Goal: Information Seeking & Learning: Learn about a topic

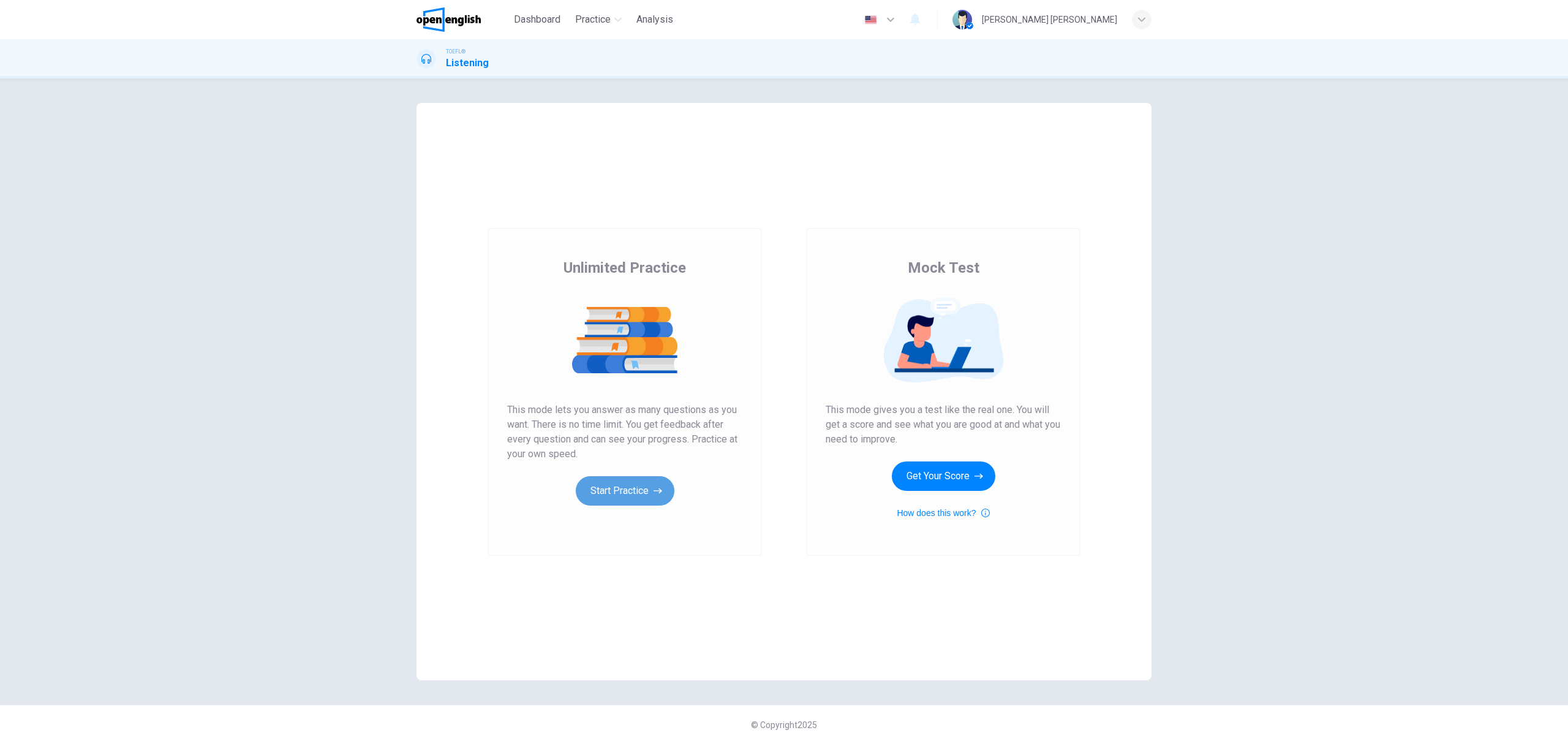
click at [646, 495] on button "Start Practice" at bounding box center [625, 490] width 98 height 29
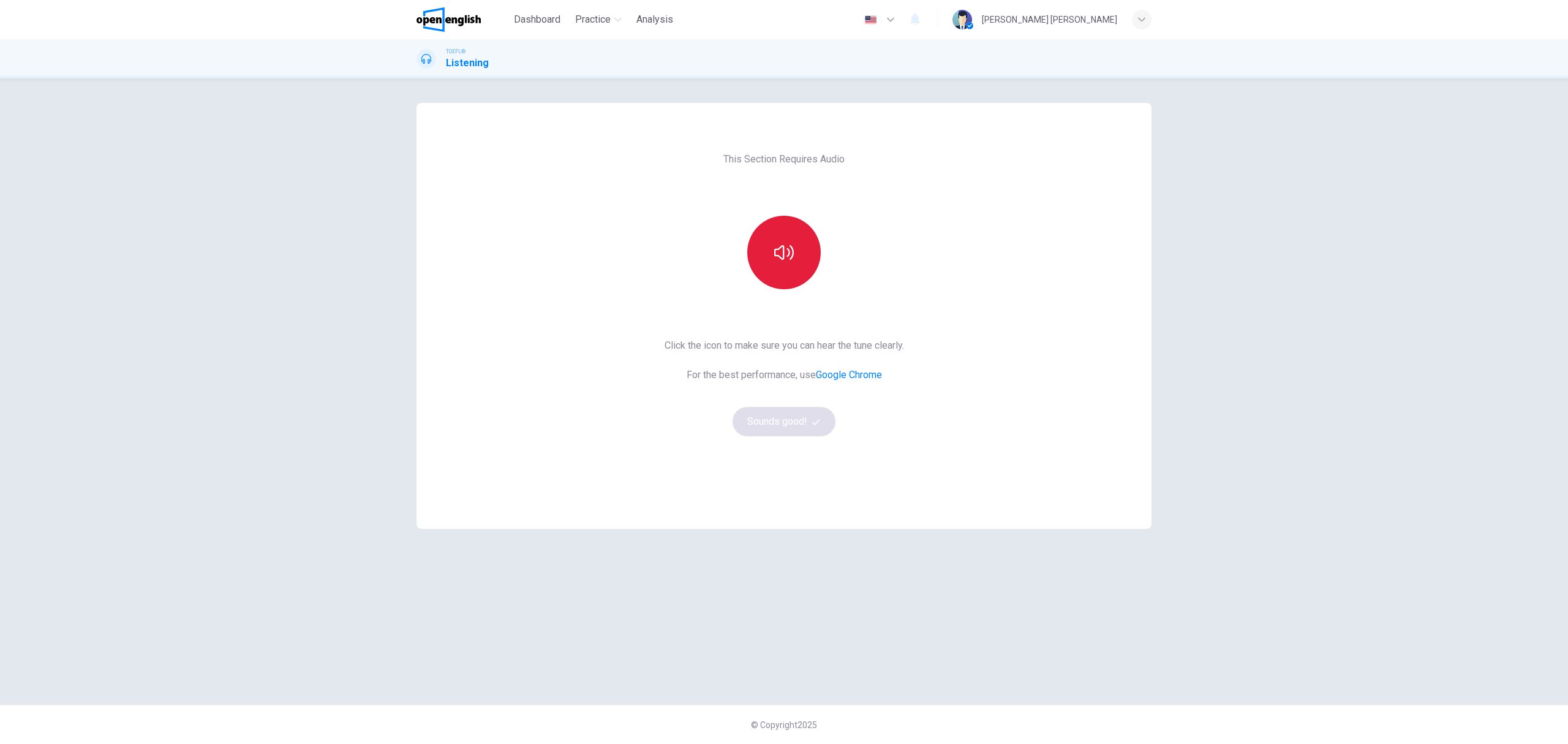
click at [770, 276] on button "button" at bounding box center [784, 252] width 74 height 74
click at [776, 420] on button "Sounds good!" at bounding box center [784, 421] width 103 height 29
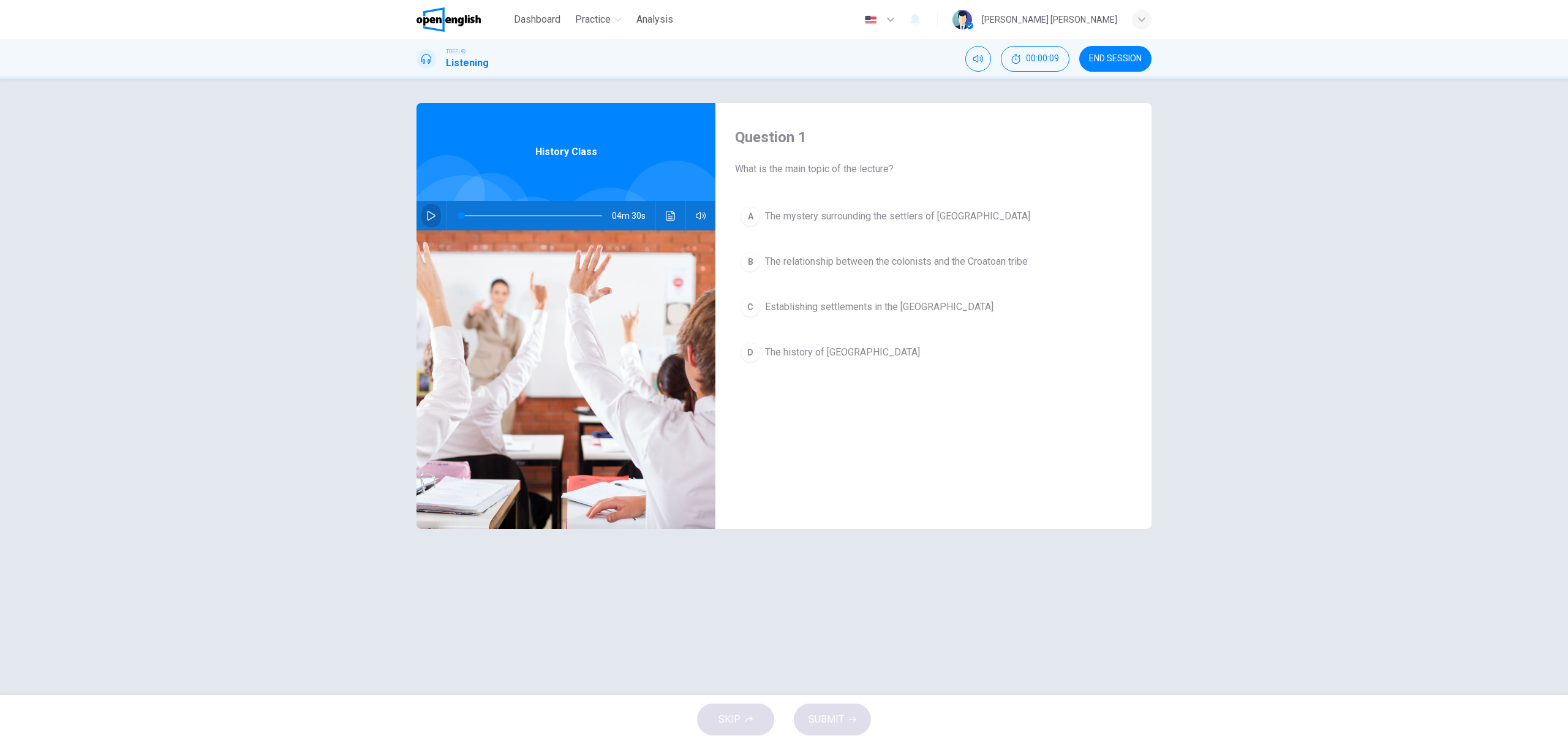
click at [436, 216] on button "button" at bounding box center [431, 215] width 20 height 29
drag, startPoint x: 436, startPoint y: 216, endPoint x: 429, endPoint y: 213, distance: 7.6
click at [436, 216] on button "button" at bounding box center [431, 215] width 20 height 29
click at [432, 219] on icon "button" at bounding box center [431, 216] width 10 height 10
drag, startPoint x: 463, startPoint y: 206, endPoint x: 429, endPoint y: 209, distance: 34.1
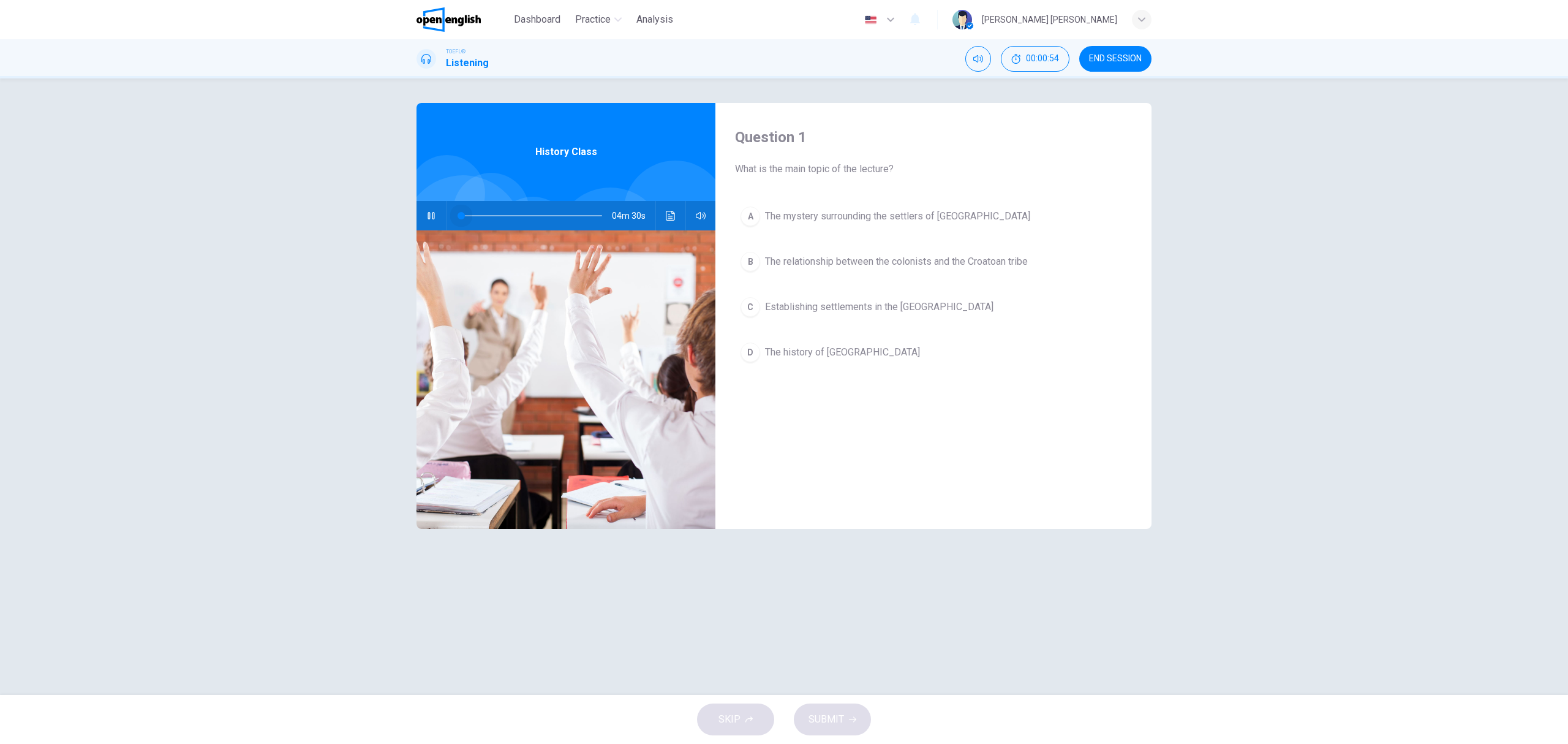
click at [429, 209] on div "04m 30s" at bounding box center [565, 215] width 299 height 29
click at [429, 209] on button "button" at bounding box center [431, 215] width 20 height 29
drag, startPoint x: 465, startPoint y: 217, endPoint x: 431, endPoint y: 221, distance: 34.2
click at [444, 225] on div "04m 30s" at bounding box center [565, 215] width 299 height 29
click at [427, 220] on icon "button" at bounding box center [431, 216] width 9 height 10
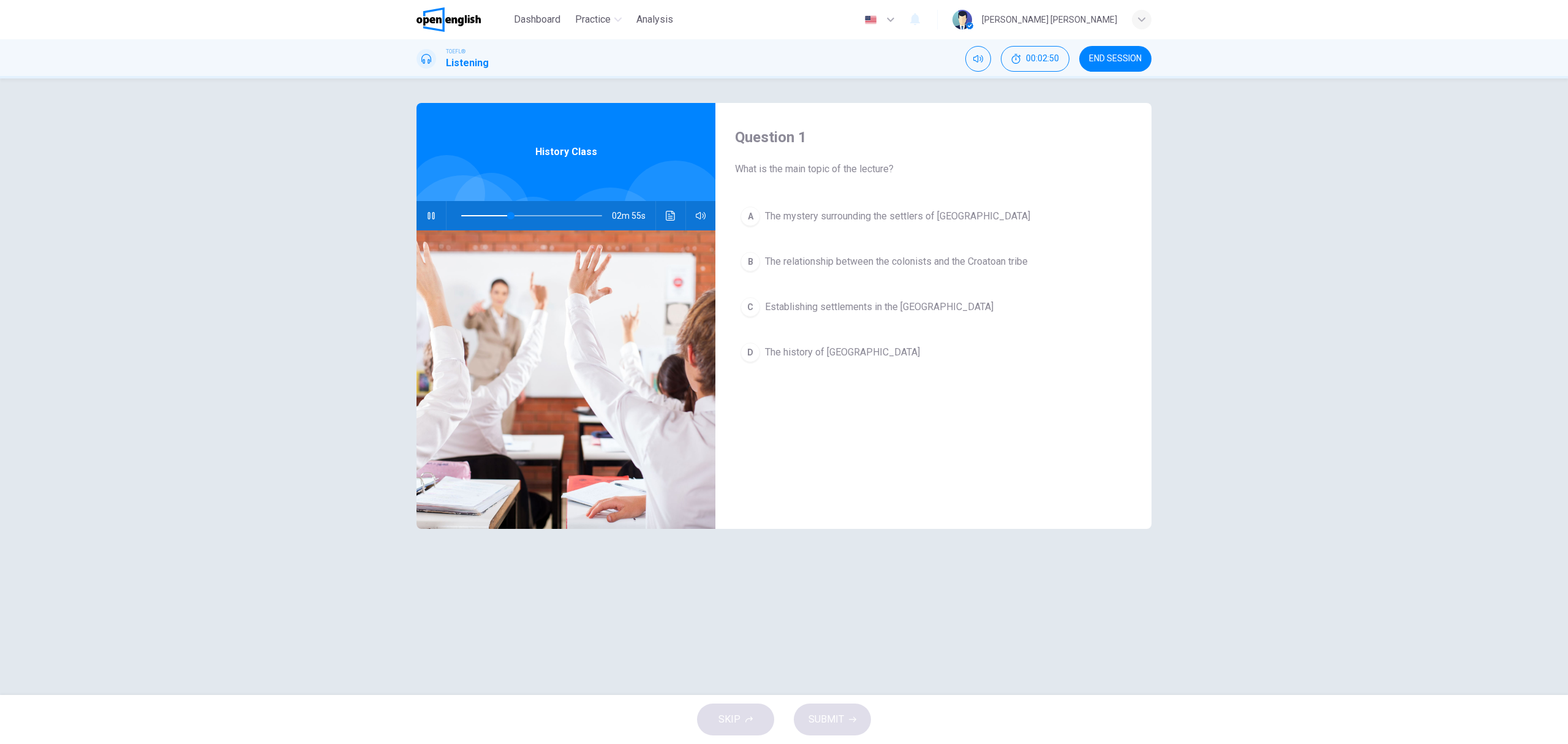
click at [462, 219] on span at bounding box center [532, 216] width 141 height 17
click at [883, 283] on div "A The mystery surrounding the settlers of Roanoke Island B The relationship bet…" at bounding box center [934, 296] width 397 height 191
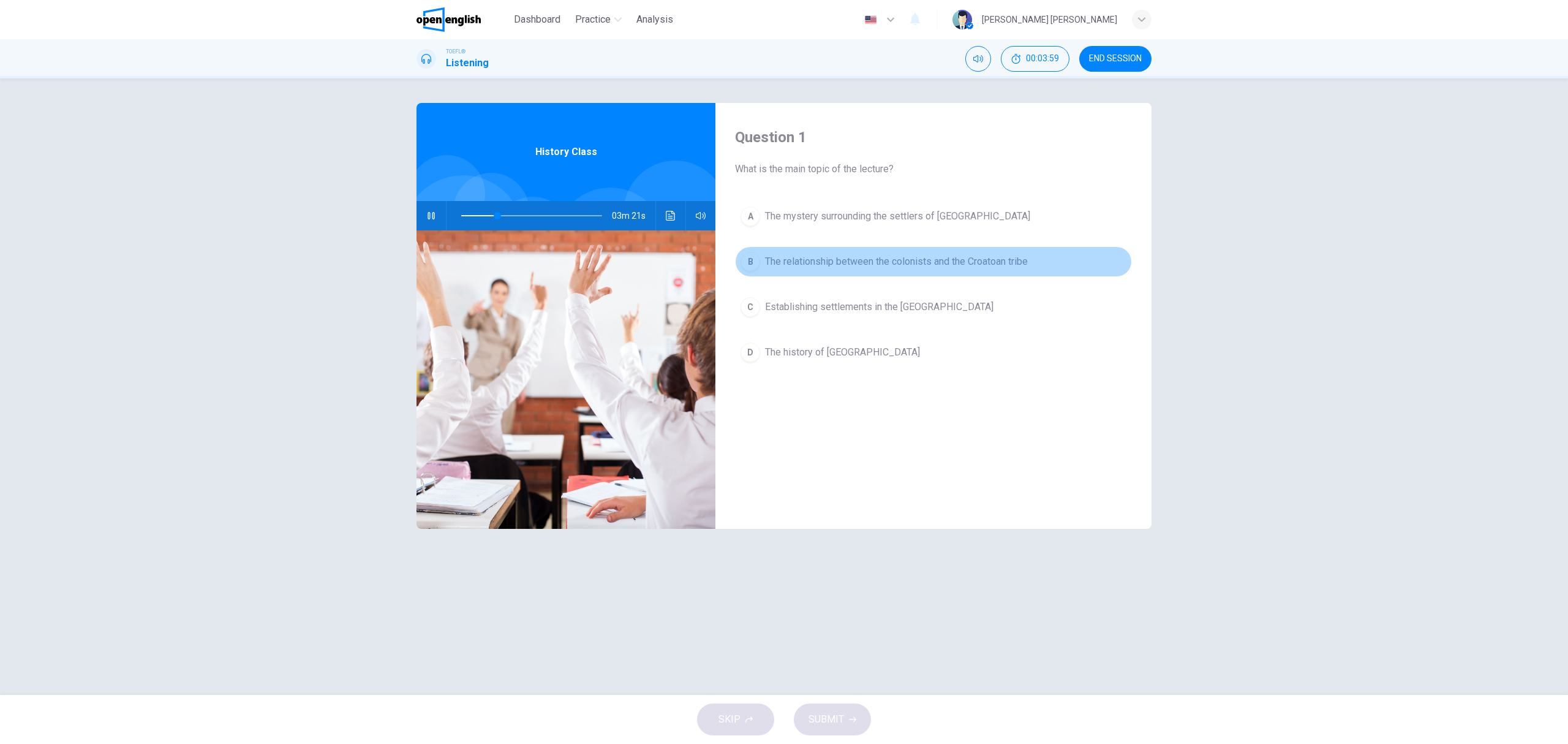
click at [891, 250] on button "B The relationship between the colonists and the Croatoan tribe" at bounding box center [934, 262] width 397 height 31
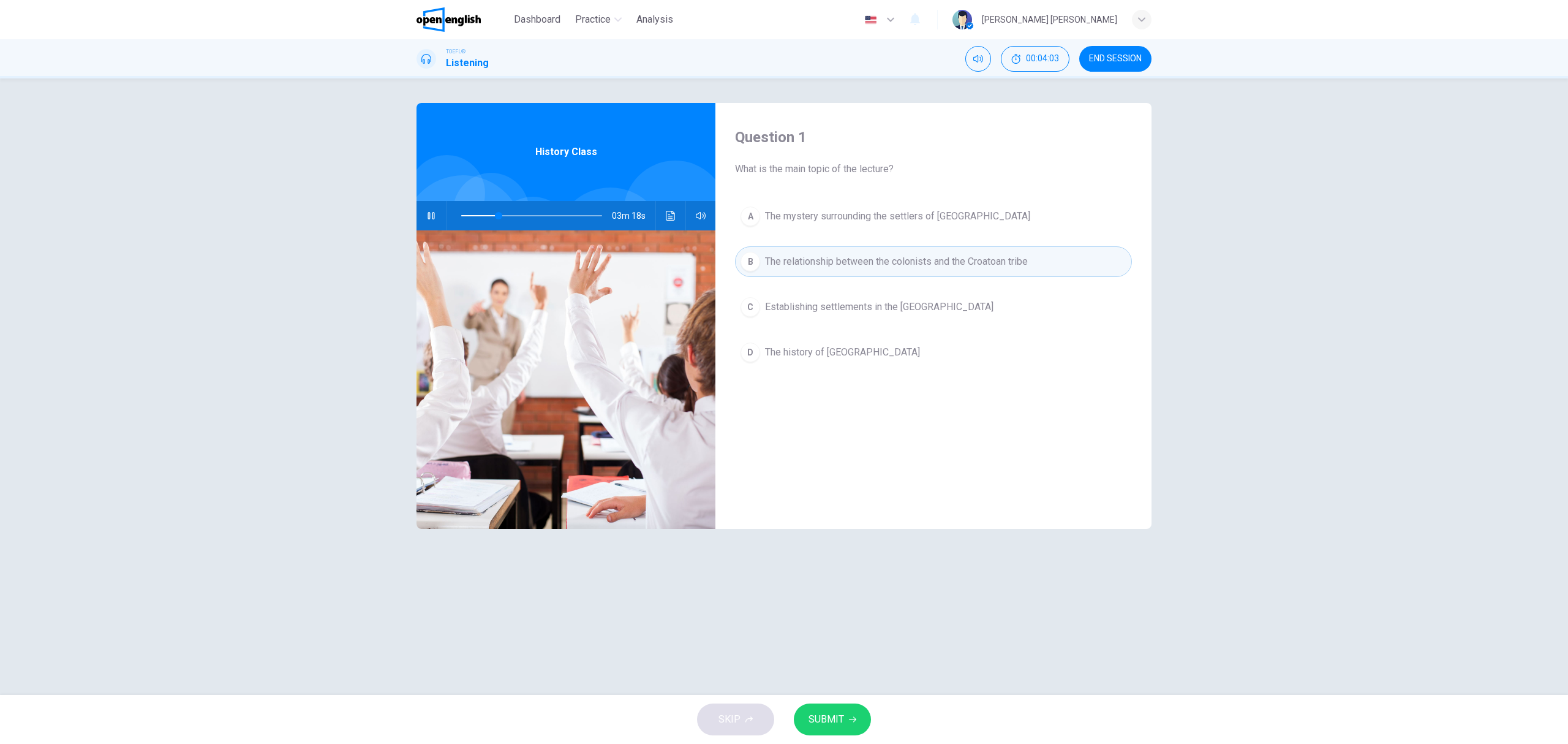
click at [431, 211] on icon "button" at bounding box center [431, 216] width 10 height 10
click at [859, 704] on button "SUBMIT" at bounding box center [832, 719] width 77 height 32
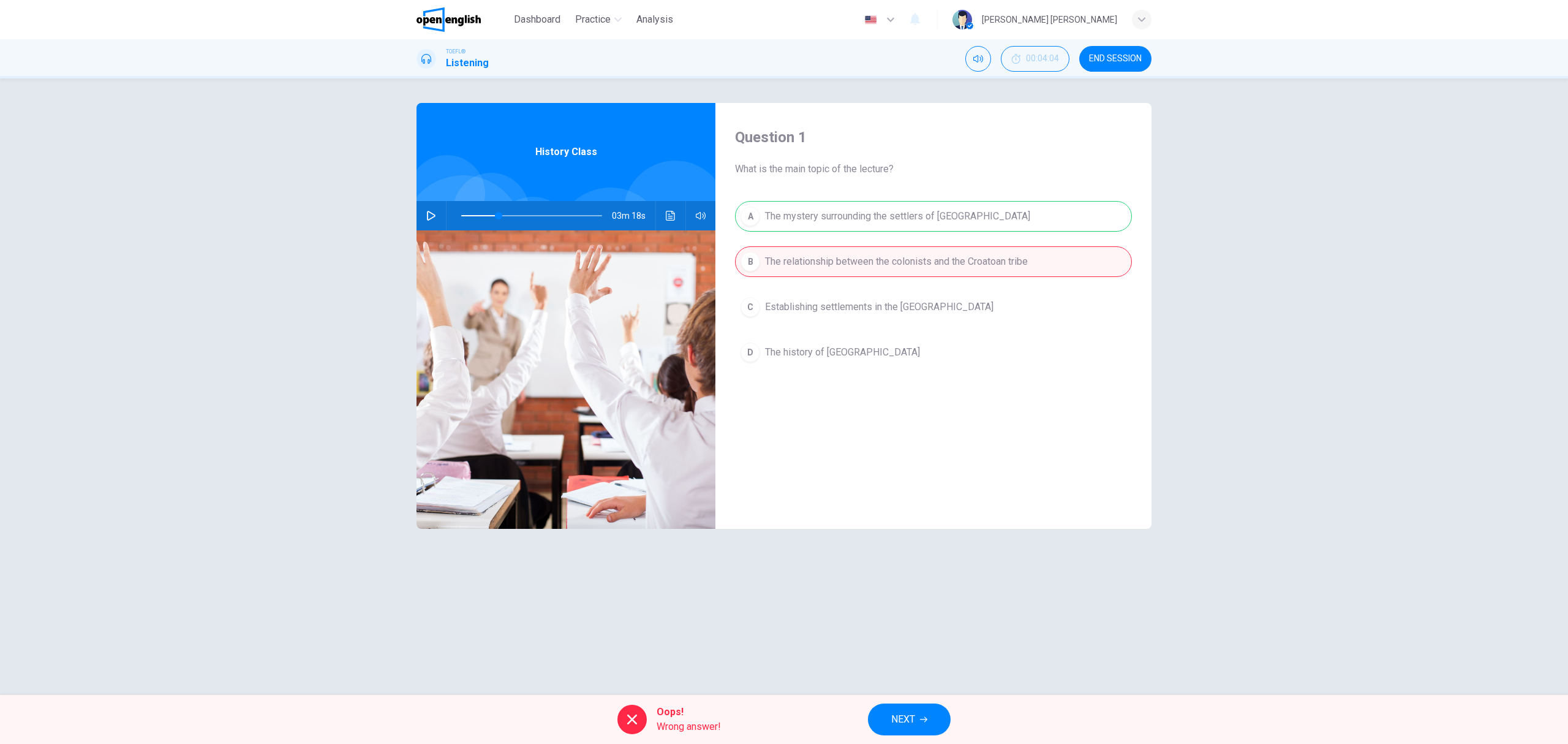
click at [868, 647] on div "Question 1 What is the main topic of the lecture? A The mystery surrounding the…" at bounding box center [784, 386] width 774 height 567
click at [907, 713] on span "NEXT" at bounding box center [903, 719] width 24 height 17
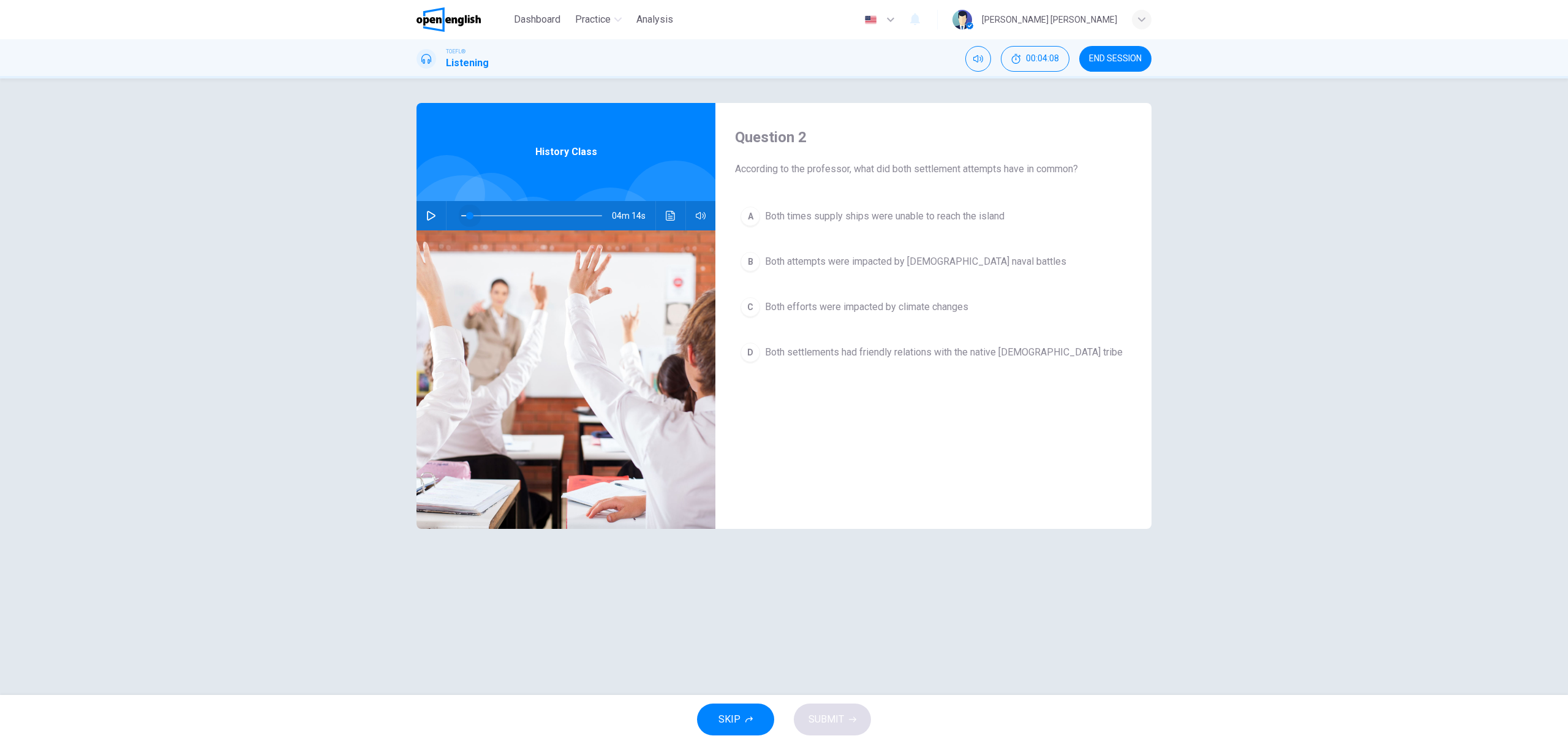
click at [470, 220] on span at bounding box center [532, 216] width 141 height 17
click at [418, 233] on img at bounding box center [565, 379] width 299 height 298
click at [434, 204] on button "button" at bounding box center [431, 215] width 20 height 29
click at [464, 212] on span at bounding box center [532, 216] width 141 height 17
click at [484, 217] on span at bounding box center [484, 215] width 7 height 7
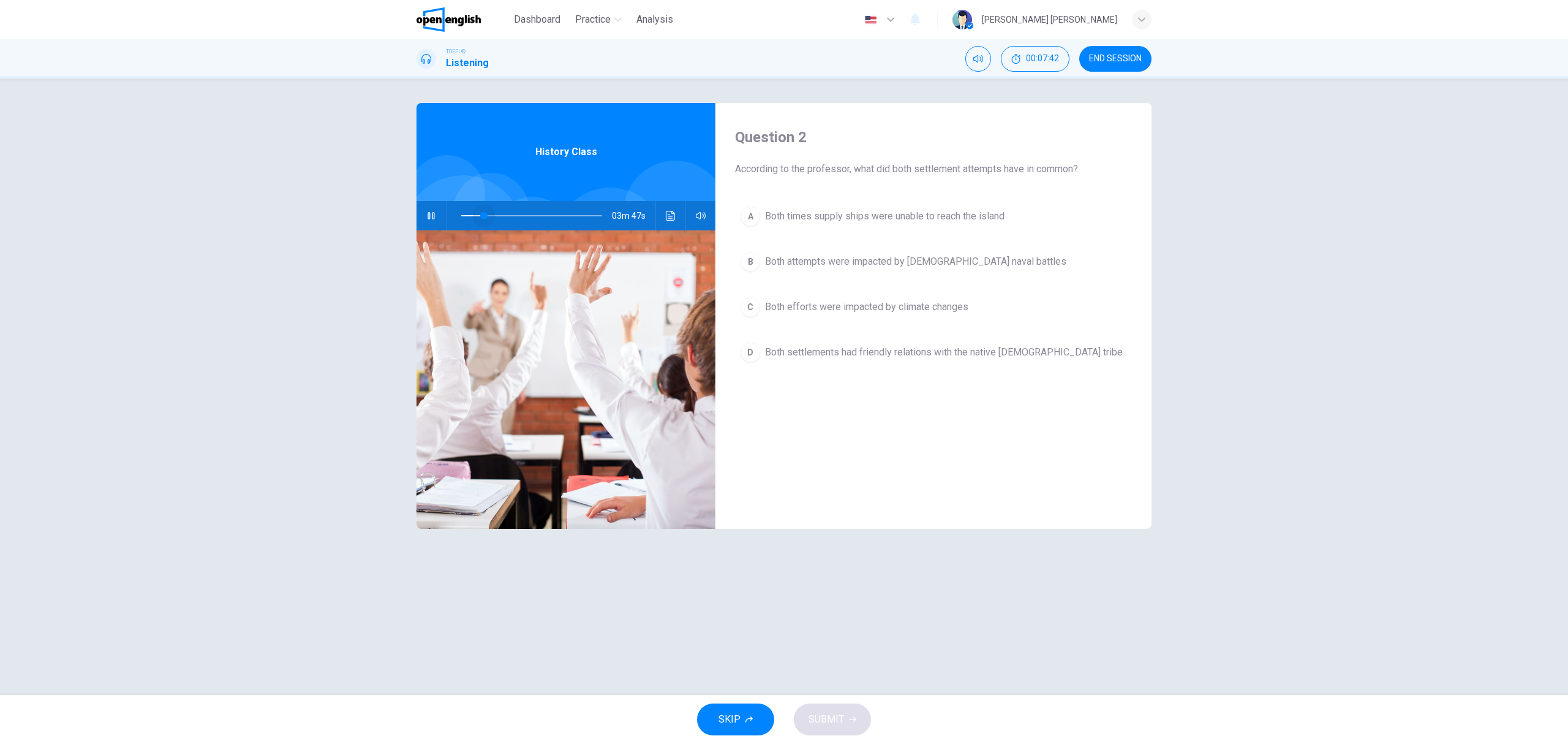
click at [481, 220] on span at bounding box center [532, 216] width 141 height 17
click at [427, 221] on button "button" at bounding box center [431, 215] width 20 height 29
click at [462, 216] on span at bounding box center [532, 216] width 141 height 17
click at [439, 220] on button "button" at bounding box center [431, 215] width 20 height 29
click at [436, 212] on button "button" at bounding box center [431, 215] width 20 height 29
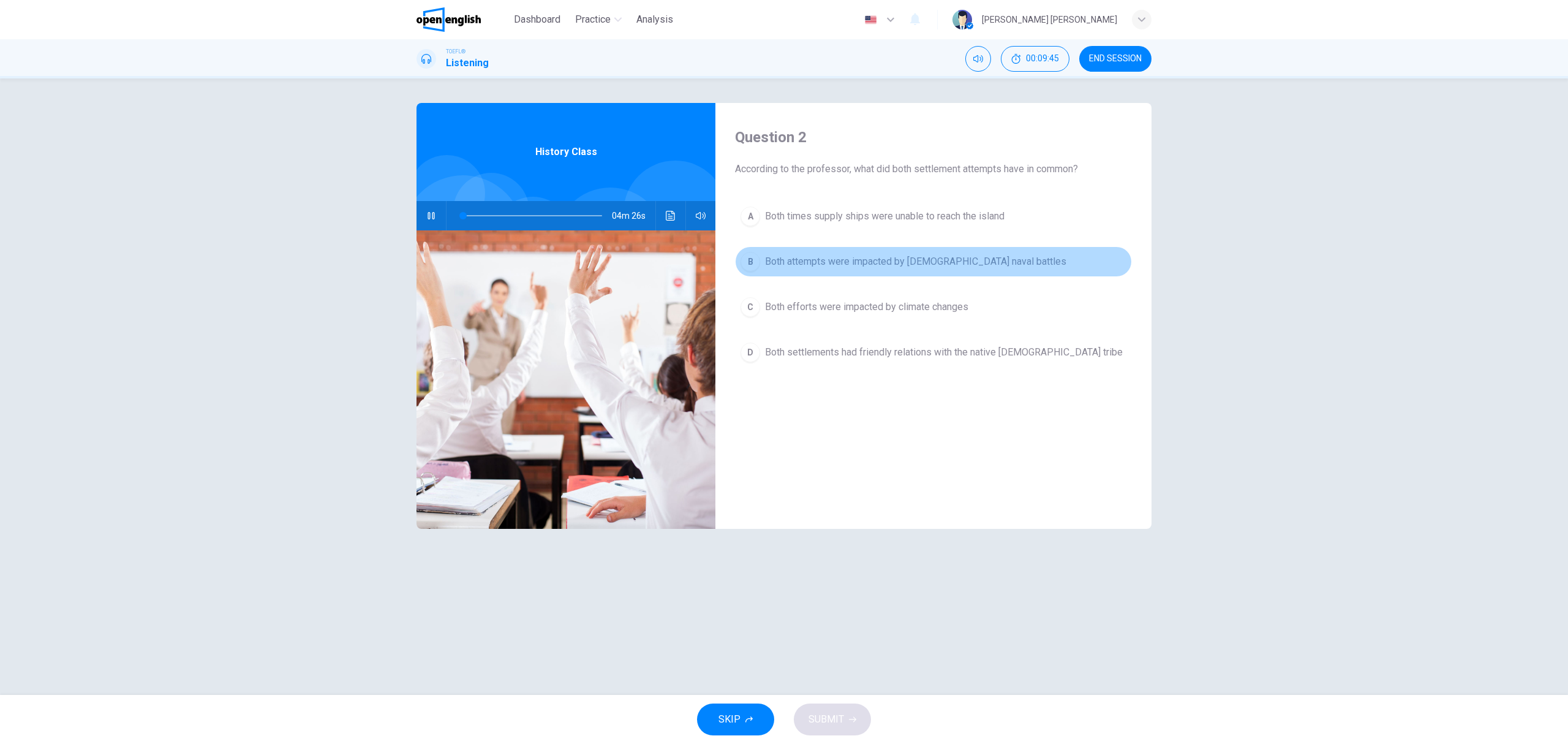
click at [964, 265] on span "Both attempts were impacted by British naval battles" at bounding box center [916, 262] width 301 height 15
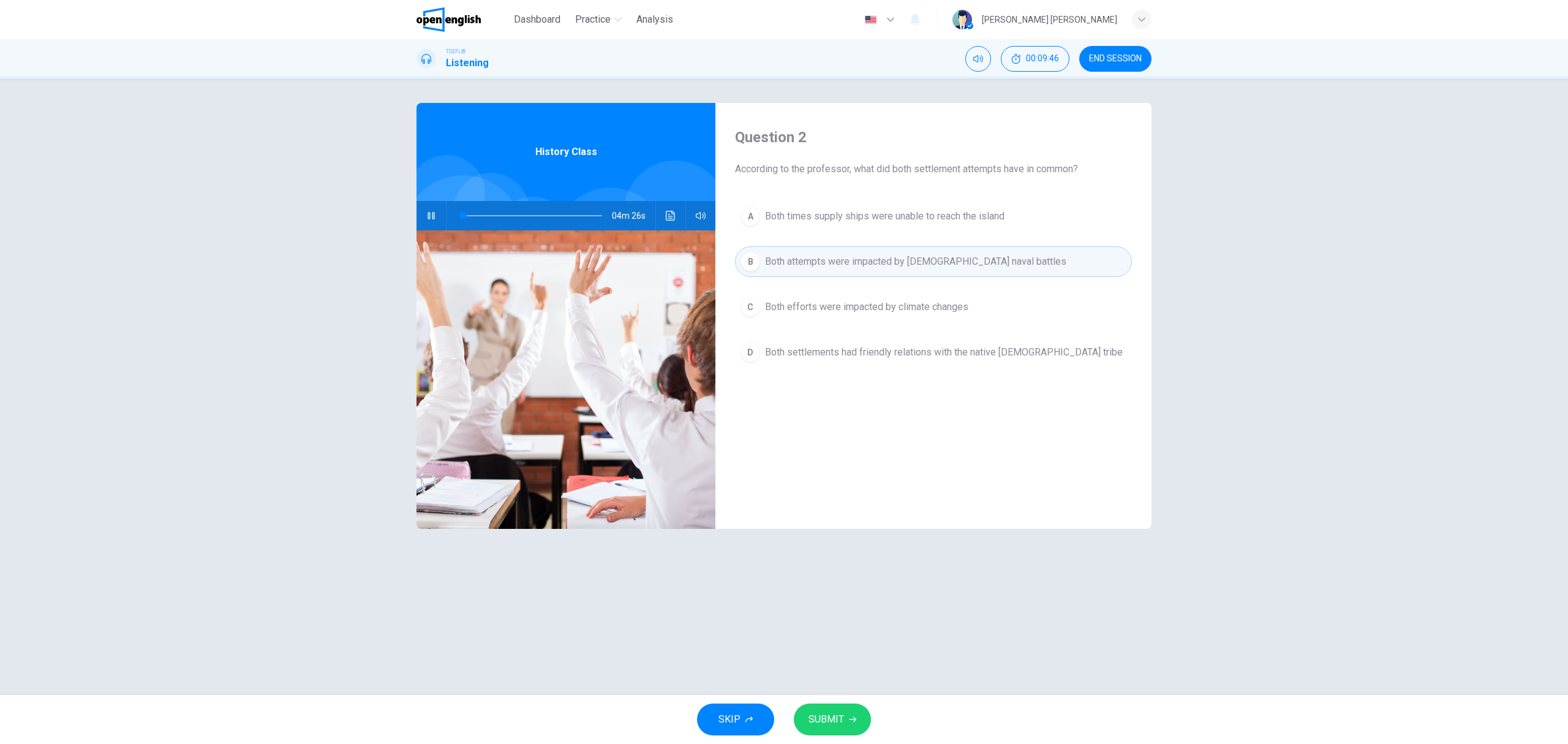
click at [834, 700] on div "SKIP SUBMIT" at bounding box center [784, 719] width 1568 height 49
click at [839, 721] on span "SUBMIT" at bounding box center [826, 719] width 36 height 17
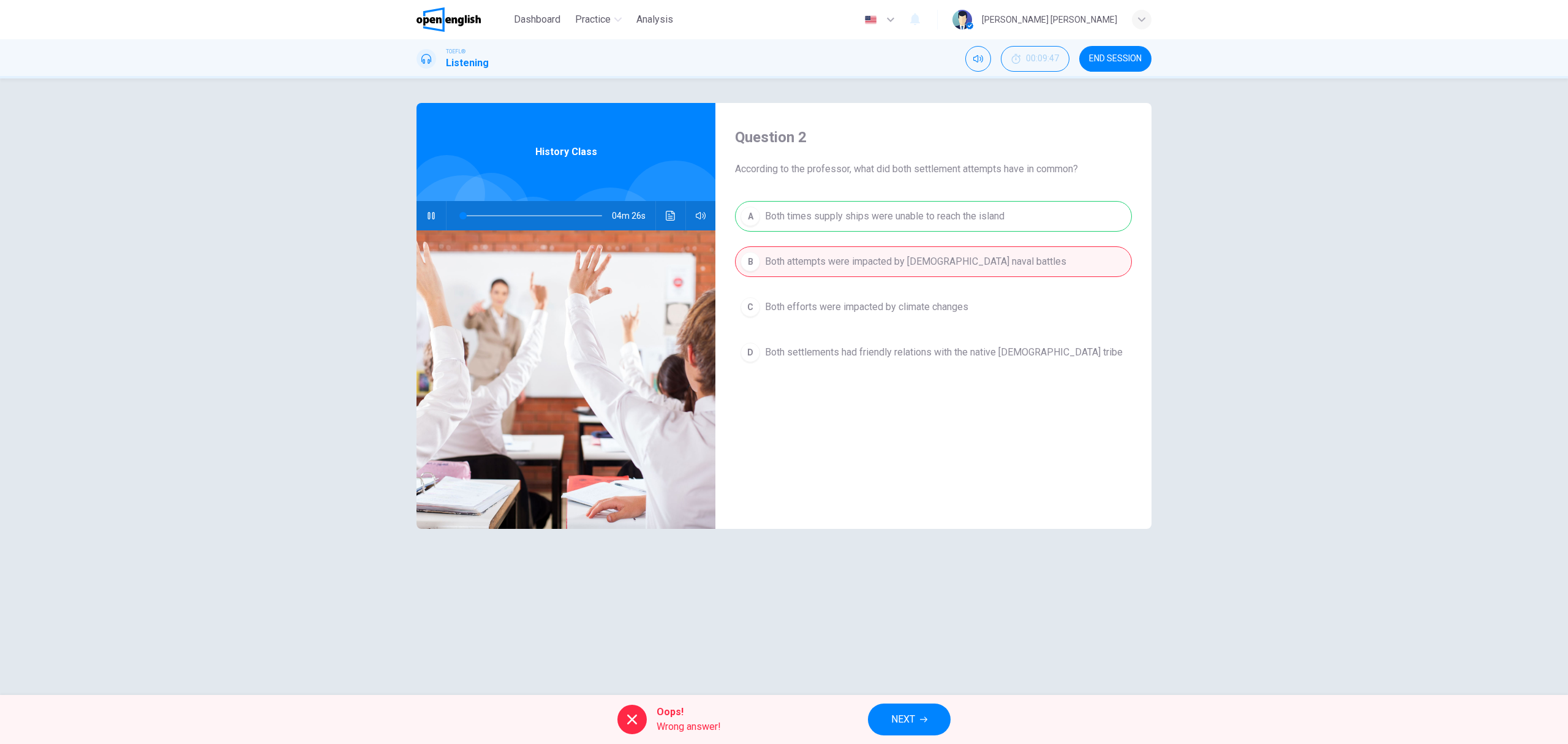
click at [907, 726] on span "NEXT" at bounding box center [903, 719] width 24 height 17
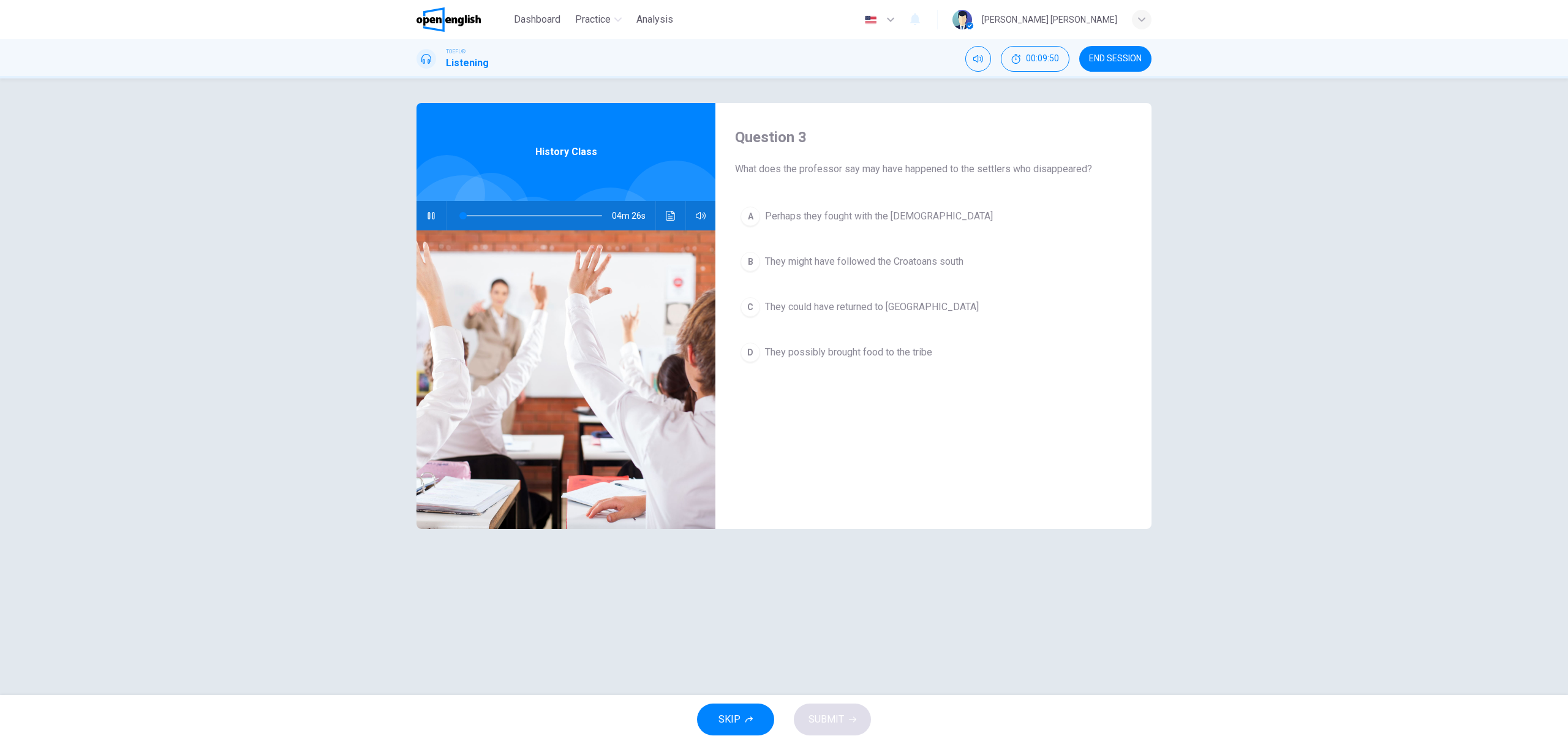
click at [577, 174] on div "History Class" at bounding box center [565, 152] width 299 height 98
click at [431, 203] on button "button" at bounding box center [431, 215] width 20 height 29
type input "*"
click at [1121, 59] on span "END SESSION" at bounding box center [1115, 59] width 52 height 10
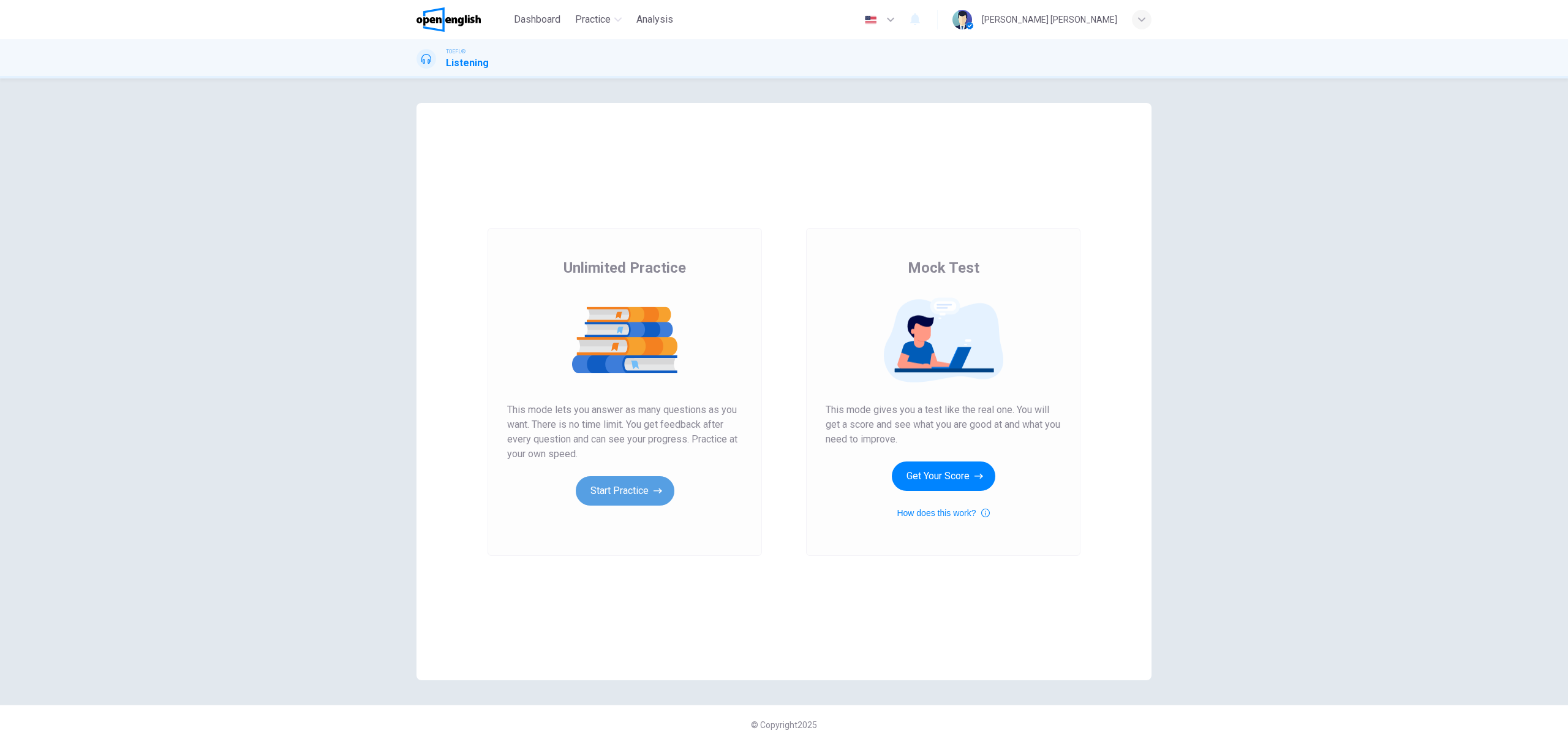
click at [588, 504] on button "Start Practice" at bounding box center [625, 490] width 98 height 29
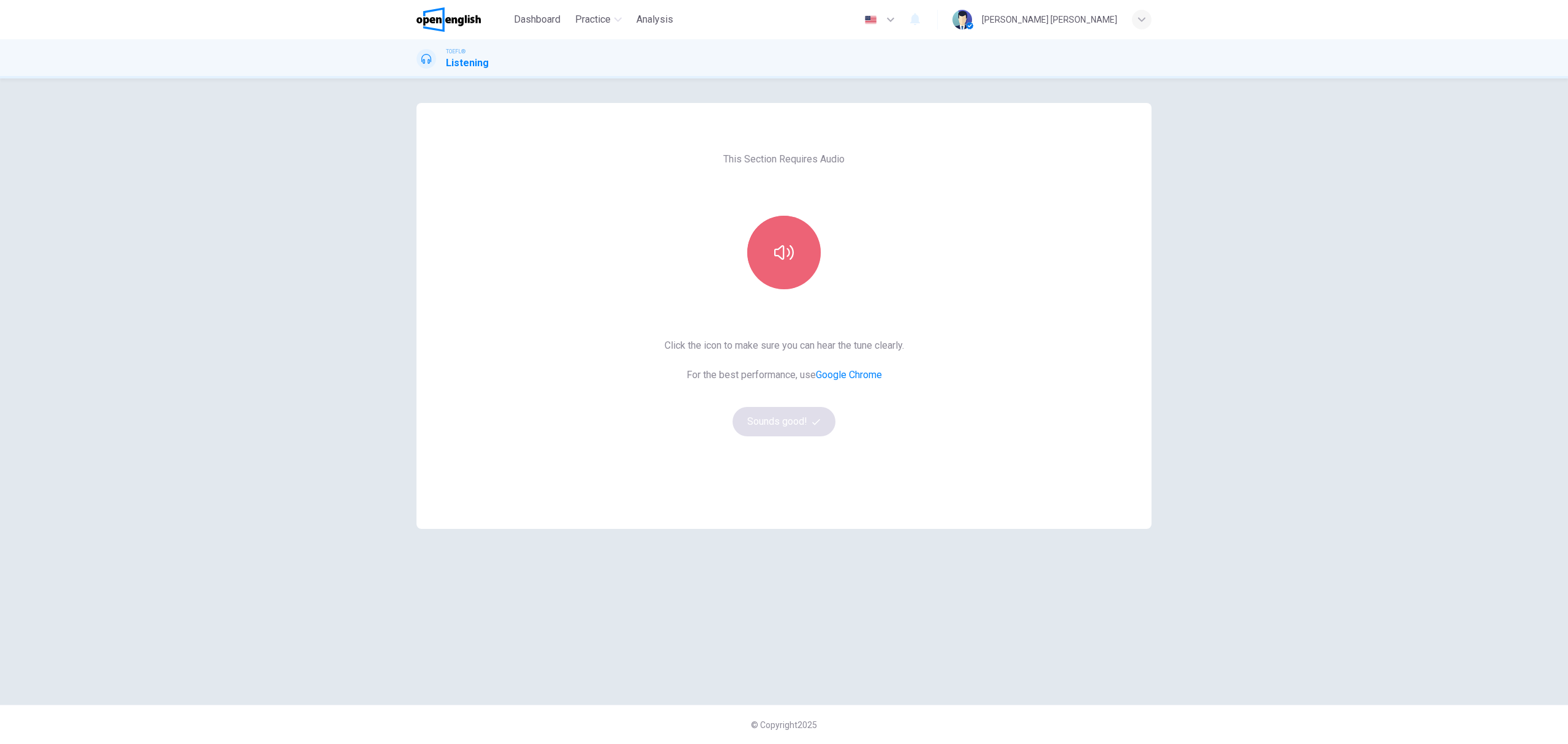
click at [778, 248] on icon "button" at bounding box center [784, 252] width 20 height 15
click at [784, 424] on button "Sounds good!" at bounding box center [784, 421] width 103 height 29
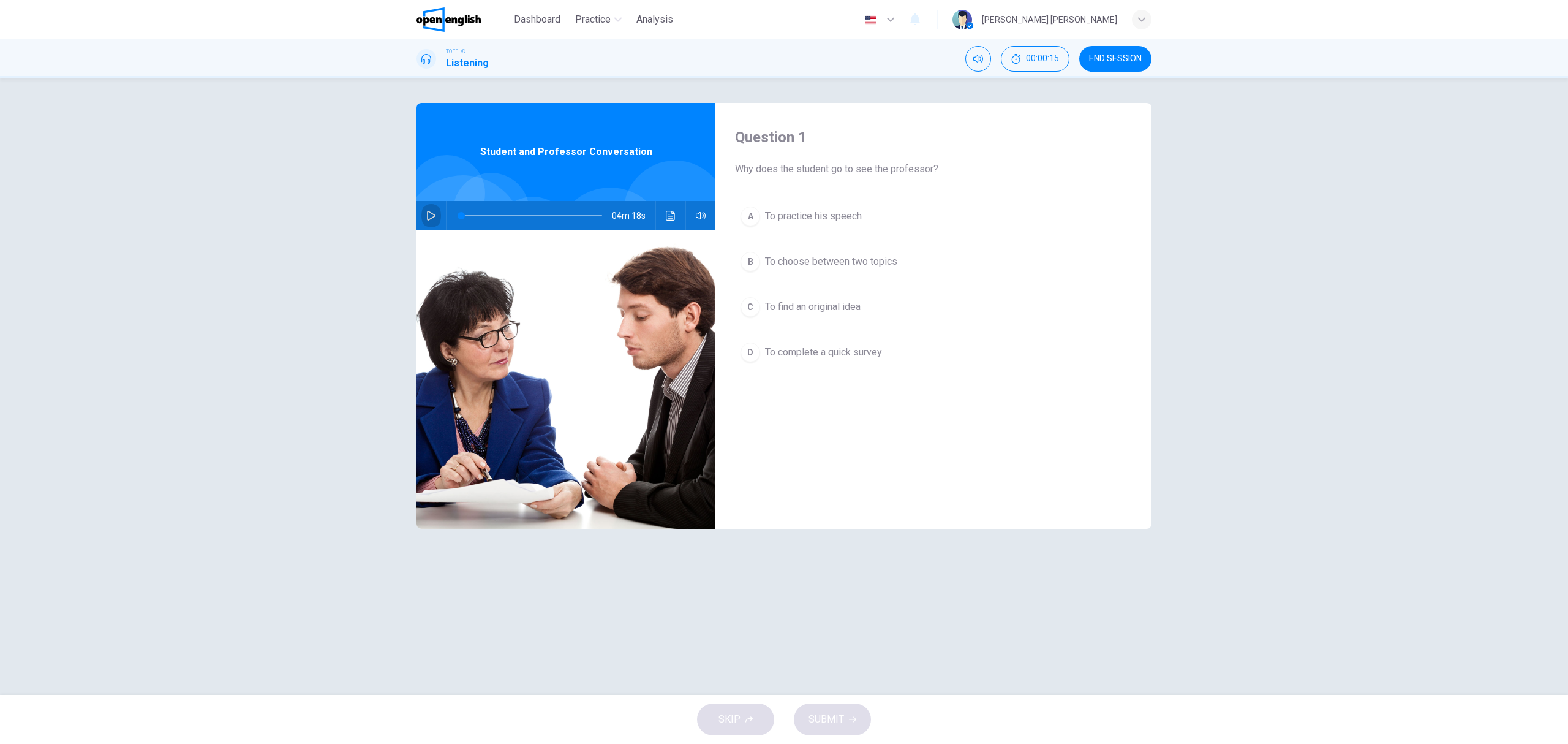
click at [427, 226] on button "button" at bounding box center [431, 215] width 20 height 29
click at [423, 222] on button "button" at bounding box center [431, 215] width 20 height 29
click at [424, 219] on button "button" at bounding box center [431, 215] width 20 height 29
click at [823, 313] on span "To find an original idea" at bounding box center [813, 307] width 96 height 15
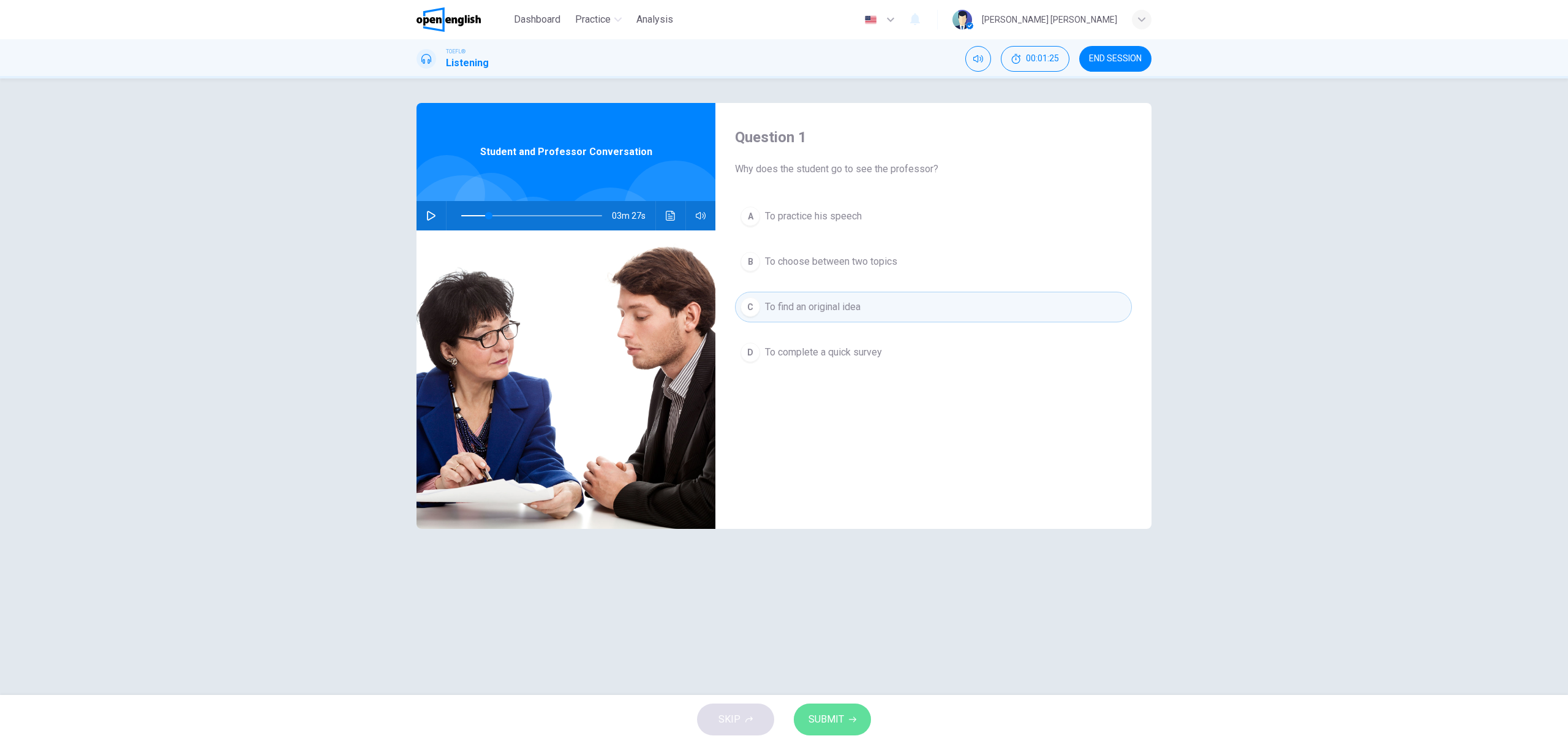
click at [831, 717] on span "SUBMIT" at bounding box center [826, 719] width 36 height 17
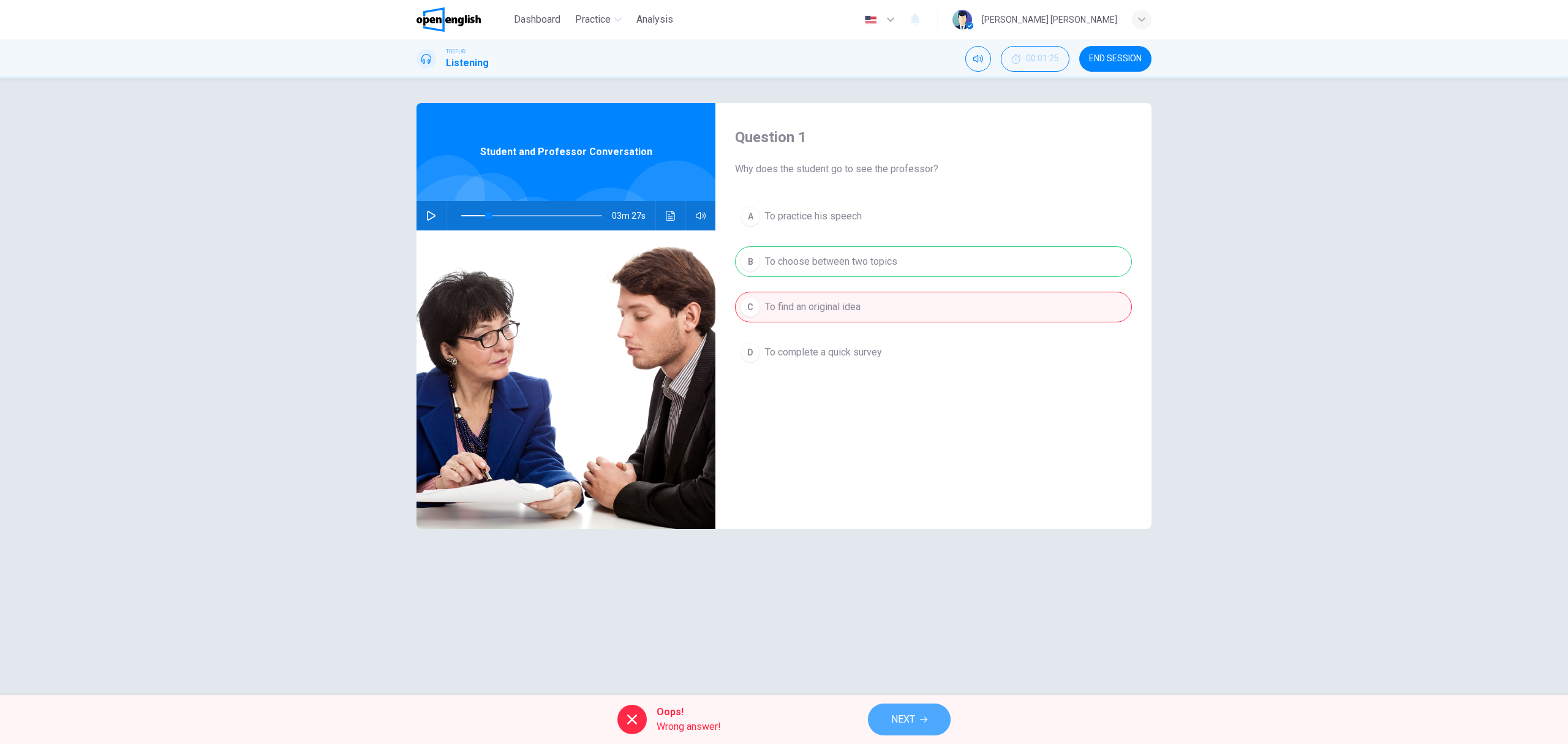
click at [927, 723] on icon "button" at bounding box center [923, 719] width 7 height 7
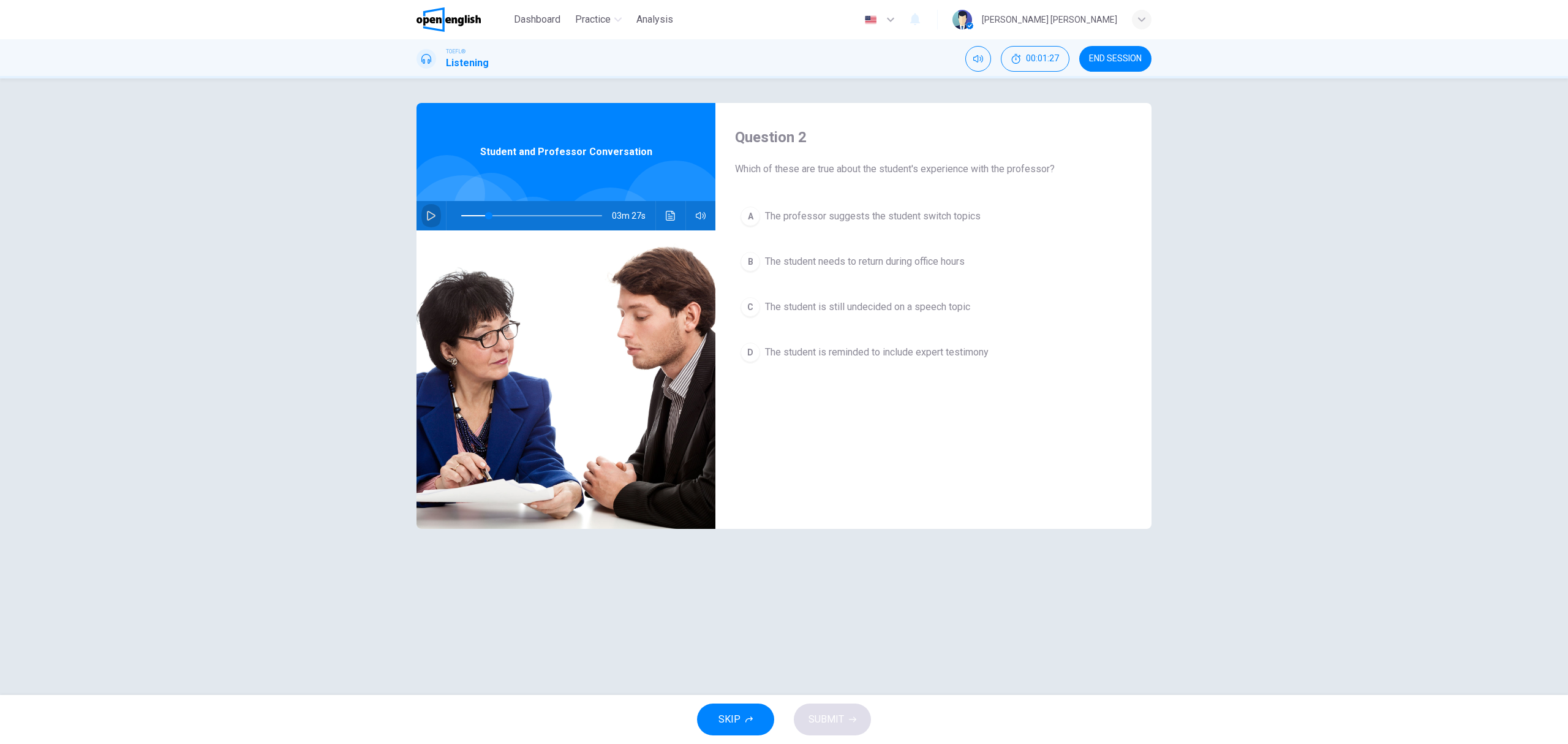
click at [437, 219] on button "button" at bounding box center [431, 215] width 20 height 29
click at [465, 214] on span at bounding box center [532, 216] width 141 height 17
click at [432, 211] on icon "button" at bounding box center [431, 216] width 10 height 10
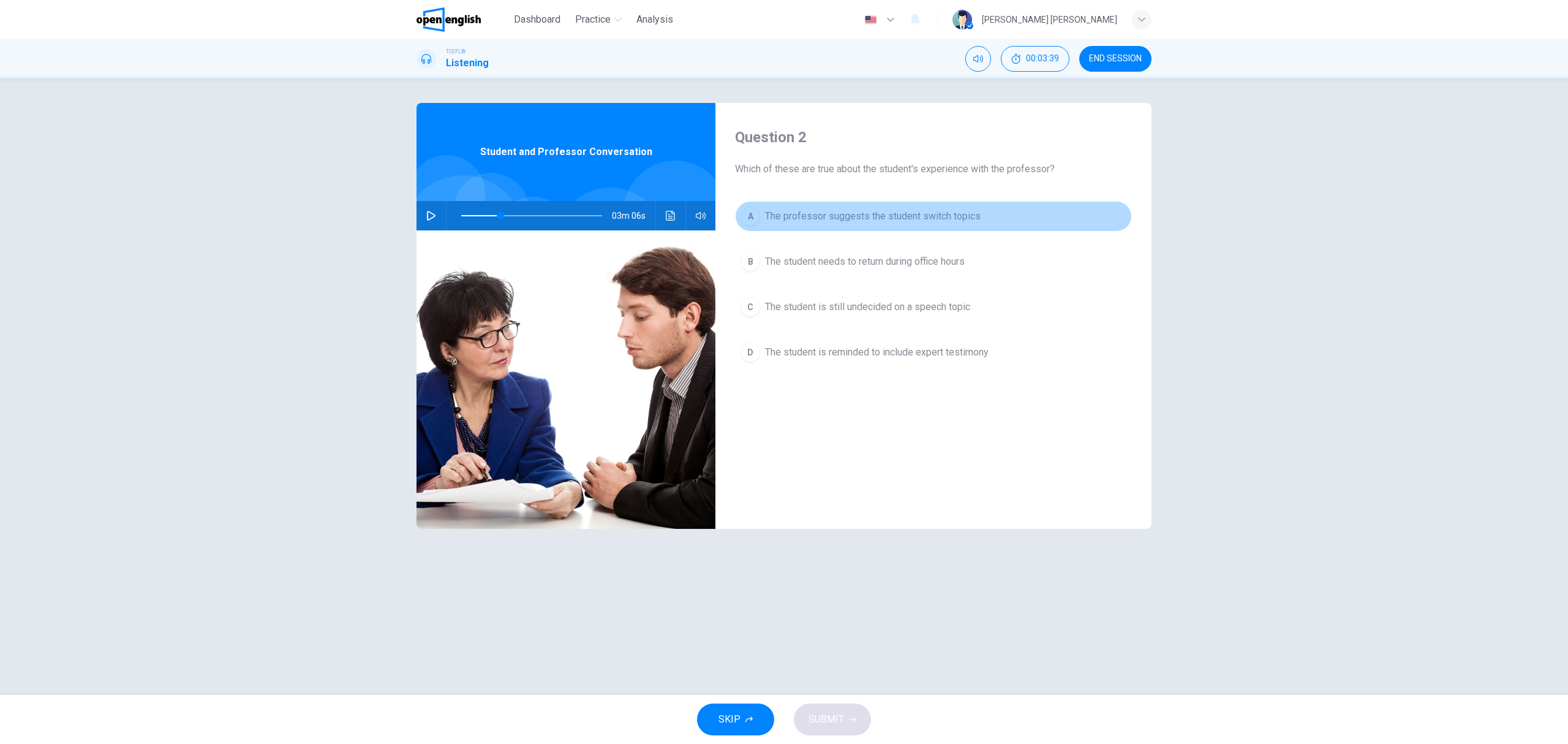
click at [807, 223] on span "The professor suggests the student switch topics" at bounding box center [873, 216] width 216 height 15
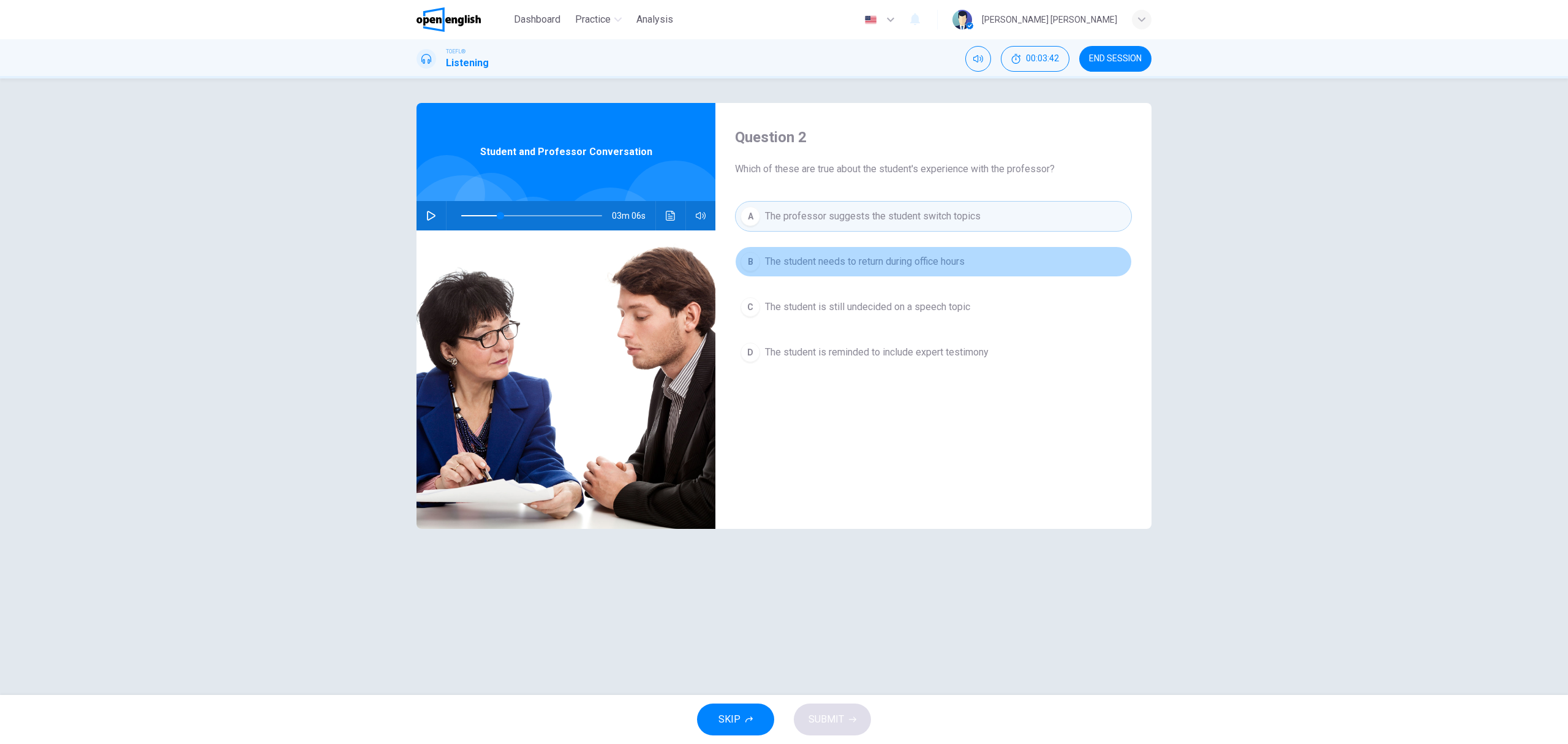
click at [927, 263] on span "The student needs to return during office hours" at bounding box center [865, 262] width 200 height 15
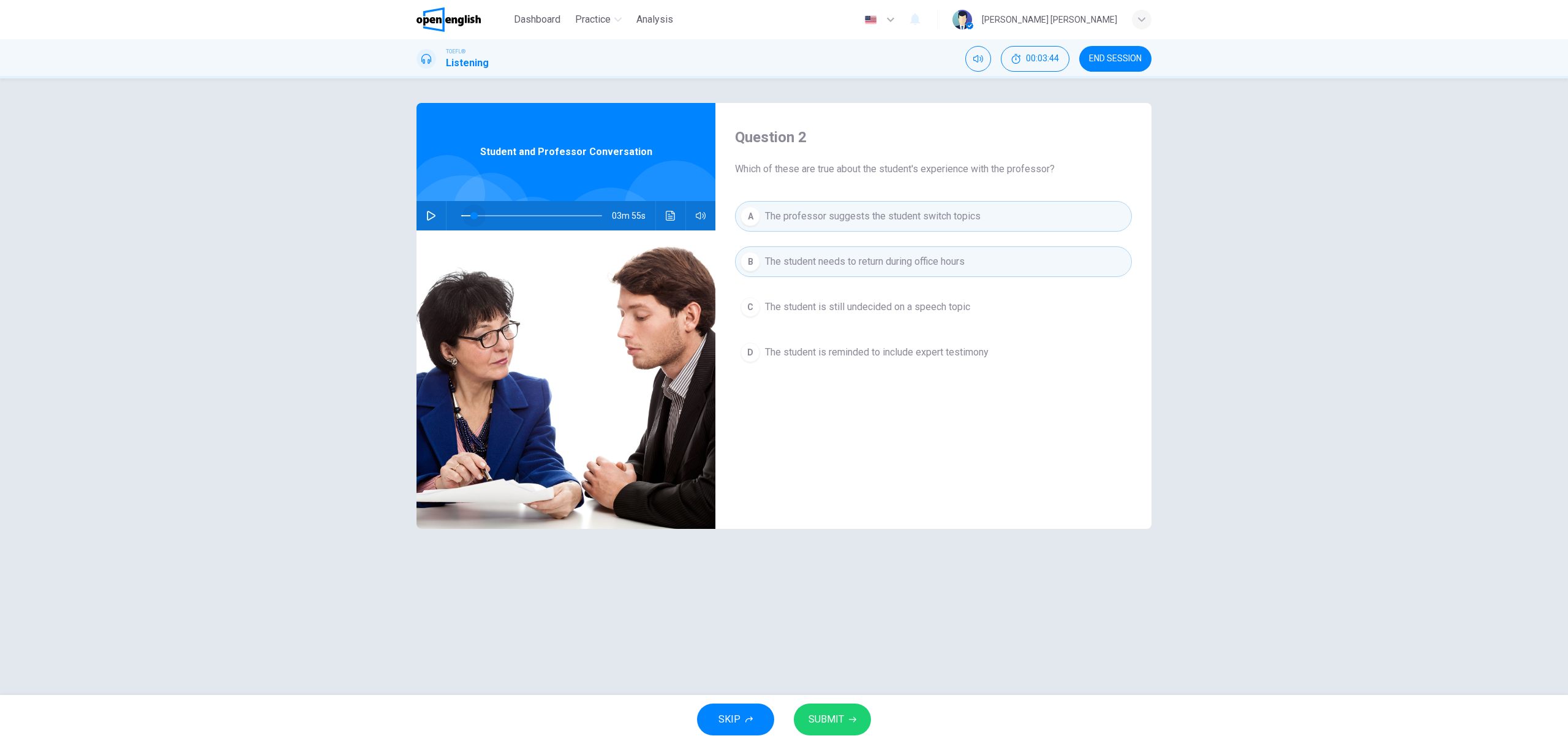
click at [474, 209] on span at bounding box center [532, 216] width 141 height 17
click at [438, 212] on button "button" at bounding box center [431, 215] width 20 height 29
click at [437, 222] on button "button" at bounding box center [431, 215] width 20 height 29
type input "**"
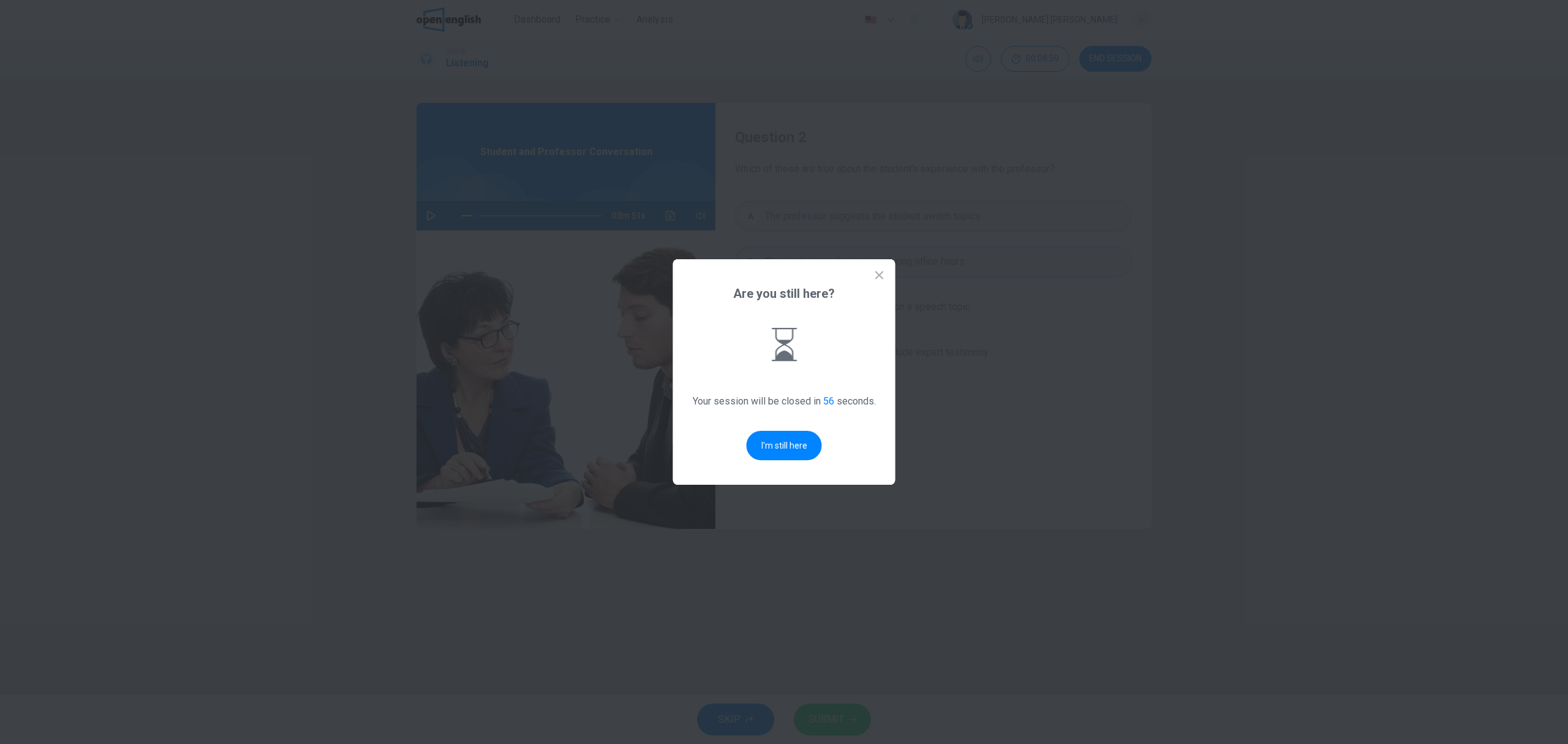
click at [883, 272] on icon at bounding box center [880, 274] width 8 height 8
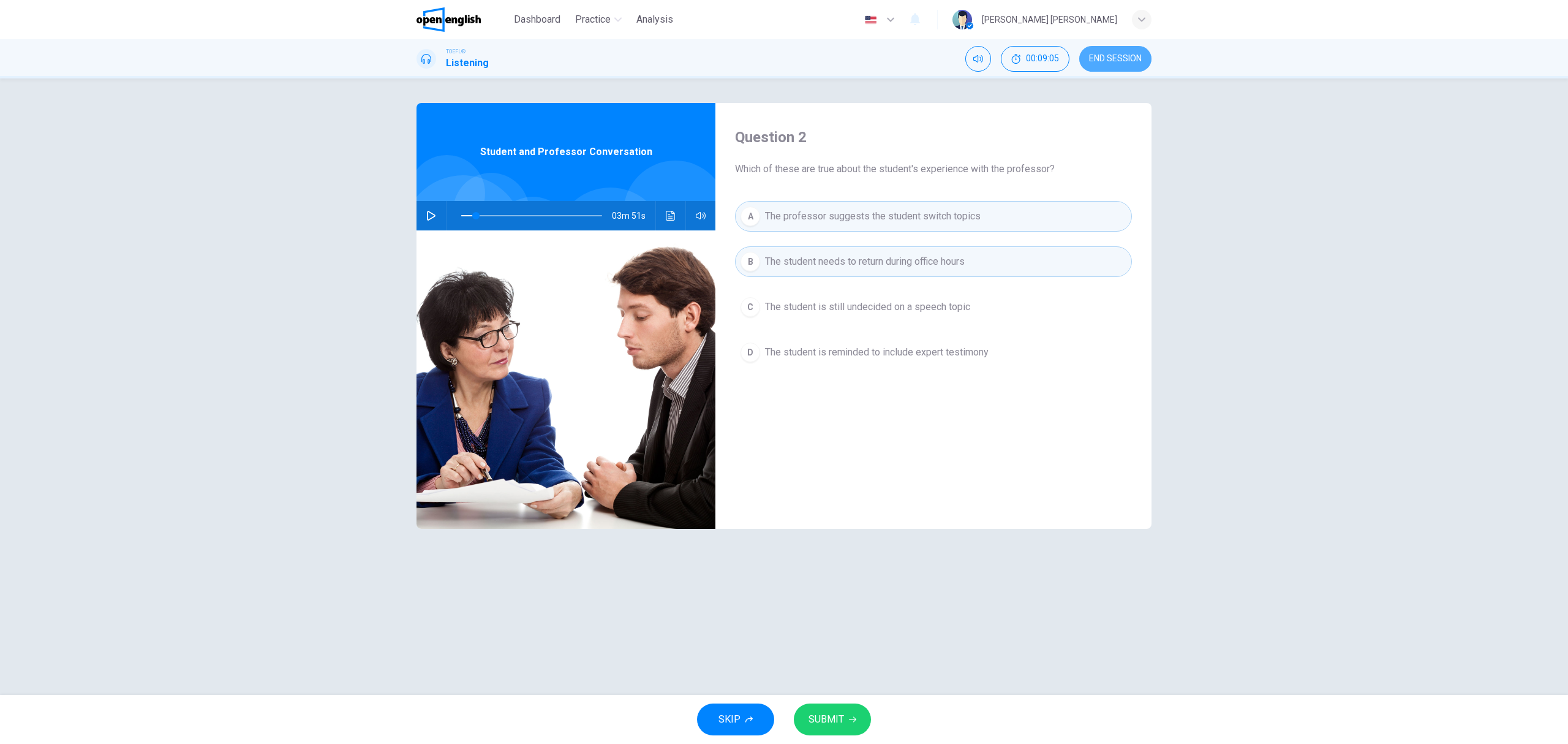
click at [1118, 70] on button "END SESSION" at bounding box center [1115, 59] width 72 height 25
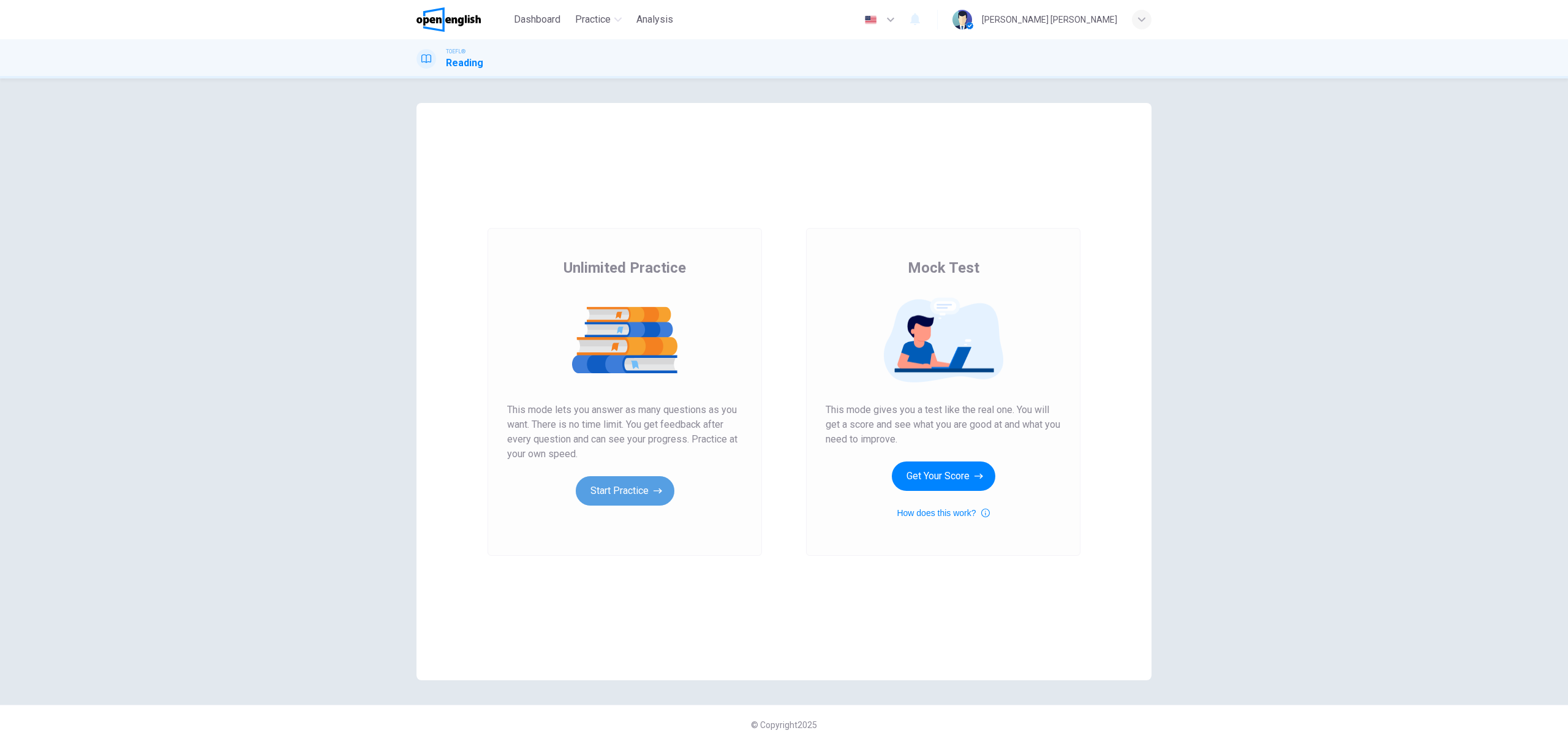
click at [652, 496] on button "Start Practice" at bounding box center [625, 490] width 98 height 29
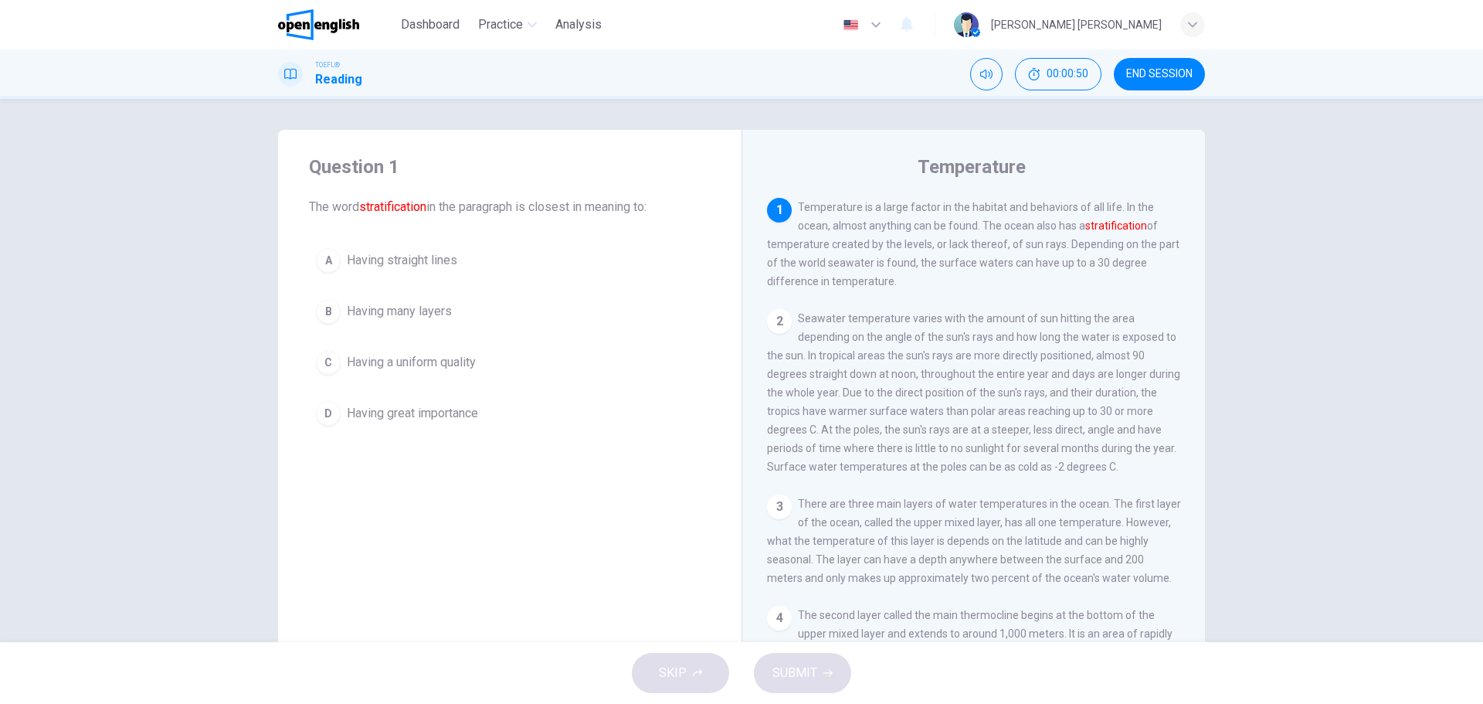
click at [436, 326] on button "B Having many layers" at bounding box center [510, 311] width 402 height 39
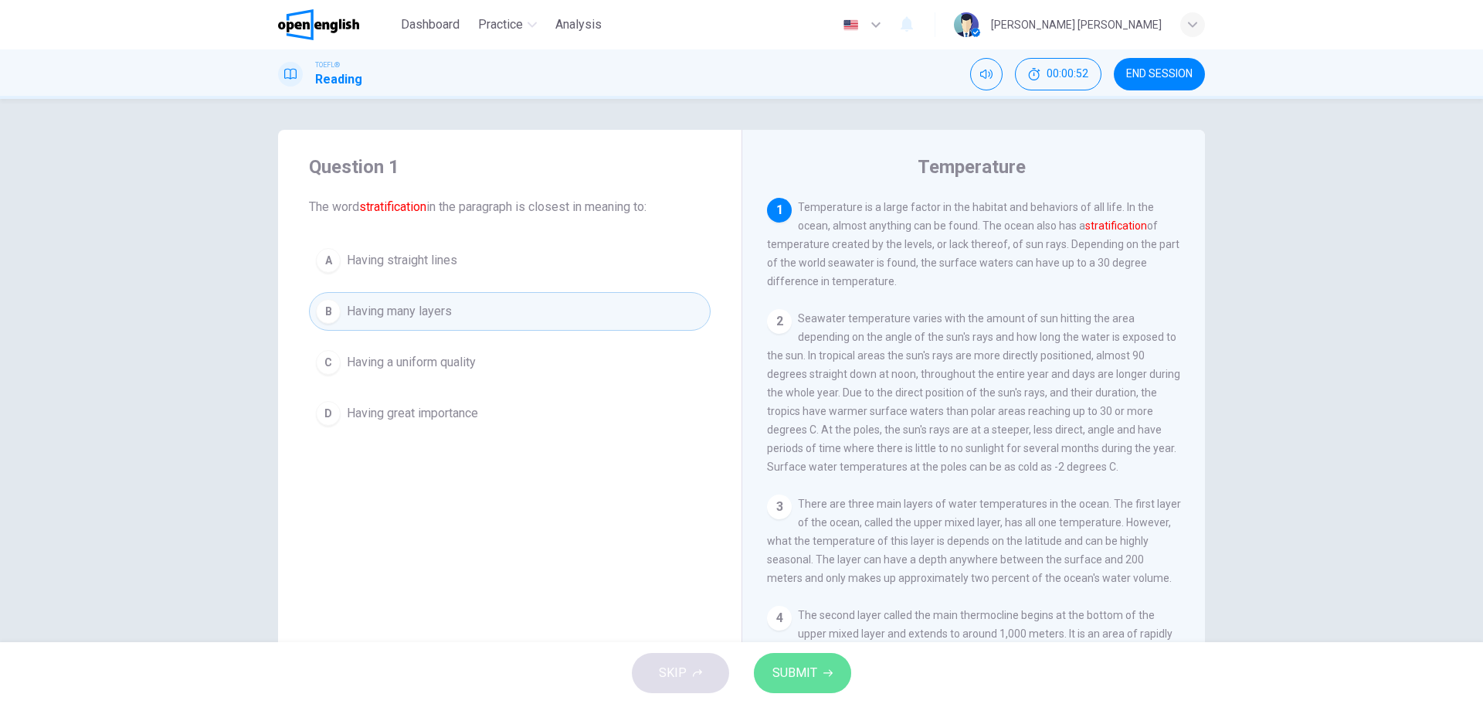
click at [813, 660] on button "SUBMIT" at bounding box center [802, 673] width 97 height 40
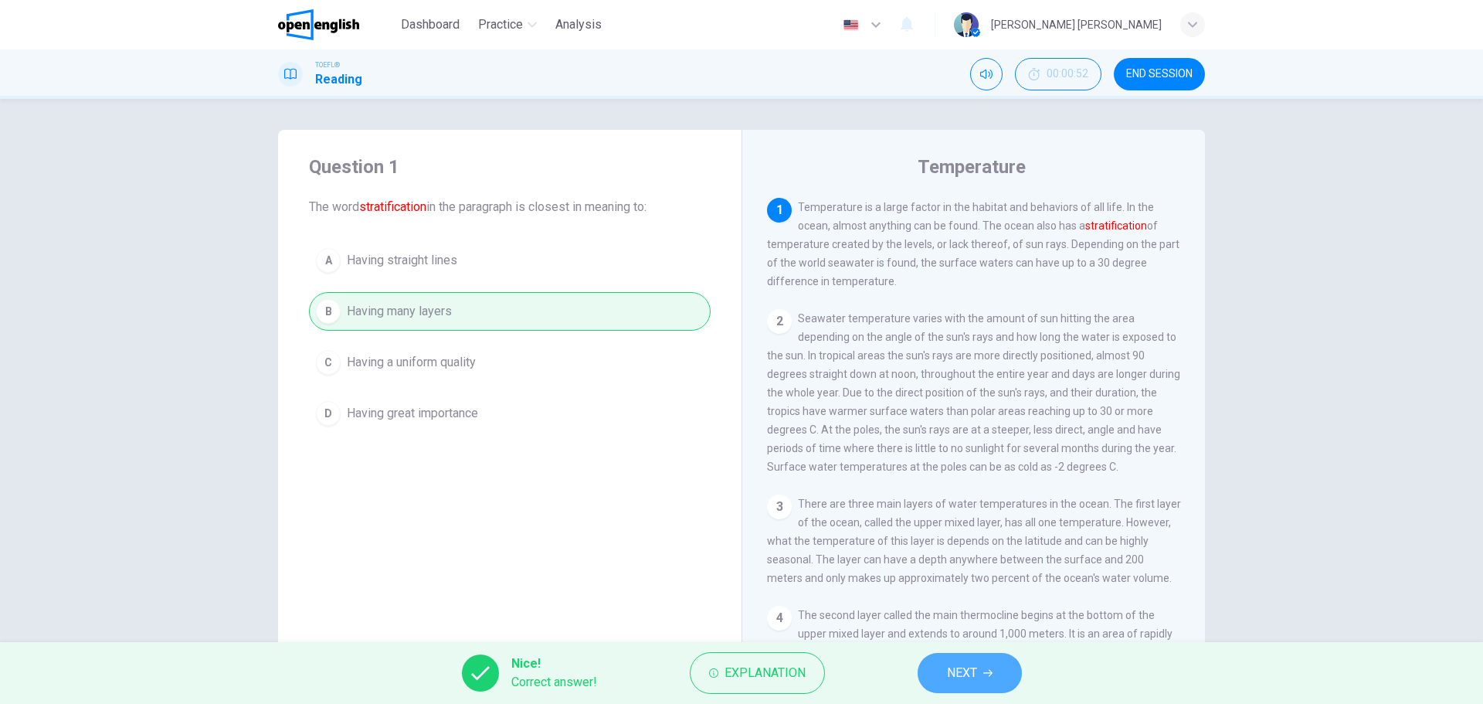
click at [980, 667] on button "NEXT" at bounding box center [970, 673] width 104 height 40
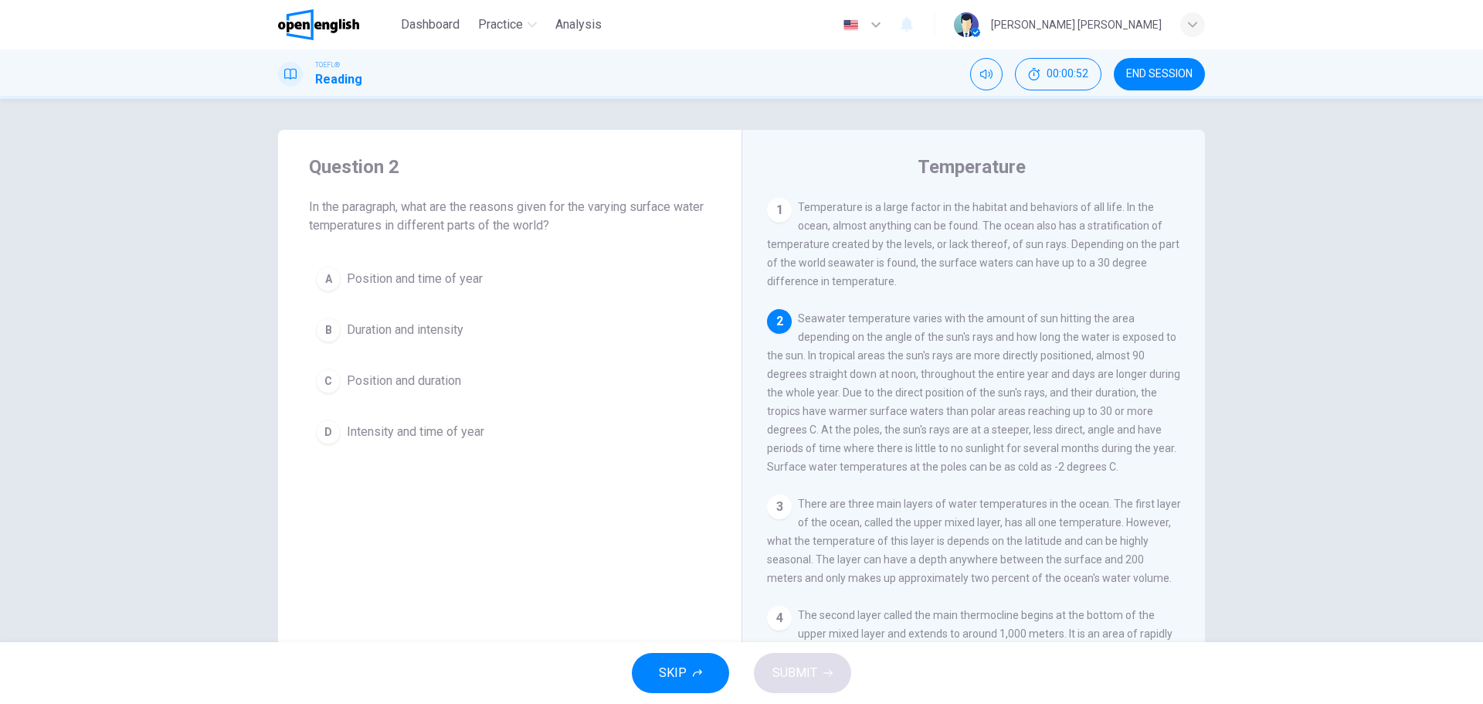
scroll to position [115, 0]
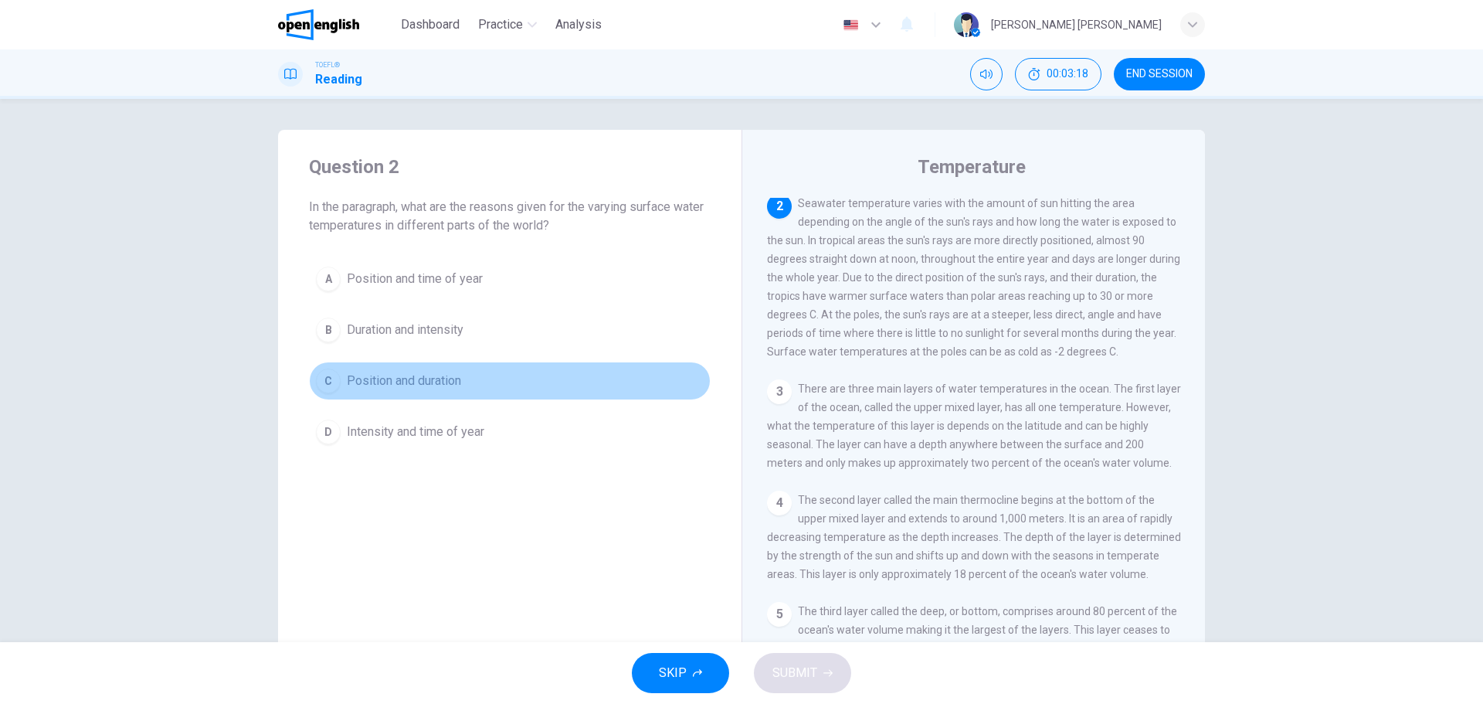
click at [378, 372] on span "Position and duration" at bounding box center [404, 381] width 114 height 19
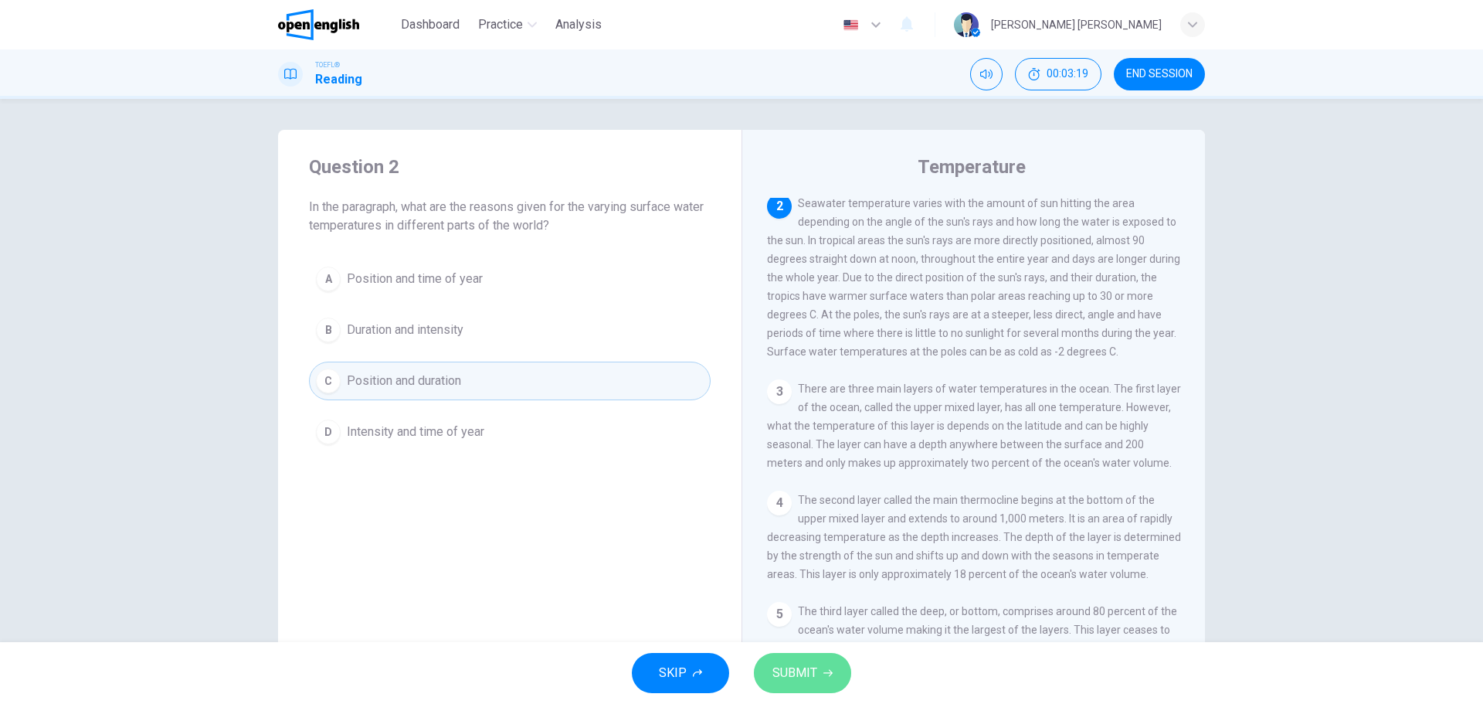
click at [797, 670] on span "SUBMIT" at bounding box center [794, 673] width 45 height 22
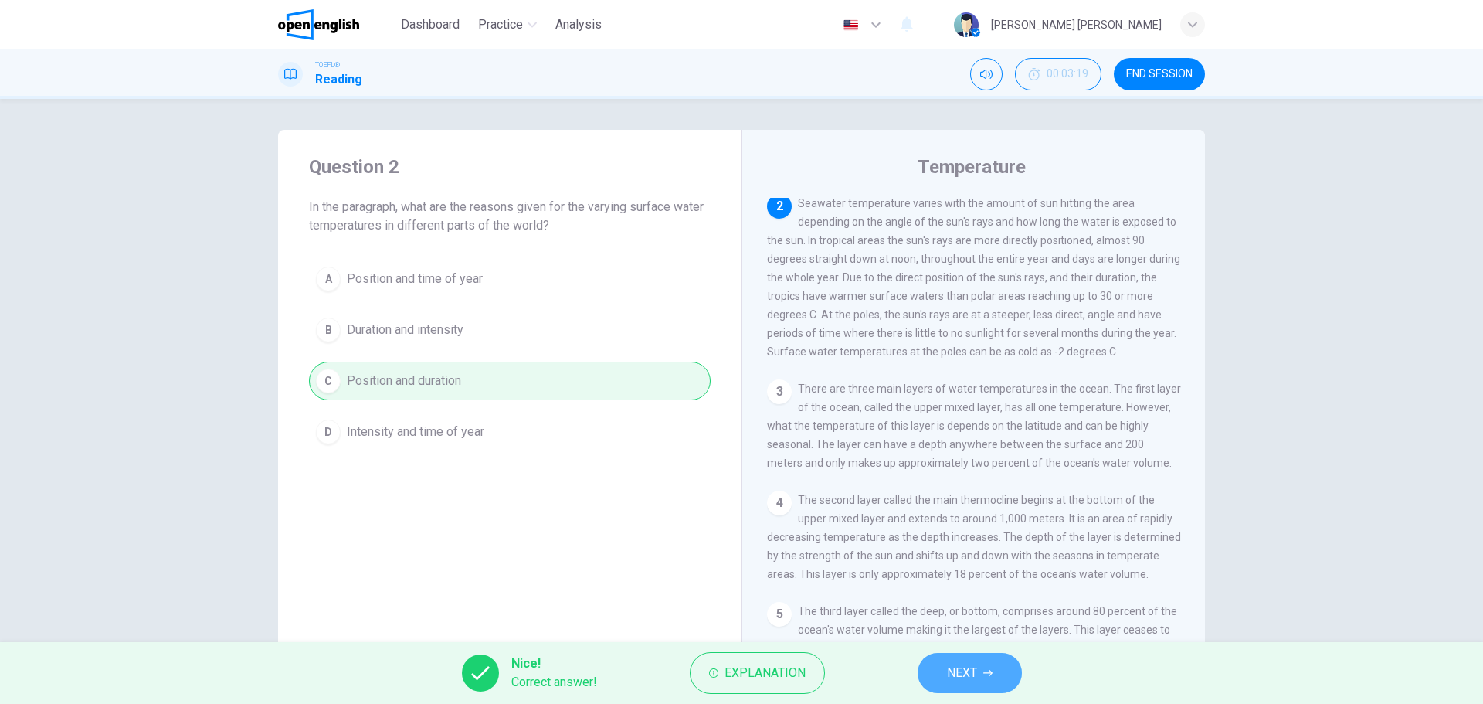
click at [949, 658] on button "NEXT" at bounding box center [970, 673] width 104 height 40
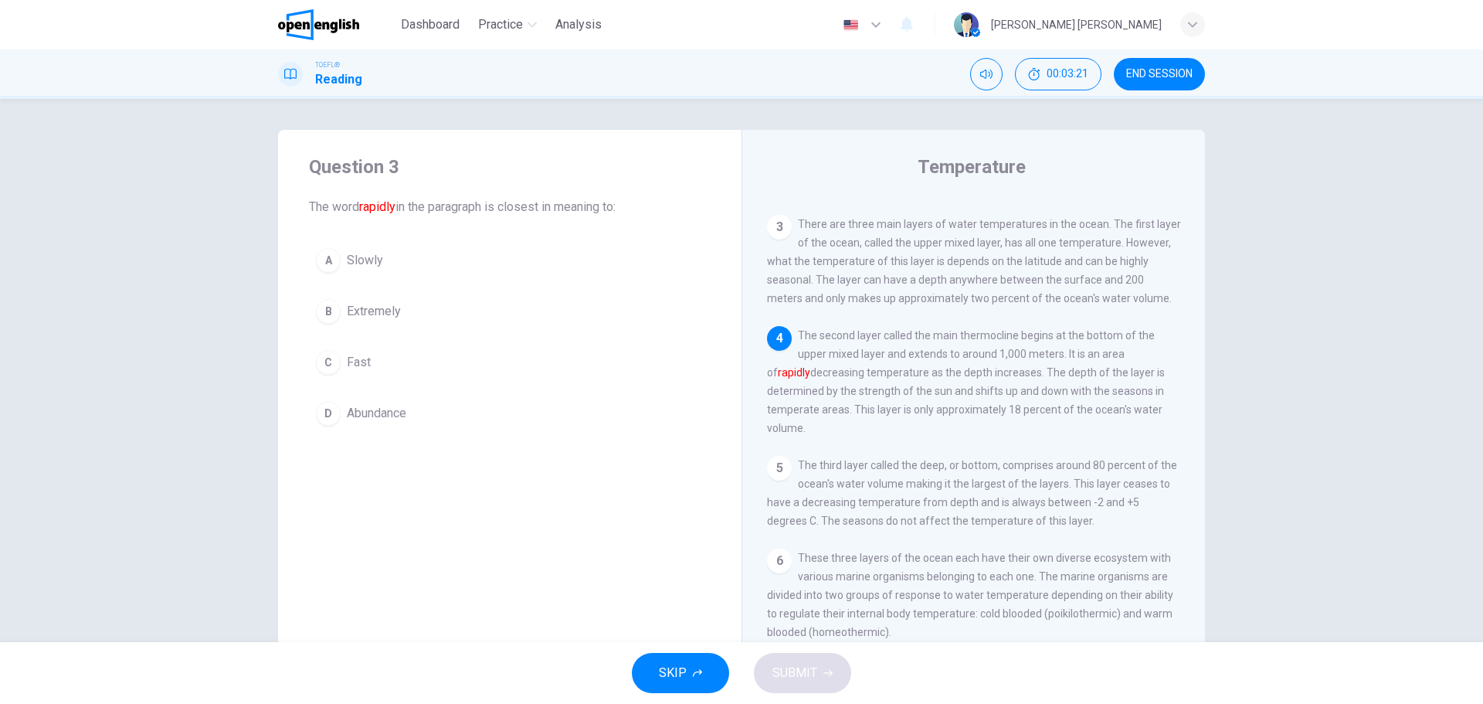
scroll to position [307, 0]
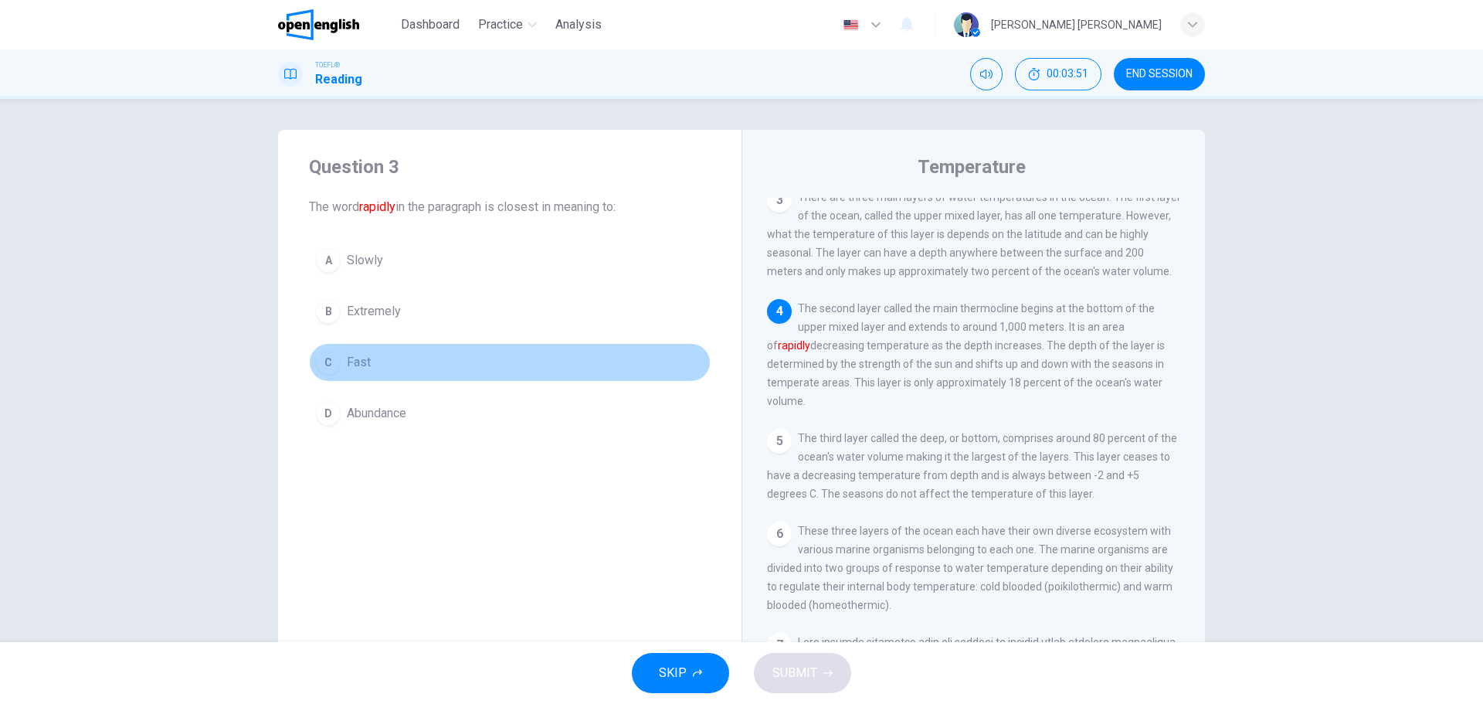
drag, startPoint x: 331, startPoint y: 354, endPoint x: 321, endPoint y: 346, distance: 12.7
click at [330, 353] on div "C" at bounding box center [328, 362] width 25 height 25
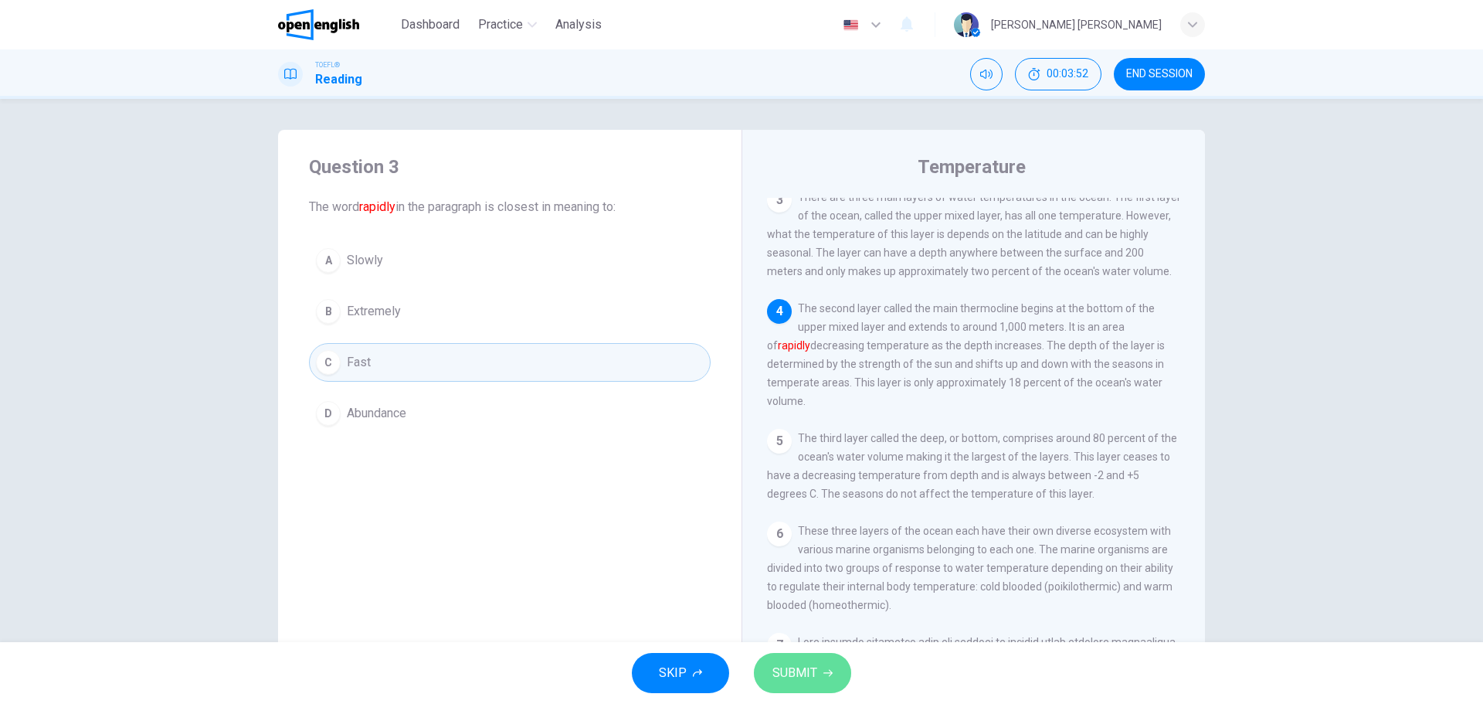
click at [824, 671] on icon "button" at bounding box center [827, 672] width 9 height 9
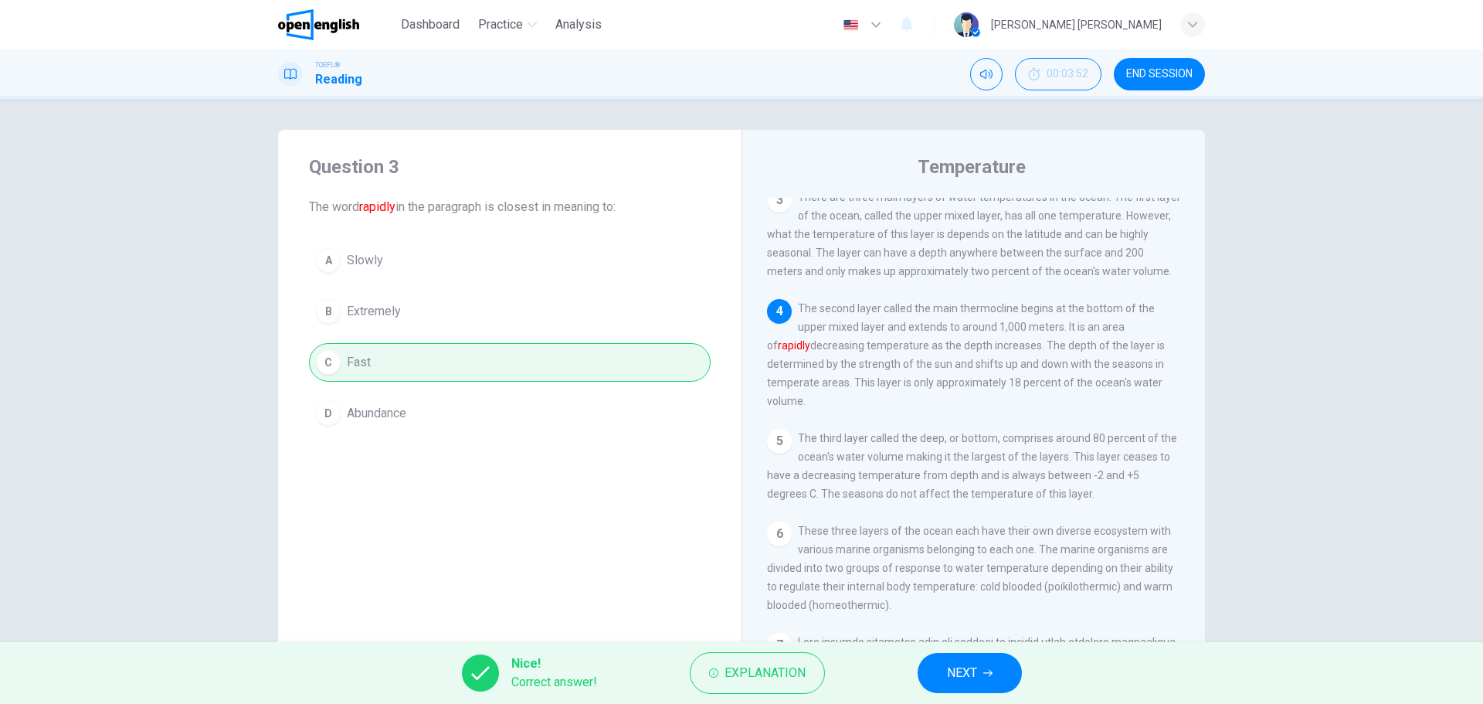
click at [989, 662] on button "NEXT" at bounding box center [970, 673] width 104 height 40
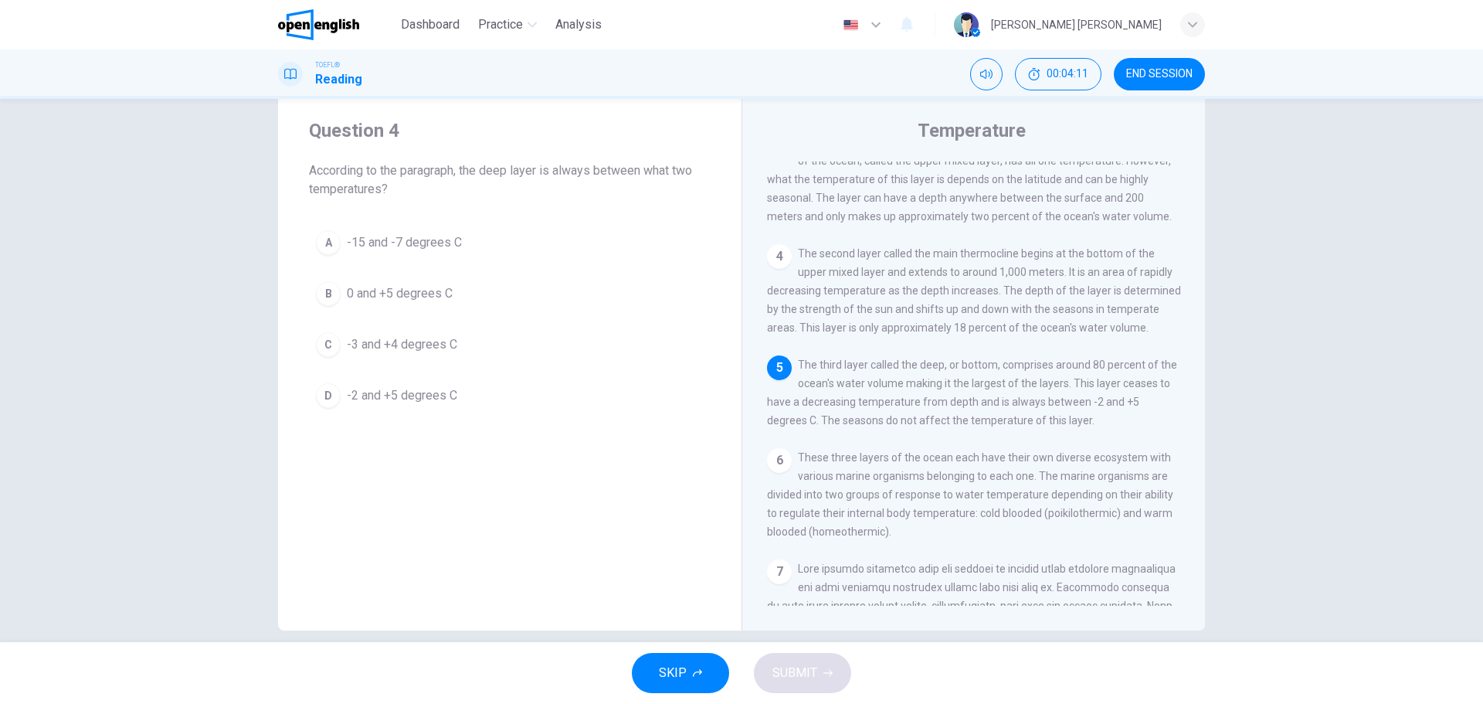
scroll to position [56, 0]
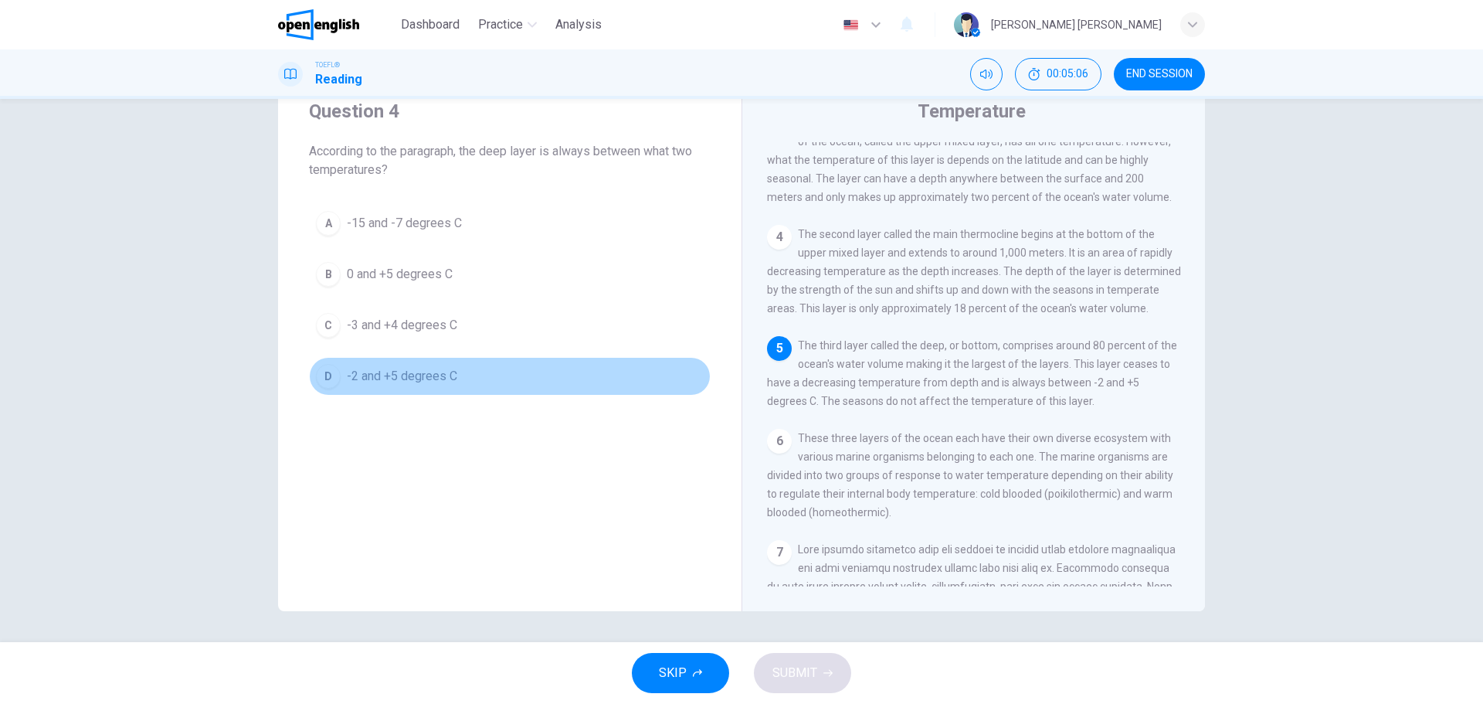
click at [418, 371] on span "-2 and +5 degrees C" at bounding box center [402, 376] width 110 height 19
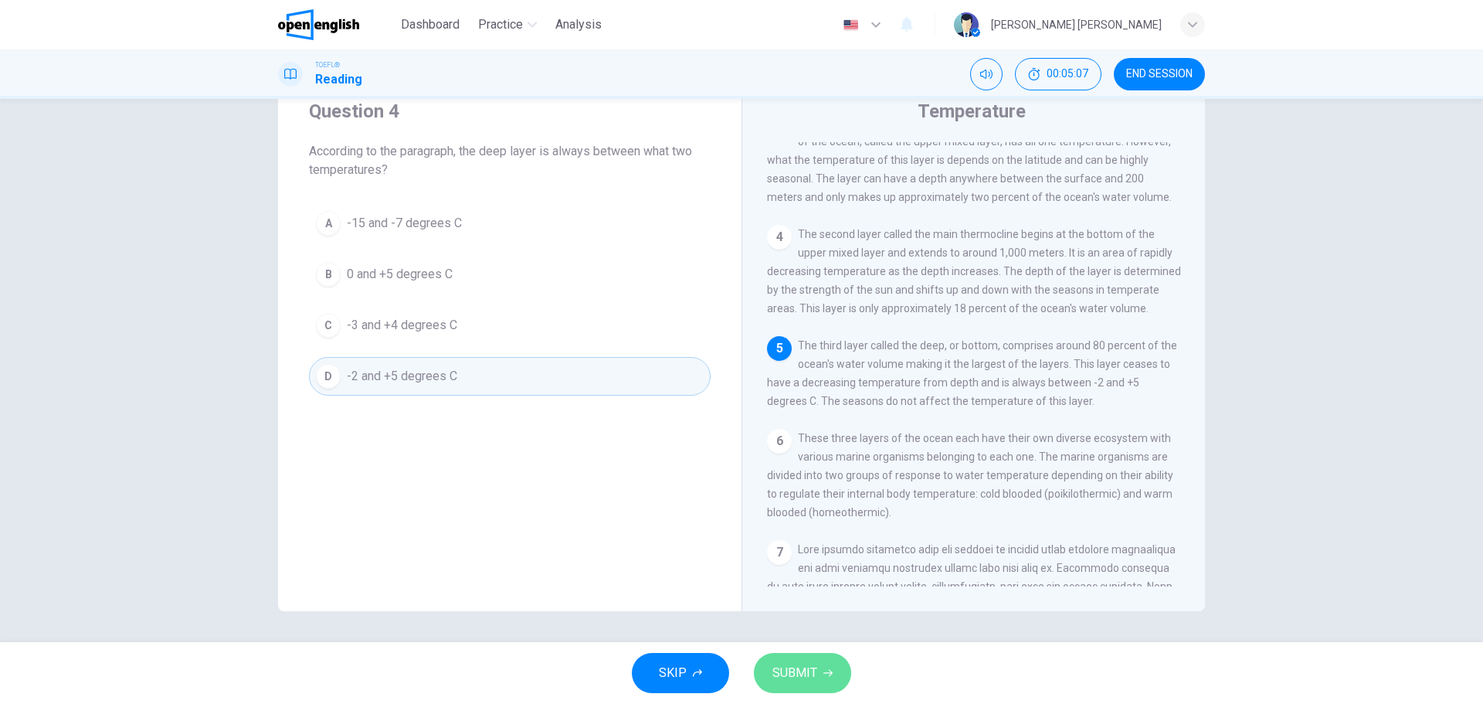
click at [788, 686] on button "SUBMIT" at bounding box center [802, 673] width 97 height 40
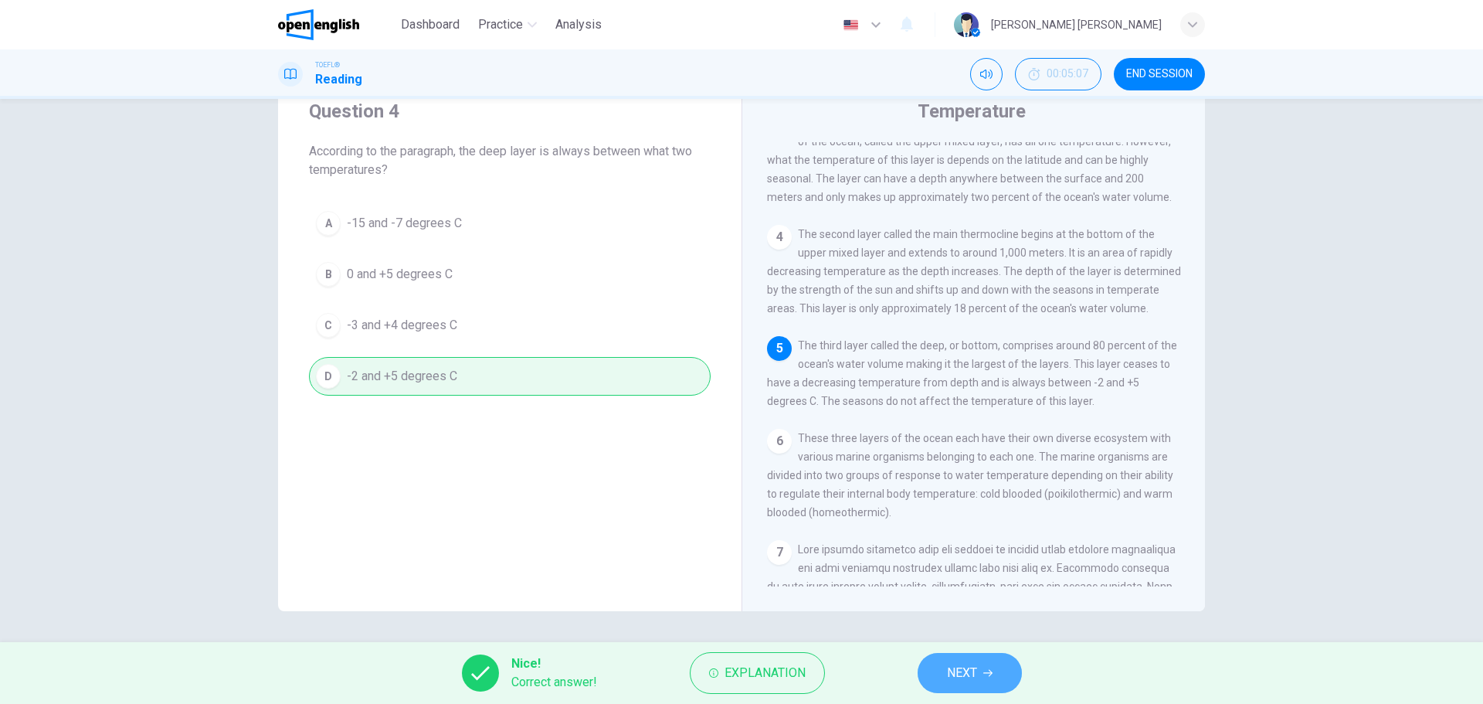
click at [975, 665] on span "NEXT" at bounding box center [962, 673] width 30 height 22
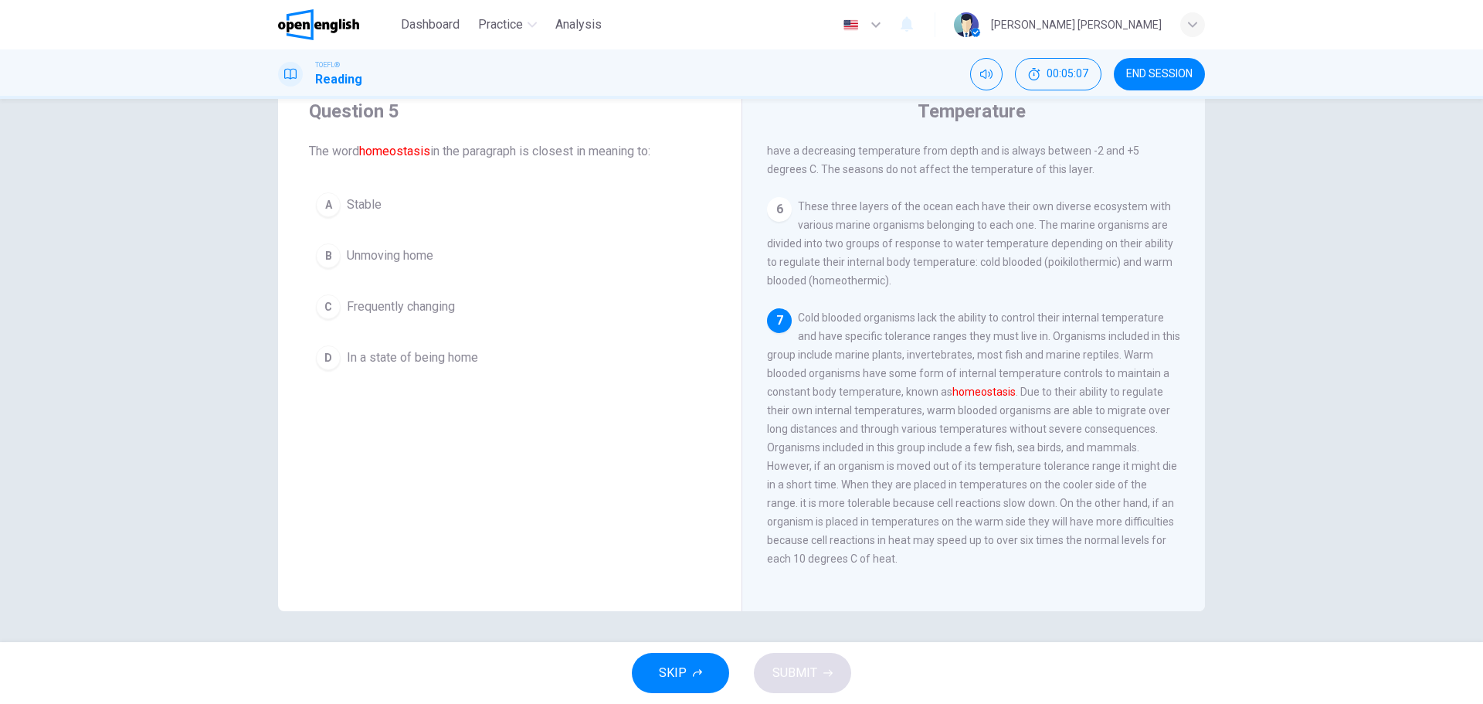
scroll to position [593, 0]
click at [359, 205] on span "Stable" at bounding box center [364, 204] width 35 height 19
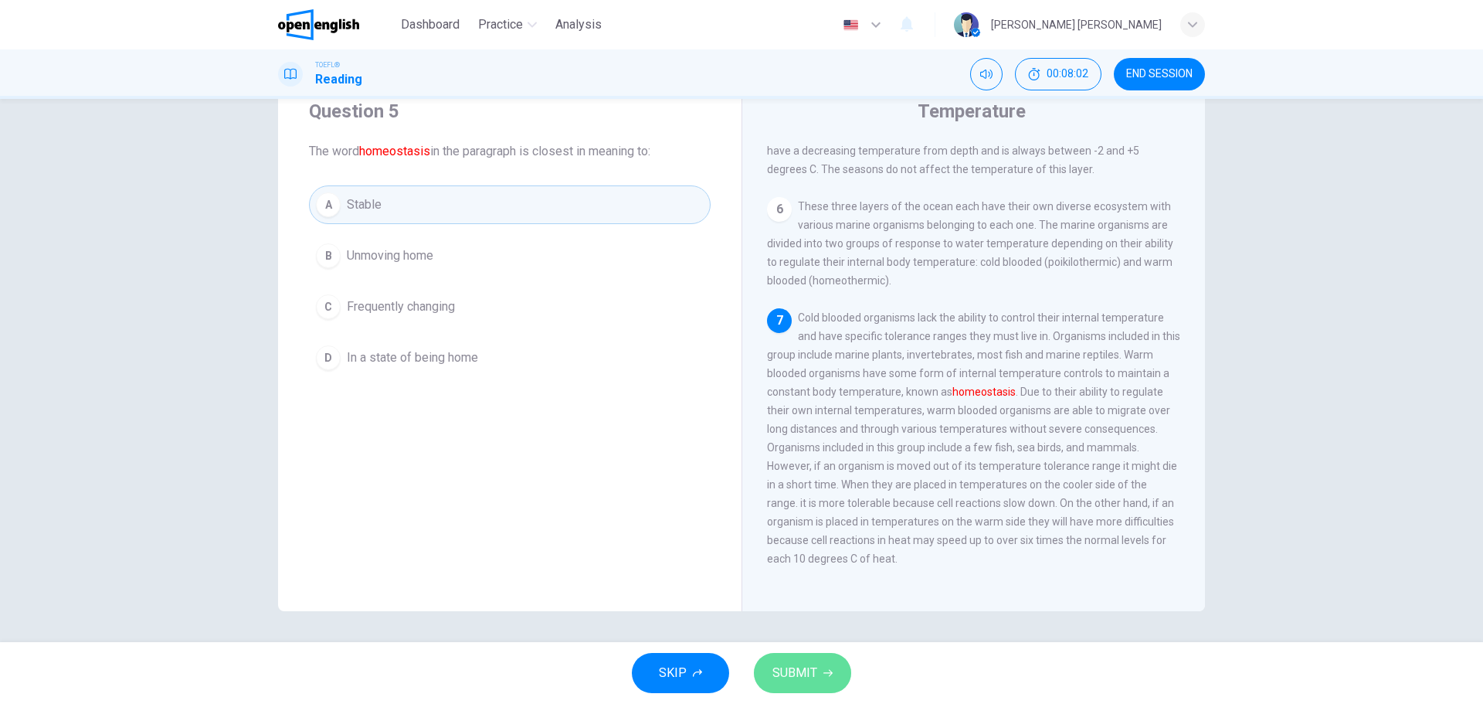
click at [820, 673] on button "SUBMIT" at bounding box center [802, 673] width 97 height 40
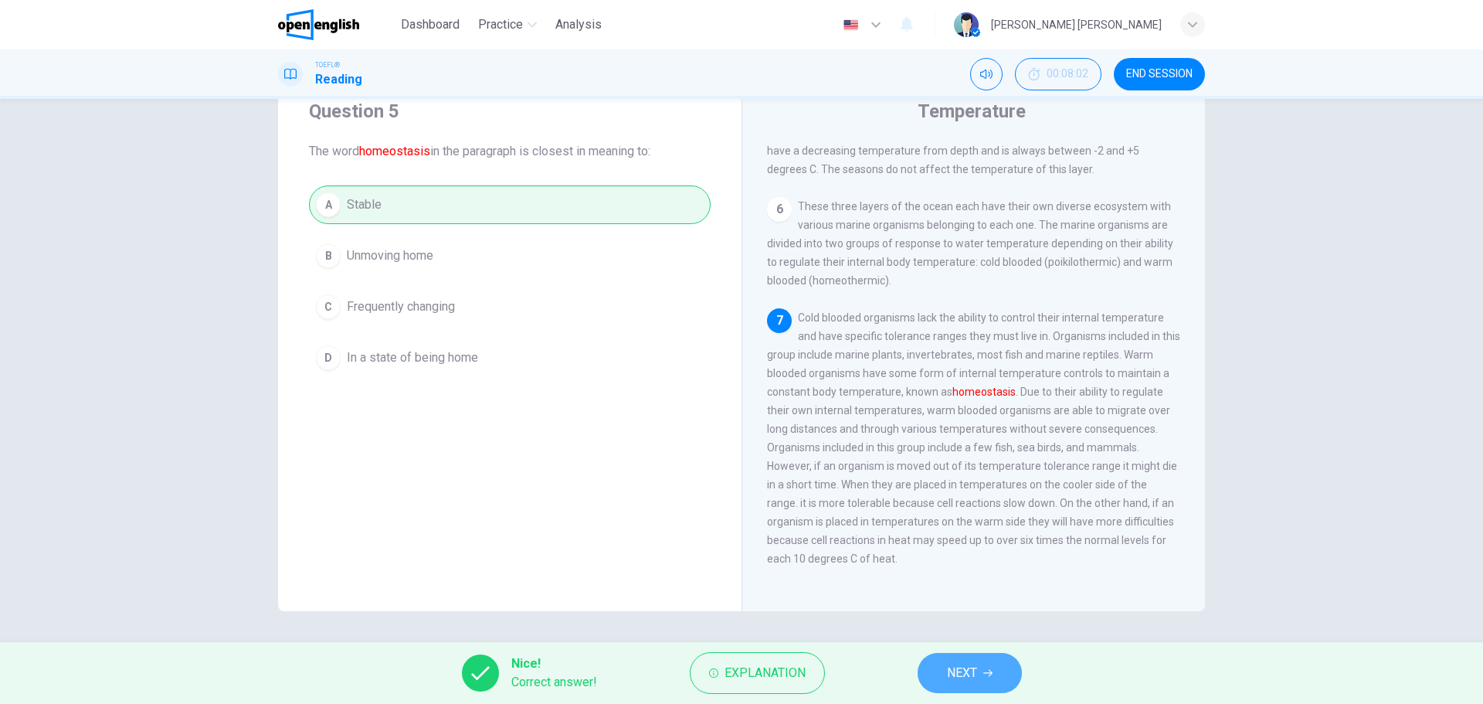
click at [993, 667] on button "NEXT" at bounding box center [970, 673] width 104 height 40
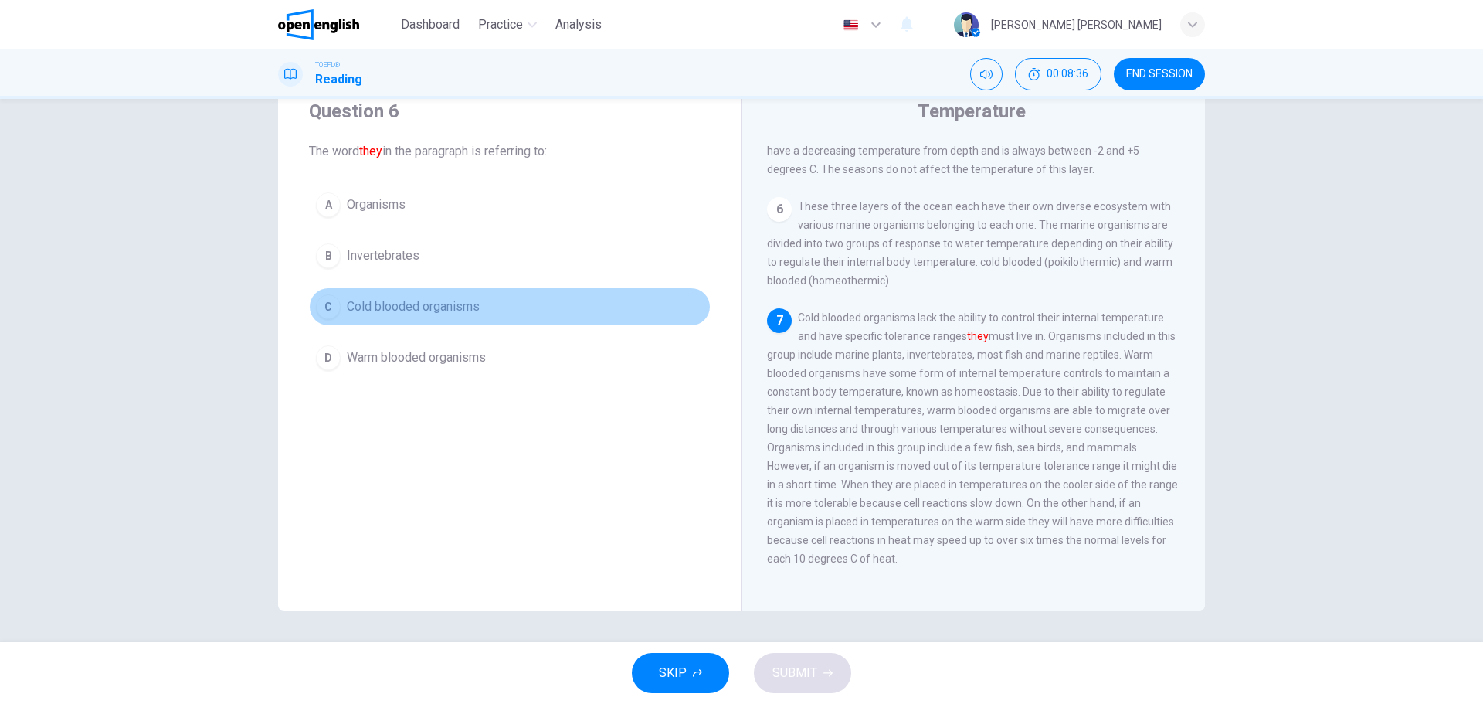
click at [451, 306] on span "Cold blooded organisms" at bounding box center [413, 306] width 133 height 19
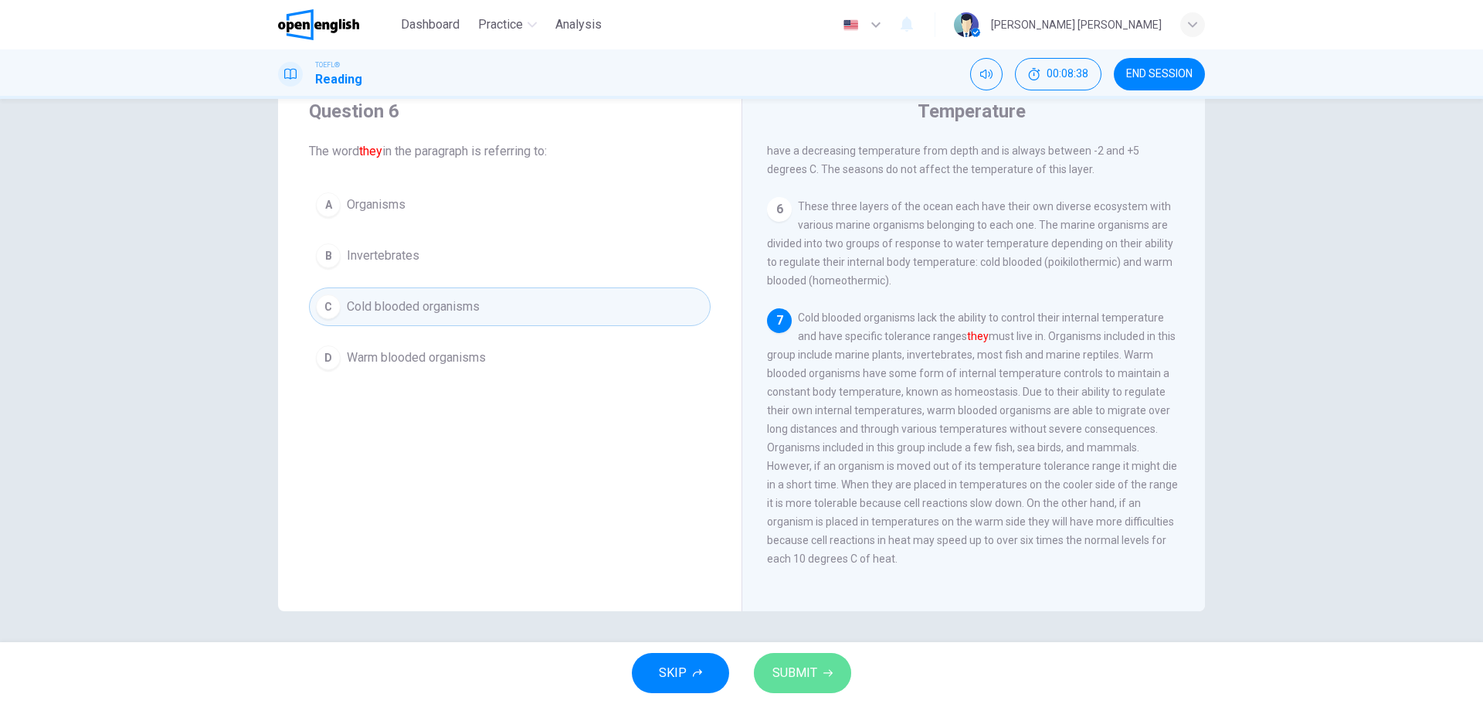
click at [810, 670] on span "SUBMIT" at bounding box center [794, 673] width 45 height 22
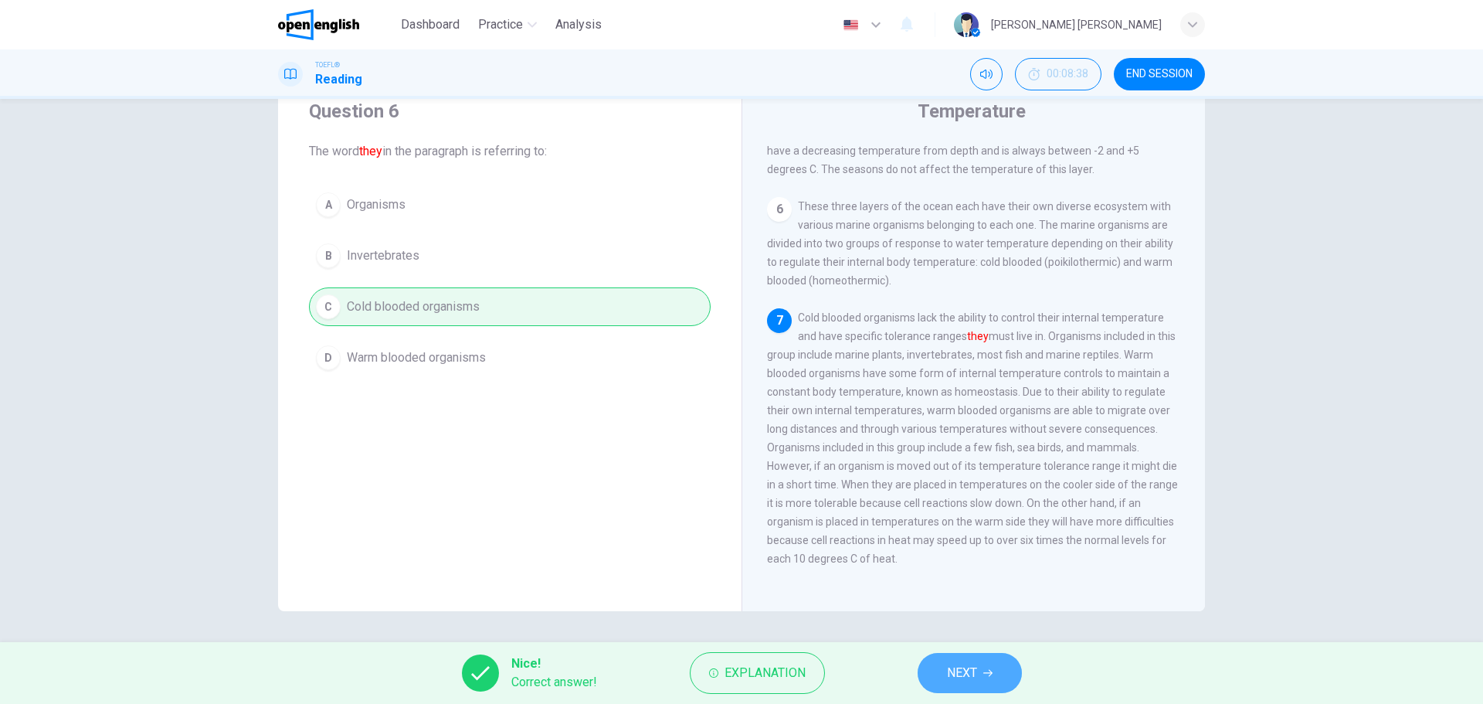
click at [991, 673] on icon "button" at bounding box center [987, 673] width 9 height 7
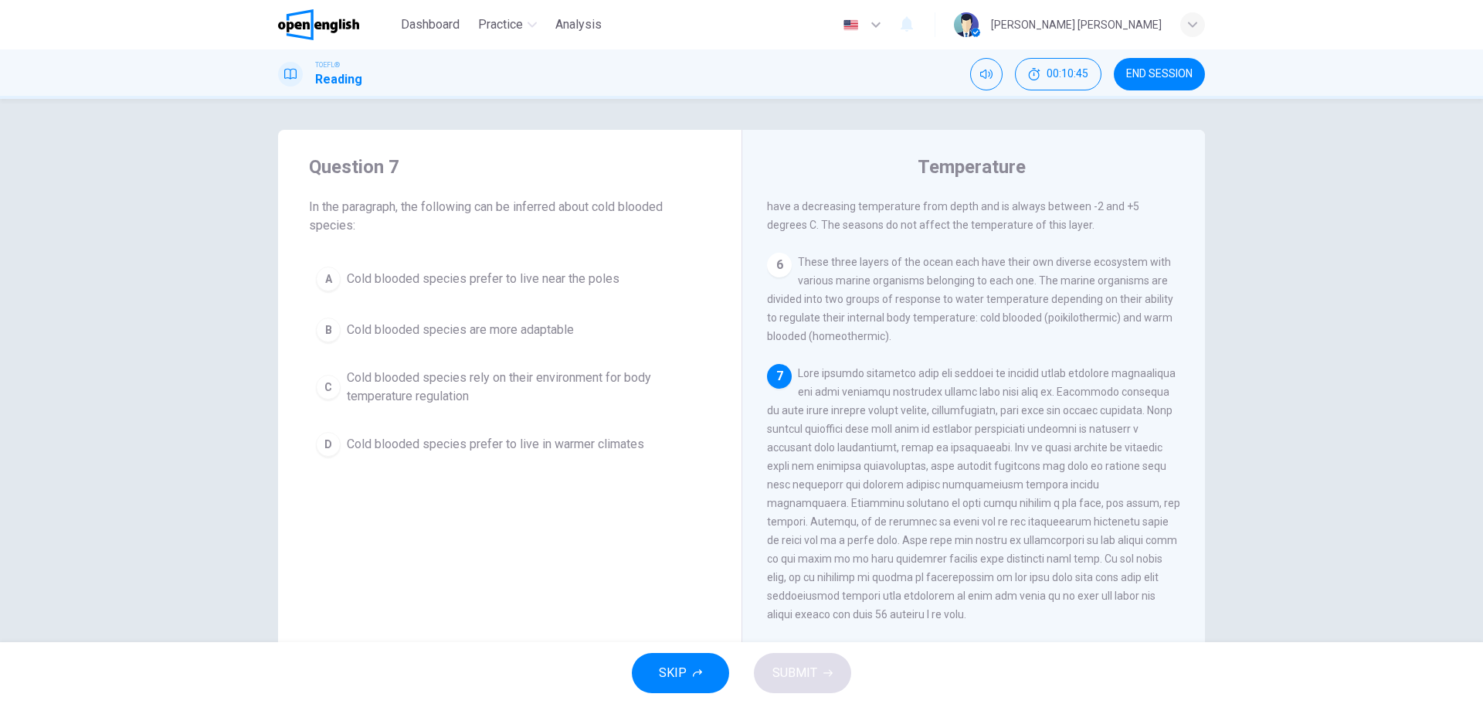
scroll to position [56, 0]
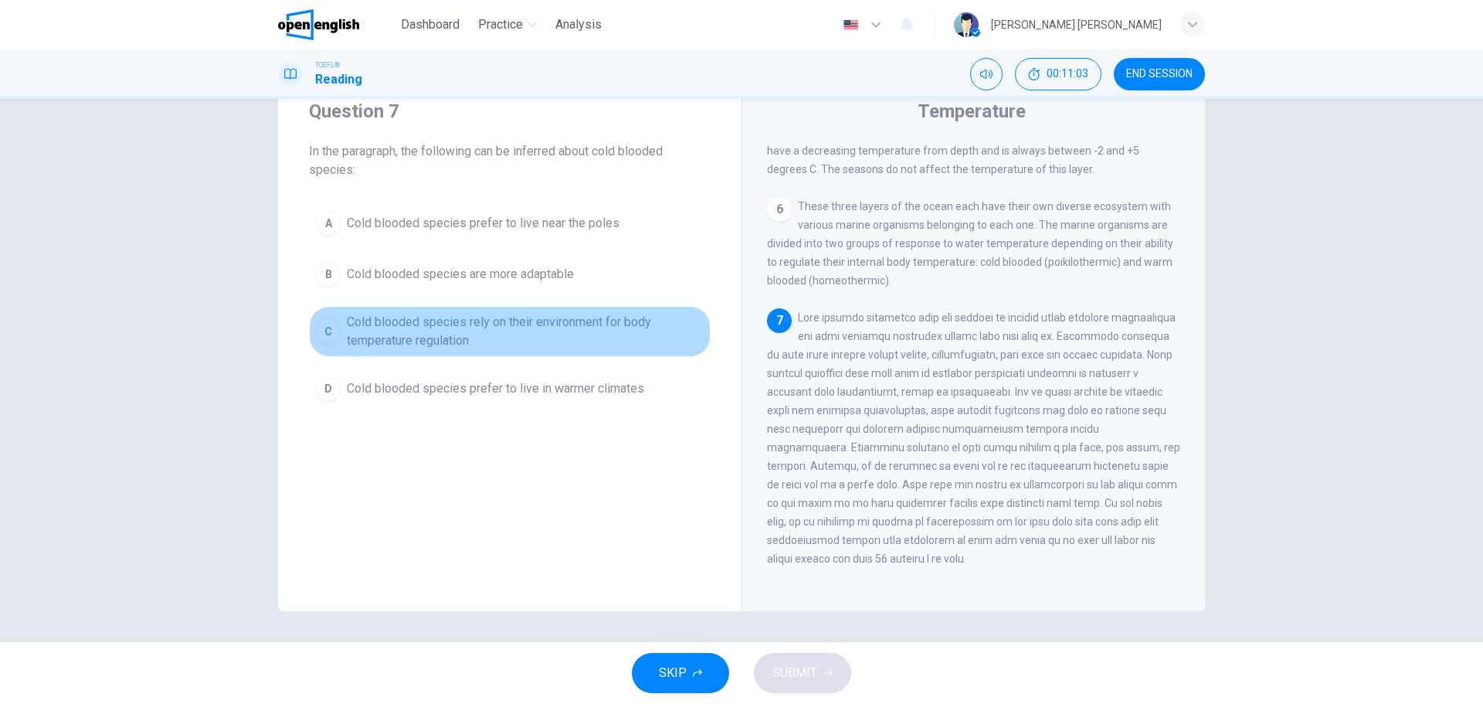
click at [507, 327] on span "Cold blooded species rely on their environment for body temperature regulation" at bounding box center [525, 331] width 357 height 37
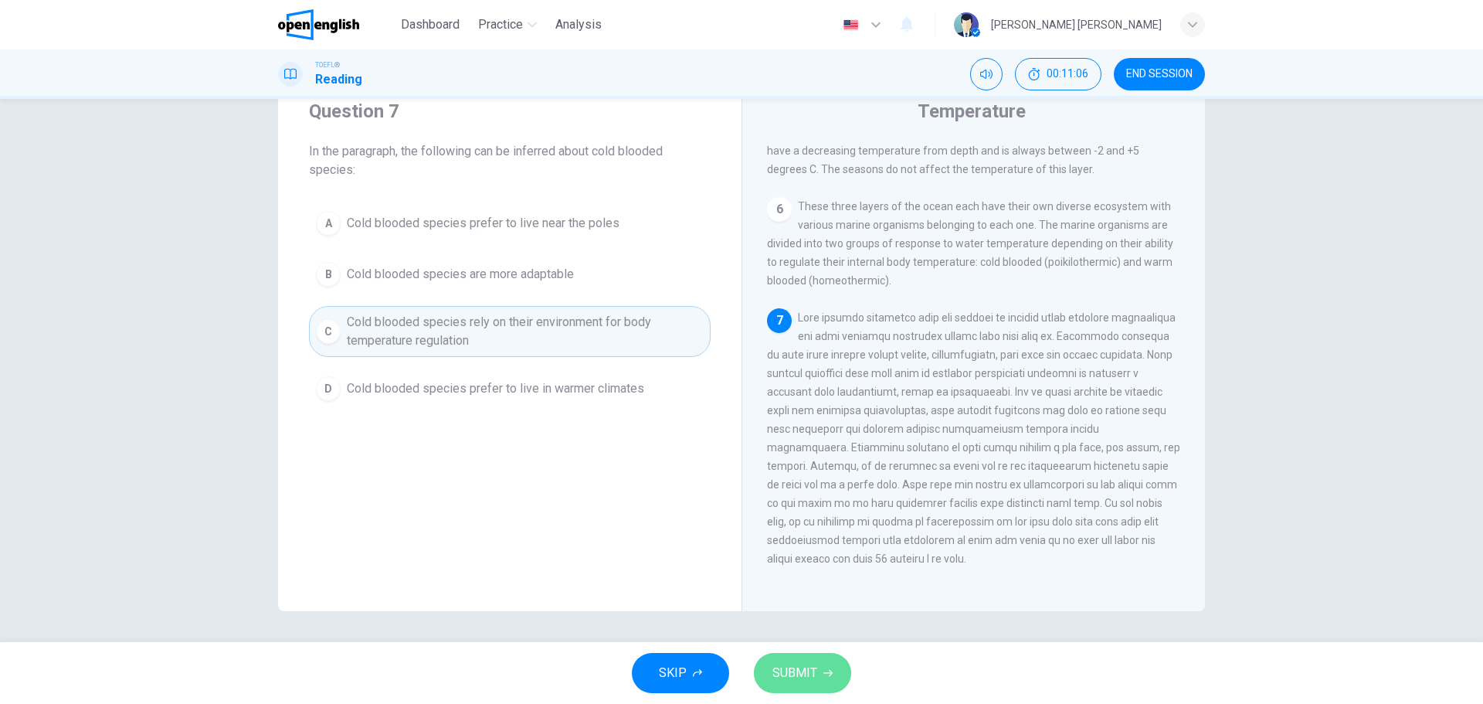
click at [833, 676] on button "SUBMIT" at bounding box center [802, 673] width 97 height 40
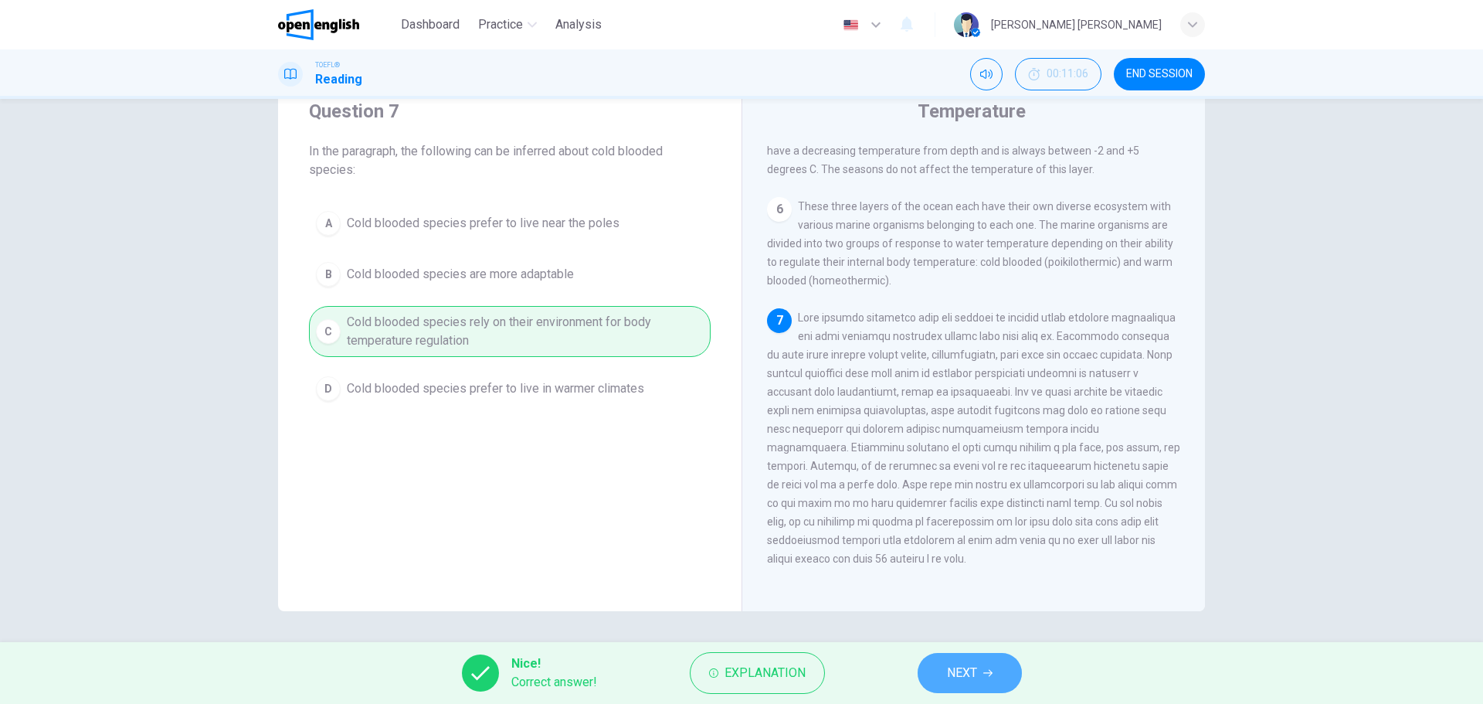
click at [959, 668] on span "NEXT" at bounding box center [962, 673] width 30 height 22
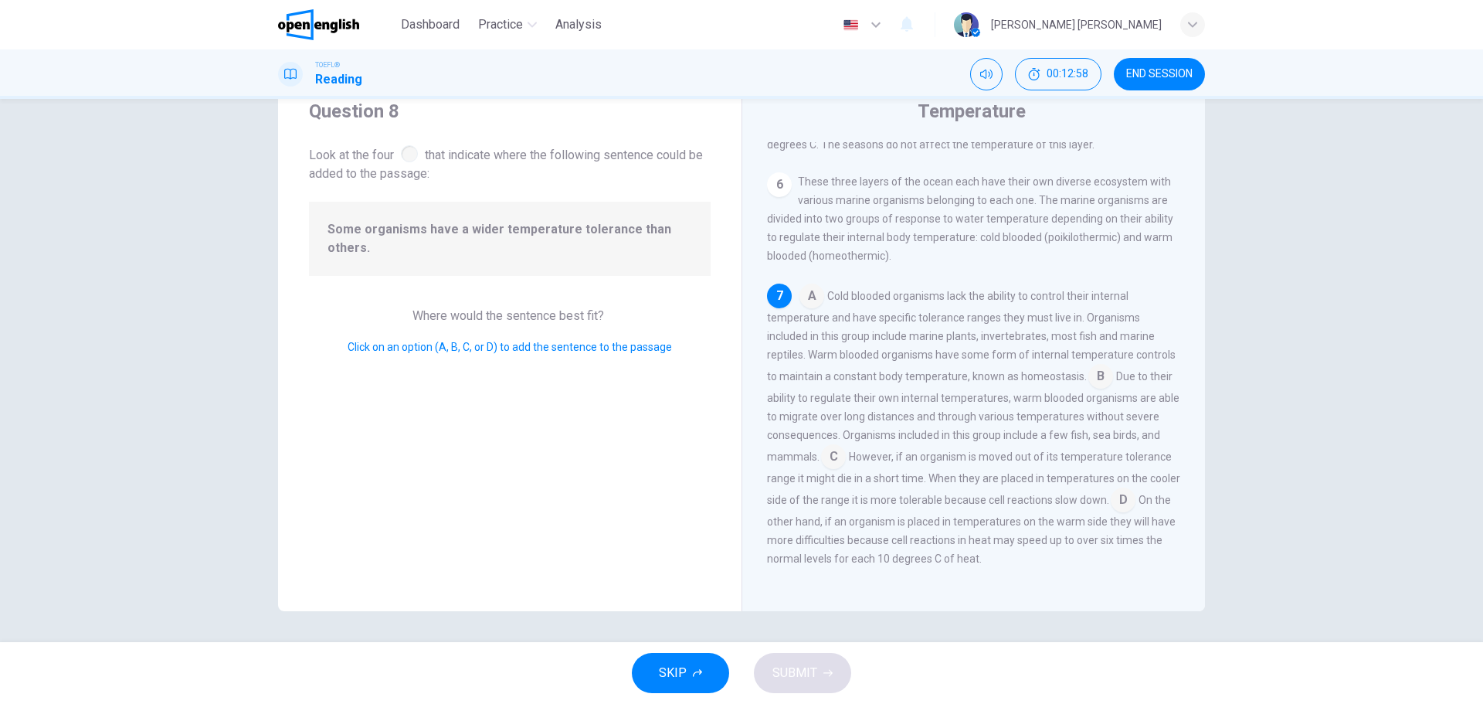
click at [531, 234] on span "Some organisms have a wider temperature tolerance than others." at bounding box center [510, 238] width 365 height 37
click at [1094, 378] on input at bounding box center [1100, 377] width 25 height 25
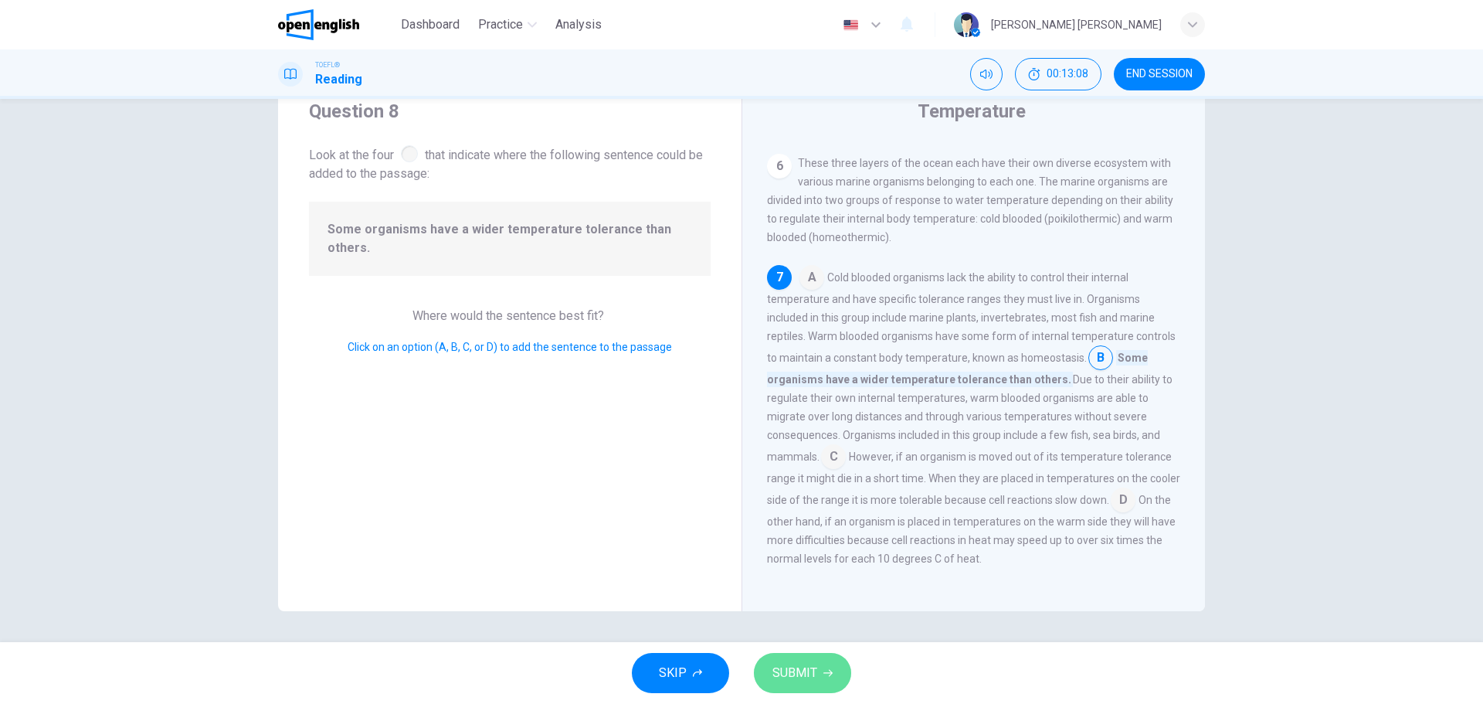
click at [804, 674] on span "SUBMIT" at bounding box center [794, 673] width 45 height 22
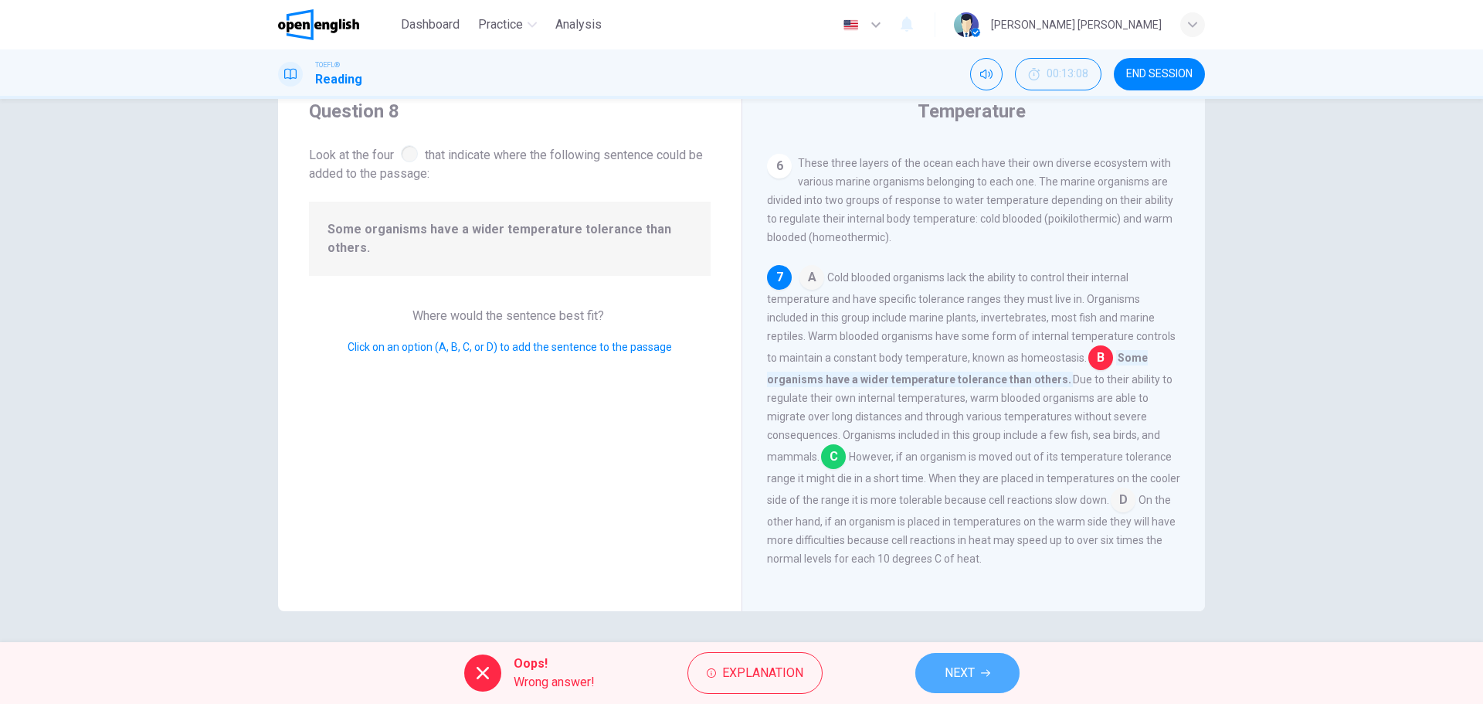
click at [976, 671] on button "NEXT" at bounding box center [967, 673] width 104 height 40
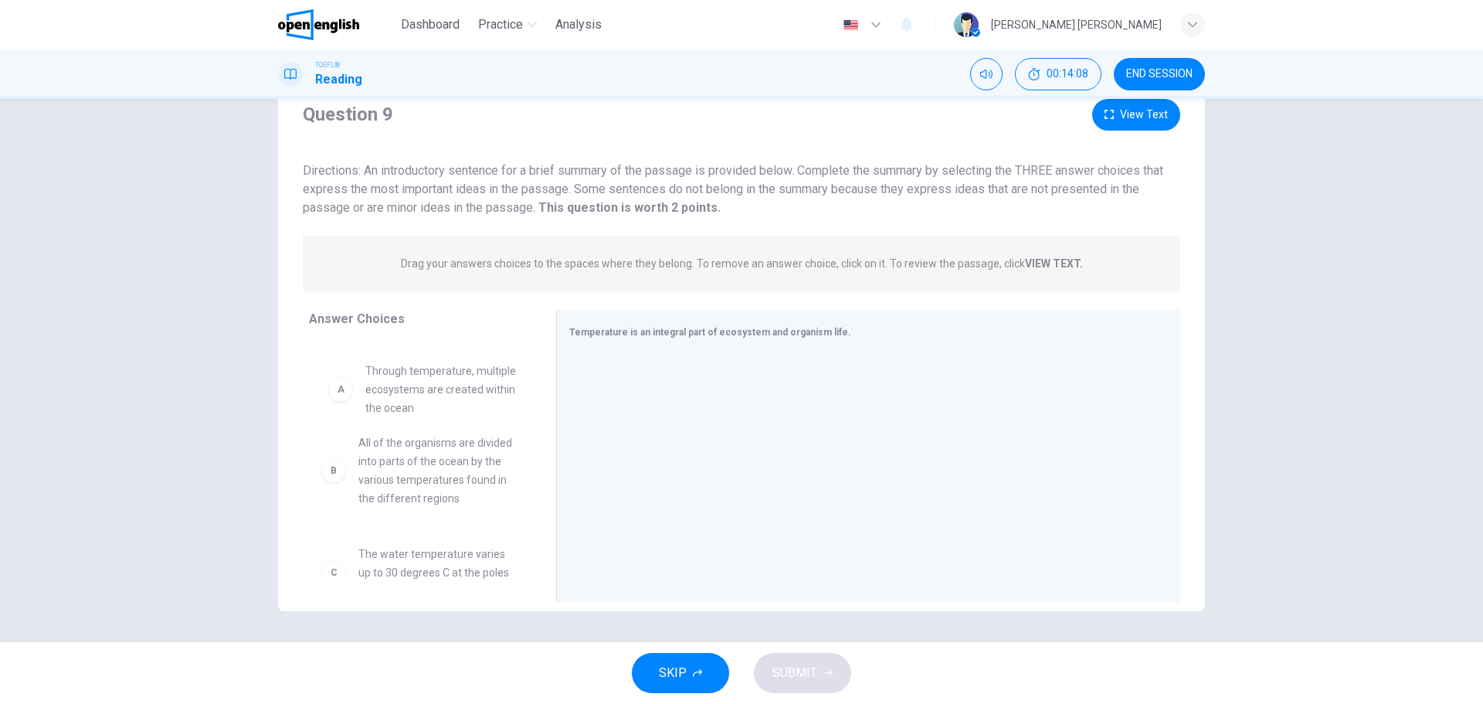
drag, startPoint x: 409, startPoint y: 395, endPoint x: 428, endPoint y: 405, distance: 21.1
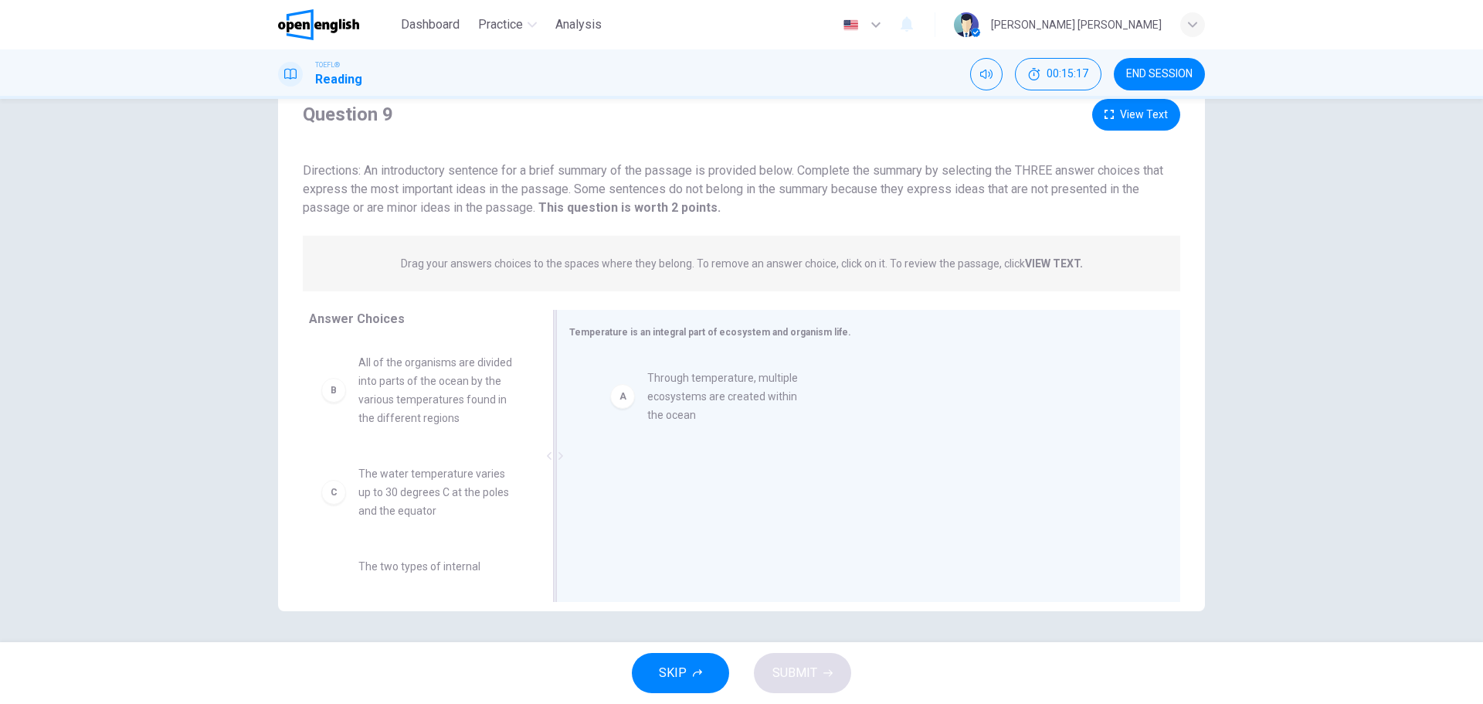
drag, startPoint x: 412, startPoint y: 398, endPoint x: 721, endPoint y: 416, distance: 310.3
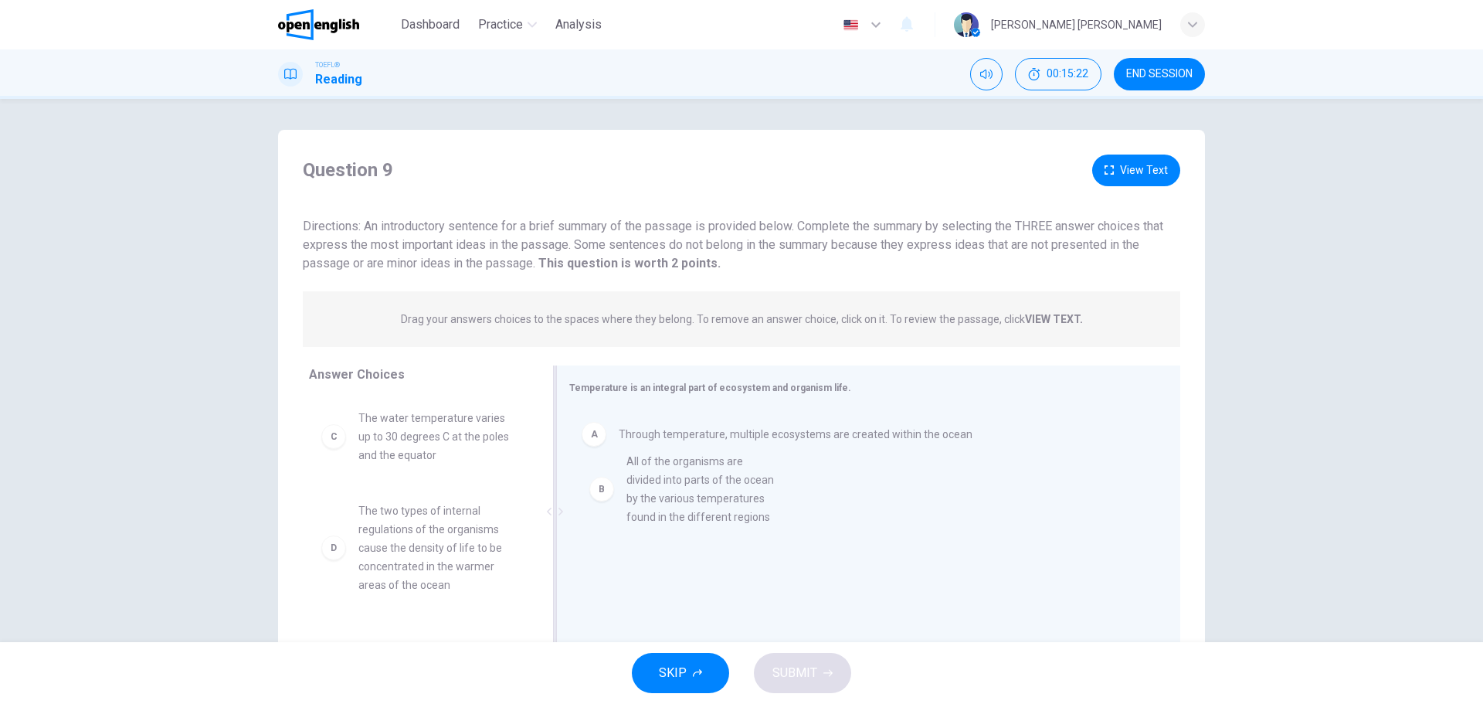
drag, startPoint x: 389, startPoint y: 448, endPoint x: 667, endPoint y: 490, distance: 282.1
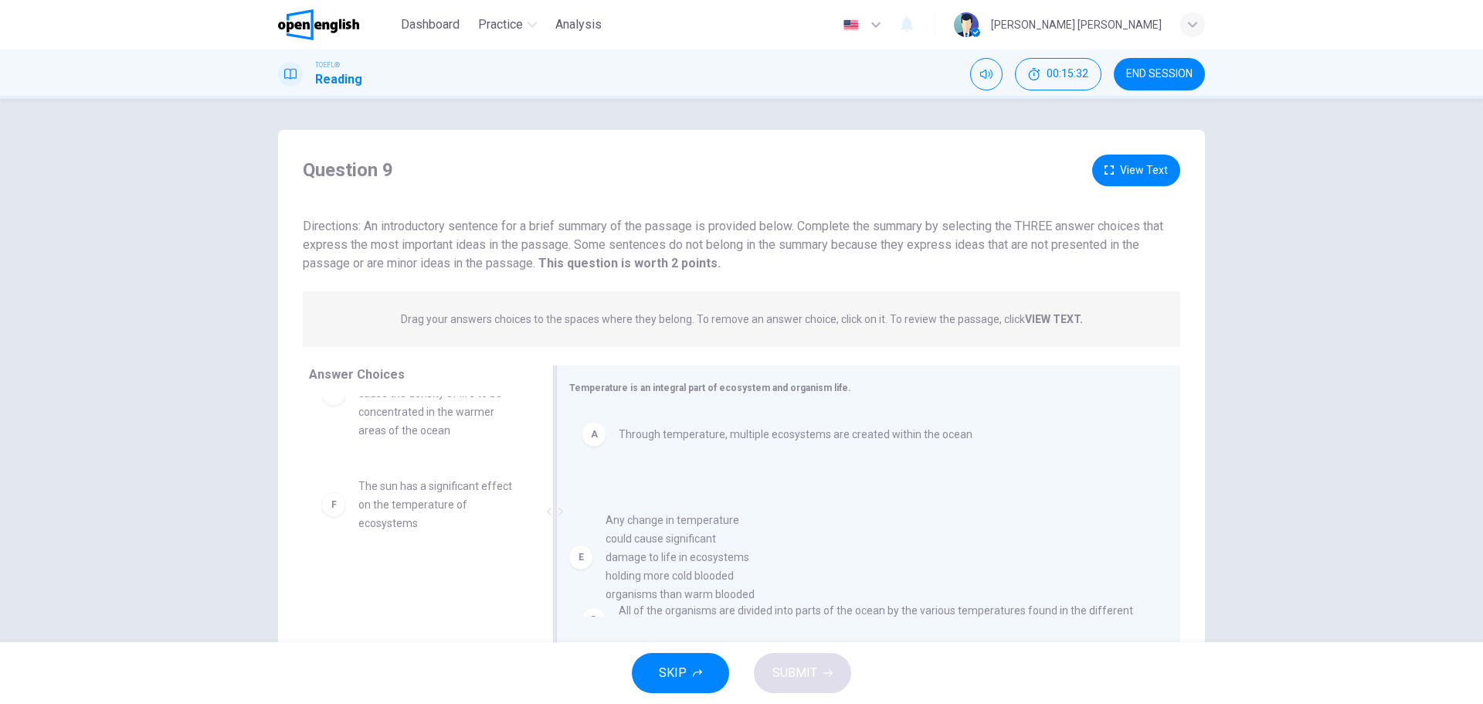
scroll to position [26, 0]
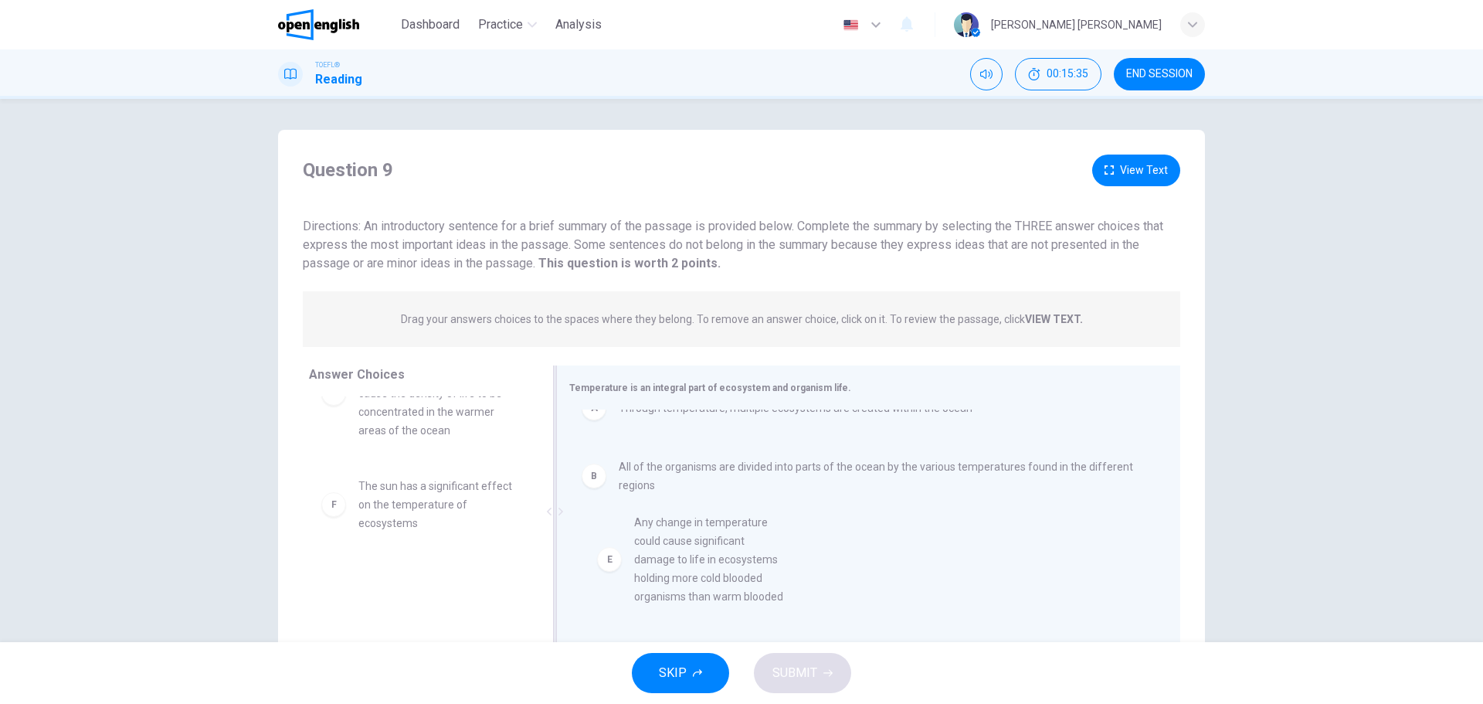
drag, startPoint x: 406, startPoint y: 532, endPoint x: 692, endPoint y: 569, distance: 288.9
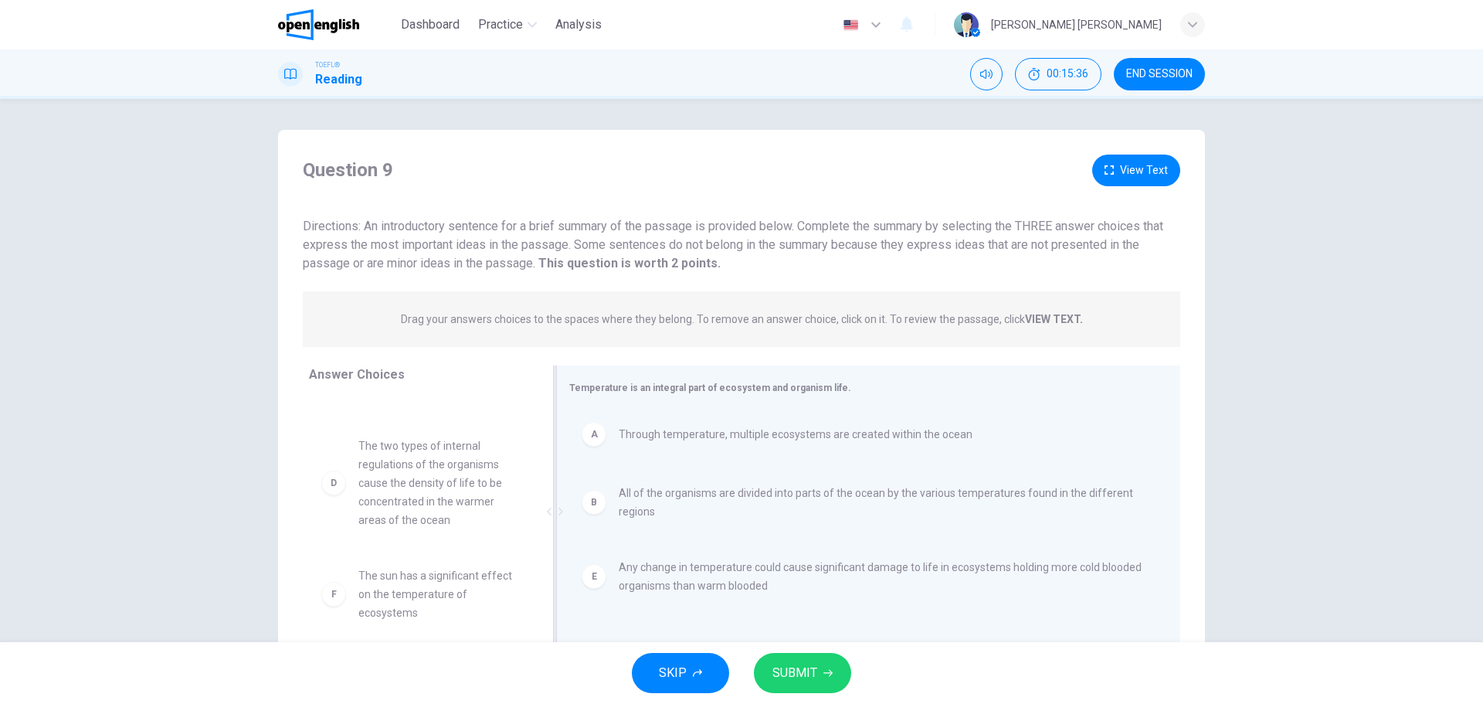
scroll to position [65, 0]
click at [806, 682] on span "SUBMIT" at bounding box center [794, 673] width 45 height 22
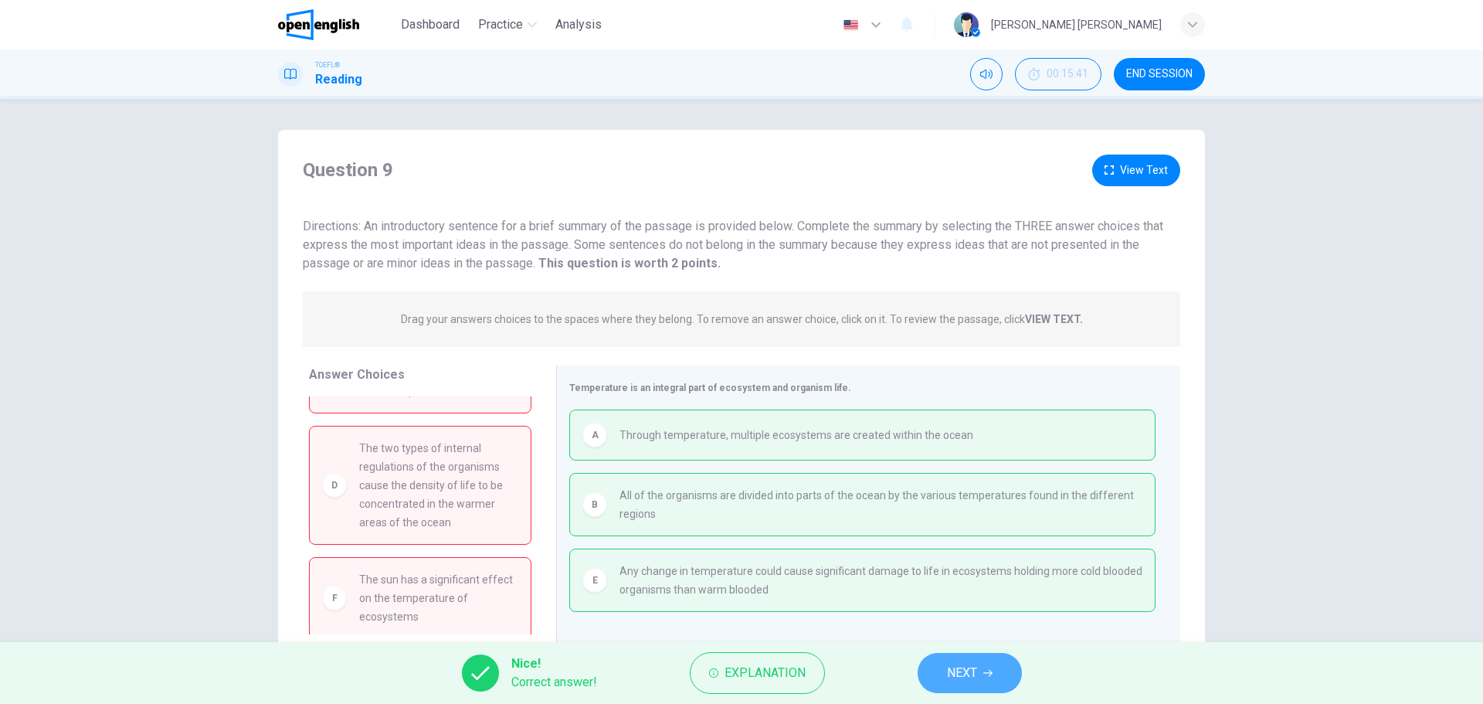
click at [973, 670] on span "NEXT" at bounding box center [962, 673] width 30 height 22
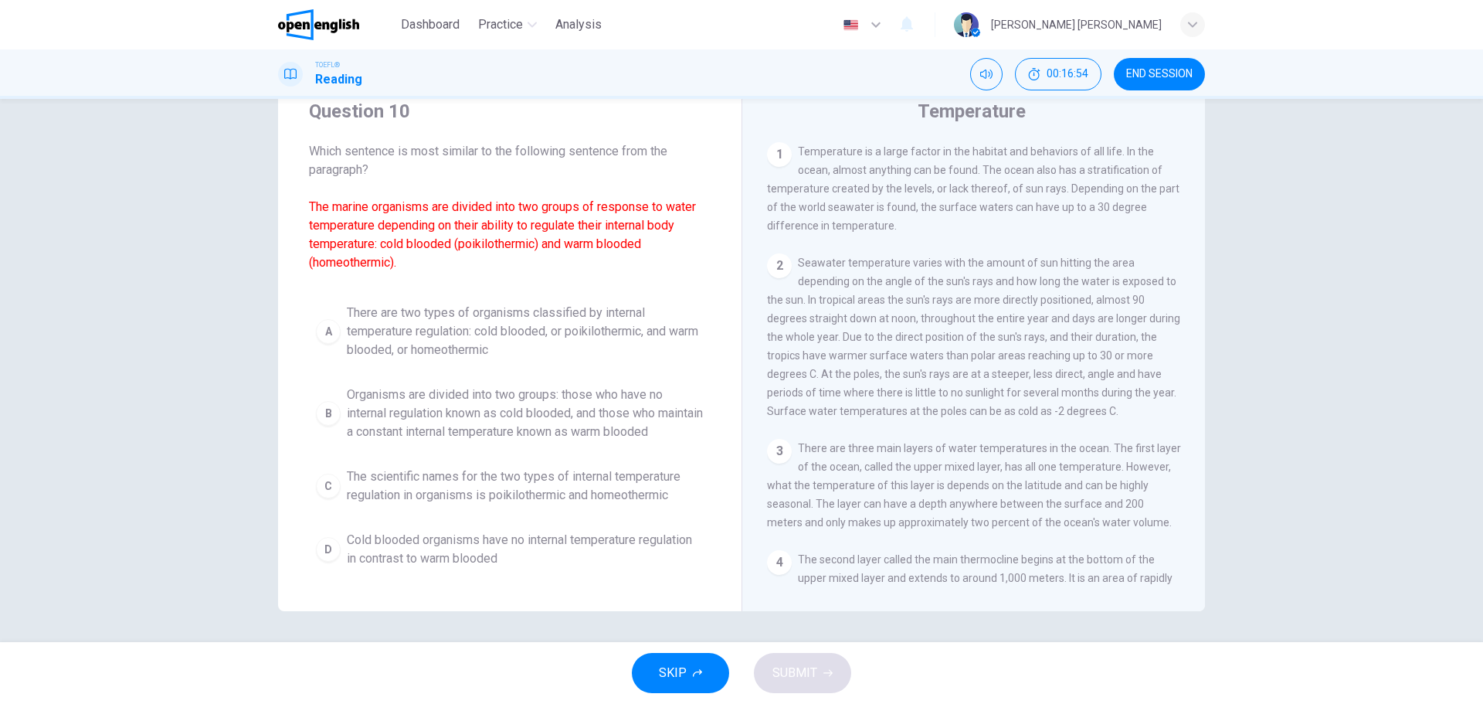
scroll to position [0, 0]
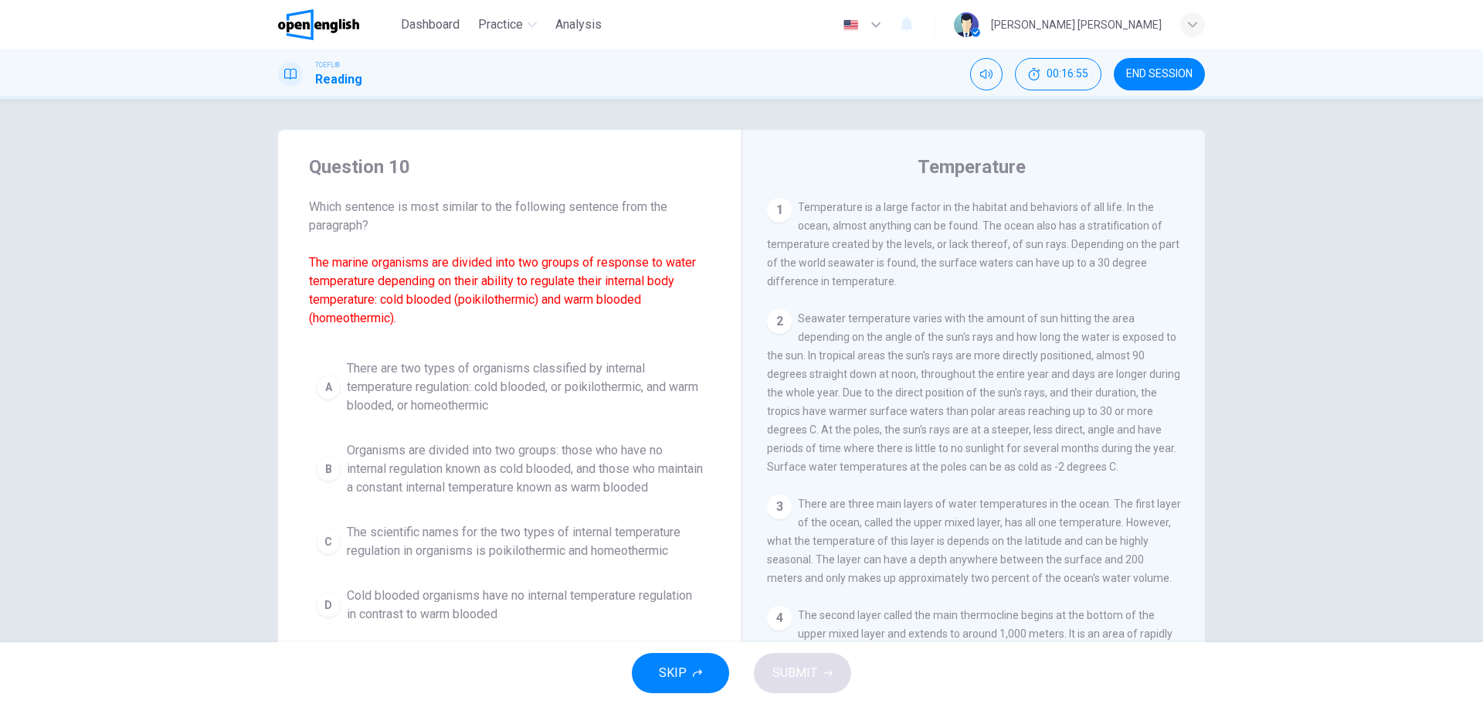
click at [460, 396] on span "There are two types of organisms classified by internal temperature regulation:…" at bounding box center [525, 387] width 357 height 56
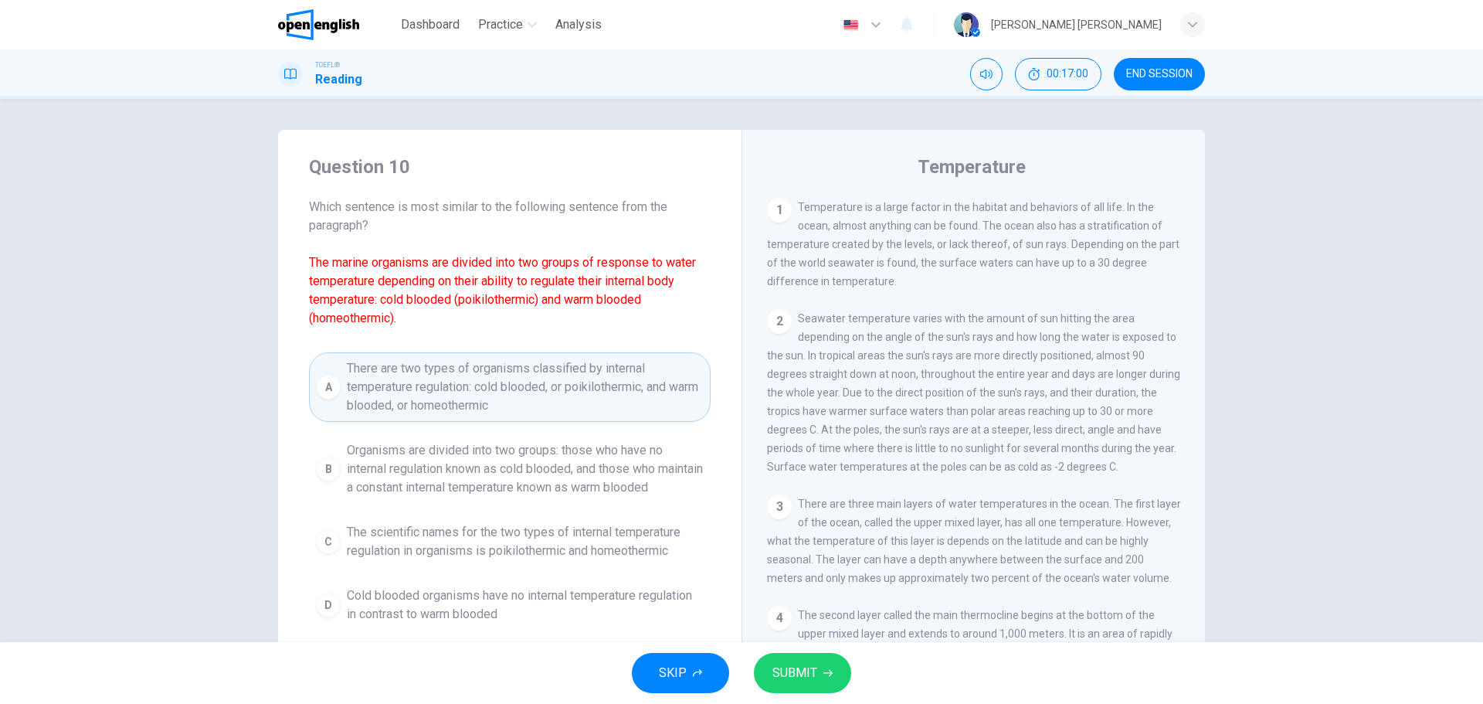
scroll to position [63, 0]
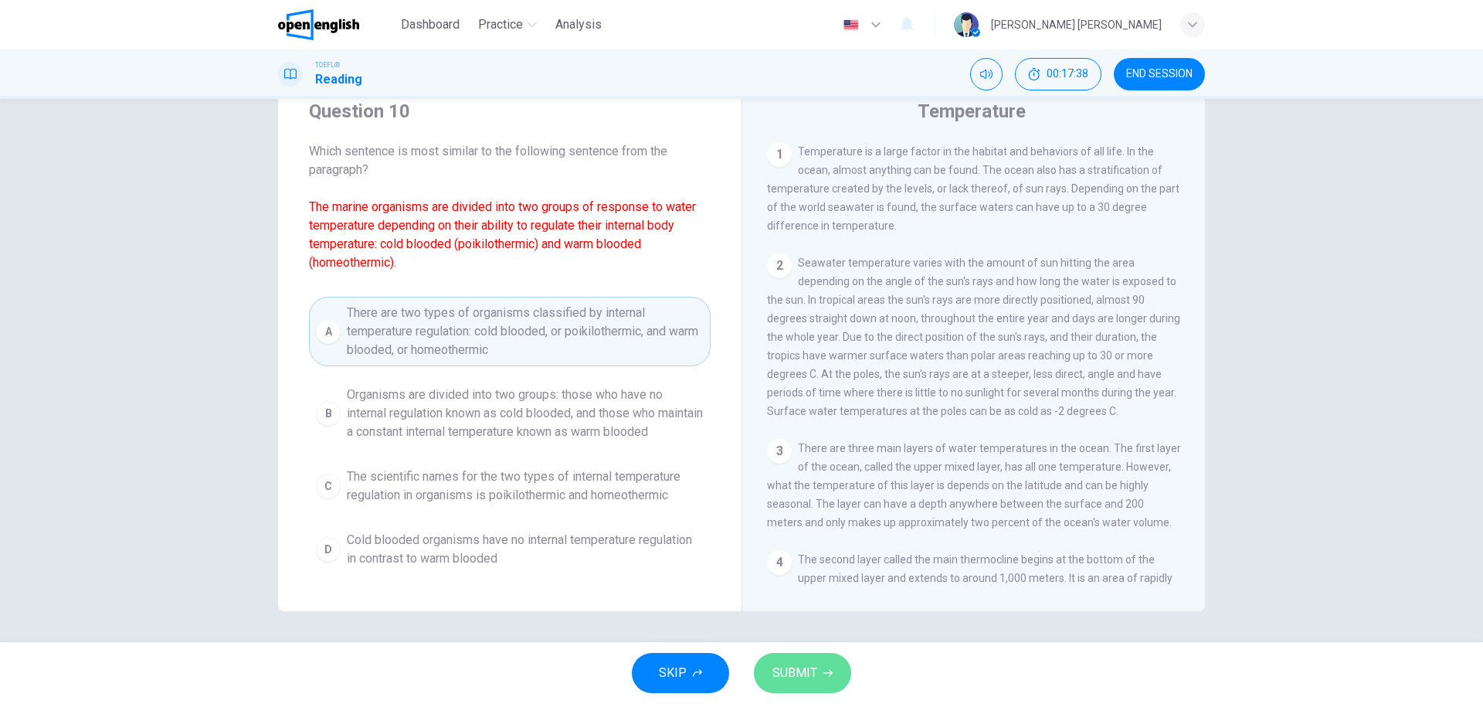
click at [810, 657] on button "SUBMIT" at bounding box center [802, 673] width 97 height 40
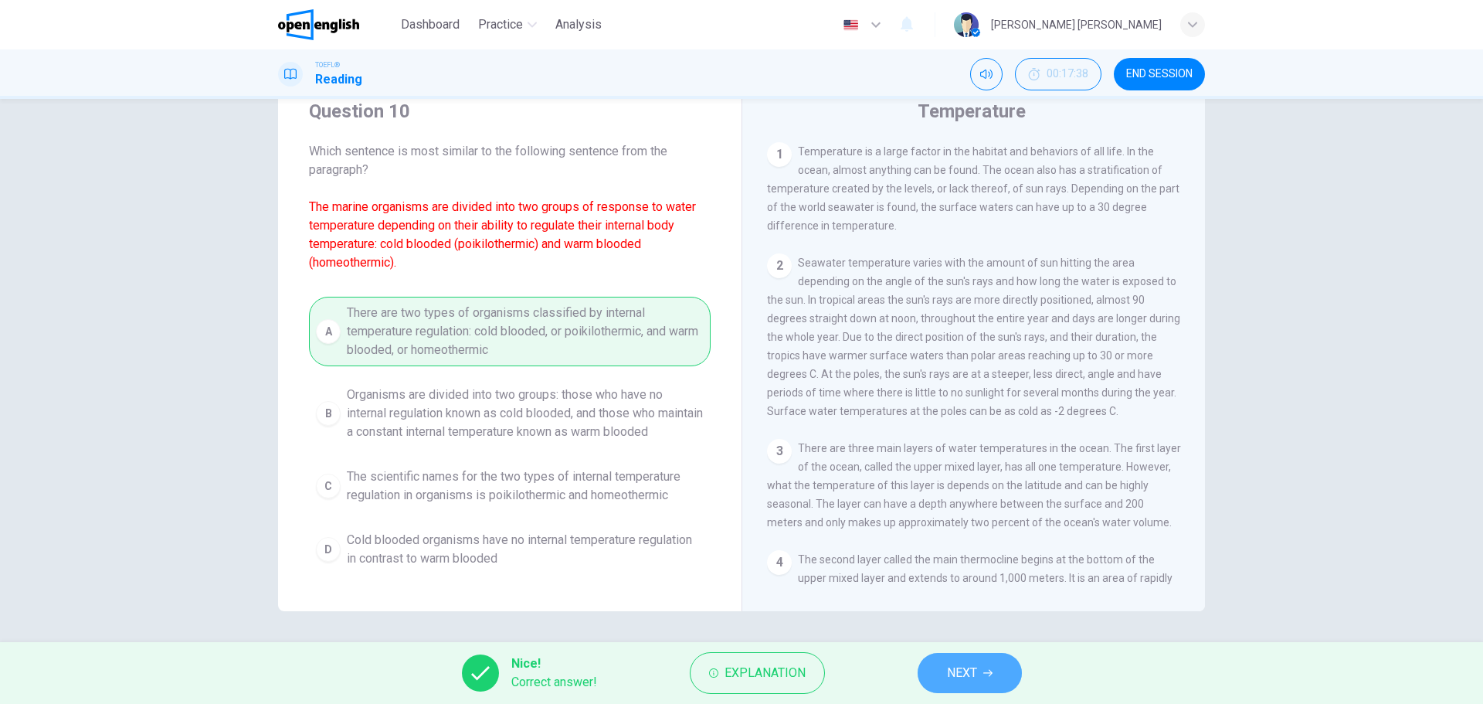
click at [961, 691] on button "NEXT" at bounding box center [970, 673] width 104 height 40
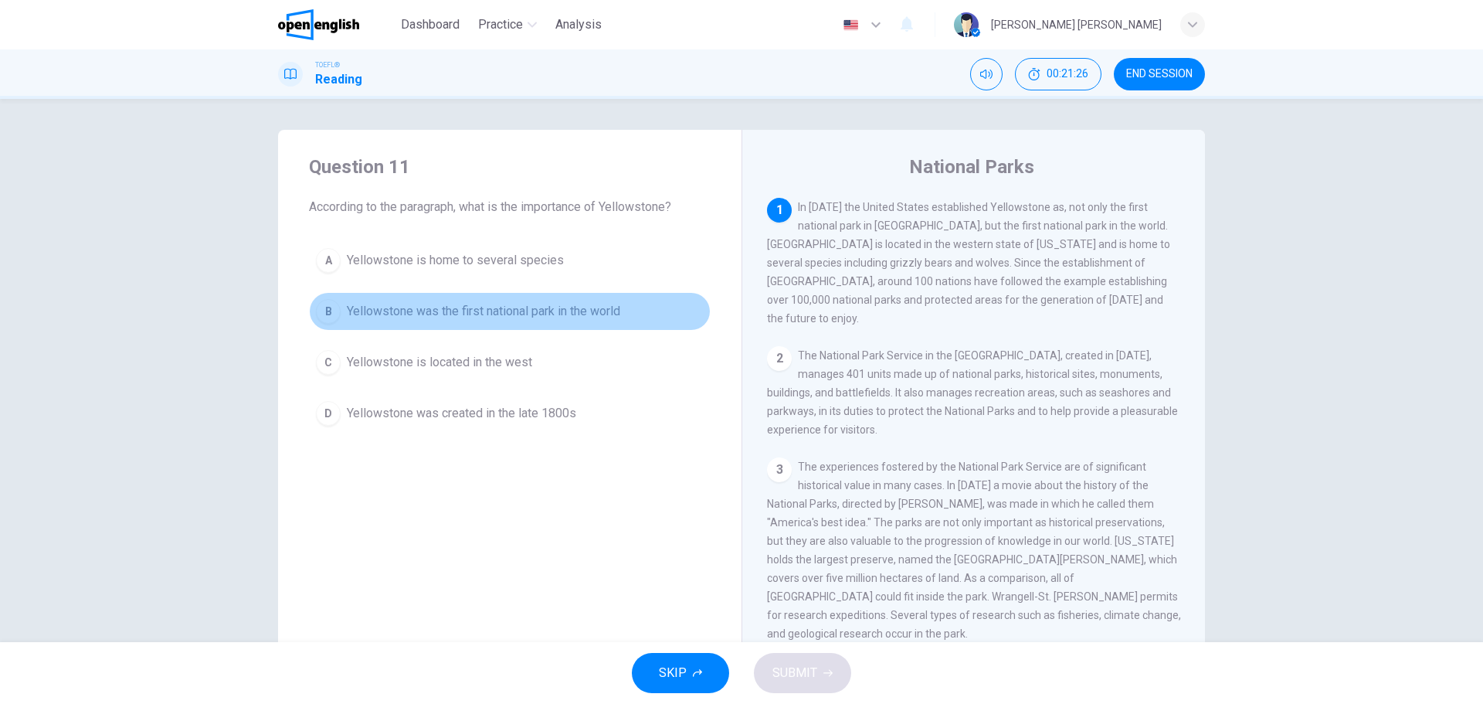
click at [613, 295] on button "B Yellowstone was the first national park in the world" at bounding box center [510, 311] width 402 height 39
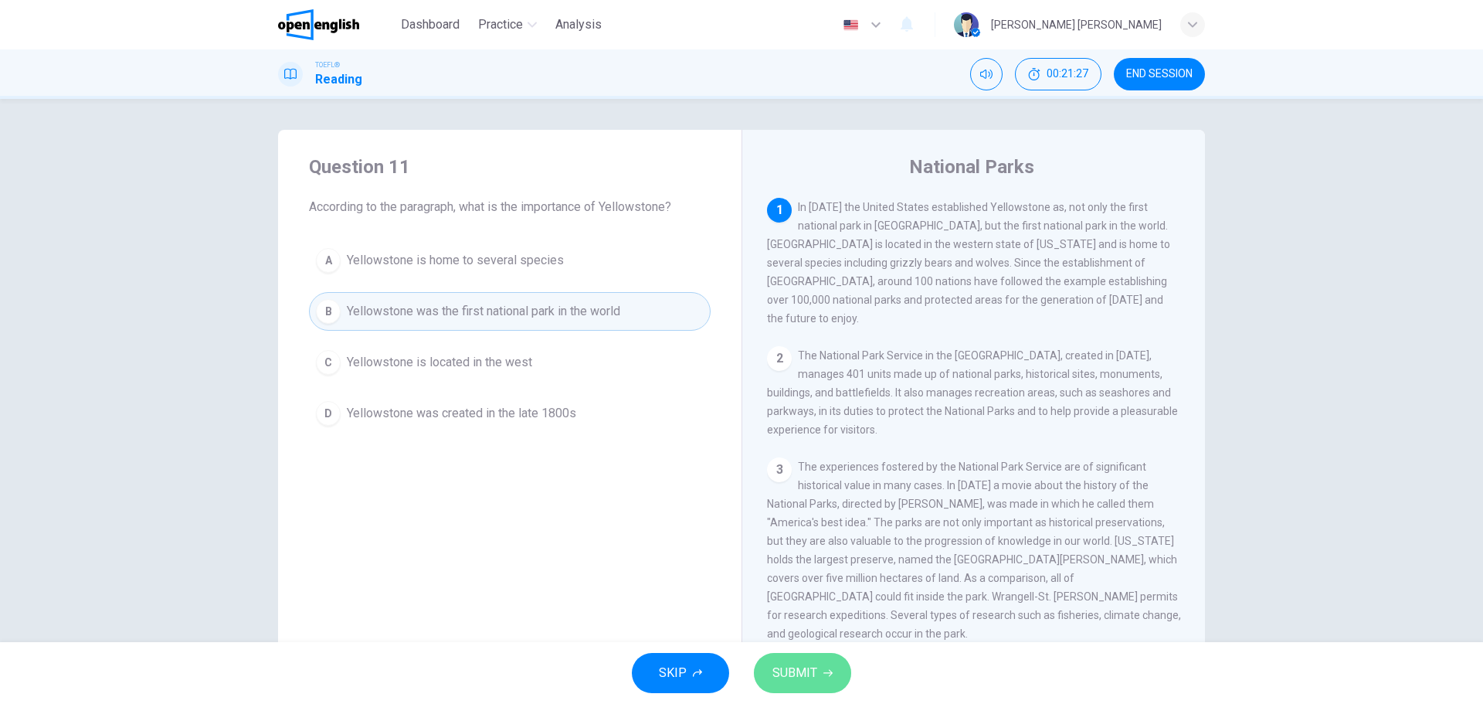
click at [804, 672] on span "SUBMIT" at bounding box center [794, 673] width 45 height 22
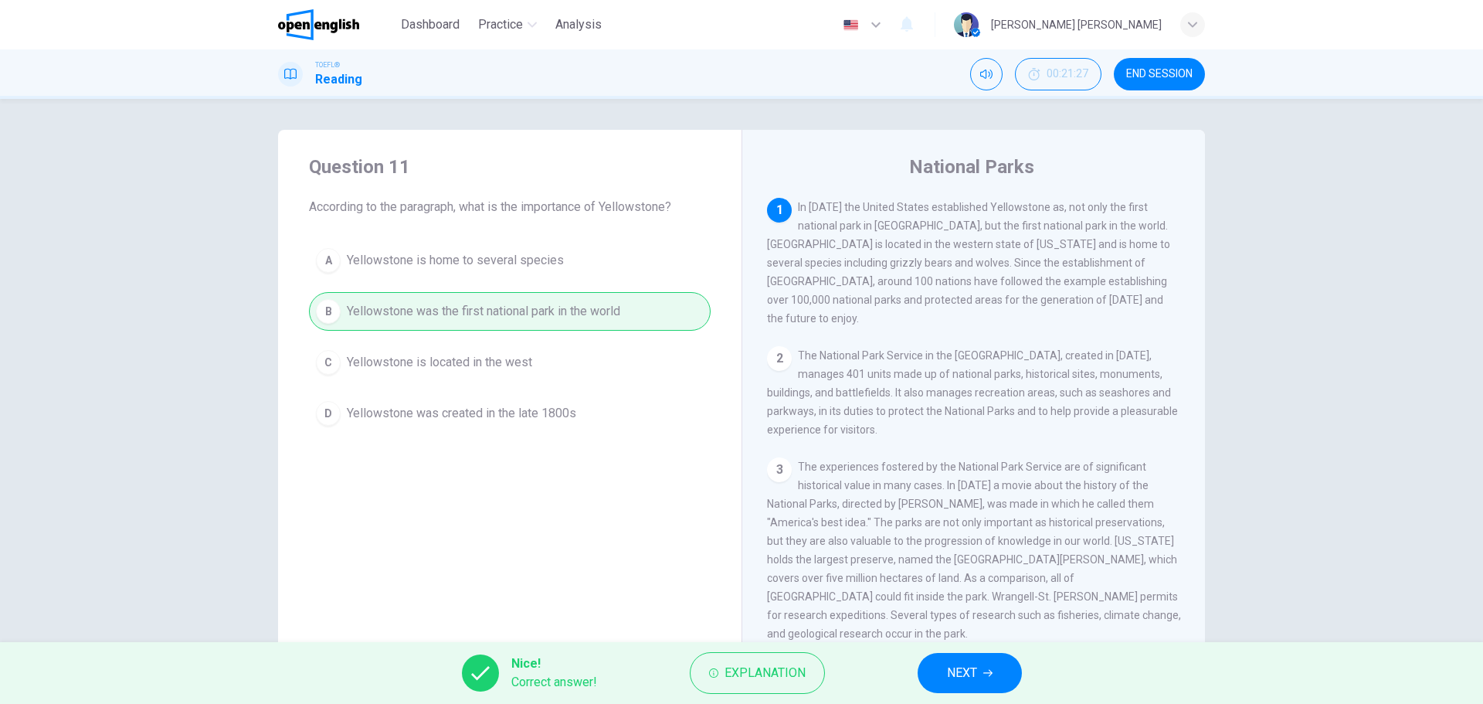
click at [981, 670] on button "NEXT" at bounding box center [970, 673] width 104 height 40
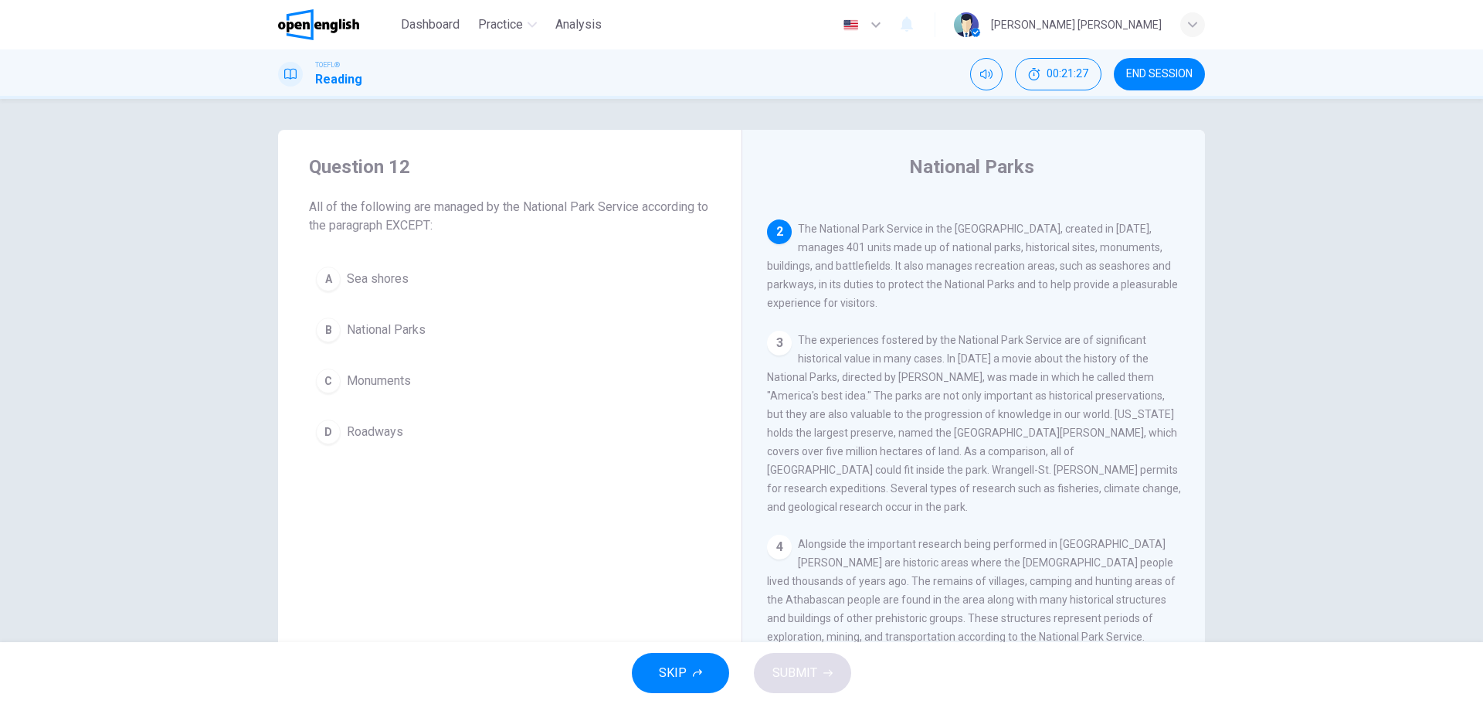
scroll to position [134, 0]
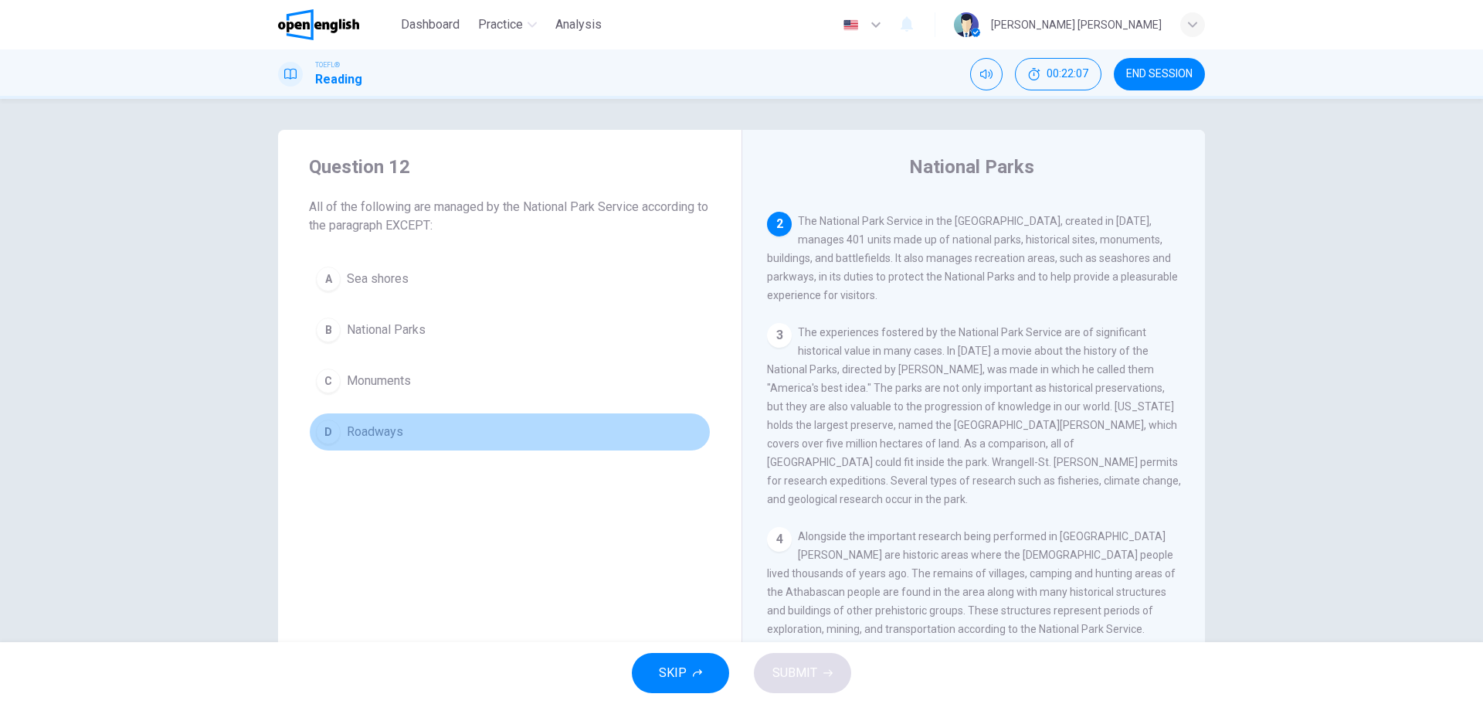
click at [365, 426] on span "Roadways" at bounding box center [375, 432] width 56 height 19
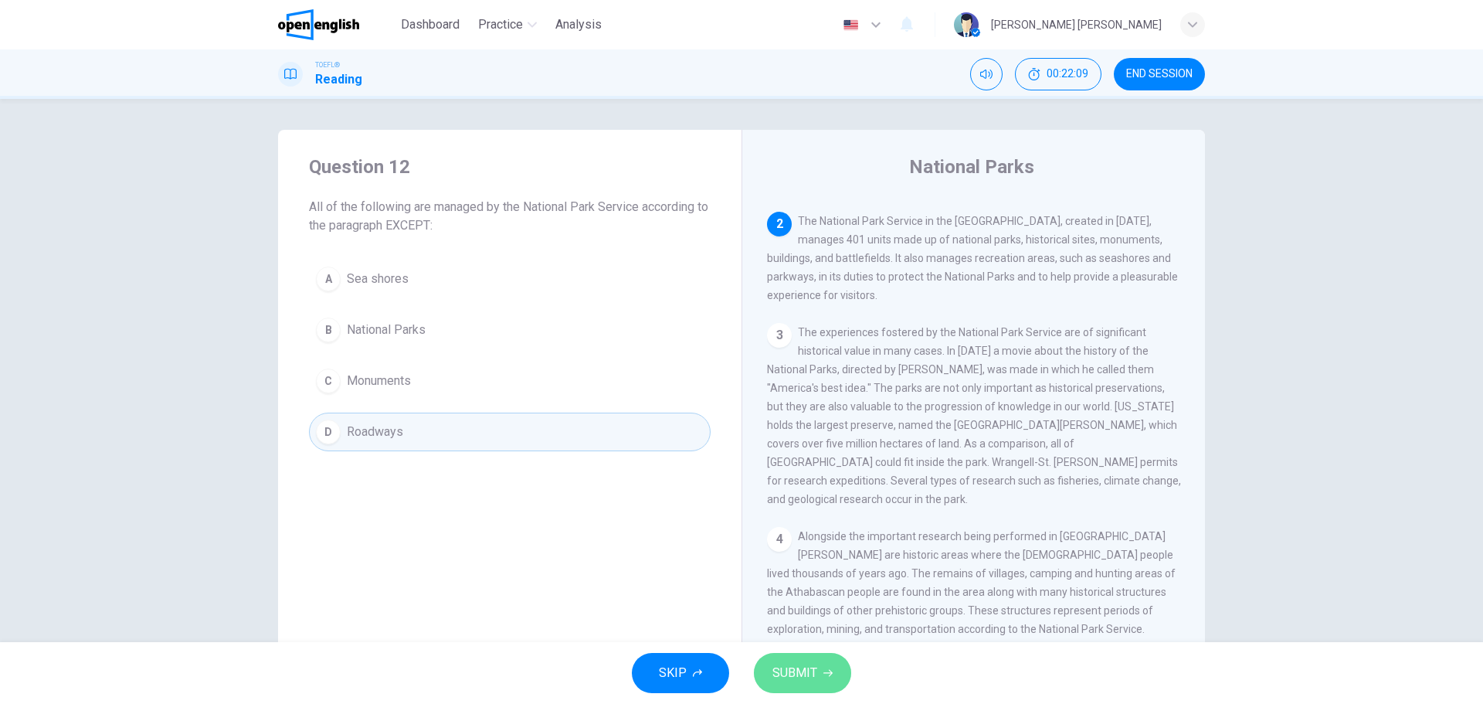
click at [803, 670] on span "SUBMIT" at bounding box center [794, 673] width 45 height 22
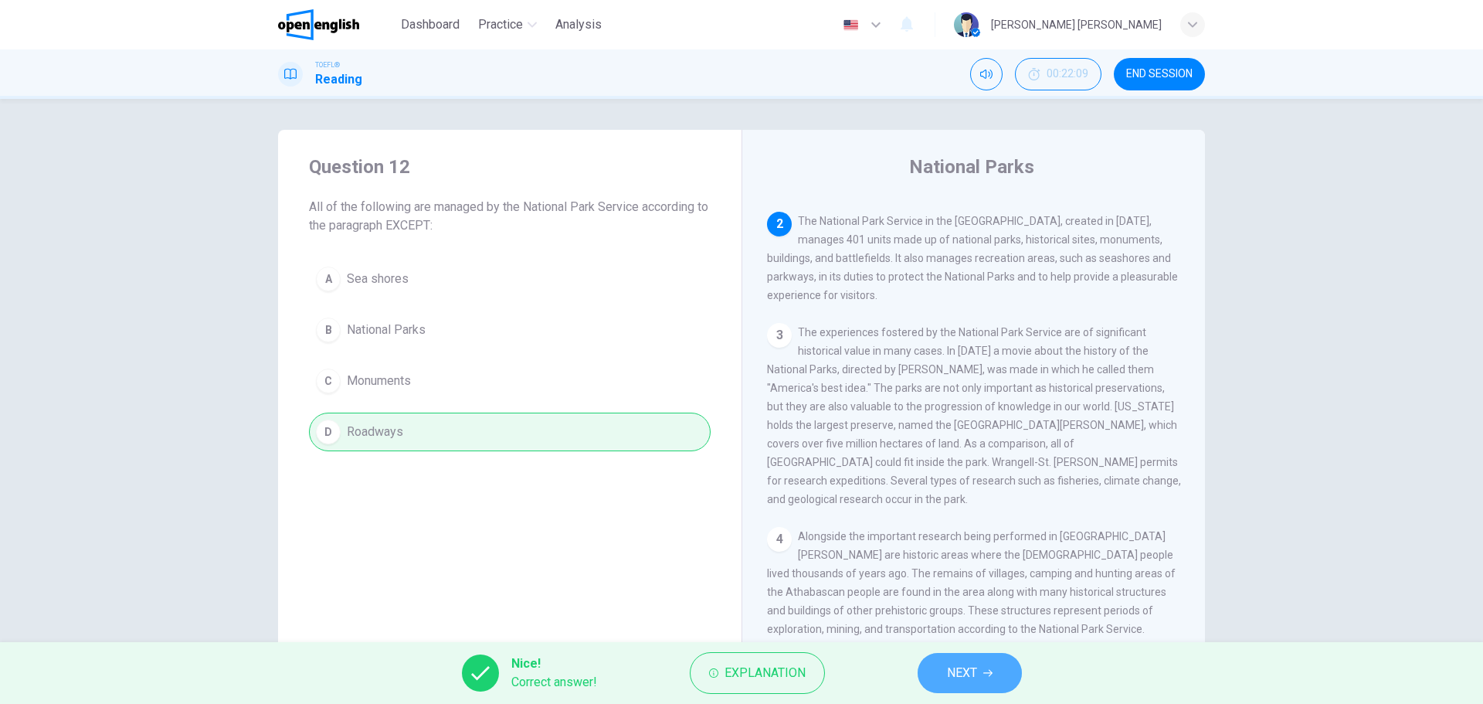
click at [988, 673] on icon "button" at bounding box center [987, 673] width 9 height 7
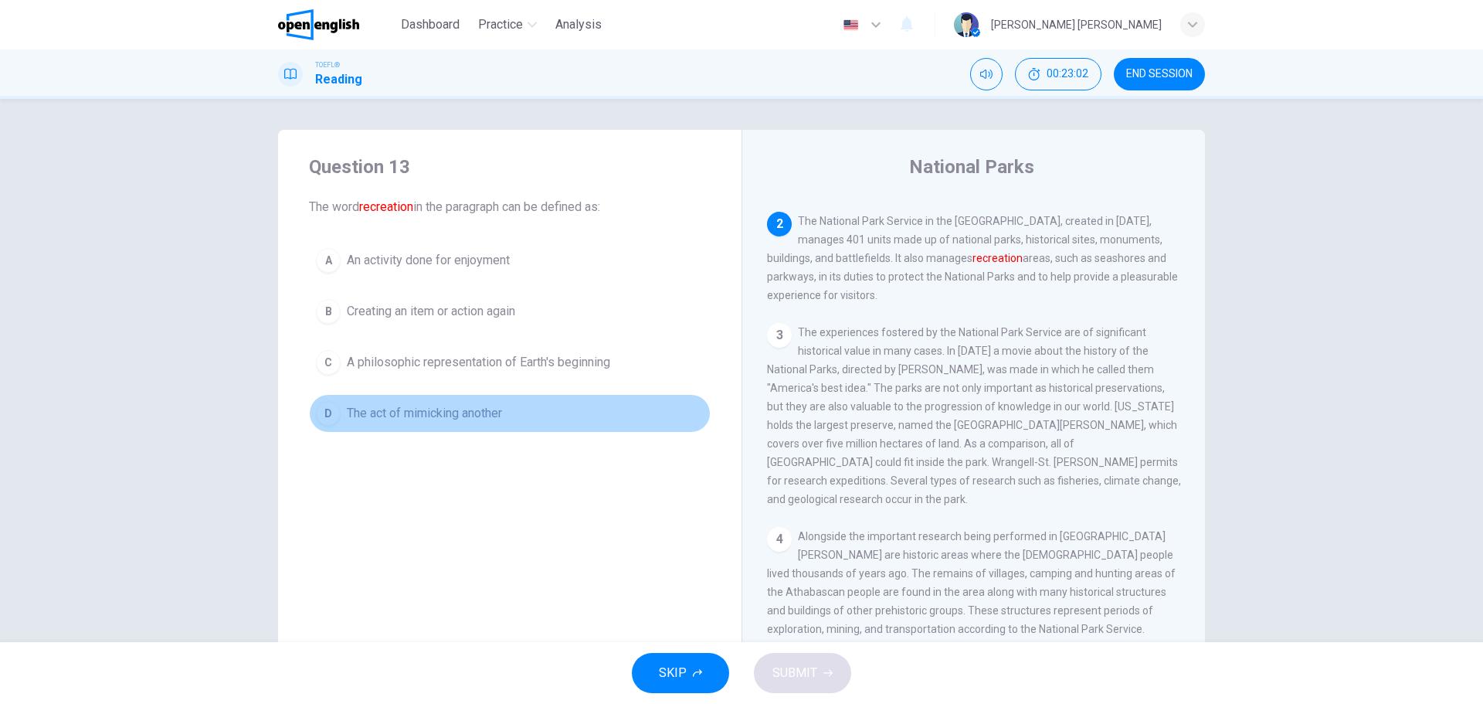
click at [361, 400] on button "D The act of mimicking another" at bounding box center [510, 413] width 402 height 39
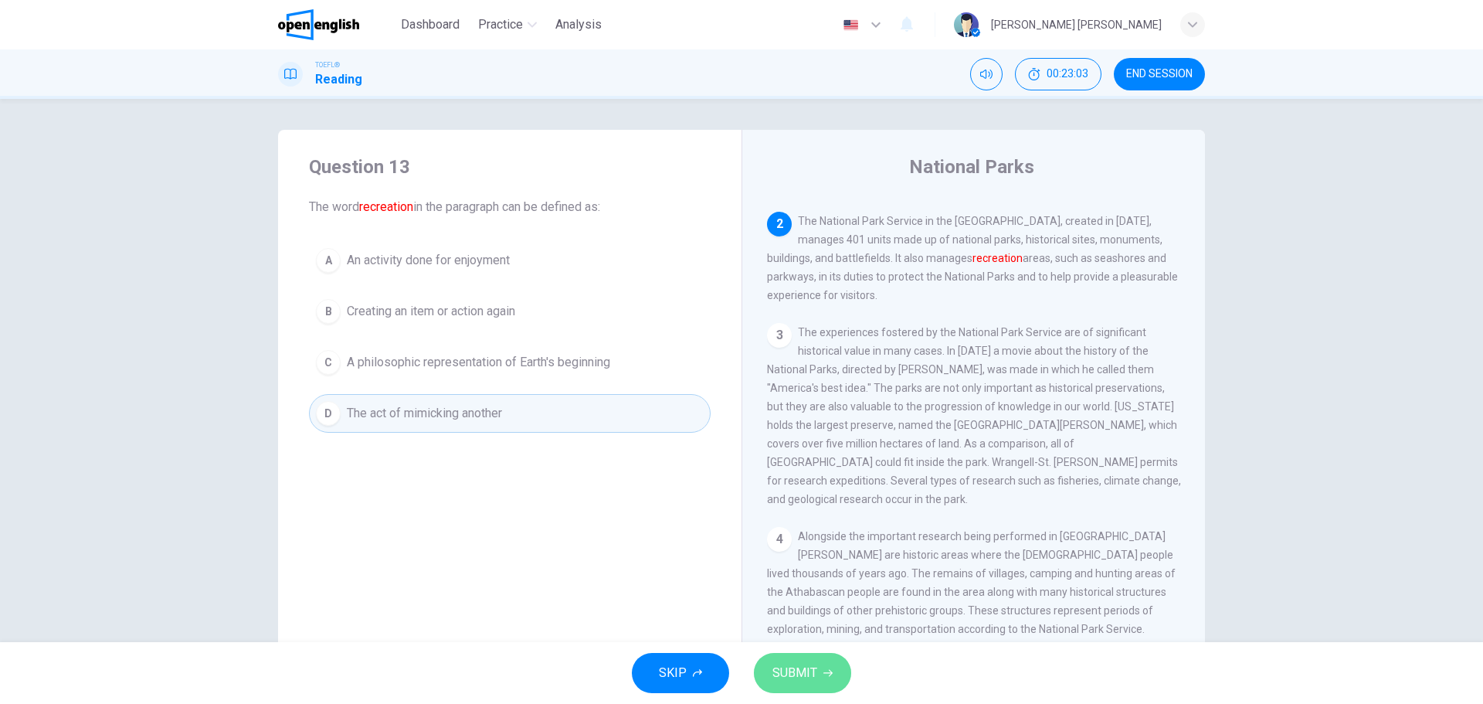
click at [796, 677] on span "SUBMIT" at bounding box center [794, 673] width 45 height 22
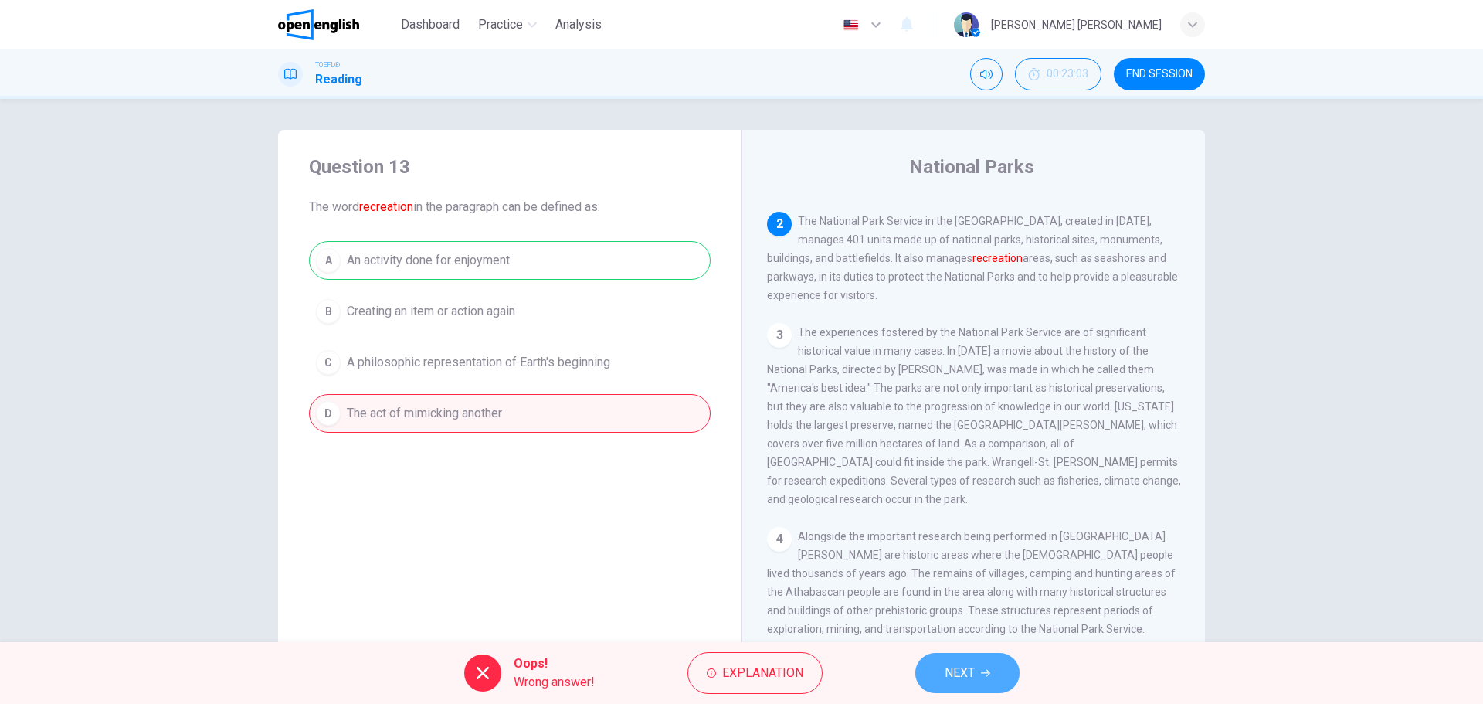
click at [981, 684] on button "NEXT" at bounding box center [967, 673] width 104 height 40
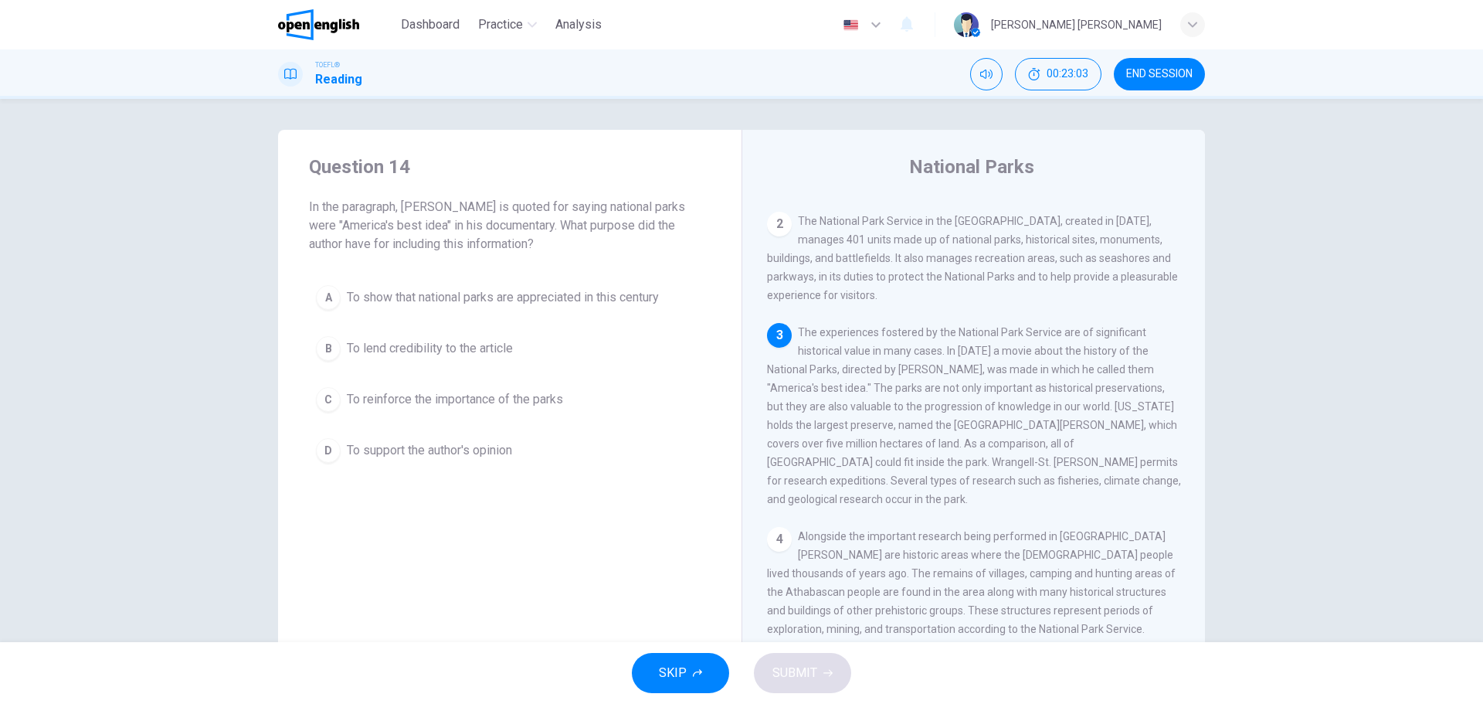
scroll to position [249, 0]
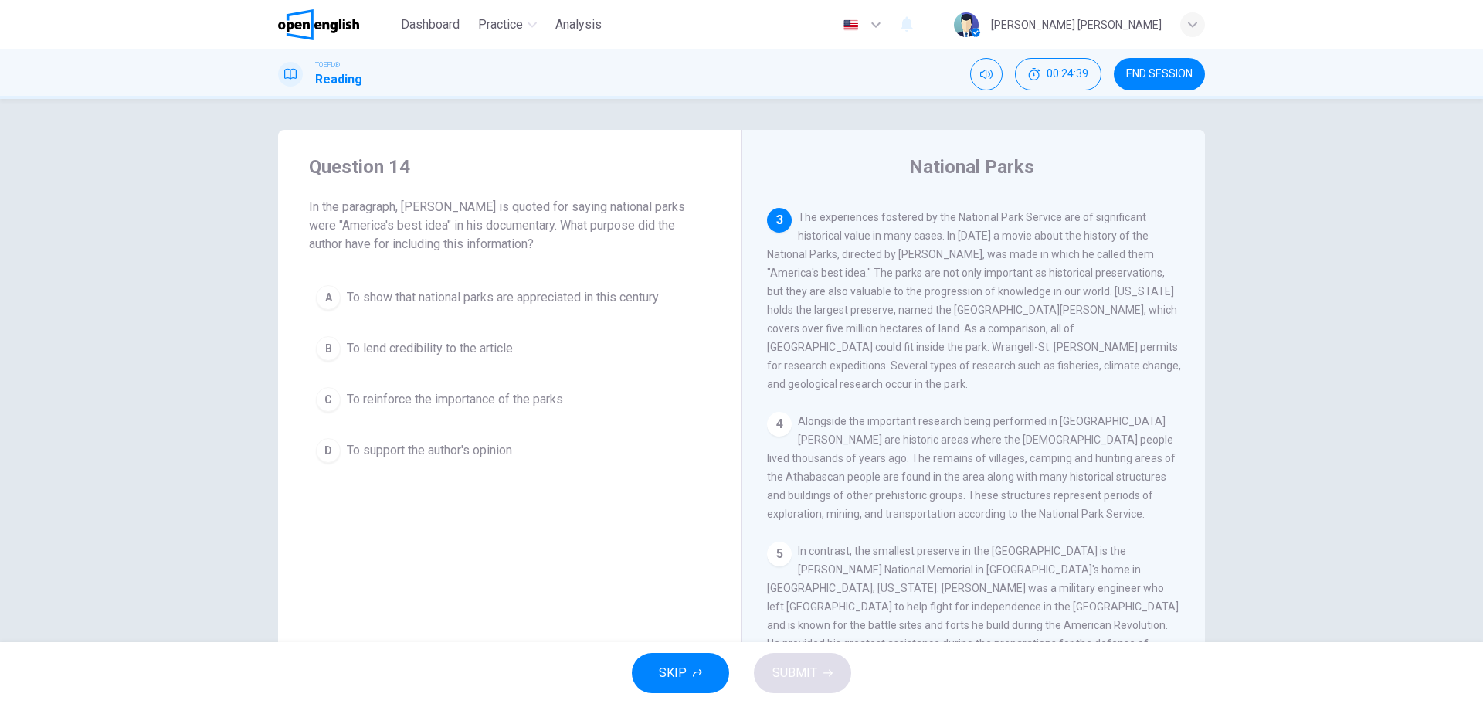
click at [474, 402] on span "To reinforce the importance of the parks" at bounding box center [455, 399] width 216 height 19
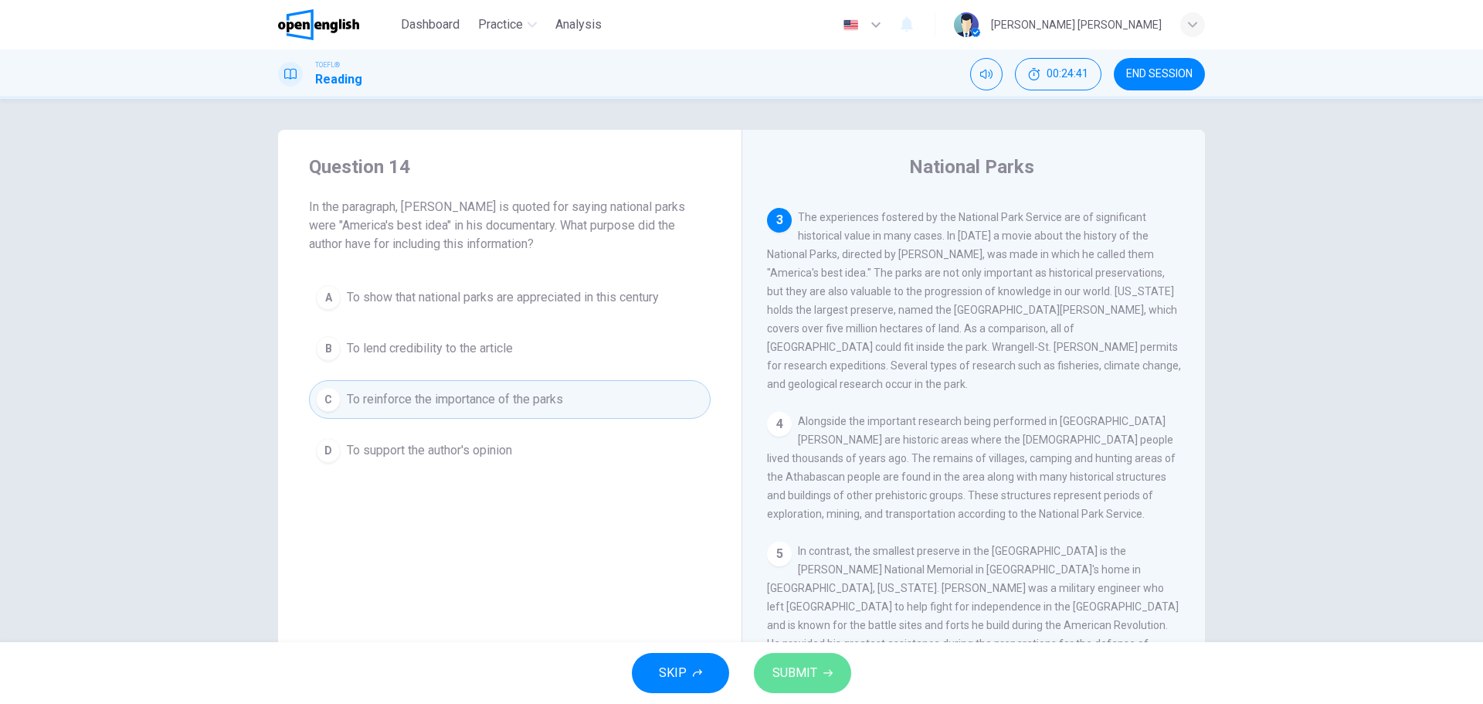
click at [818, 684] on button "SUBMIT" at bounding box center [802, 673] width 97 height 40
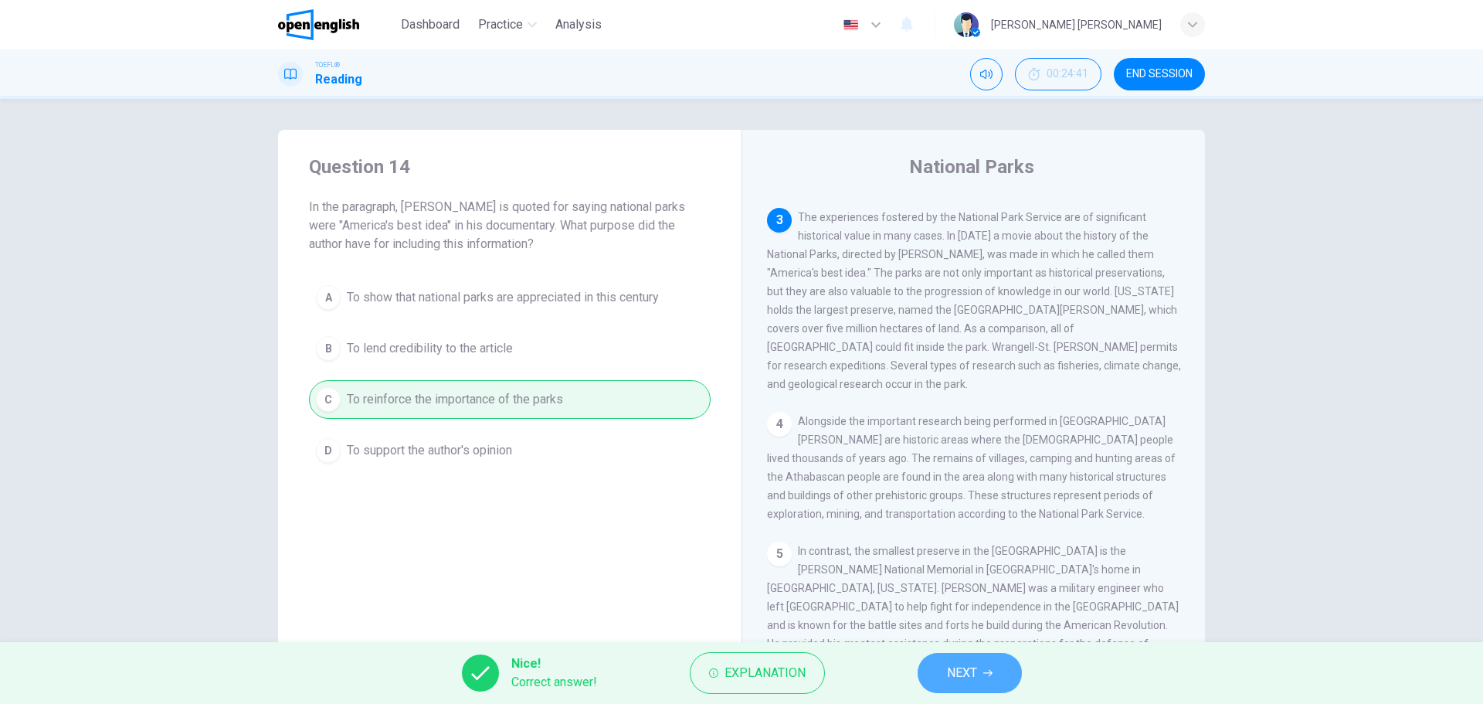
click at [994, 664] on button "NEXT" at bounding box center [970, 673] width 104 height 40
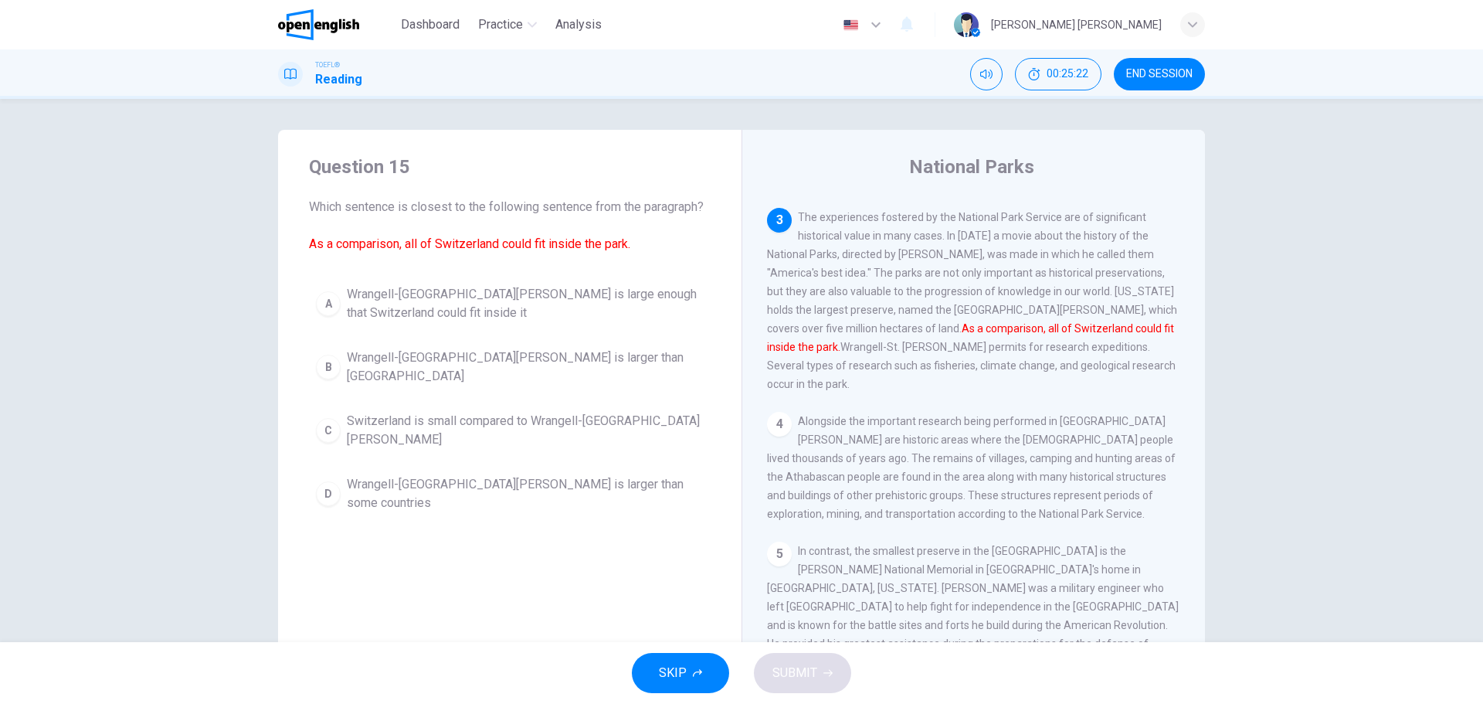
click at [443, 280] on button "A Wrangell-St. Elias National Park is large enough that Switzerland could fit i…" at bounding box center [510, 303] width 402 height 51
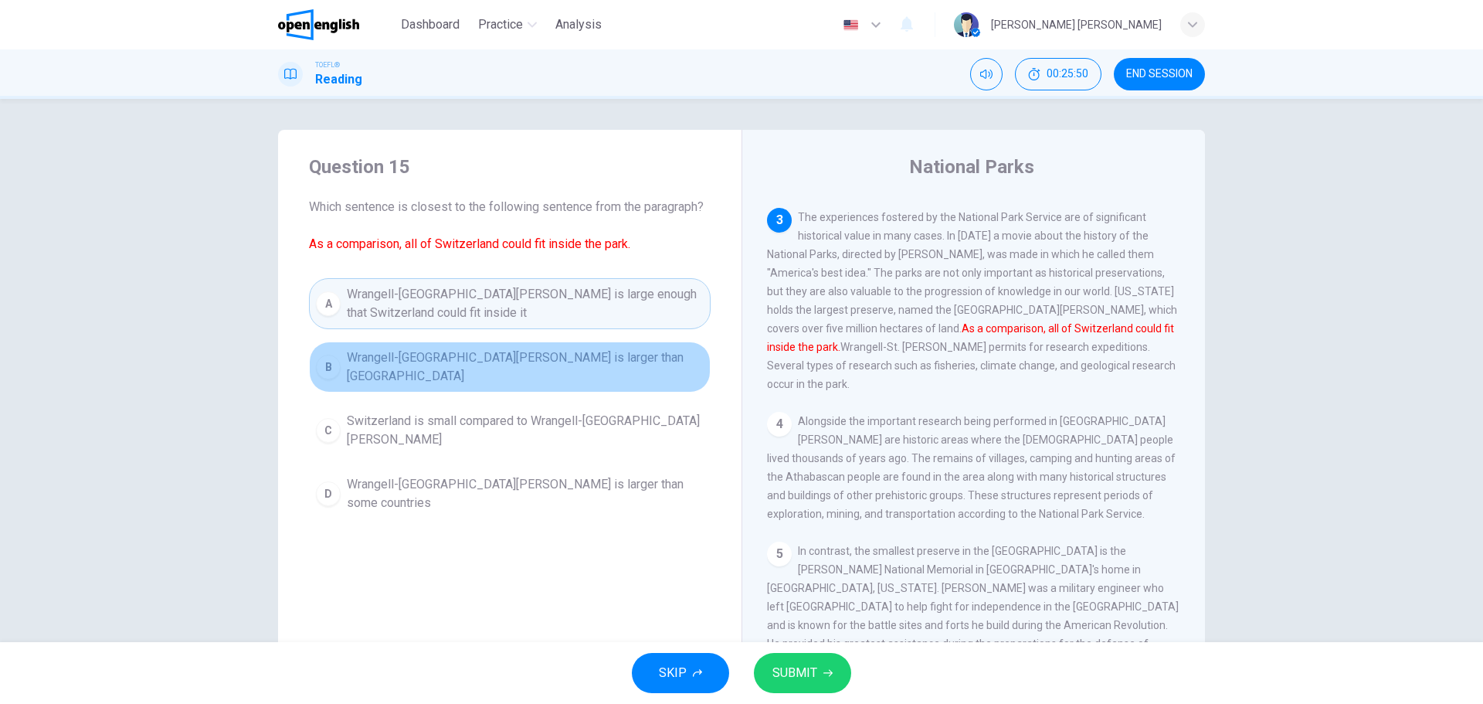
click at [572, 355] on span "Wrangell-St Elias National Park is larger than Switzerland" at bounding box center [525, 366] width 357 height 37
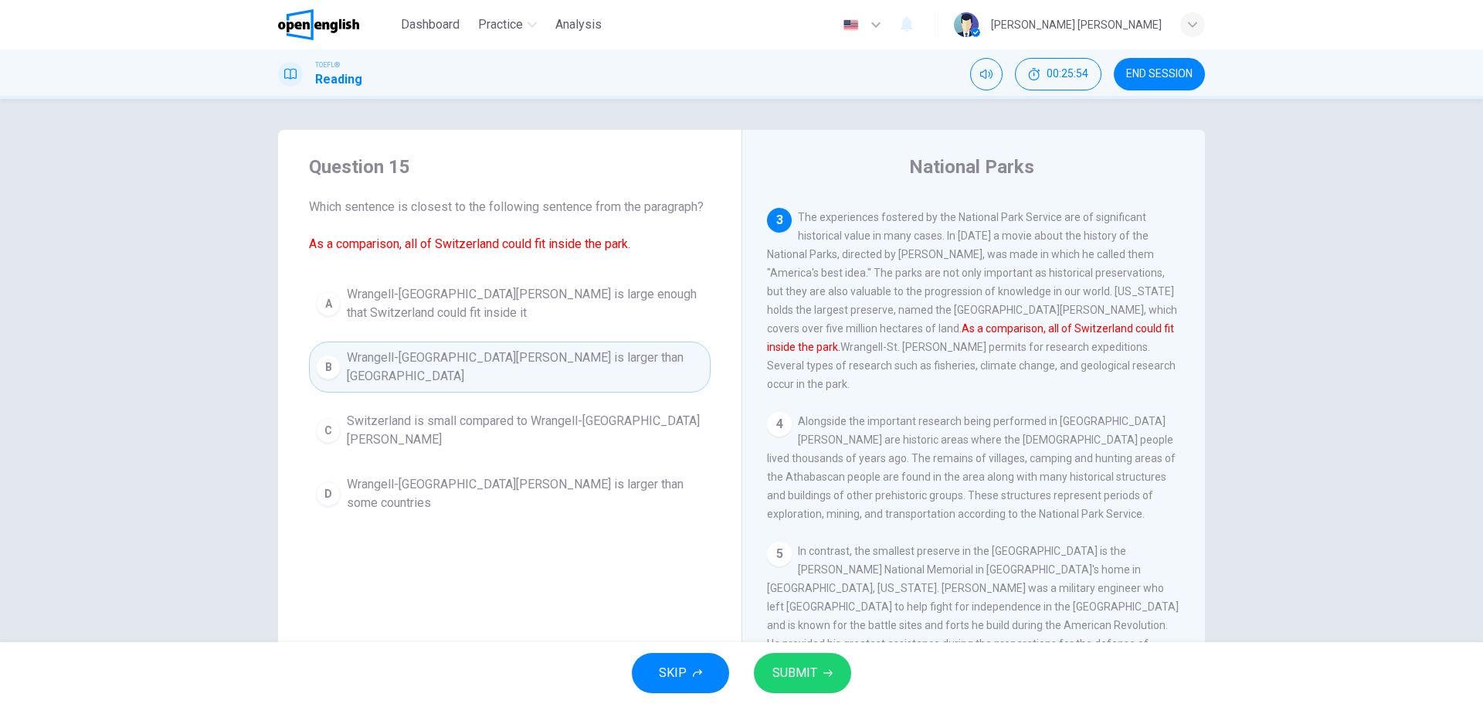
click at [832, 668] on button "SUBMIT" at bounding box center [802, 673] width 97 height 40
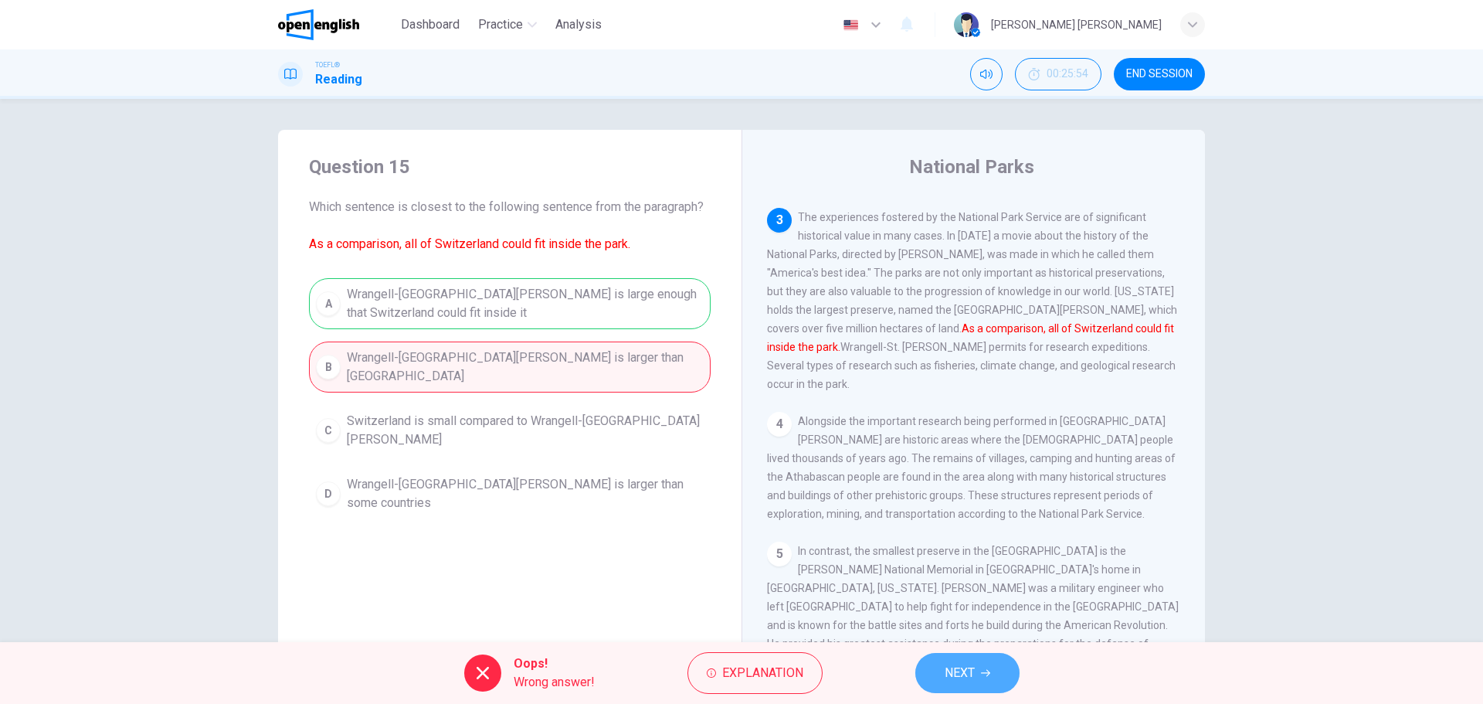
click at [984, 670] on icon "button" at bounding box center [985, 672] width 9 height 9
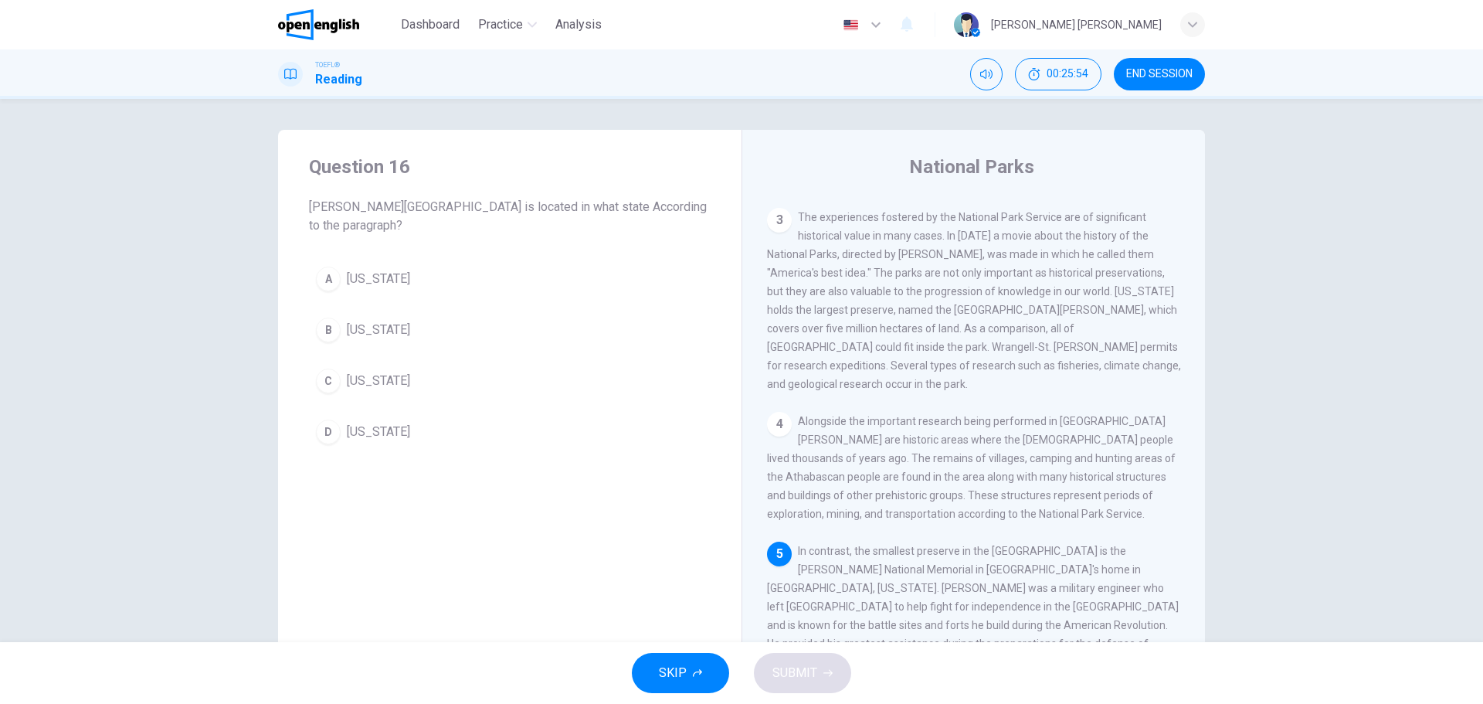
scroll to position [441, 0]
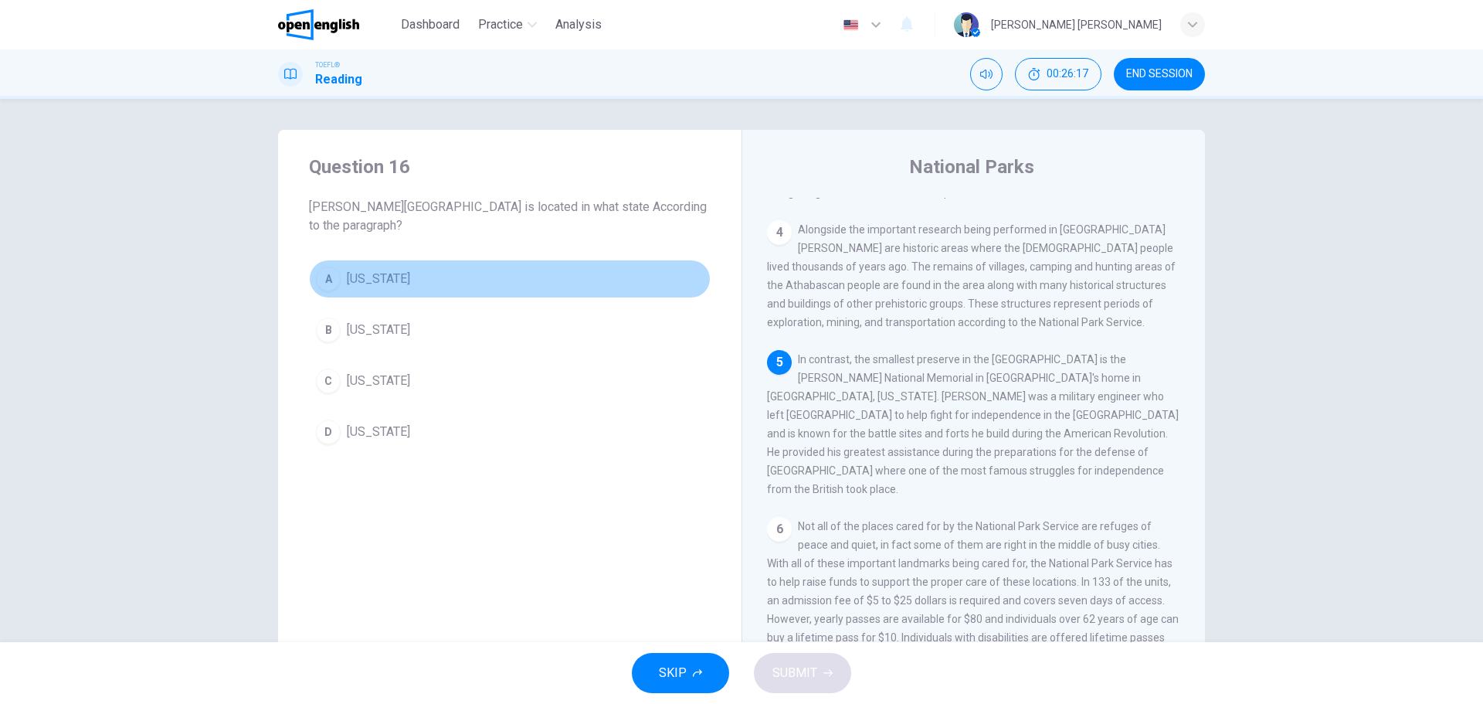
click at [352, 283] on span "Pennsylvania" at bounding box center [378, 279] width 63 height 19
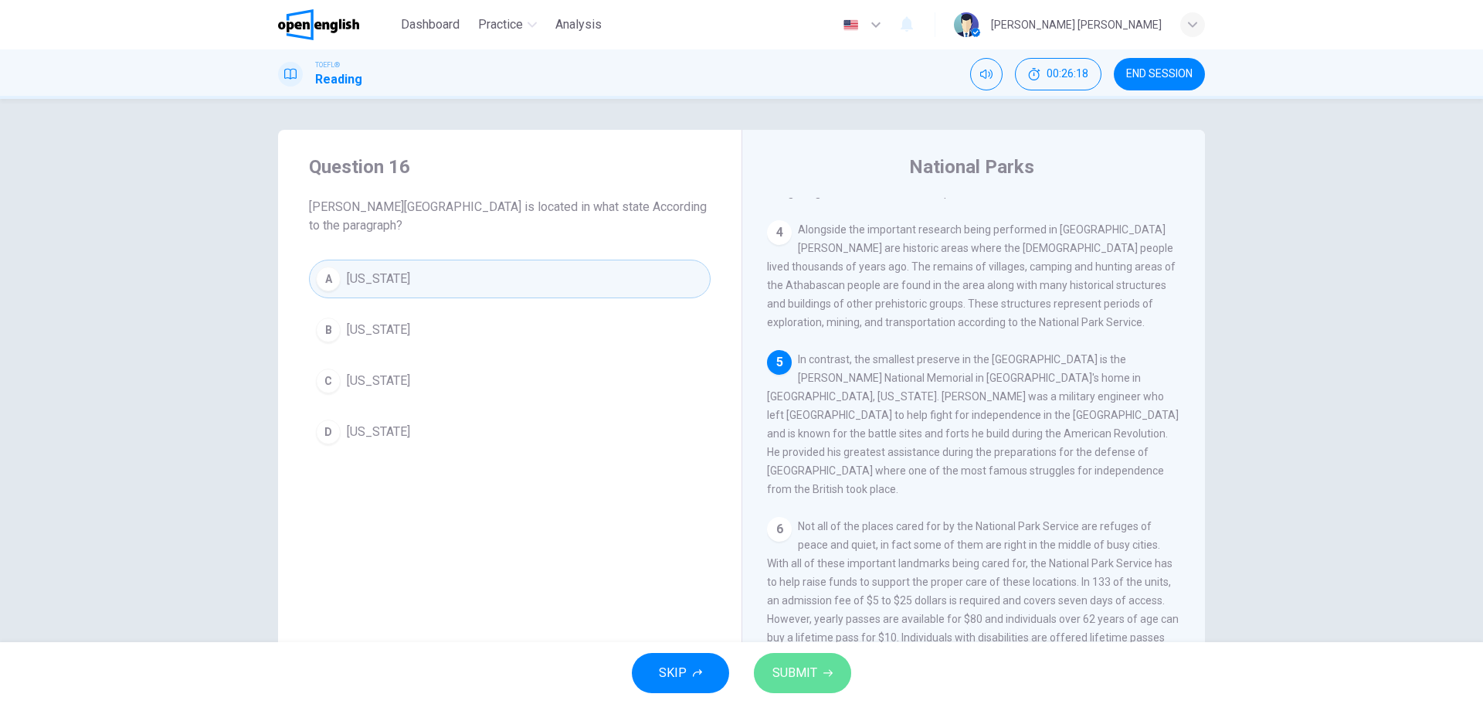
click at [813, 662] on span "SUBMIT" at bounding box center [794, 673] width 45 height 22
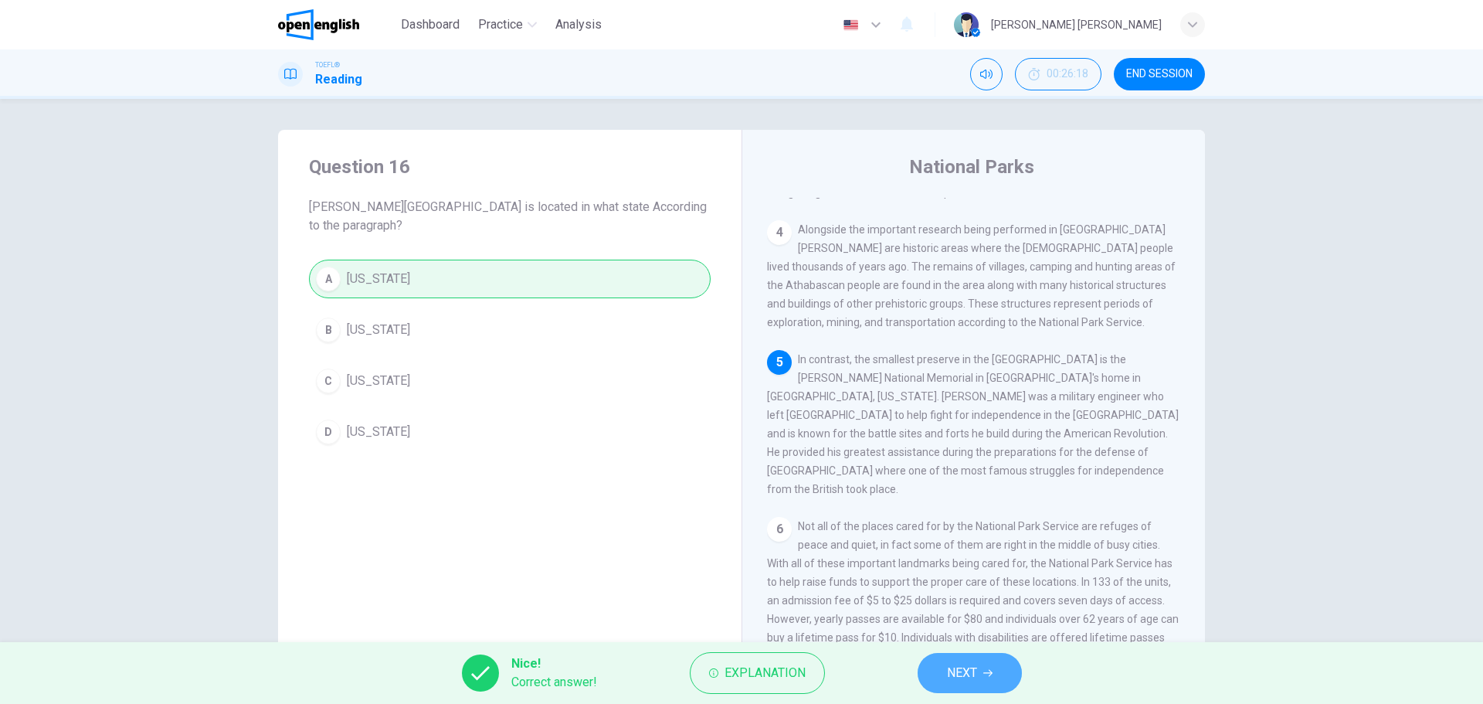
click at [971, 660] on button "NEXT" at bounding box center [970, 673] width 104 height 40
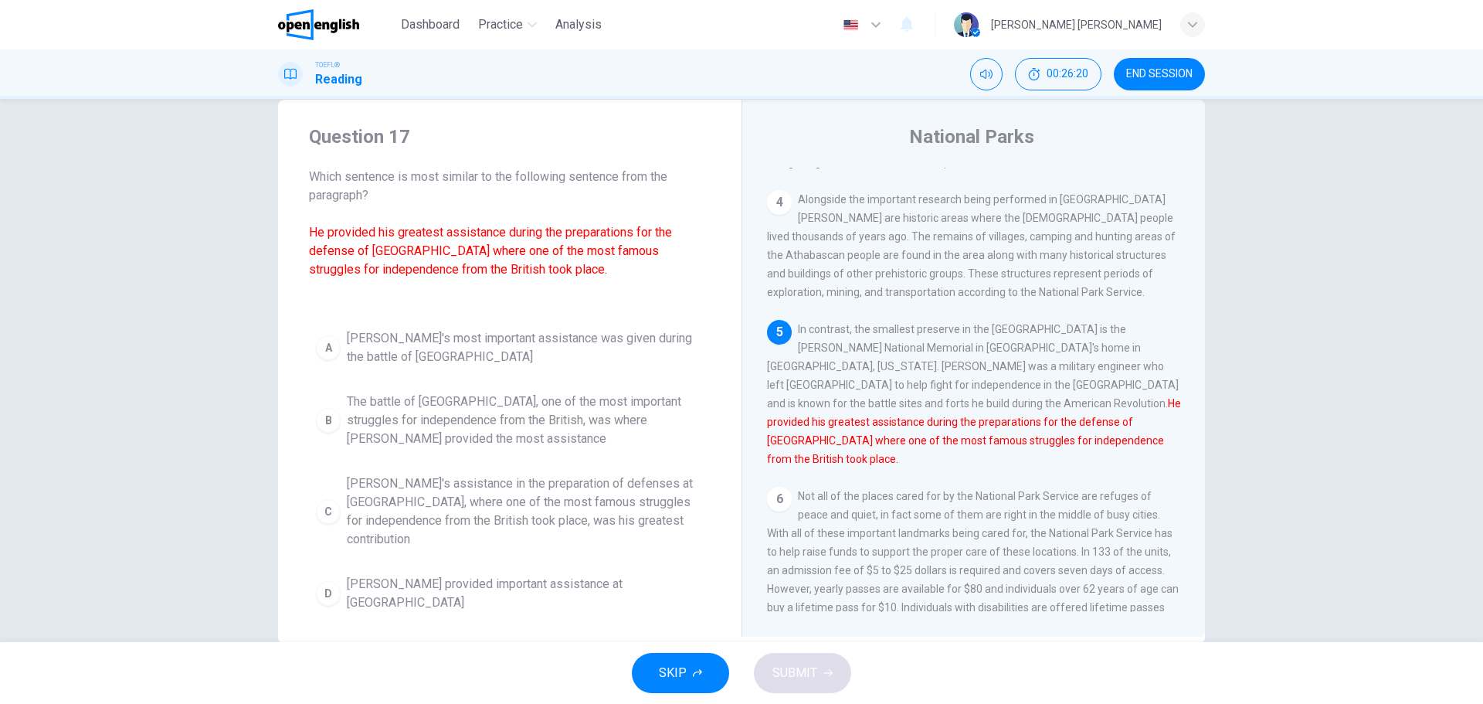
scroll to position [56, 0]
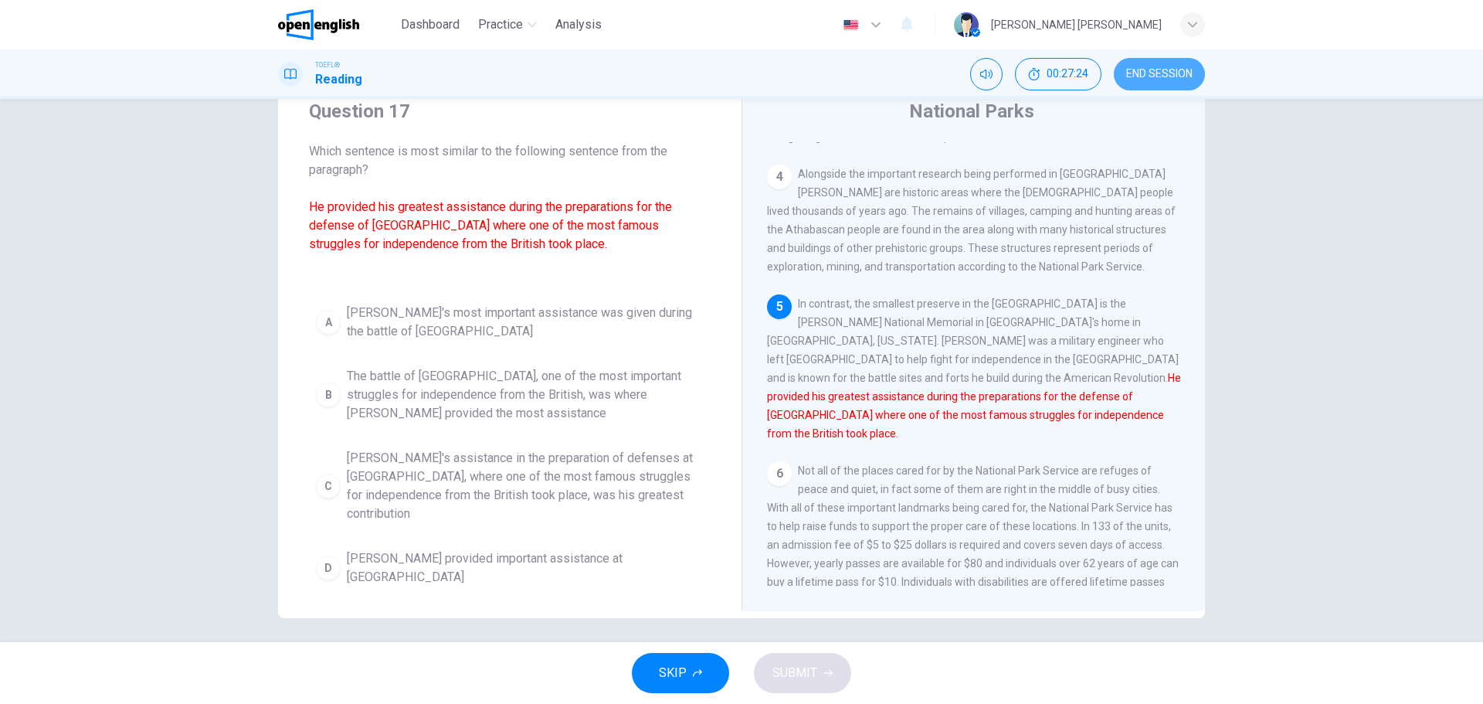
click at [1150, 75] on span "END SESSION" at bounding box center [1159, 74] width 66 height 12
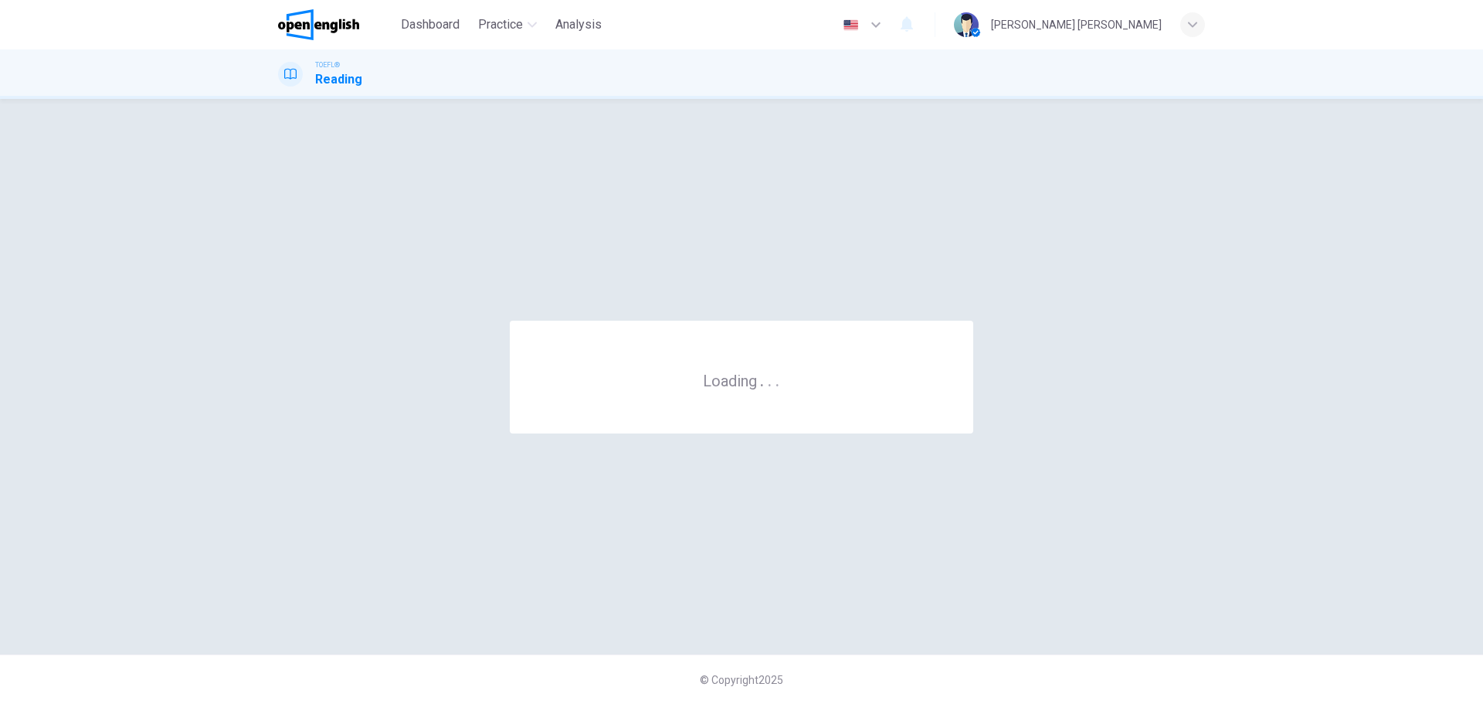
scroll to position [0, 0]
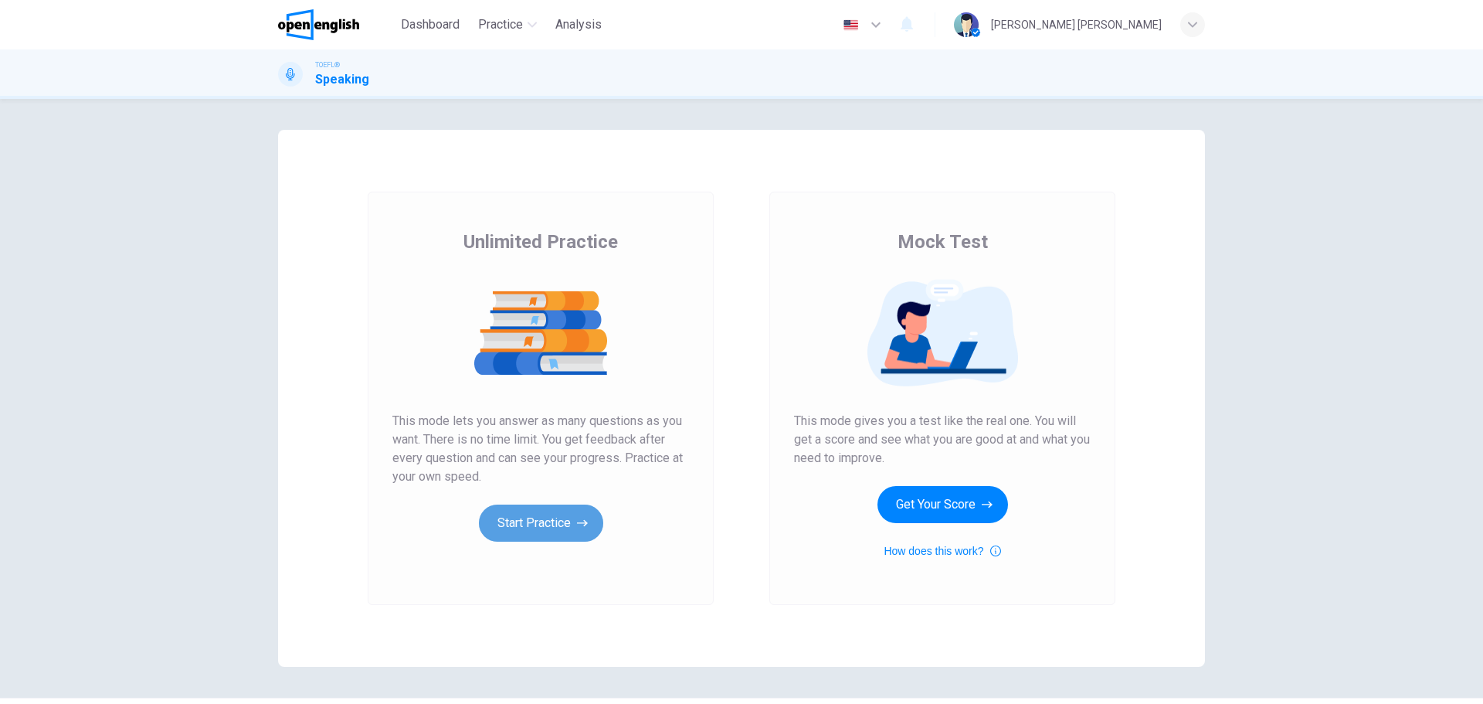
click at [531, 511] on button "Start Practice" at bounding box center [541, 522] width 124 height 37
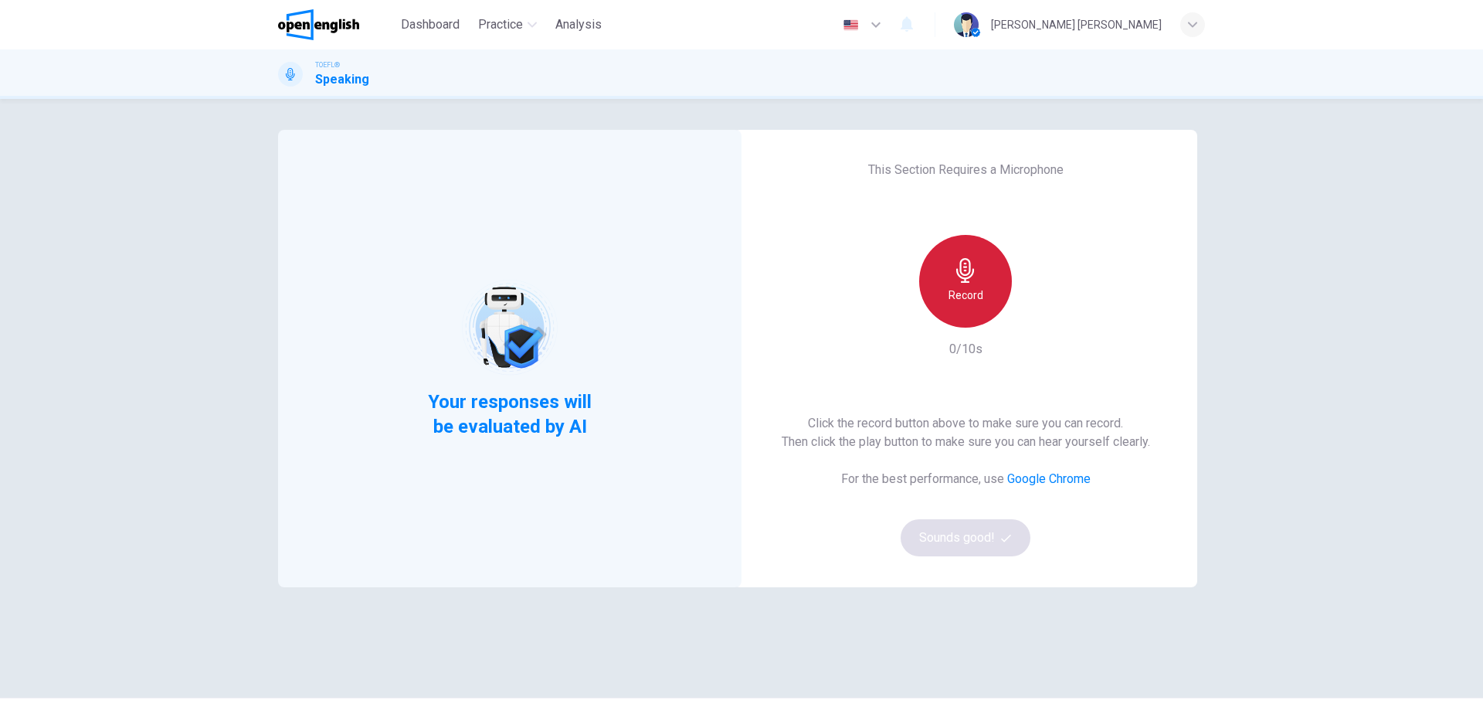
click at [977, 282] on div "Record" at bounding box center [965, 281] width 93 height 93
click at [959, 294] on h6 "Stop" at bounding box center [965, 295] width 23 height 19
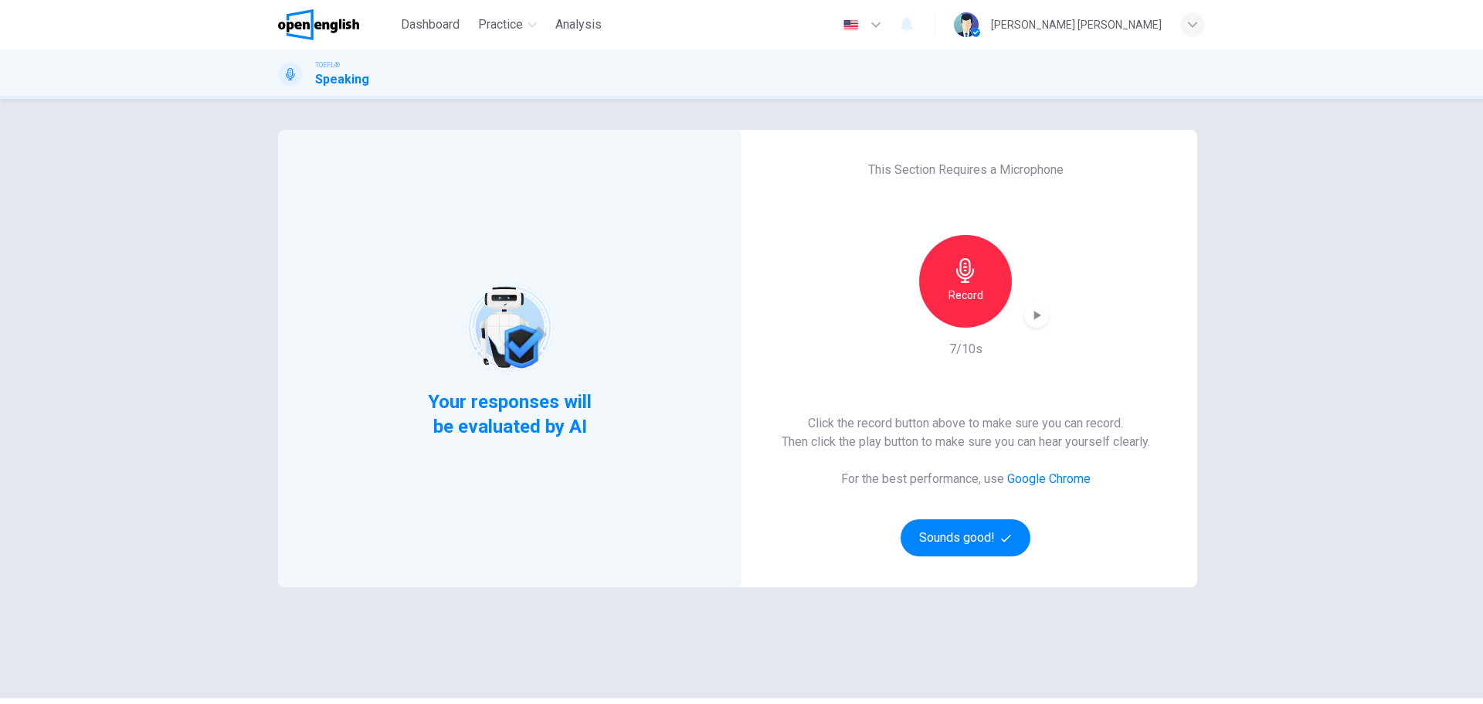
click at [1024, 317] on div "button" at bounding box center [1036, 315] width 25 height 25
click at [980, 529] on button "Sounds good!" at bounding box center [966, 537] width 130 height 37
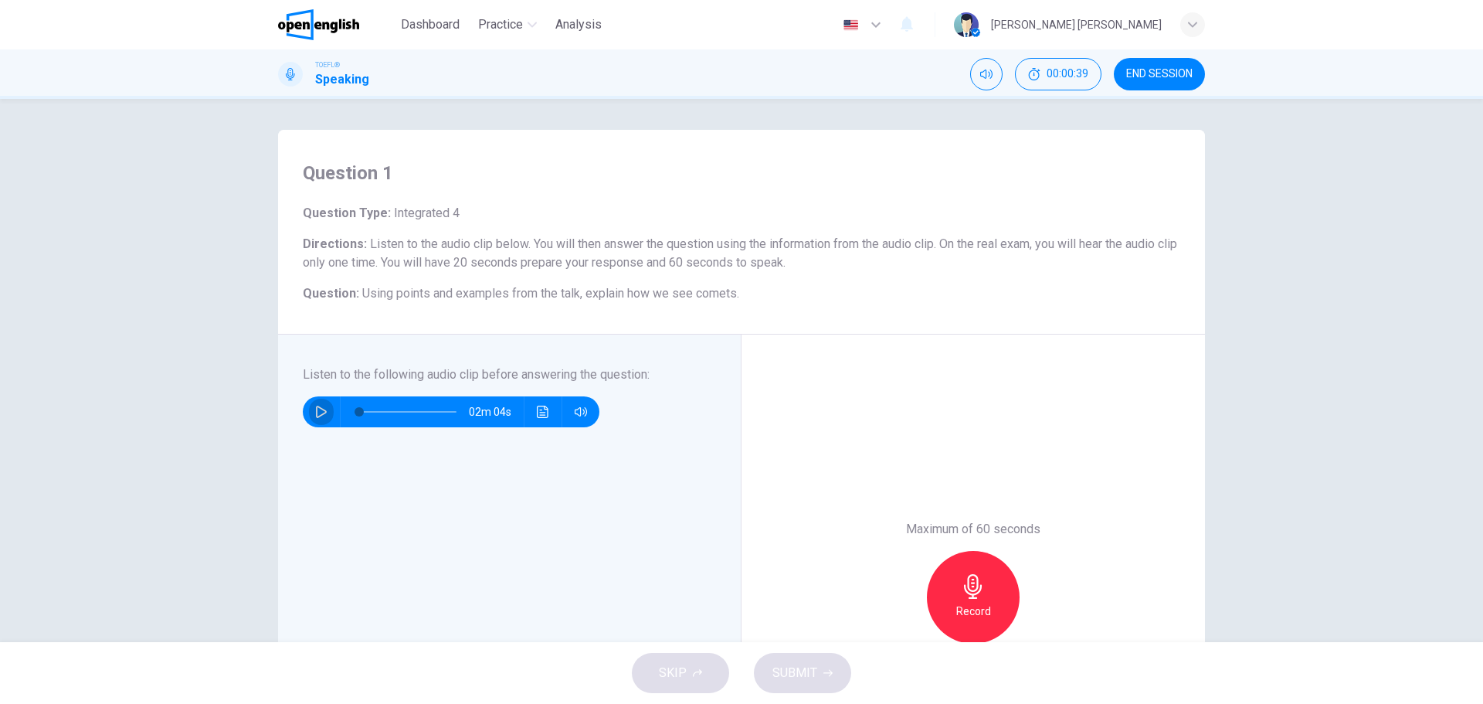
click at [311, 415] on button "button" at bounding box center [321, 411] width 25 height 31
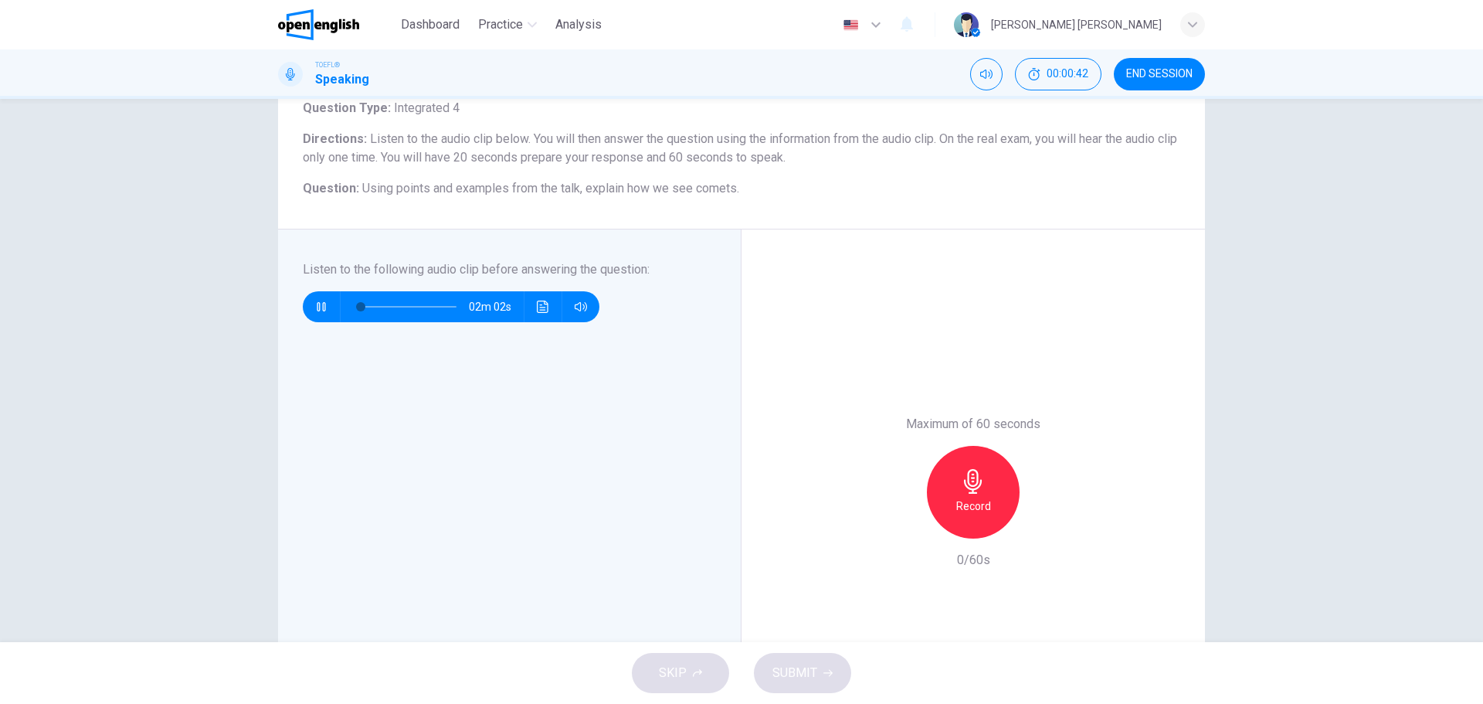
scroll to position [77, 0]
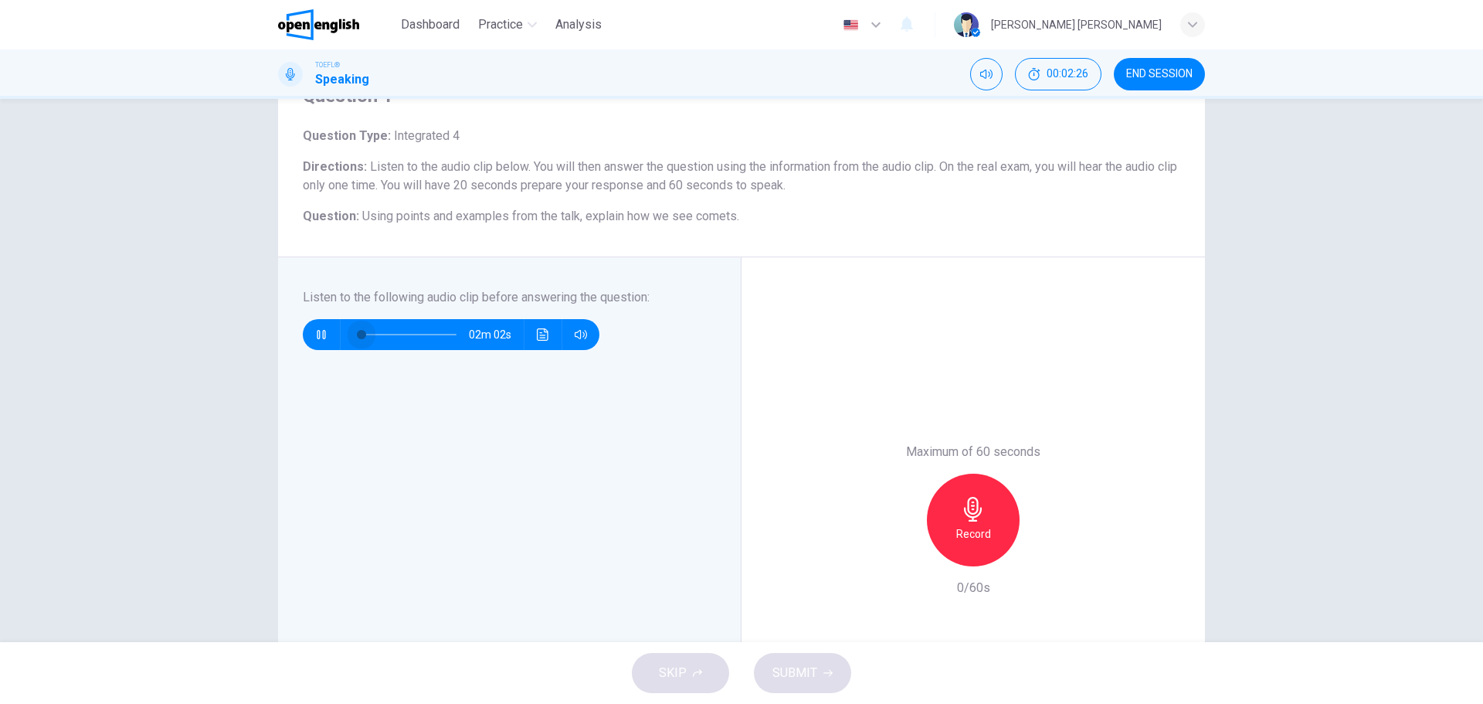
click at [359, 327] on span at bounding box center [407, 335] width 97 height 22
type input "*"
click at [962, 524] on h6 "Record" at bounding box center [973, 533] width 35 height 19
click at [953, 507] on div "Stop" at bounding box center [973, 520] width 93 height 93
click at [891, 554] on div "button" at bounding box center [902, 553] width 25 height 25
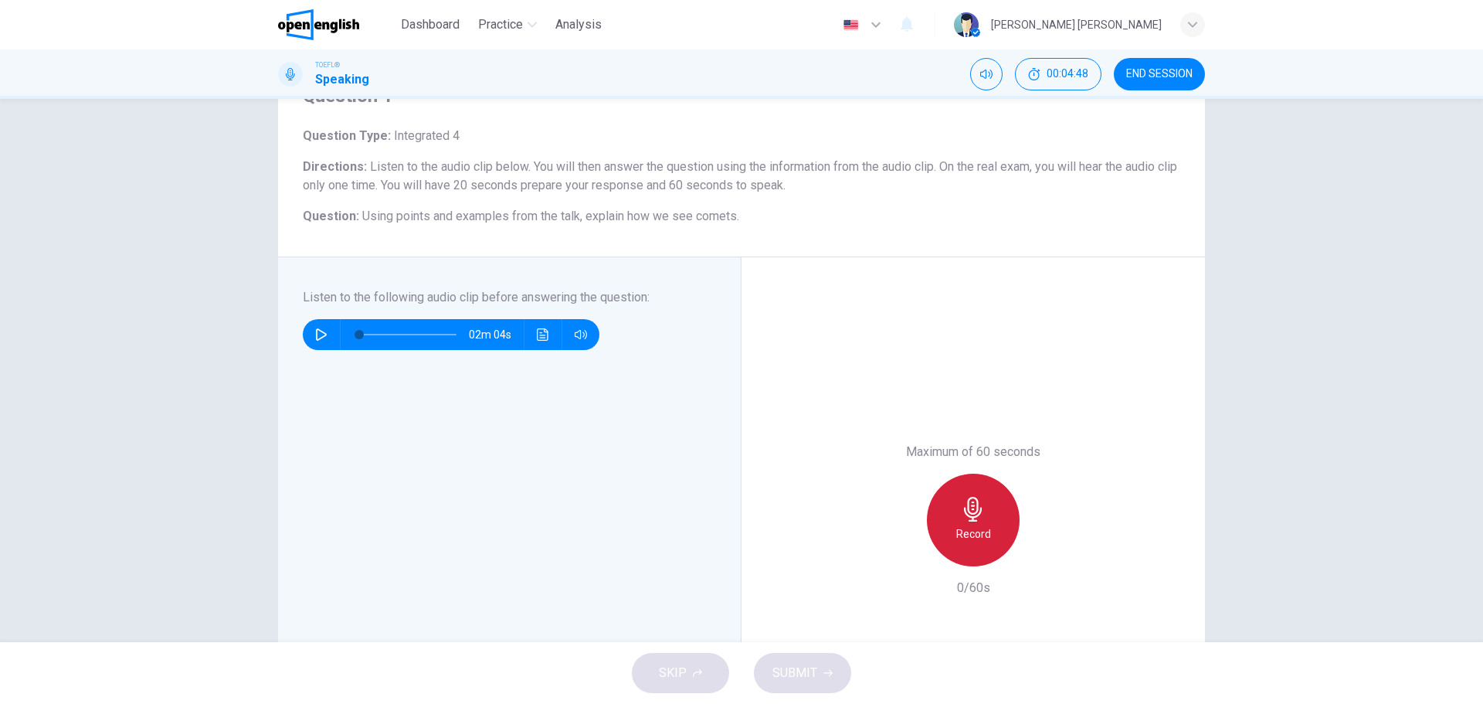
click at [983, 511] on div "Record" at bounding box center [973, 520] width 93 height 93
click at [971, 507] on icon "button" at bounding box center [973, 509] width 25 height 25
click at [813, 667] on span "SUBMIT" at bounding box center [794, 673] width 45 height 22
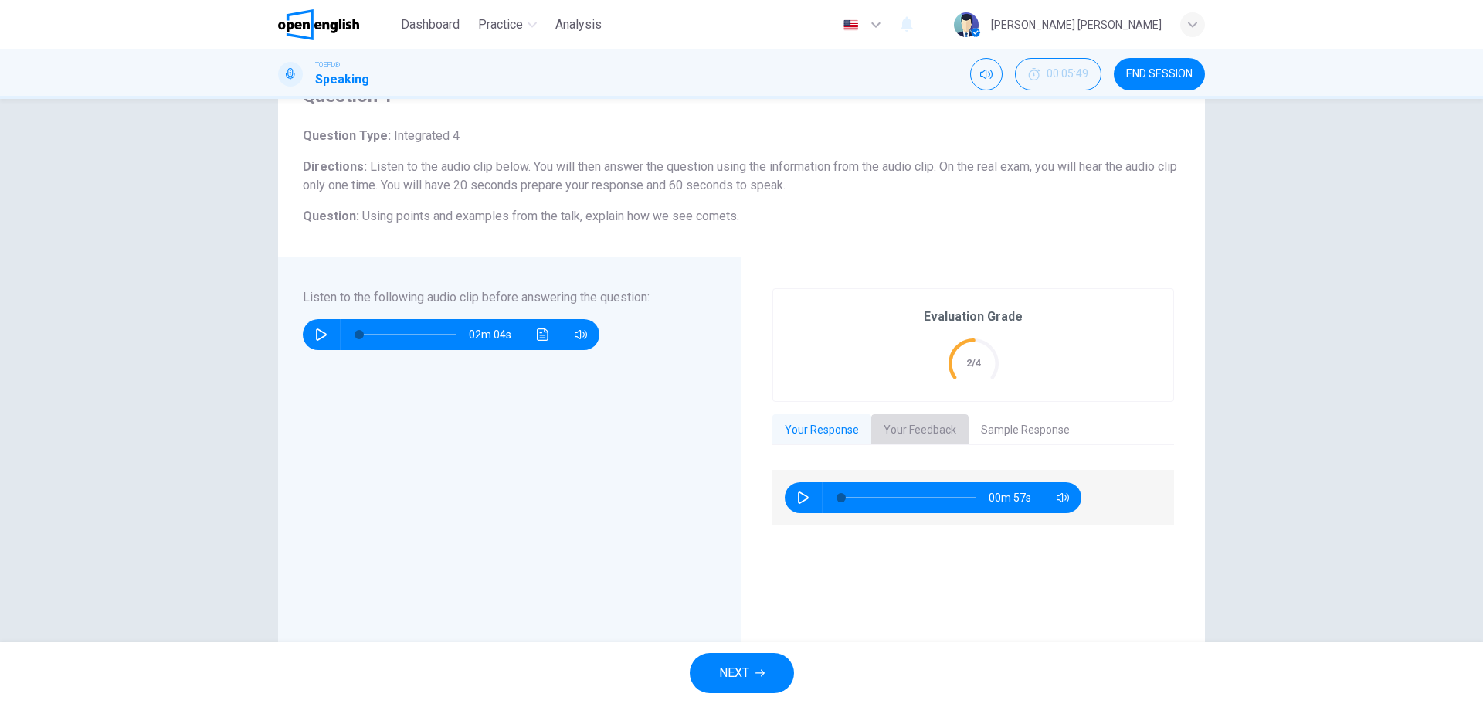
click at [940, 433] on button "Your Feedback" at bounding box center [919, 430] width 97 height 32
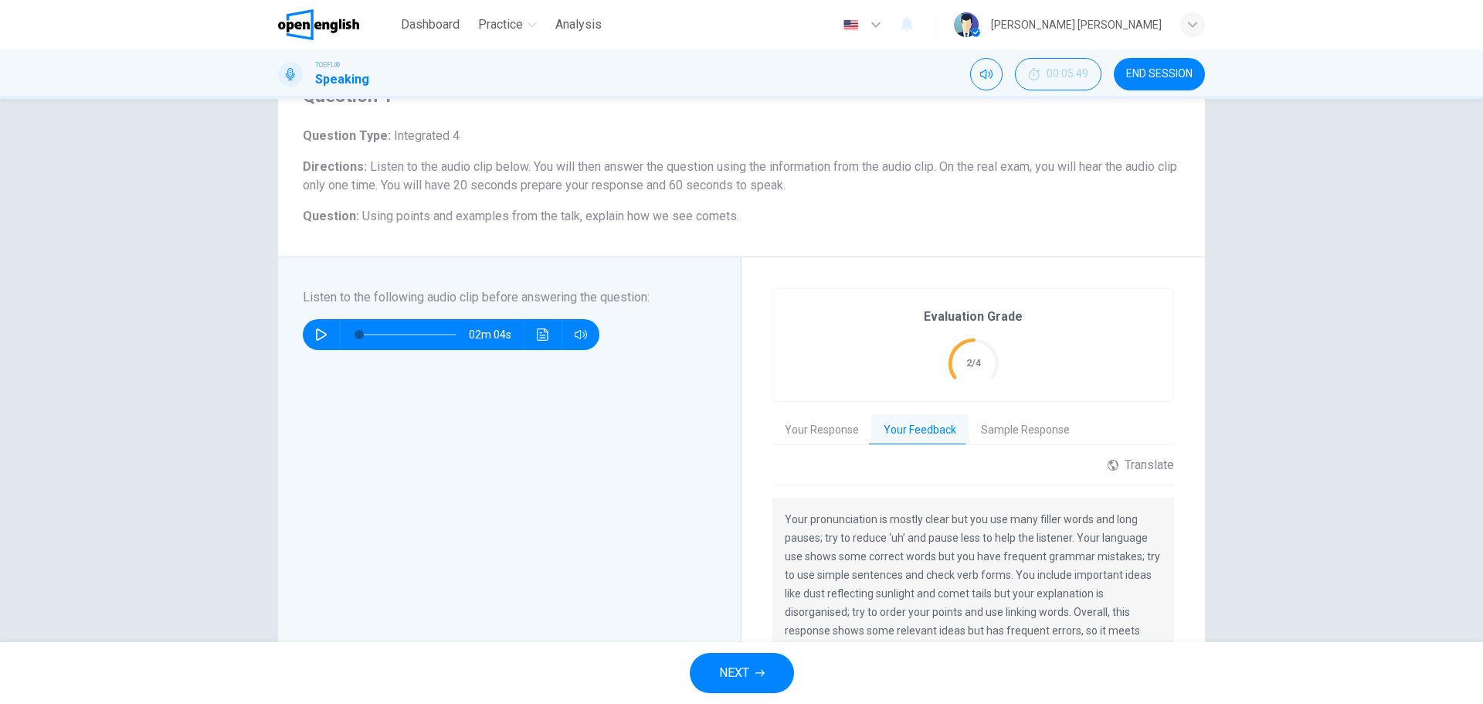
click at [1025, 422] on button "Sample Response" at bounding box center [1026, 430] width 114 height 32
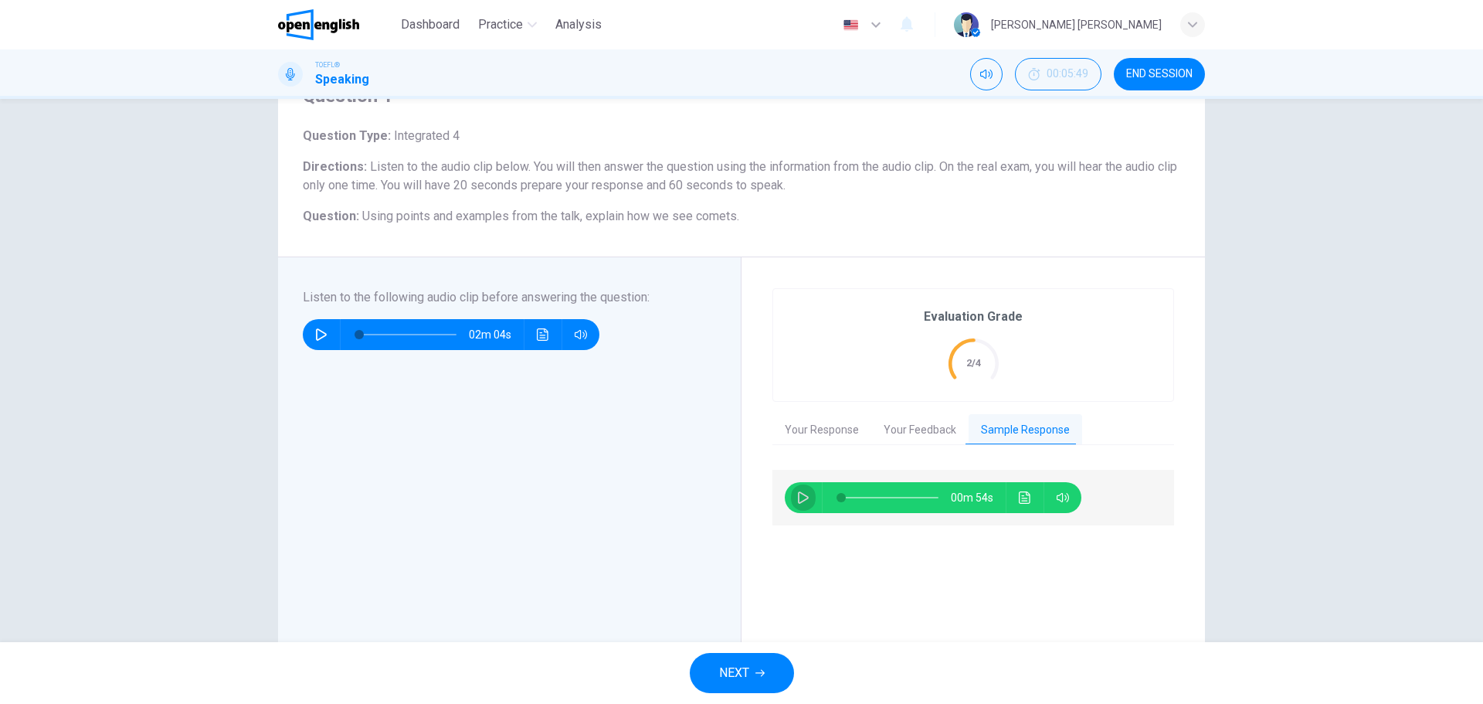
click at [803, 499] on icon "button" at bounding box center [803, 497] width 11 height 12
type input "*"
click at [772, 659] on button "NEXT" at bounding box center [742, 673] width 104 height 40
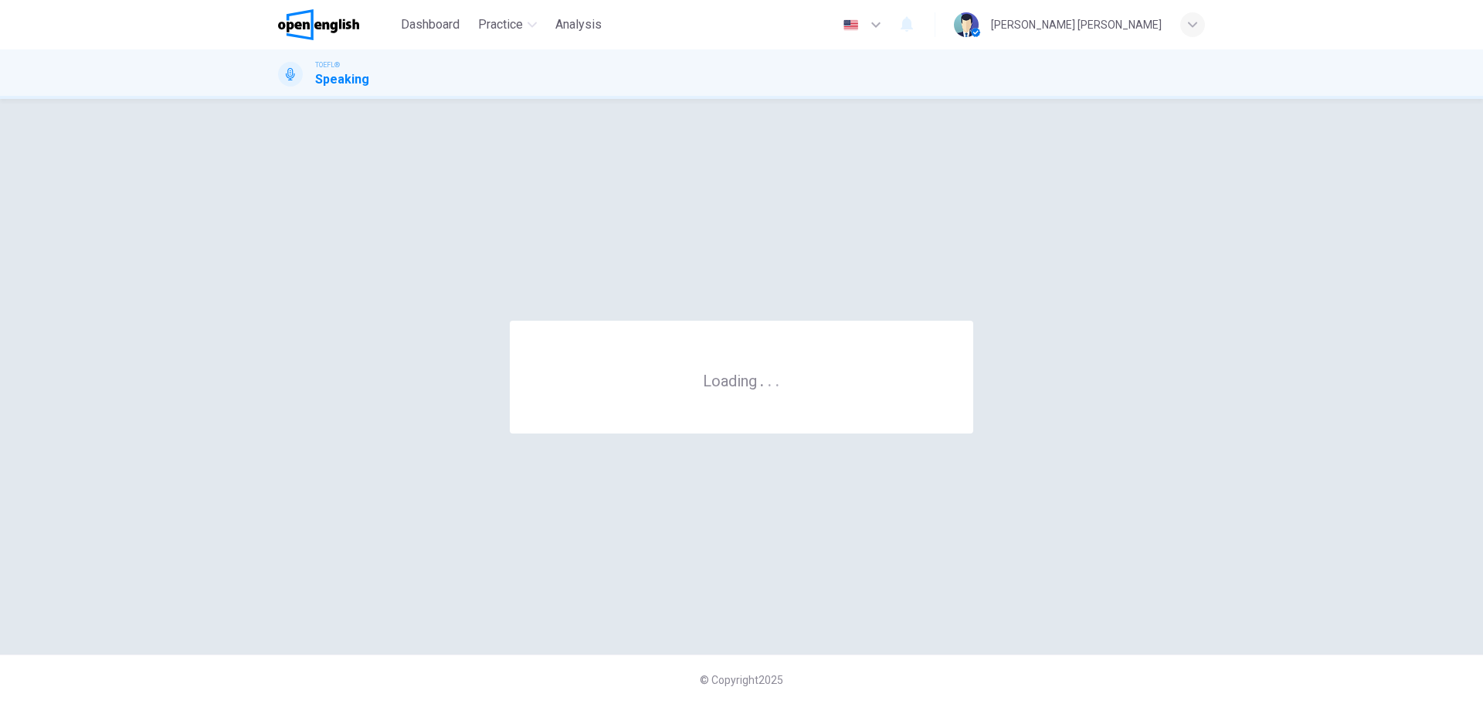
scroll to position [0, 0]
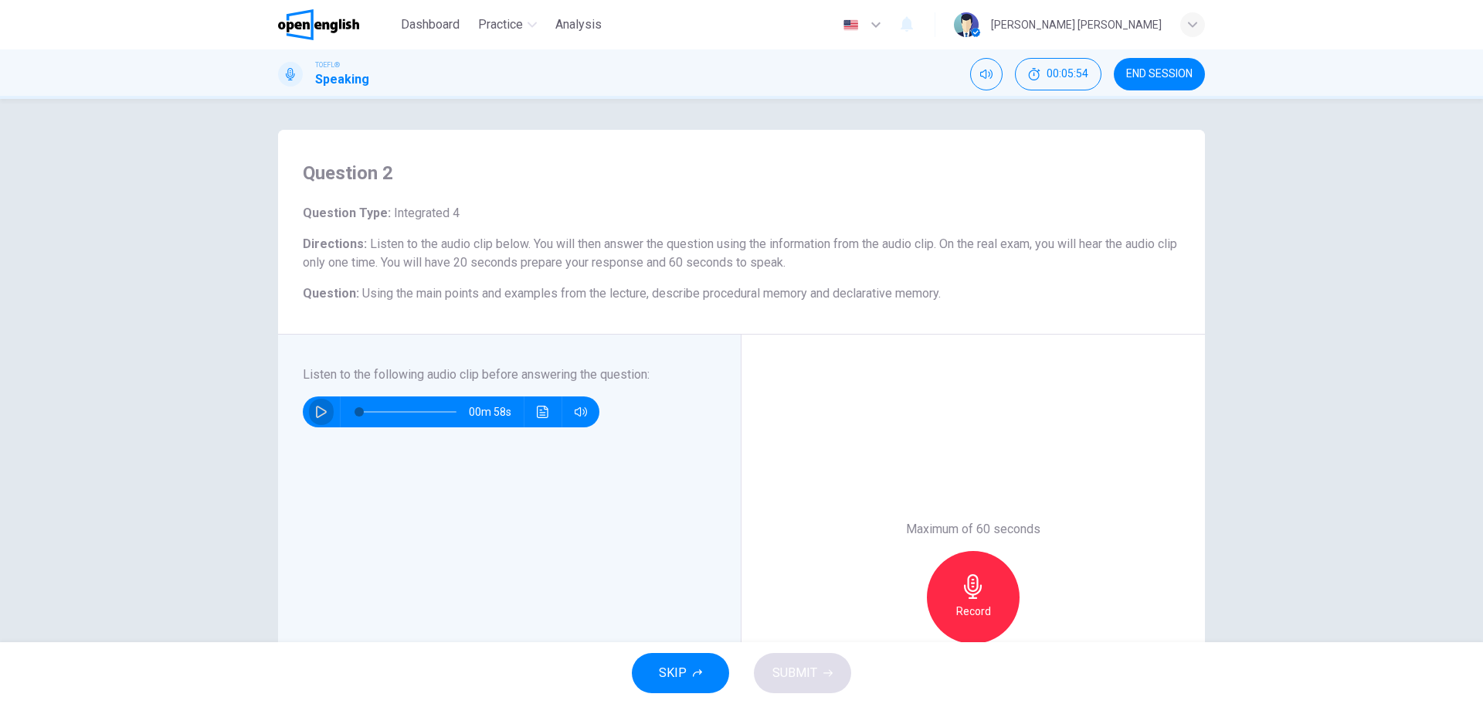
click at [318, 420] on button "button" at bounding box center [321, 411] width 25 height 31
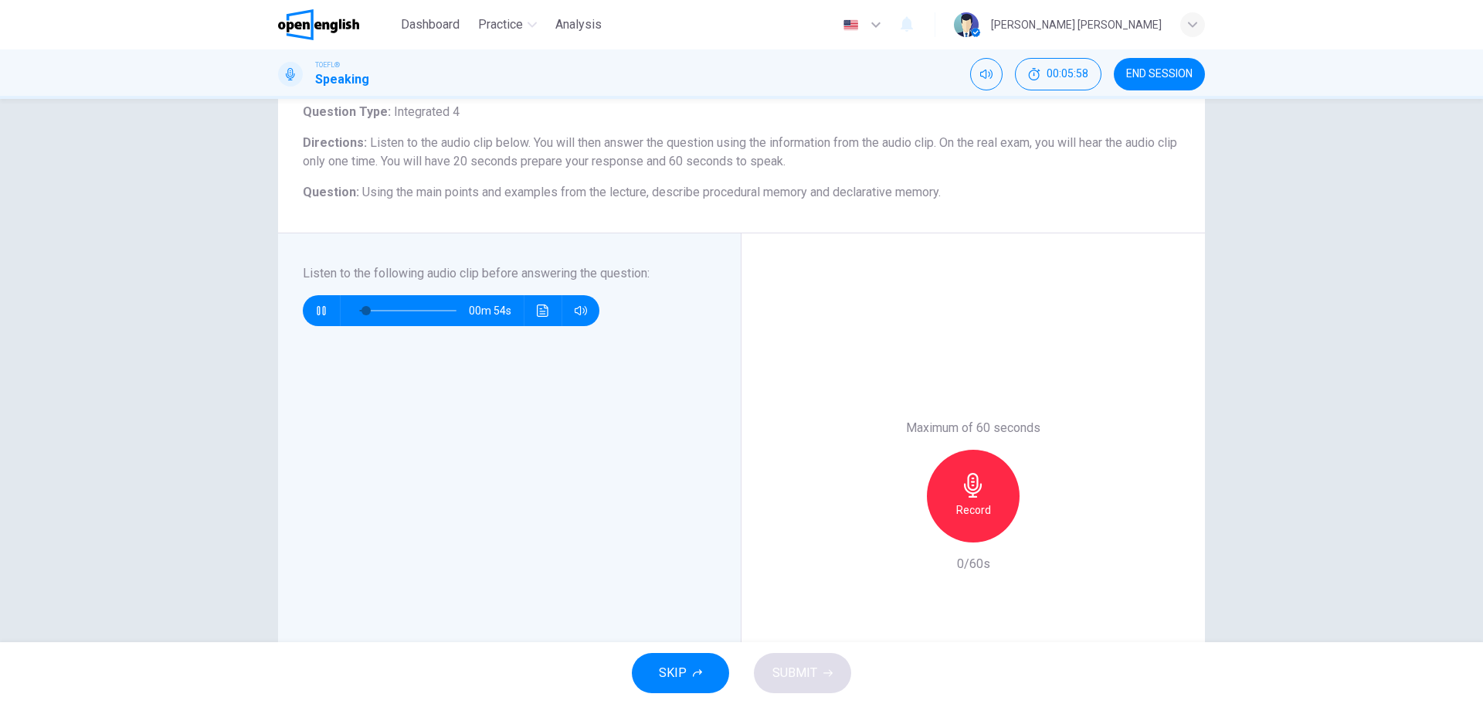
scroll to position [94, 0]
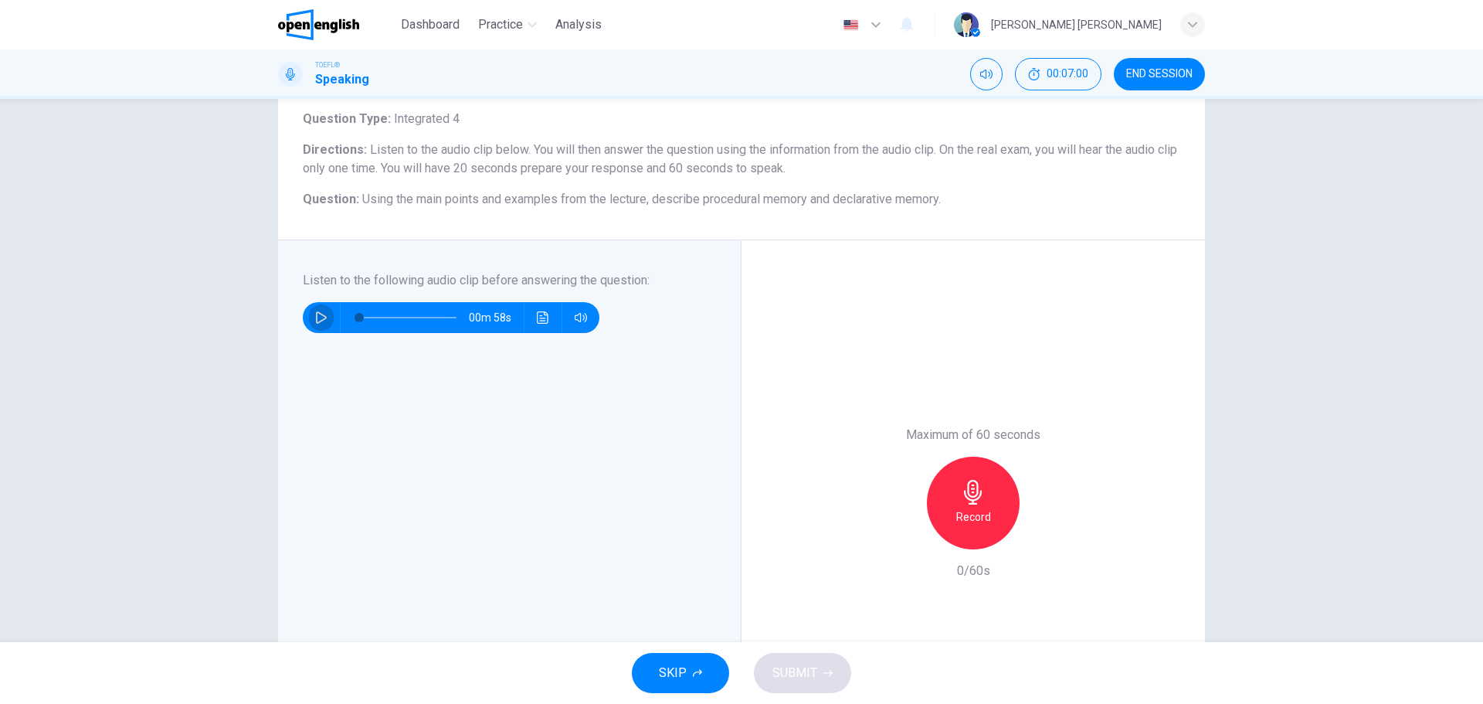
click at [316, 323] on icon "button" at bounding box center [321, 317] width 11 height 12
type input "*"
click at [974, 516] on h6 "Record" at bounding box center [973, 516] width 35 height 19
click at [970, 504] on icon "button" at bounding box center [973, 492] width 18 height 25
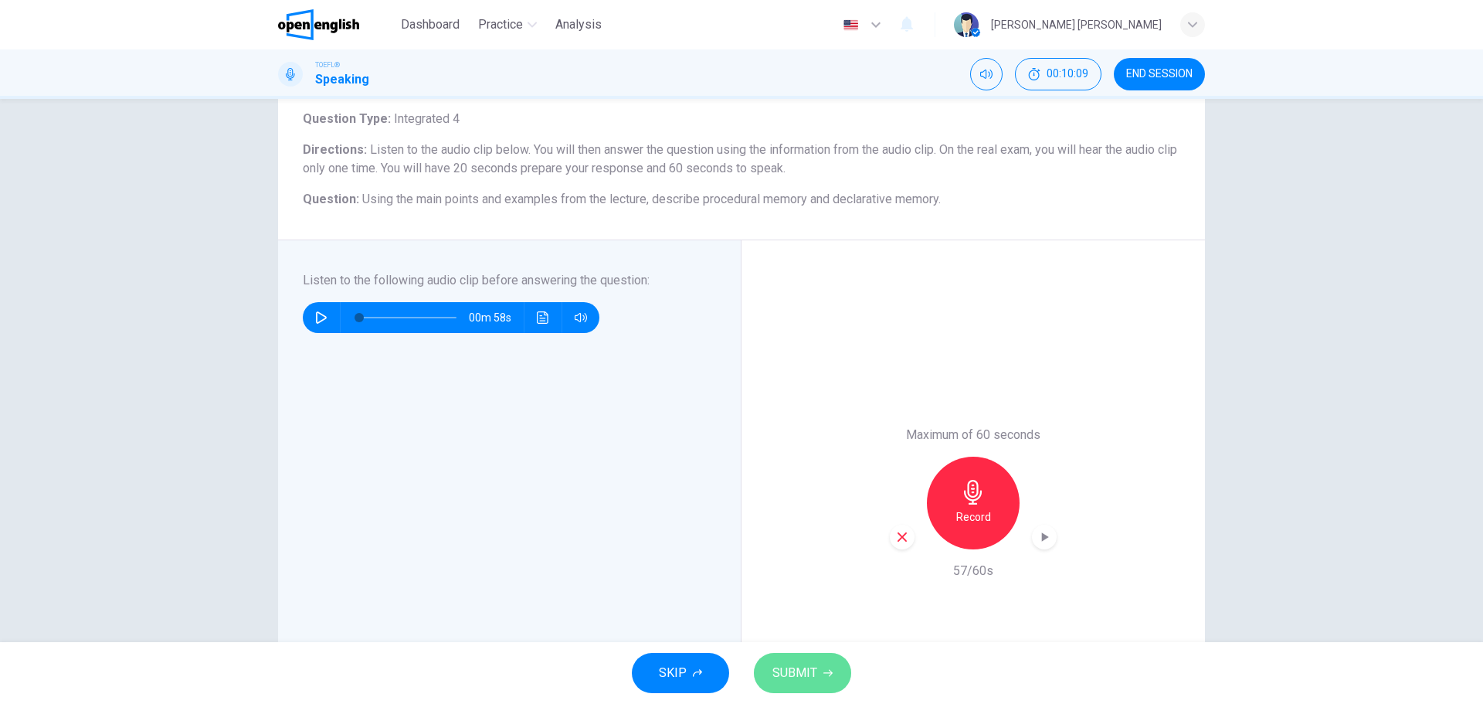
click at [820, 679] on button "SUBMIT" at bounding box center [802, 673] width 97 height 40
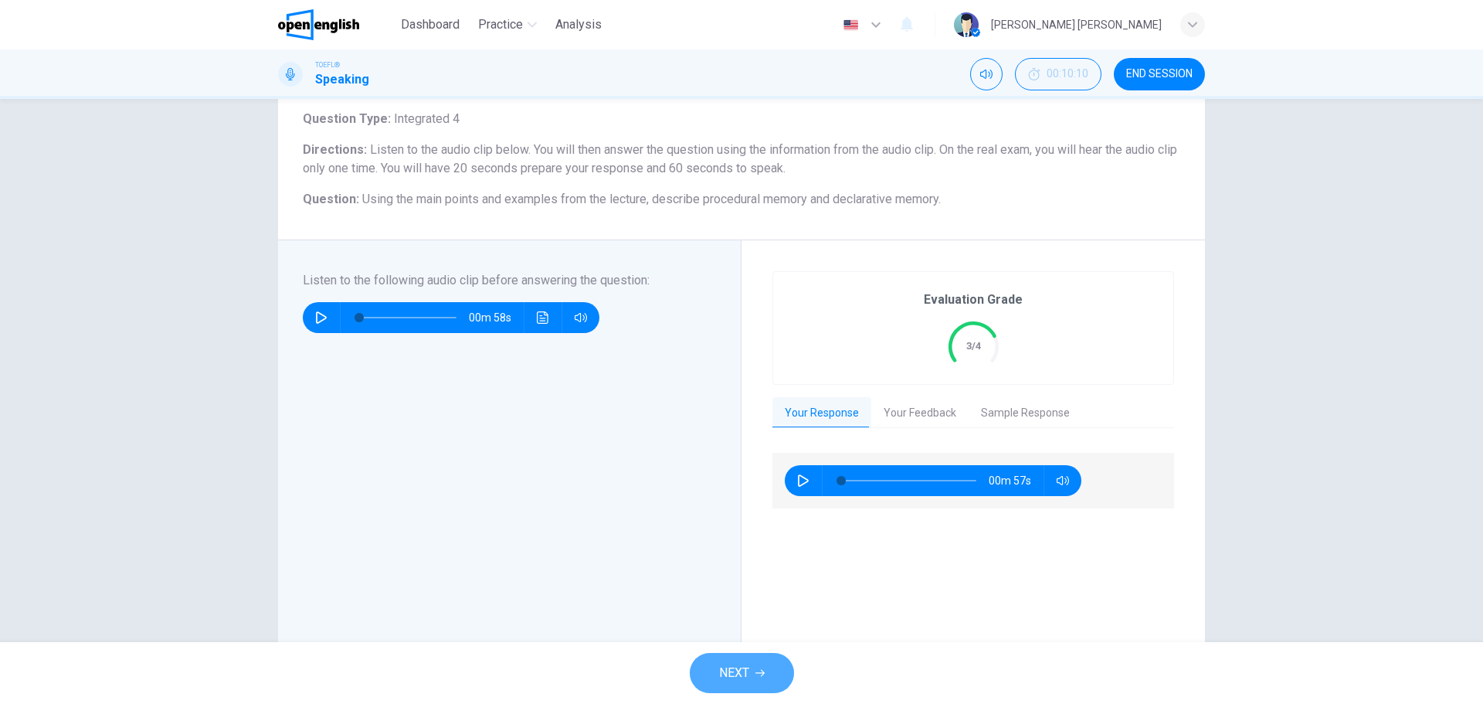
click at [742, 670] on span "NEXT" at bounding box center [734, 673] width 30 height 22
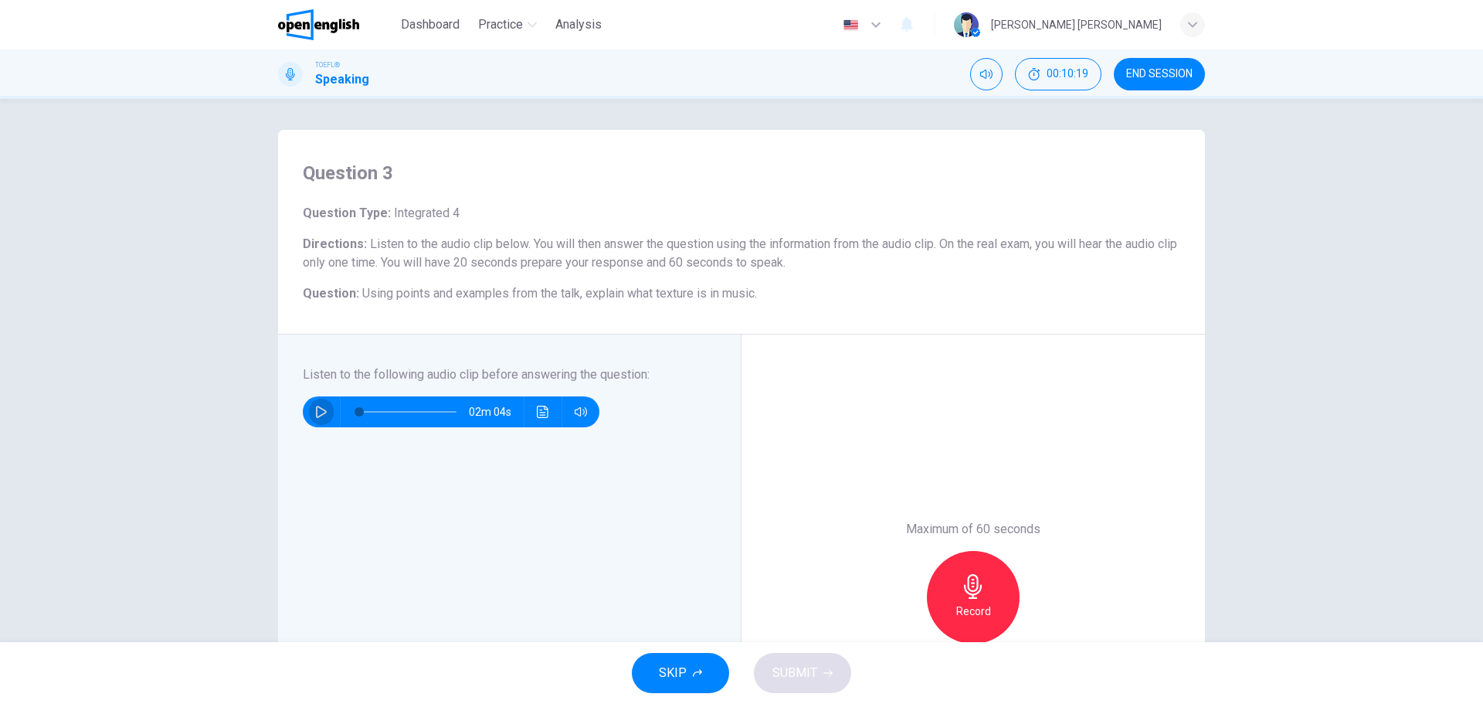
click at [309, 420] on button "button" at bounding box center [321, 411] width 25 height 31
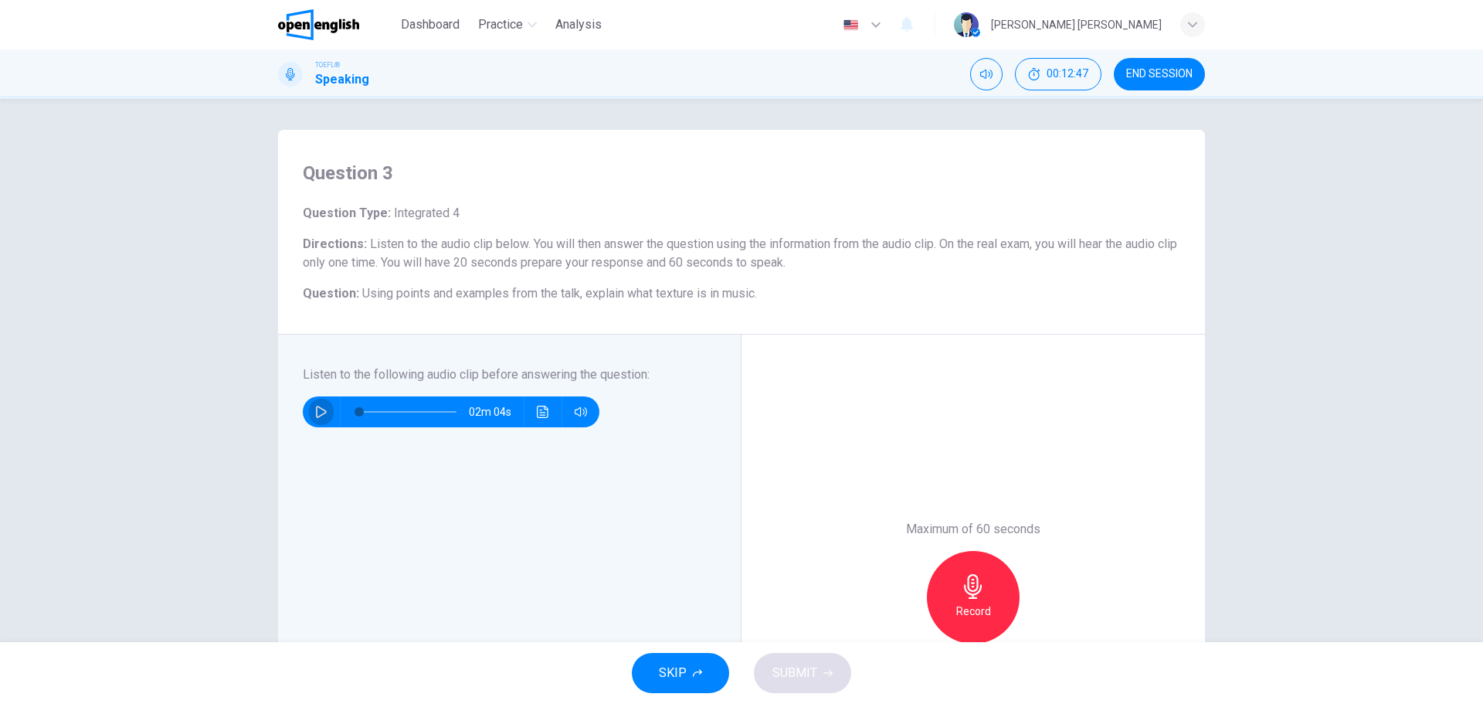
click at [309, 420] on button "button" at bounding box center [321, 411] width 25 height 31
type input "*"
click at [965, 586] on icon "button" at bounding box center [973, 586] width 18 height 25
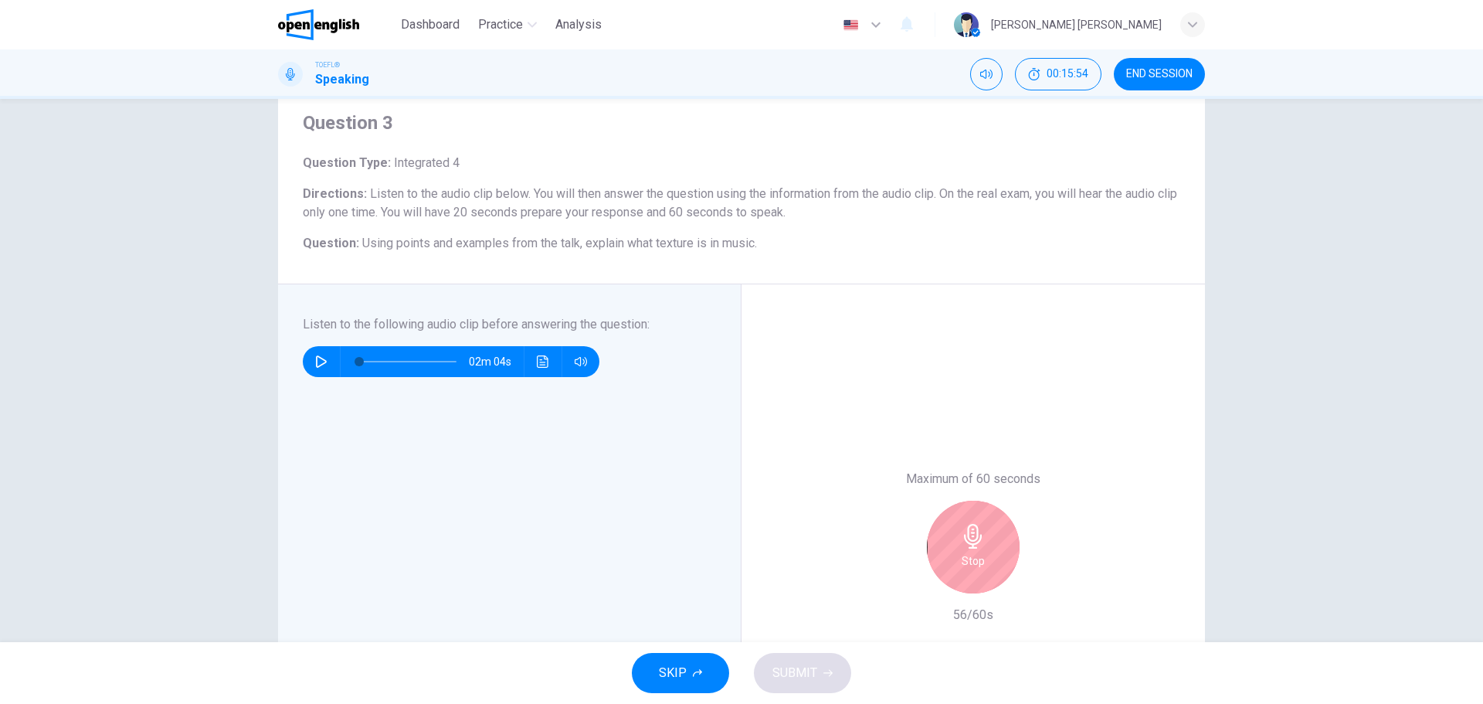
scroll to position [77, 0]
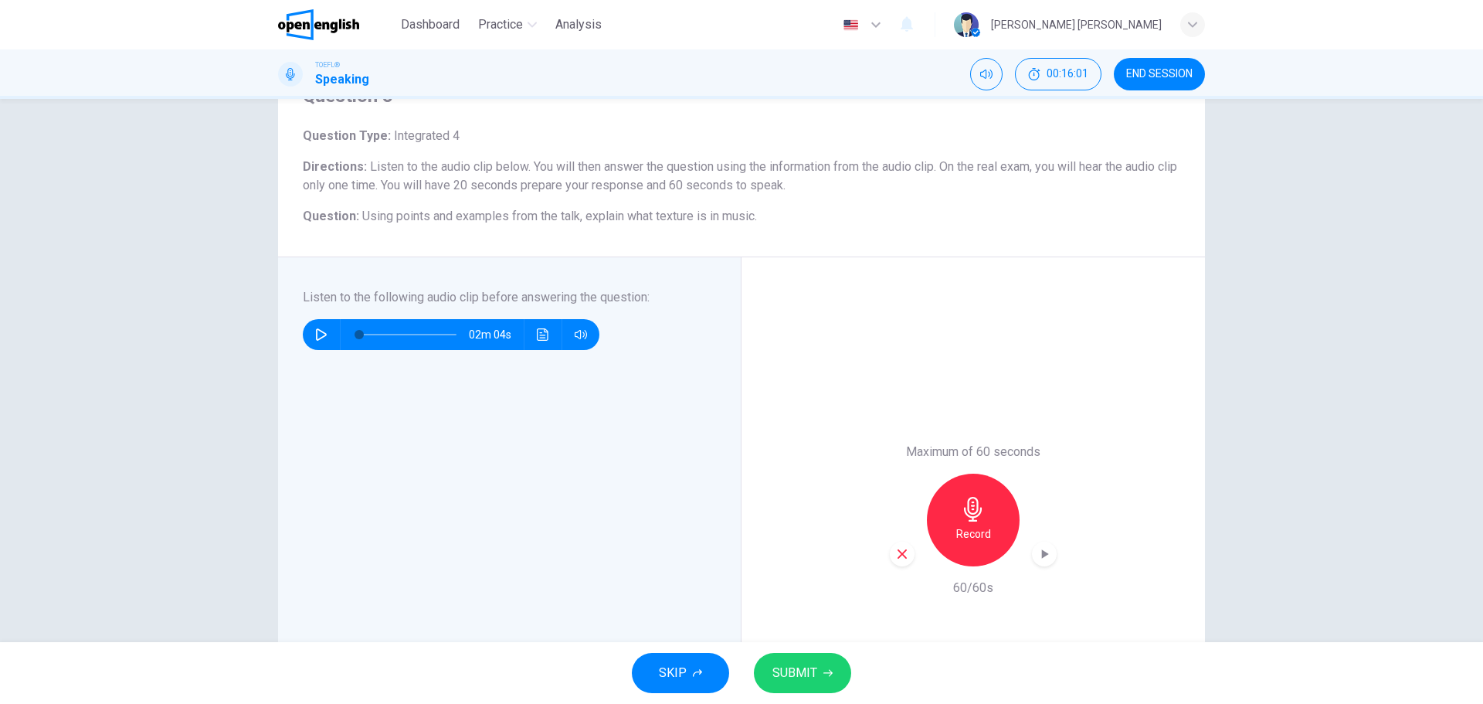
click at [895, 558] on icon "button" at bounding box center [902, 554] width 14 height 14
click at [983, 523] on div "Record" at bounding box center [973, 520] width 93 height 93
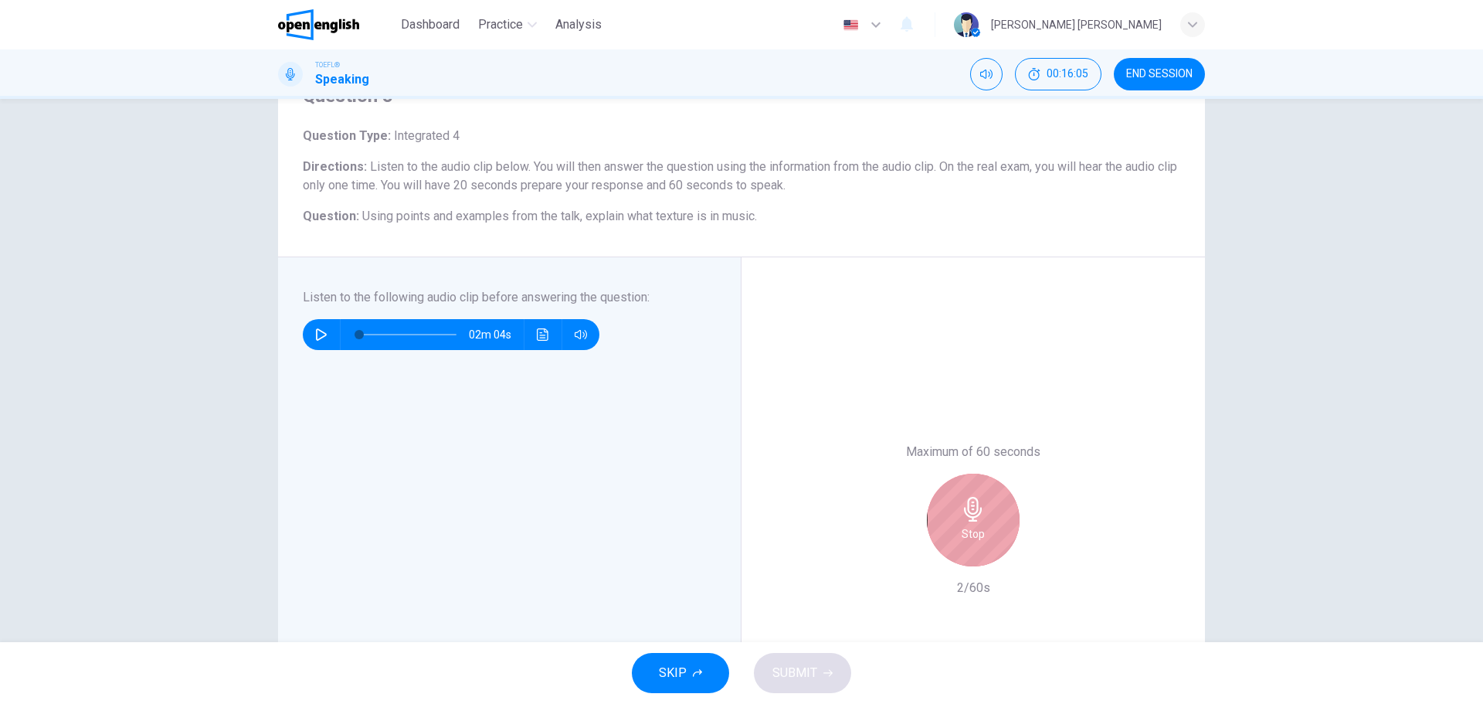
click at [976, 523] on div "Stop" at bounding box center [973, 520] width 93 height 93
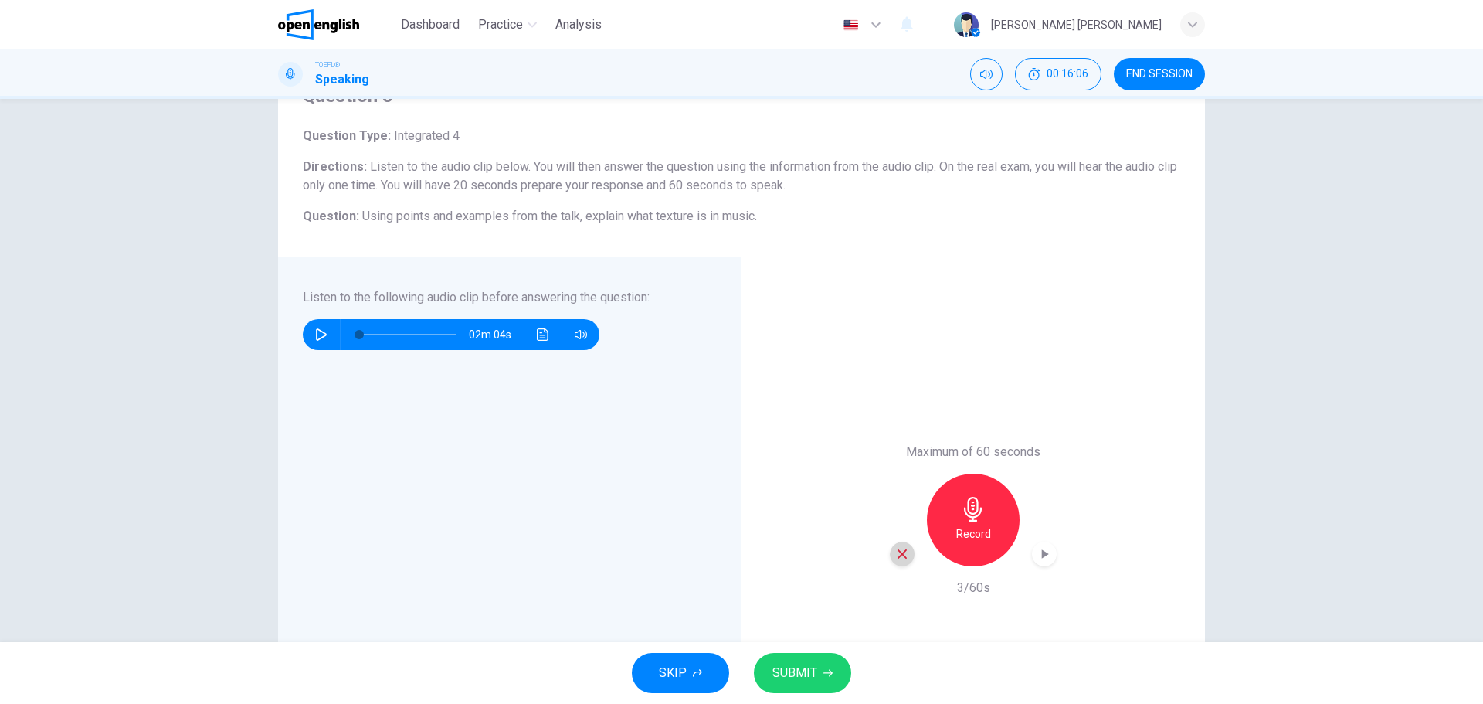
drag, startPoint x: 893, startPoint y: 562, endPoint x: 925, endPoint y: 538, distance: 40.3
click at [901, 560] on div "button" at bounding box center [902, 553] width 25 height 25
click at [961, 505] on icon "button" at bounding box center [973, 509] width 25 height 25
click at [806, 669] on span "SUBMIT" at bounding box center [794, 673] width 45 height 22
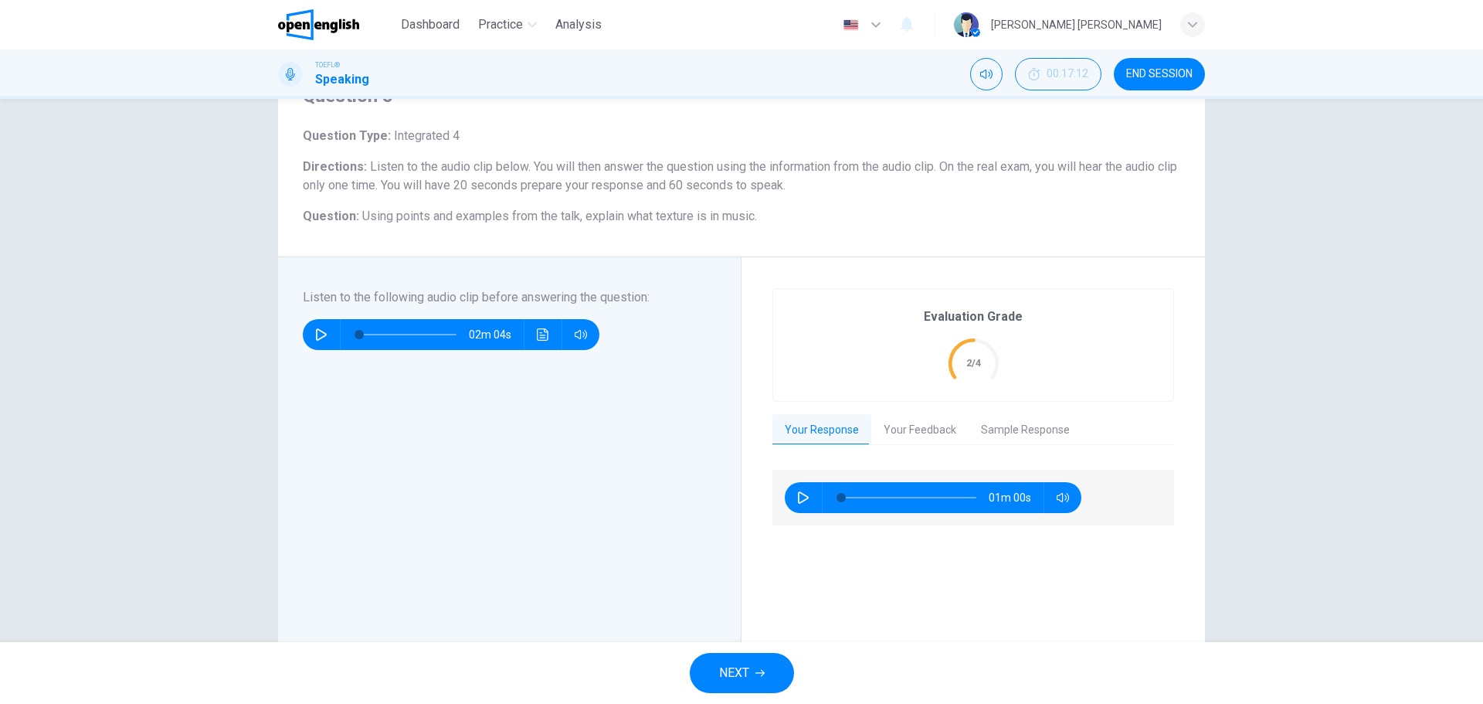
click at [756, 664] on button "NEXT" at bounding box center [742, 673] width 104 height 40
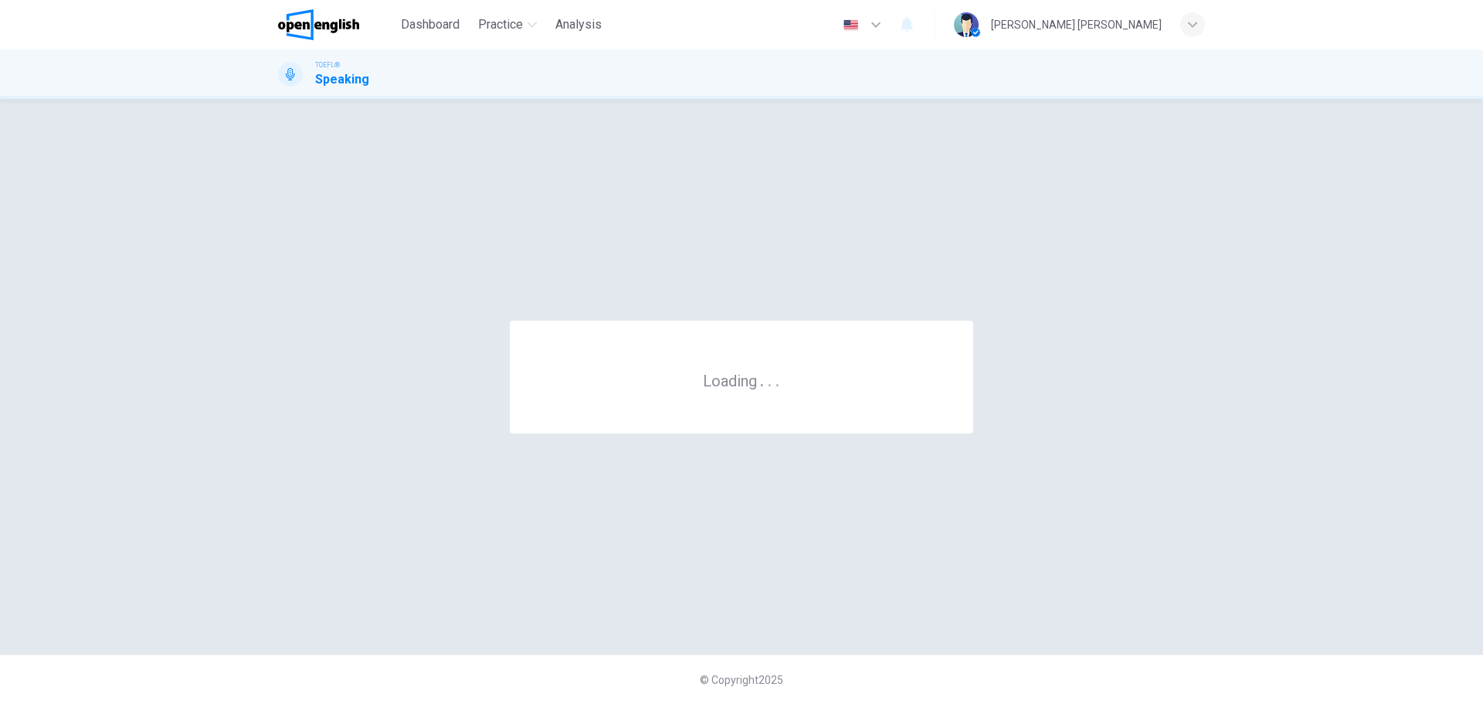
scroll to position [0, 0]
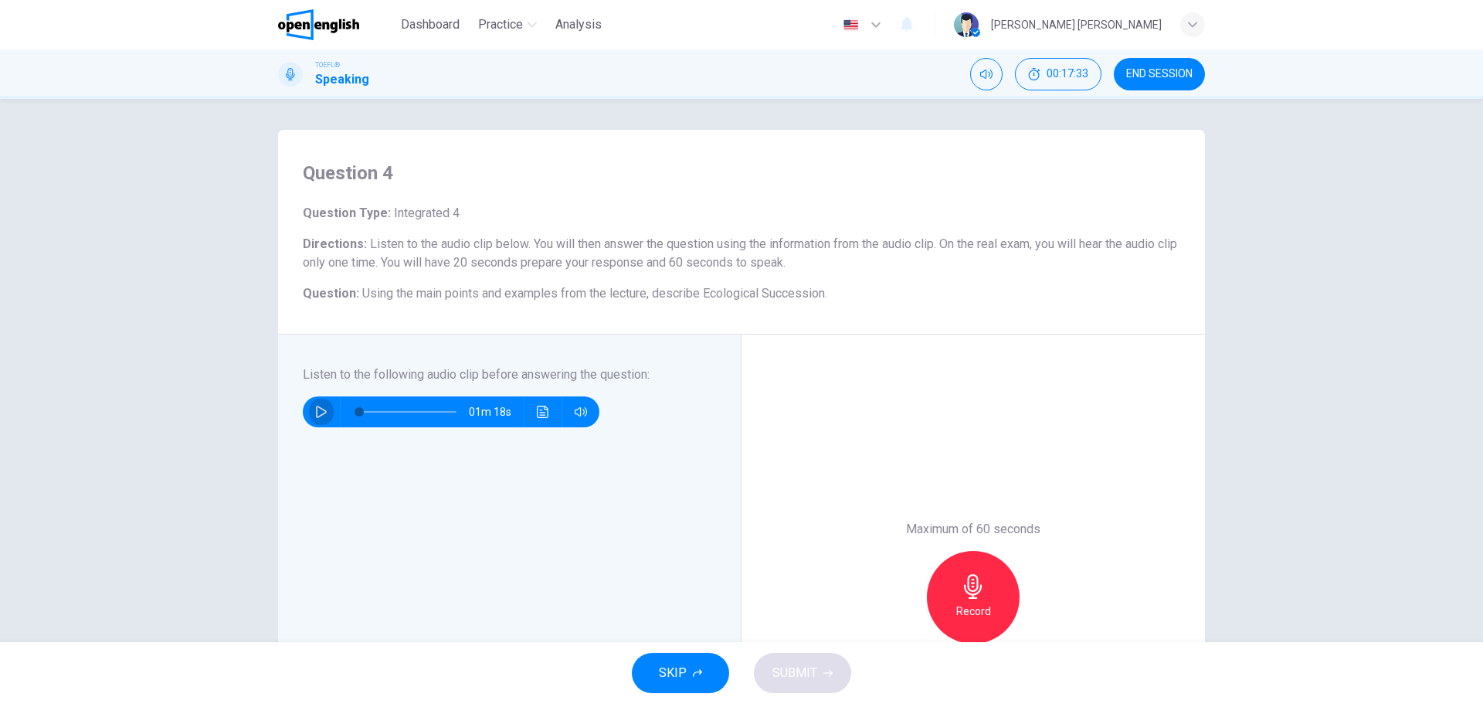
click at [322, 408] on icon "button" at bounding box center [321, 412] width 12 height 12
click at [328, 411] on button "button" at bounding box center [321, 411] width 25 height 31
drag, startPoint x: 365, startPoint y: 412, endPoint x: 347, endPoint y: 411, distance: 17.8
click at [355, 411] on span at bounding box center [359, 411] width 9 height 9
click at [326, 421] on button "button" at bounding box center [321, 411] width 25 height 31
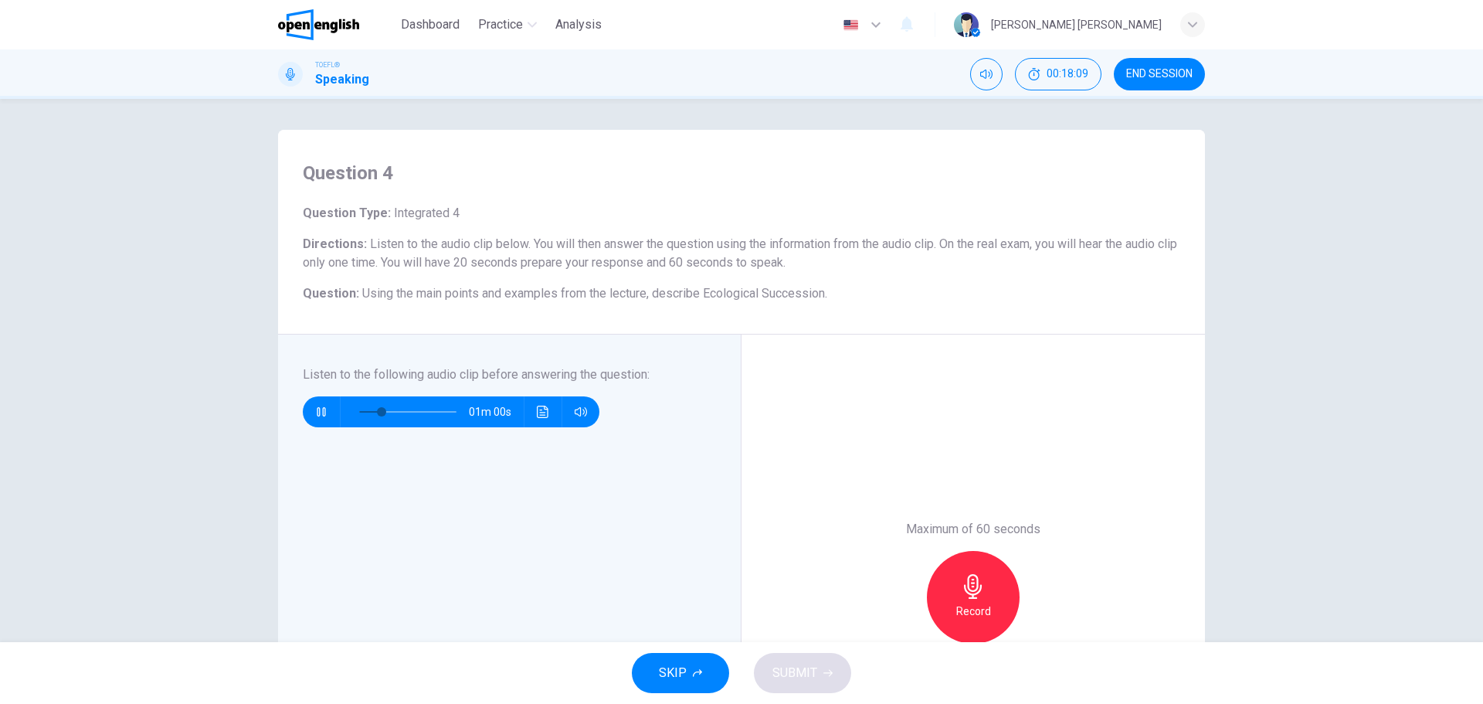
click at [359, 411] on span at bounding box center [407, 412] width 97 height 22
click at [315, 417] on icon "button" at bounding box center [321, 412] width 12 height 12
click at [359, 409] on span at bounding box center [407, 412] width 97 height 22
click at [315, 419] on button "button" at bounding box center [321, 411] width 25 height 31
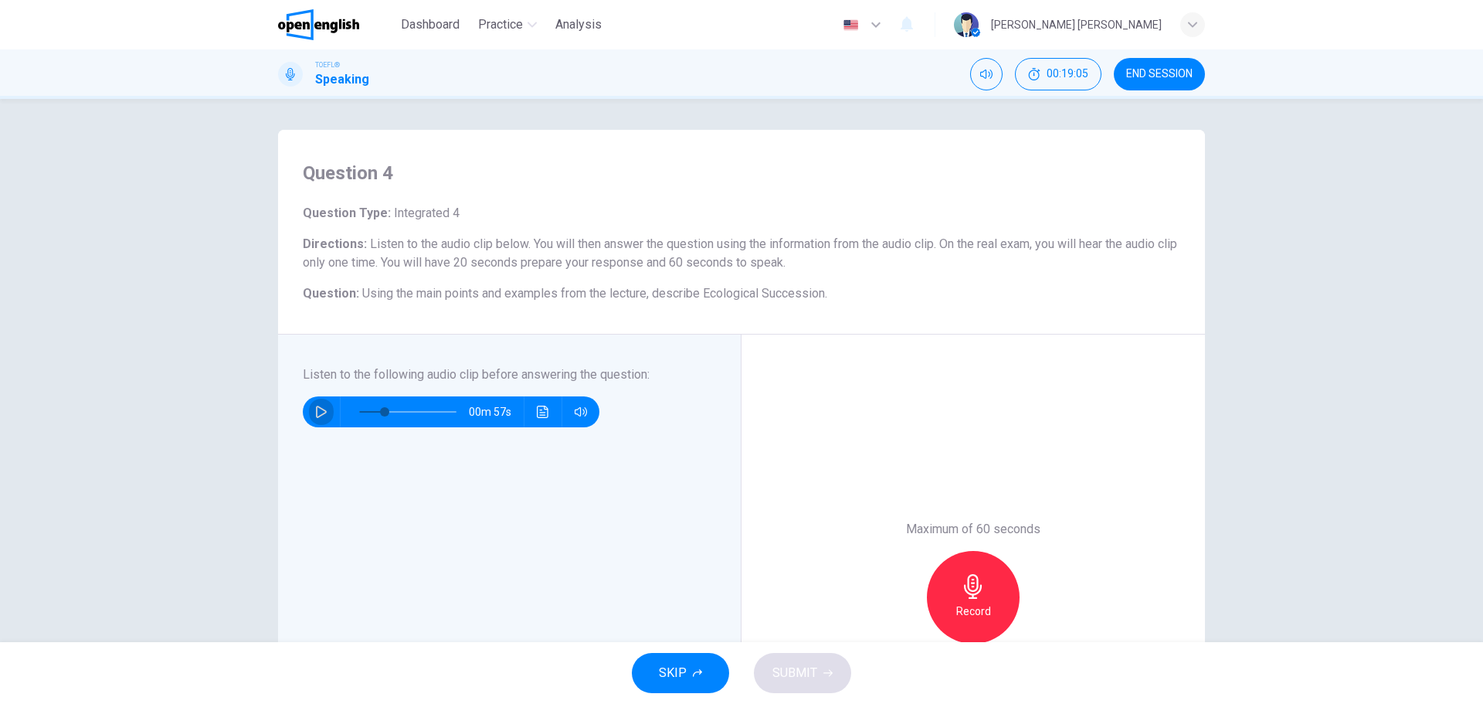
click at [315, 419] on button "button" at bounding box center [321, 411] width 25 height 31
click at [359, 407] on span at bounding box center [407, 412] width 97 height 22
click at [317, 399] on button "button" at bounding box center [321, 411] width 25 height 31
click at [317, 414] on icon "button" at bounding box center [321, 412] width 12 height 12
click at [316, 413] on icon "button" at bounding box center [321, 412] width 12 height 12
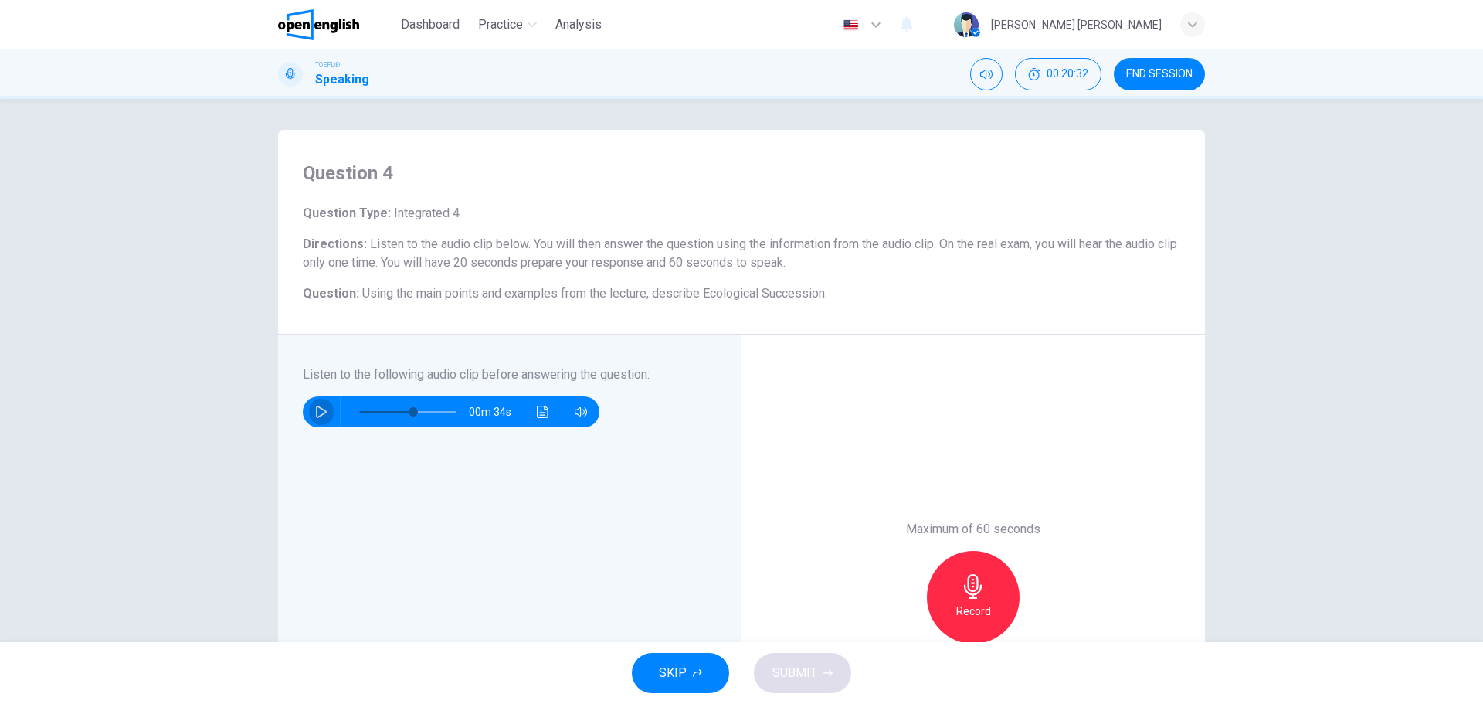
click at [326, 415] on button "button" at bounding box center [321, 411] width 25 height 31
click at [310, 414] on button "button" at bounding box center [321, 411] width 25 height 31
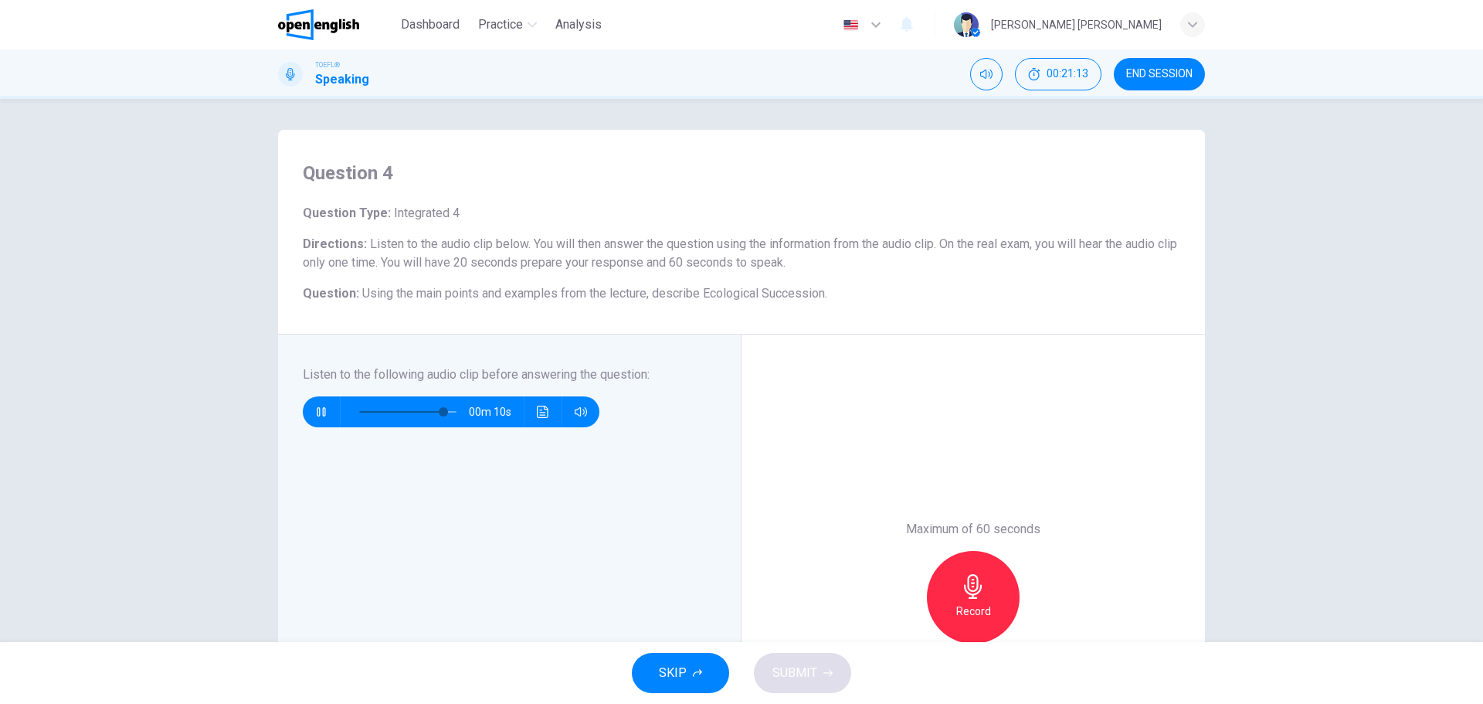
click at [310, 414] on button "button" at bounding box center [321, 411] width 25 height 31
click at [309, 421] on button "button" at bounding box center [321, 411] width 25 height 31
click at [321, 407] on icon "button" at bounding box center [321, 412] width 12 height 12
type input "*"
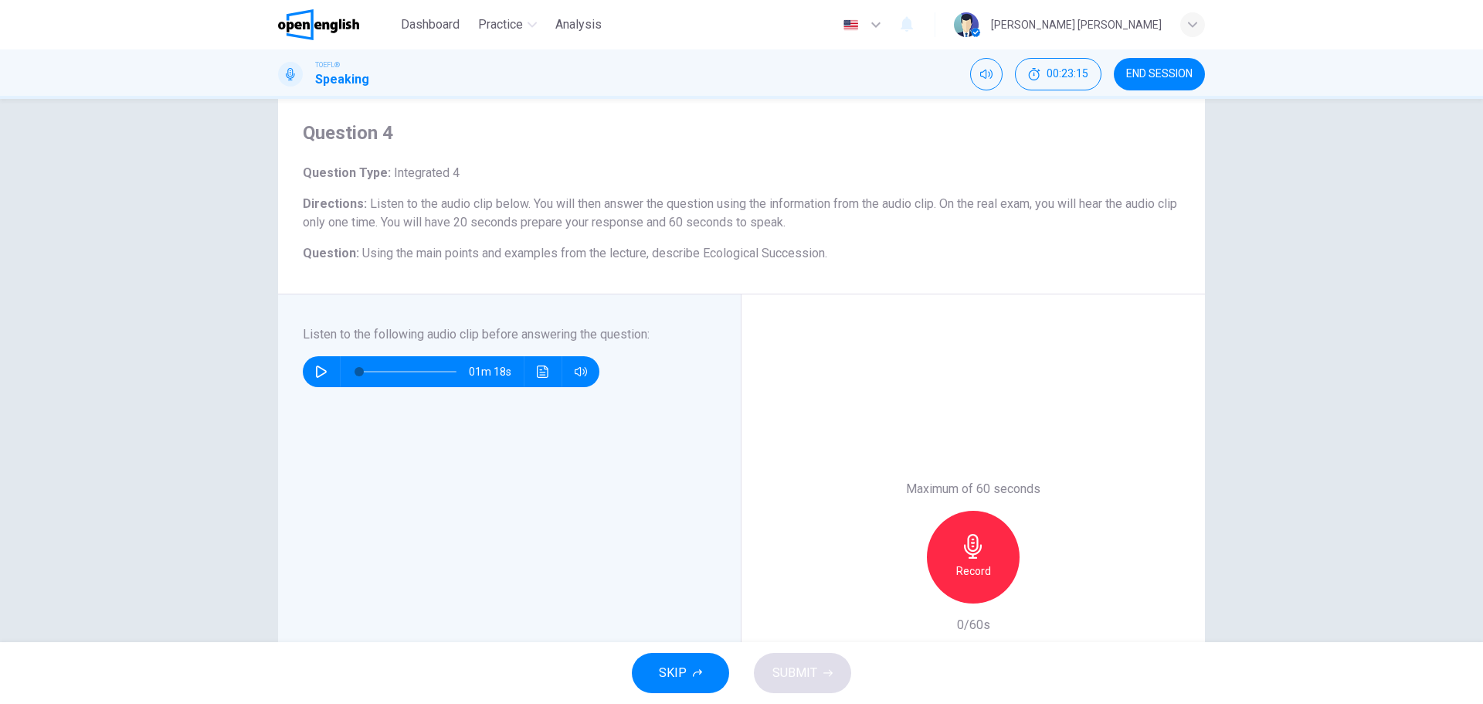
scroll to position [77, 0]
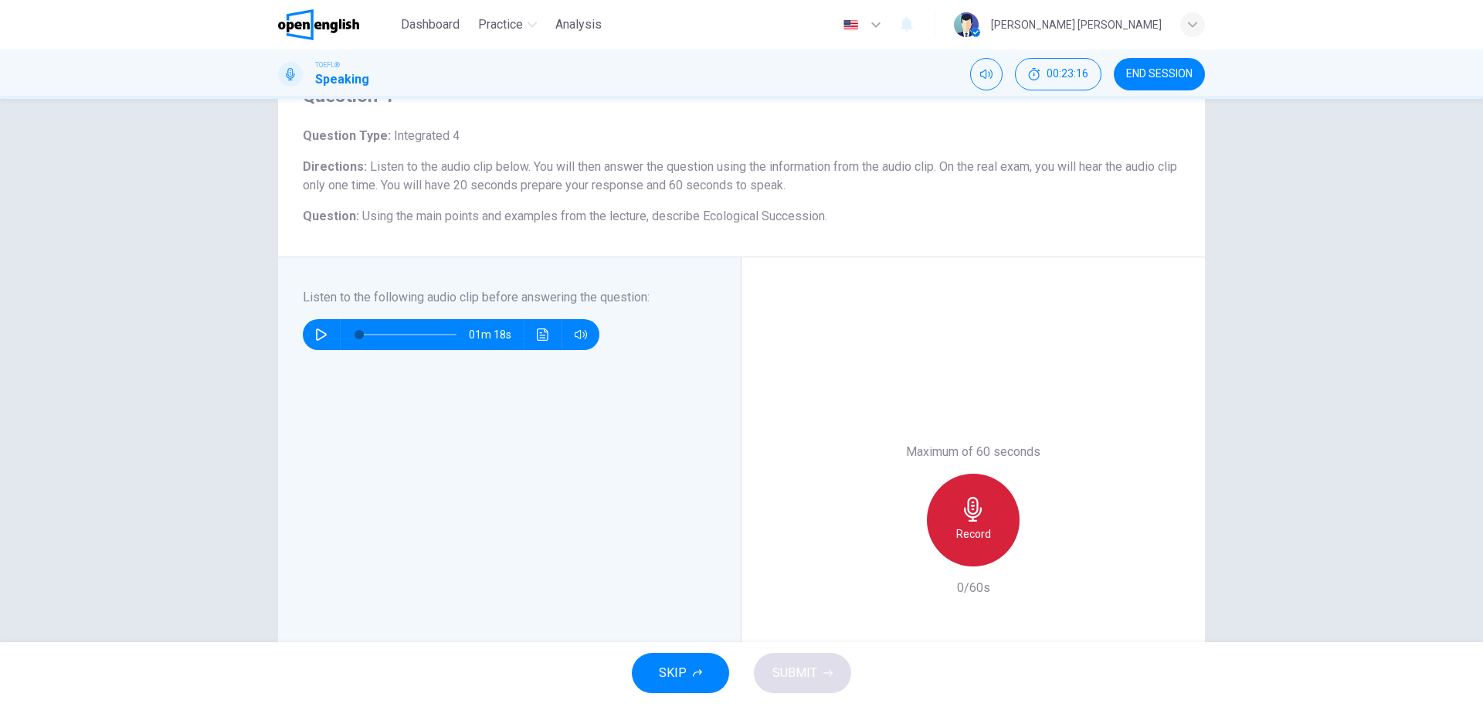
click at [973, 506] on icon "button" at bounding box center [973, 509] width 18 height 25
click at [907, 550] on div "button" at bounding box center [902, 553] width 25 height 25
click at [976, 513] on icon "button" at bounding box center [973, 509] width 18 height 25
click at [789, 673] on span "SUBMIT" at bounding box center [794, 673] width 45 height 22
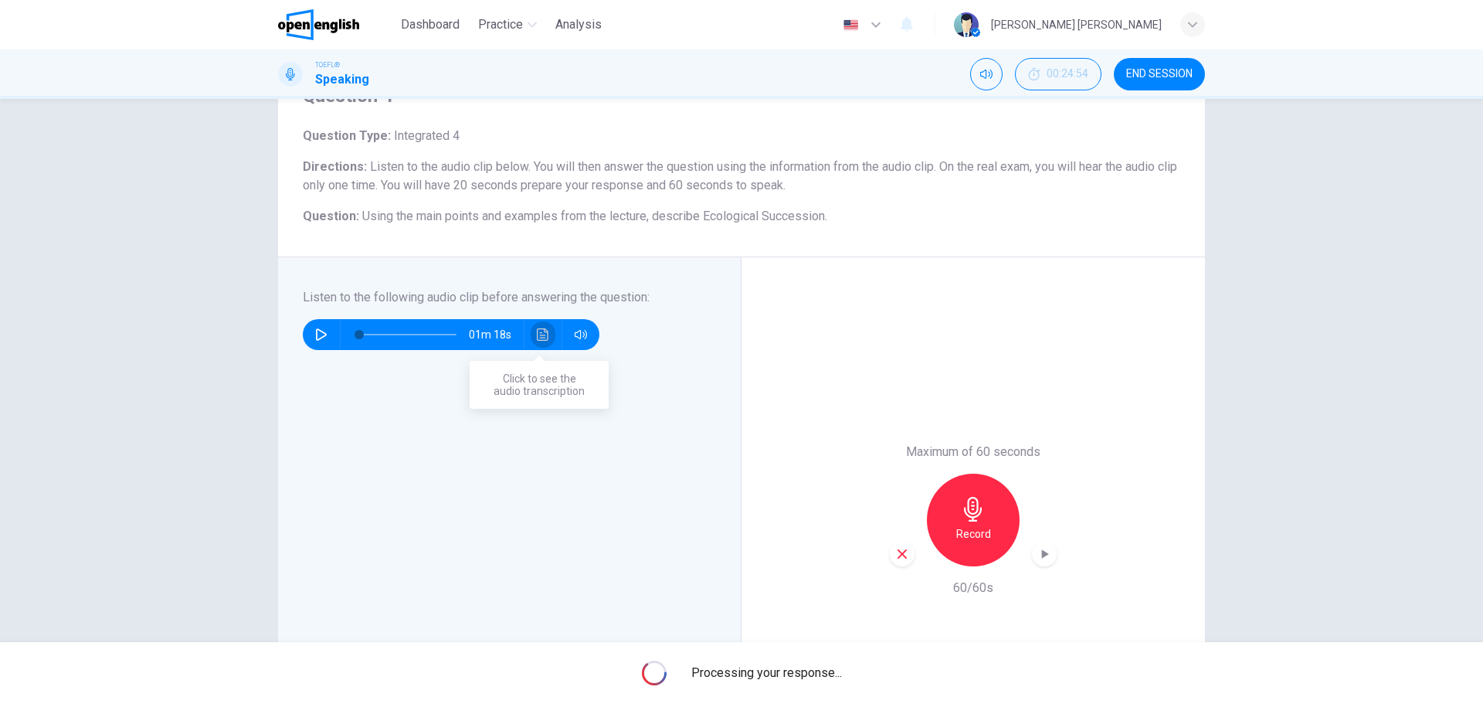
click at [537, 334] on icon "Click to see the audio transcription" at bounding box center [543, 334] width 12 height 12
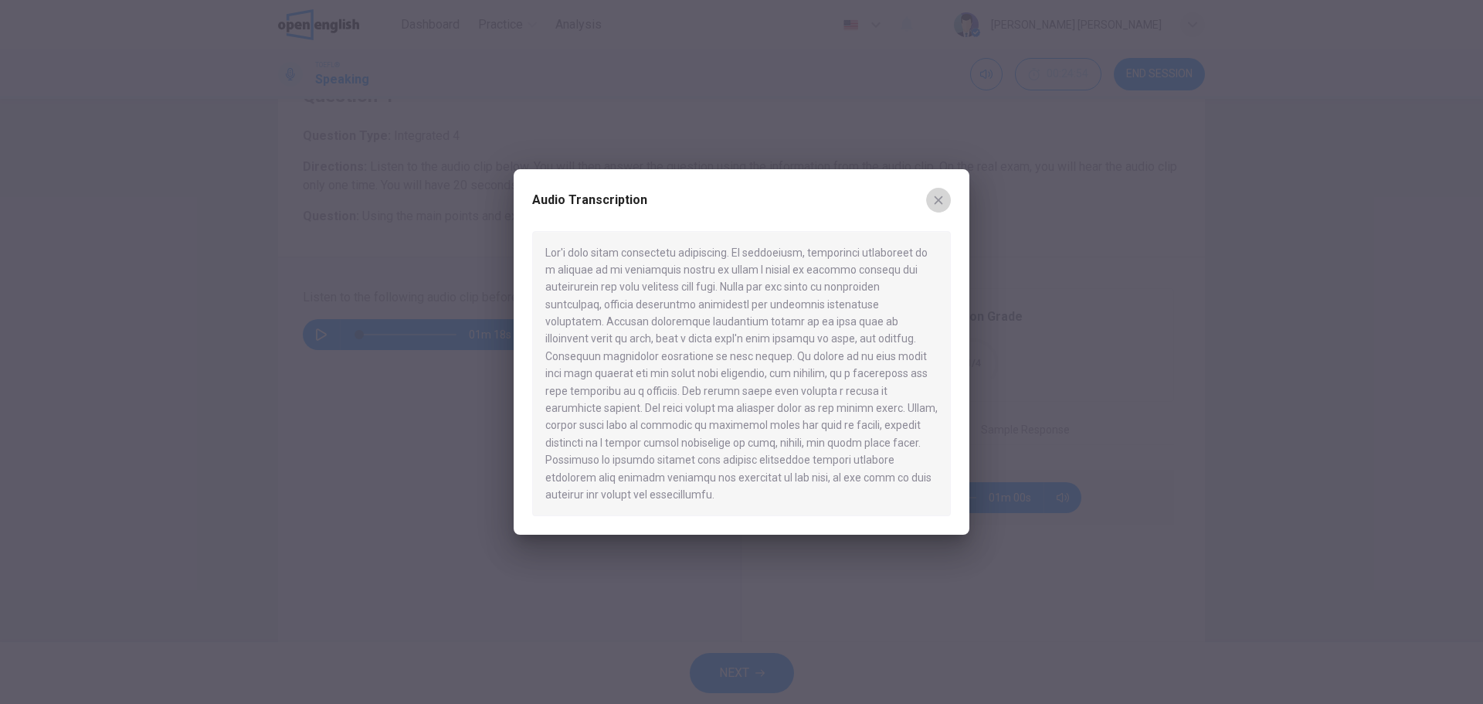
drag, startPoint x: 945, startPoint y: 200, endPoint x: 932, endPoint y: 215, distance: 19.2
click at [944, 200] on button "button" at bounding box center [938, 200] width 25 height 25
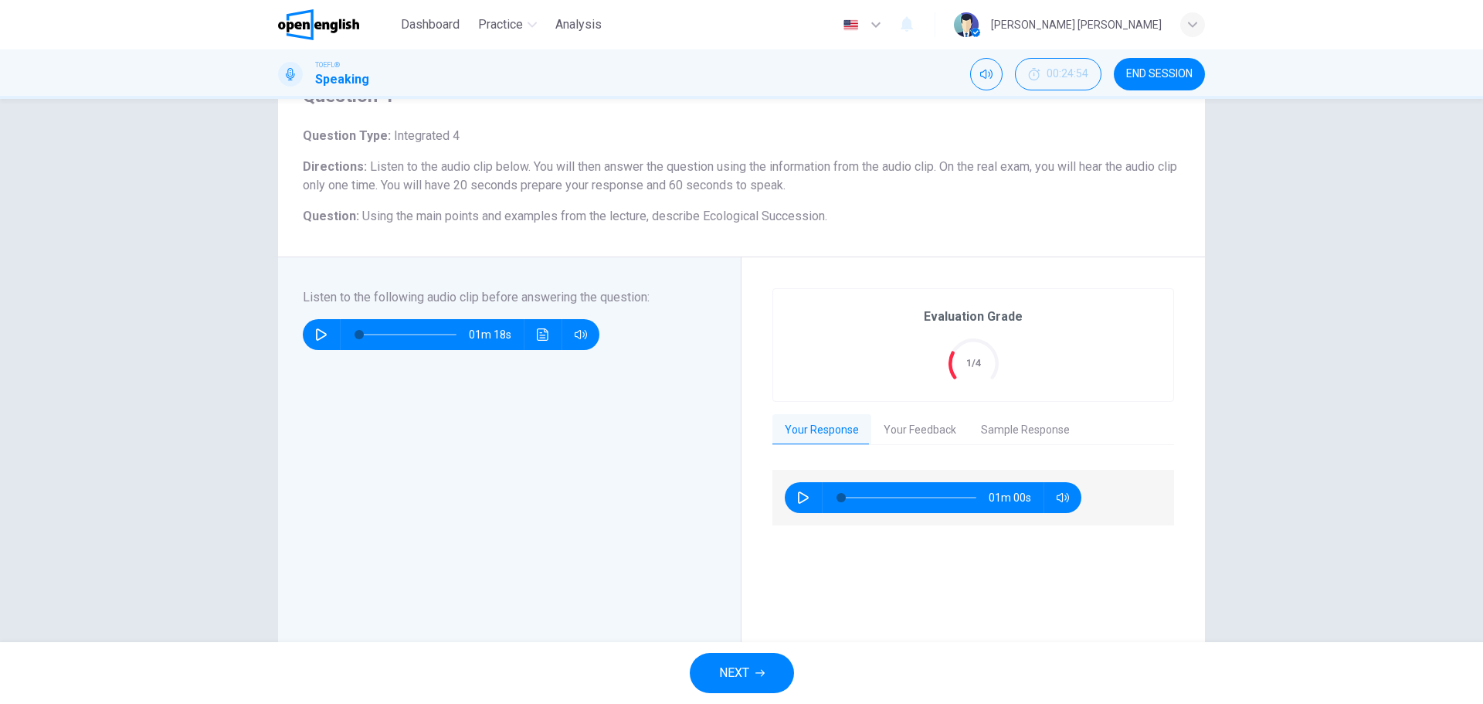
click at [753, 670] on button "NEXT" at bounding box center [742, 673] width 104 height 40
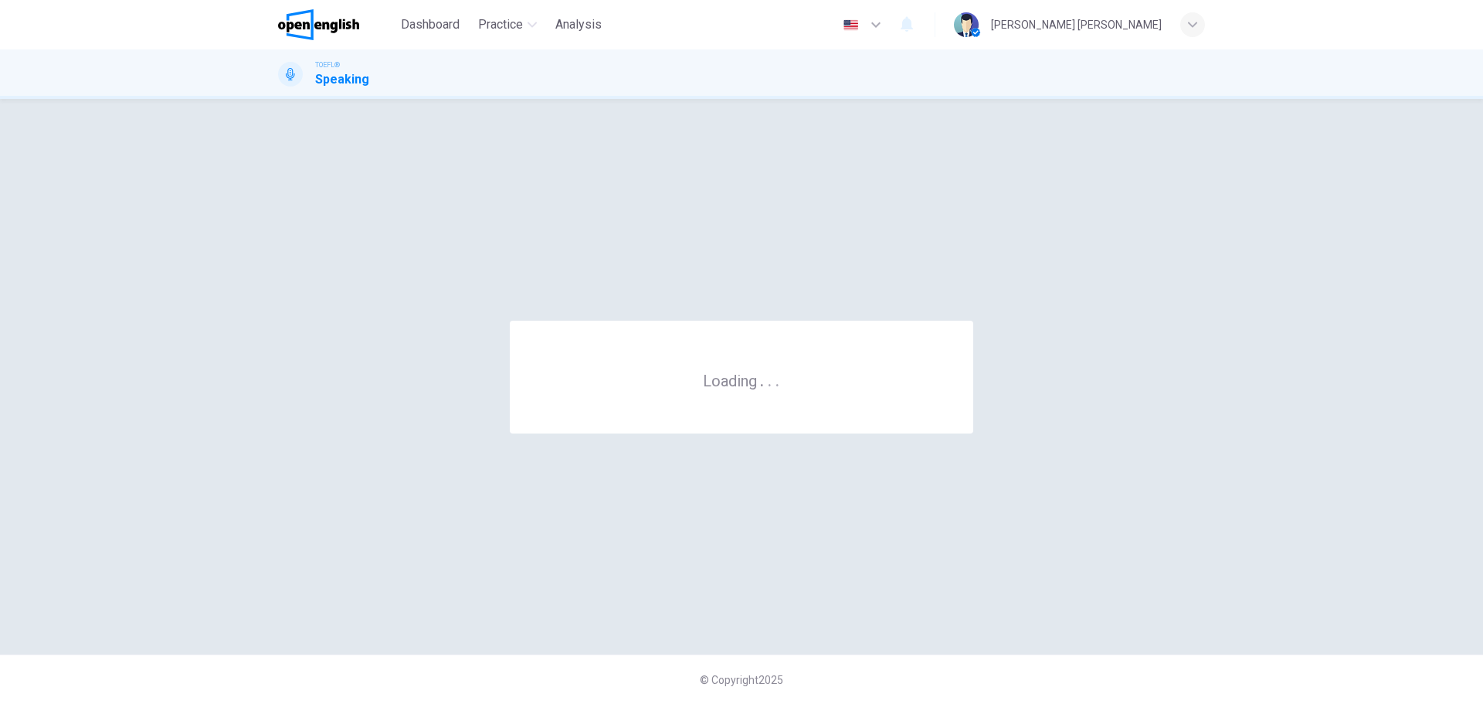
scroll to position [0, 0]
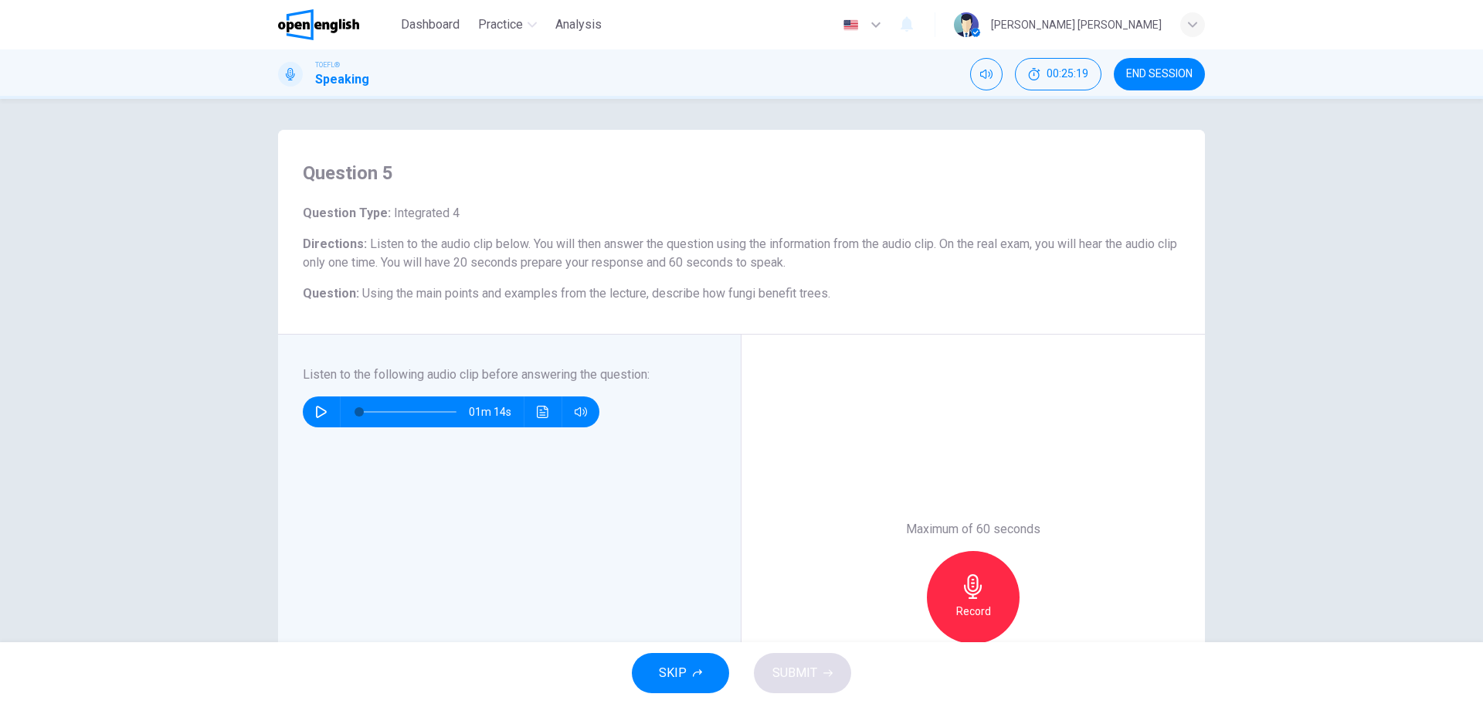
click at [309, 413] on button "button" at bounding box center [321, 411] width 25 height 31
click at [310, 412] on button "button" at bounding box center [321, 411] width 25 height 31
click at [311, 405] on button "button" at bounding box center [321, 411] width 25 height 31
click at [313, 405] on button "button" at bounding box center [321, 411] width 25 height 31
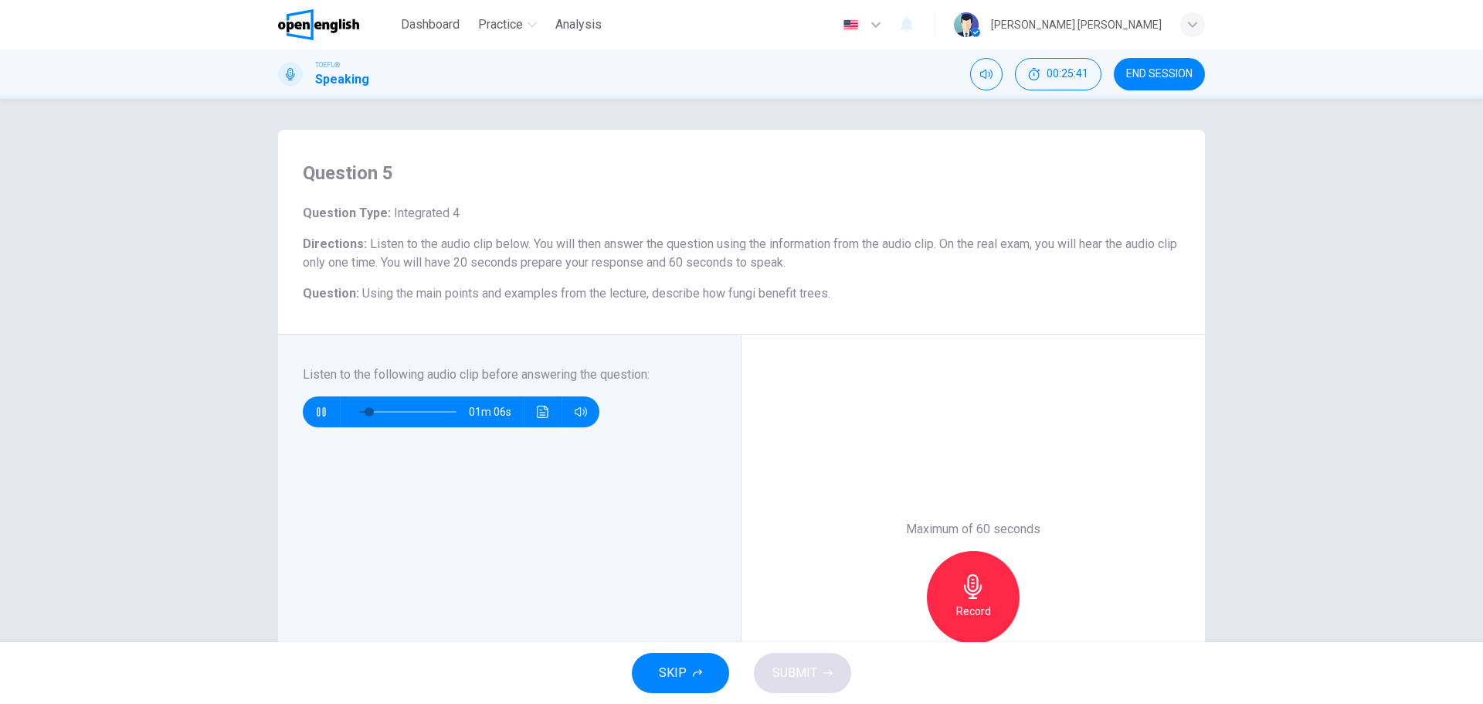
click at [319, 402] on button "button" at bounding box center [321, 411] width 25 height 31
click at [315, 416] on icon "button" at bounding box center [321, 412] width 12 height 12
click at [317, 416] on icon "button" at bounding box center [321, 411] width 8 height 9
click at [325, 403] on button "button" at bounding box center [321, 411] width 25 height 31
click at [325, 400] on button "button" at bounding box center [321, 411] width 25 height 31
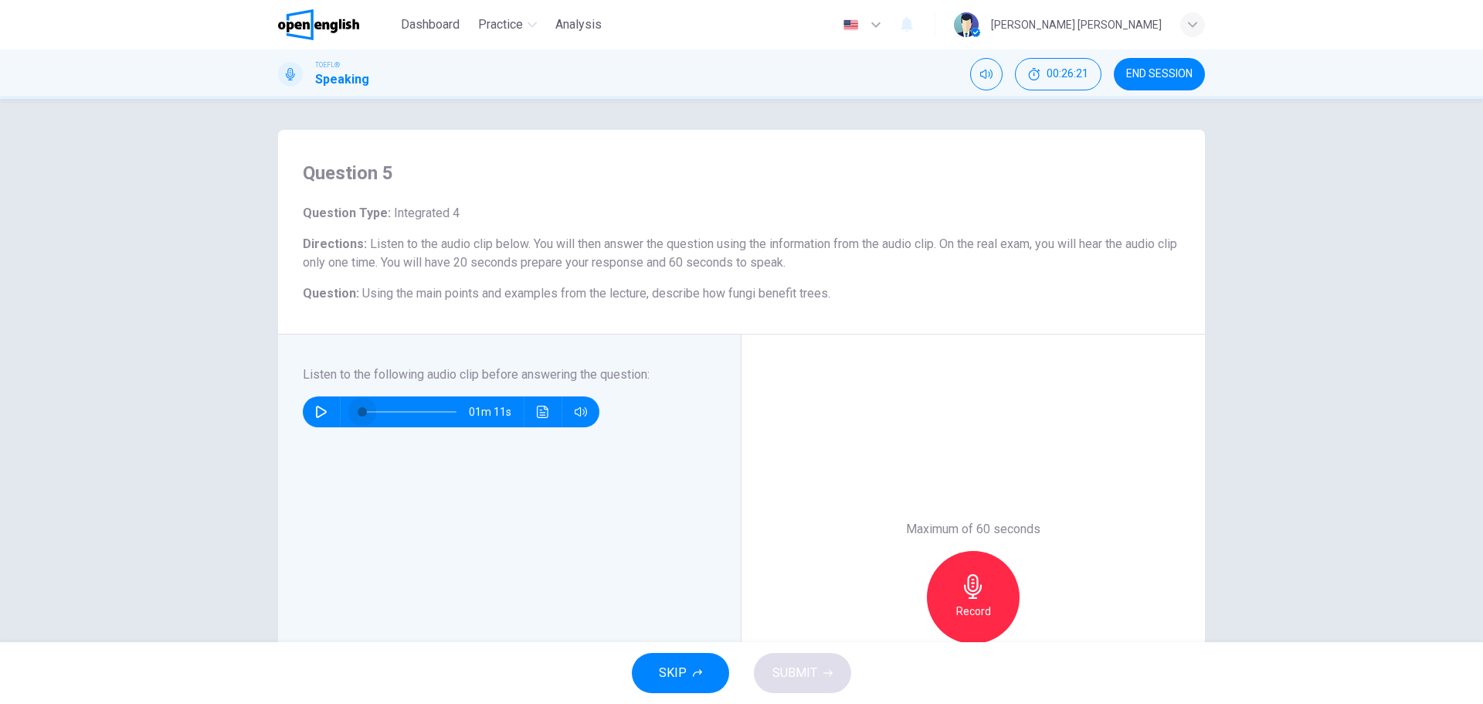
click at [359, 409] on span at bounding box center [407, 412] width 97 height 22
click at [319, 406] on icon "button" at bounding box center [321, 412] width 12 height 12
click at [309, 419] on button "button" at bounding box center [321, 411] width 25 height 31
click at [316, 415] on icon "button" at bounding box center [321, 412] width 12 height 12
click at [315, 414] on icon "button" at bounding box center [321, 412] width 12 height 12
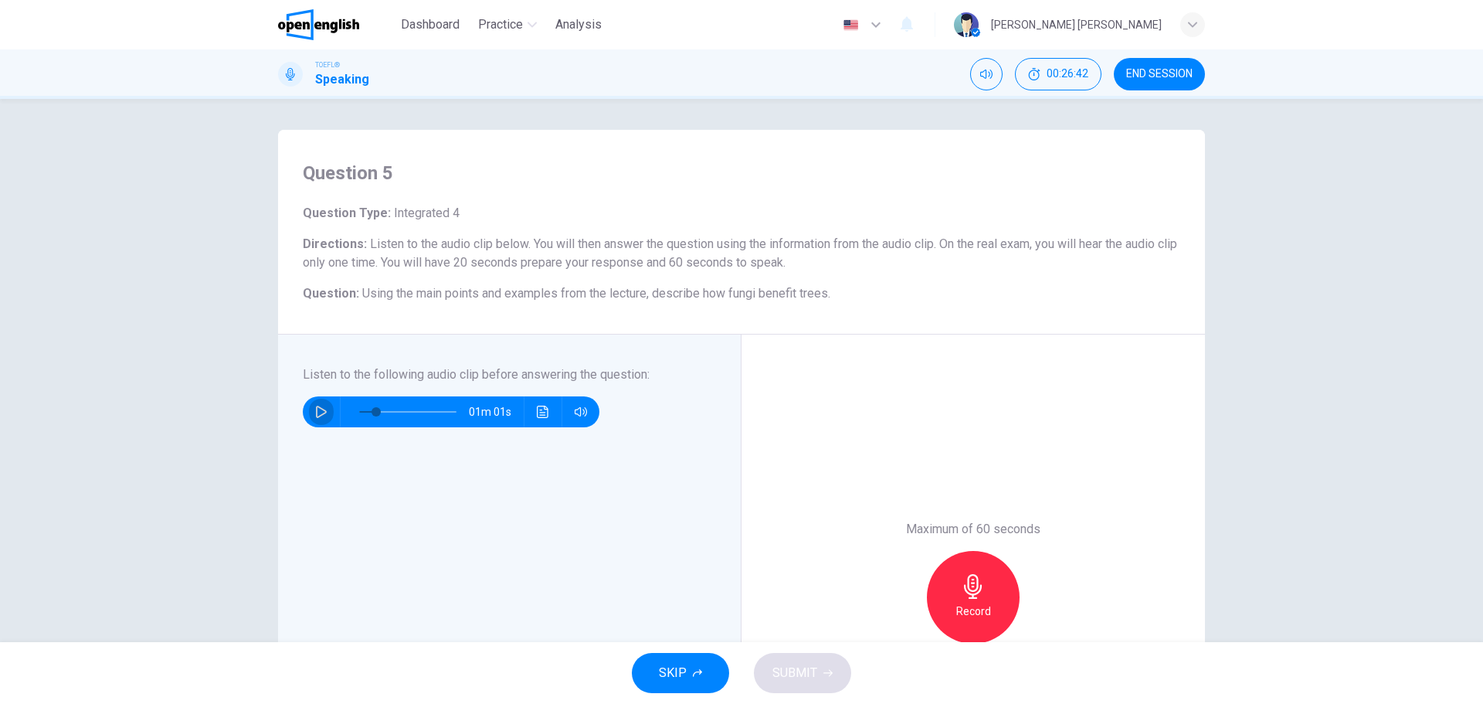
click at [317, 413] on icon "button" at bounding box center [321, 412] width 12 height 12
click at [319, 418] on button "button" at bounding box center [321, 411] width 25 height 31
click at [312, 418] on button "button" at bounding box center [321, 411] width 25 height 31
click at [315, 418] on button "button" at bounding box center [321, 411] width 25 height 31
click at [315, 412] on icon "button" at bounding box center [321, 412] width 12 height 12
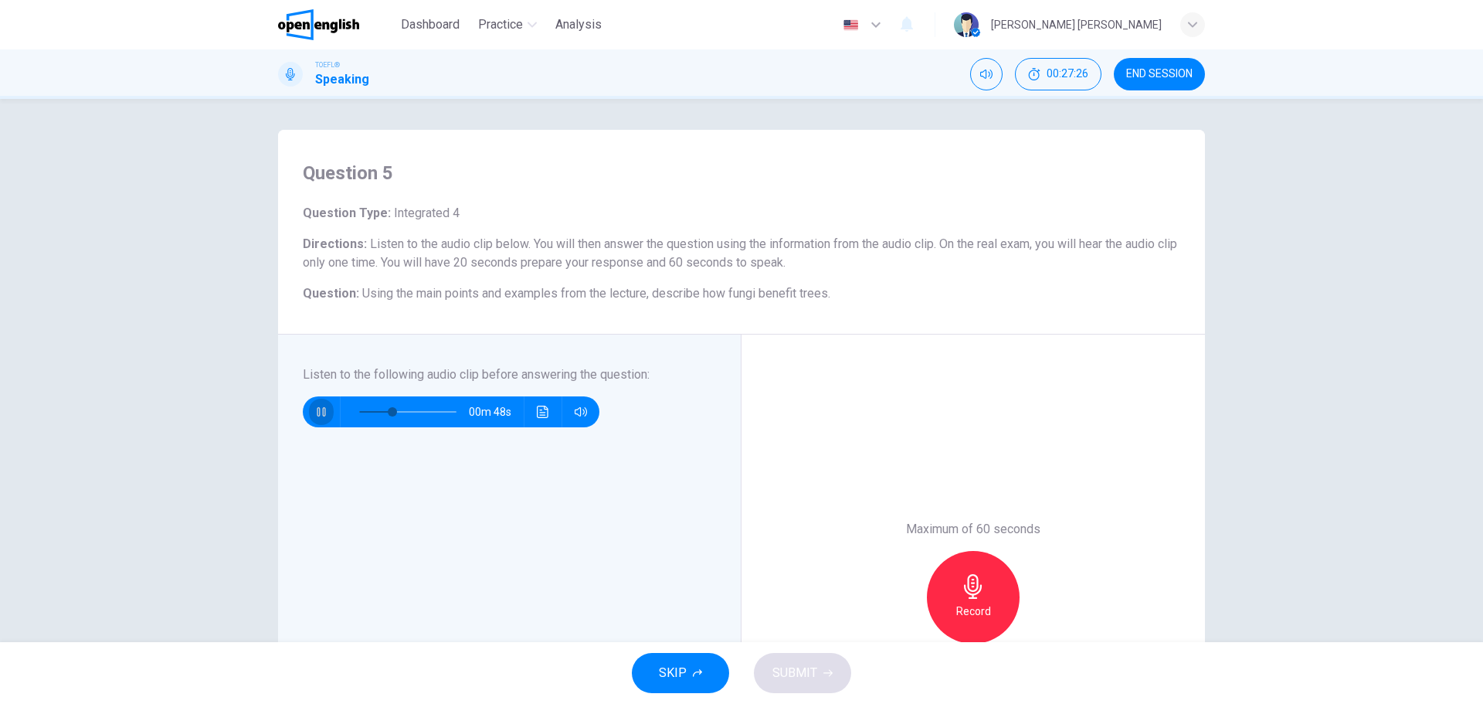
click at [315, 407] on icon "button" at bounding box center [321, 412] width 12 height 12
click at [315, 413] on icon "button" at bounding box center [321, 412] width 12 height 12
click at [309, 413] on button "button" at bounding box center [321, 411] width 25 height 31
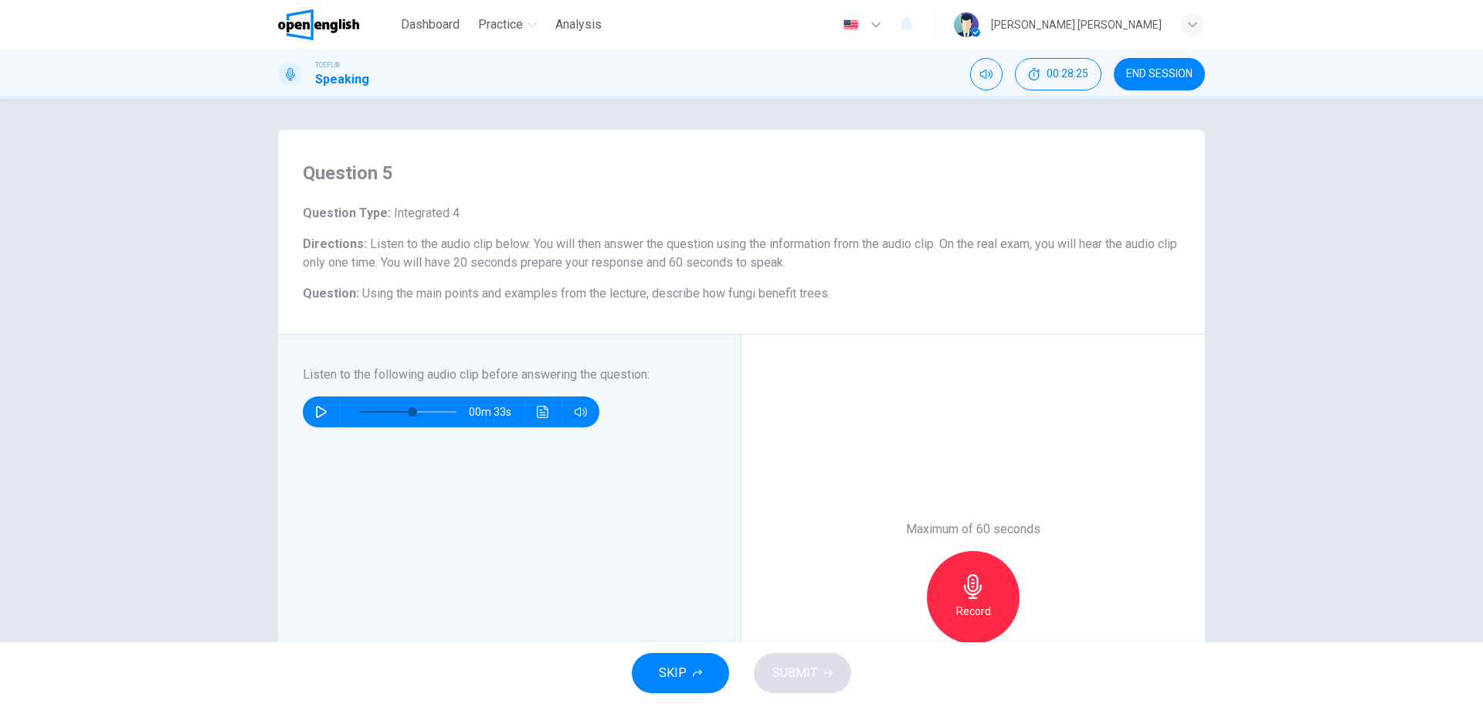
click at [318, 406] on icon "button" at bounding box center [321, 412] width 12 height 12
click at [315, 414] on icon "button" at bounding box center [321, 412] width 12 height 12
drag, startPoint x: 409, startPoint y: 408, endPoint x: 338, endPoint y: 425, distance: 73.8
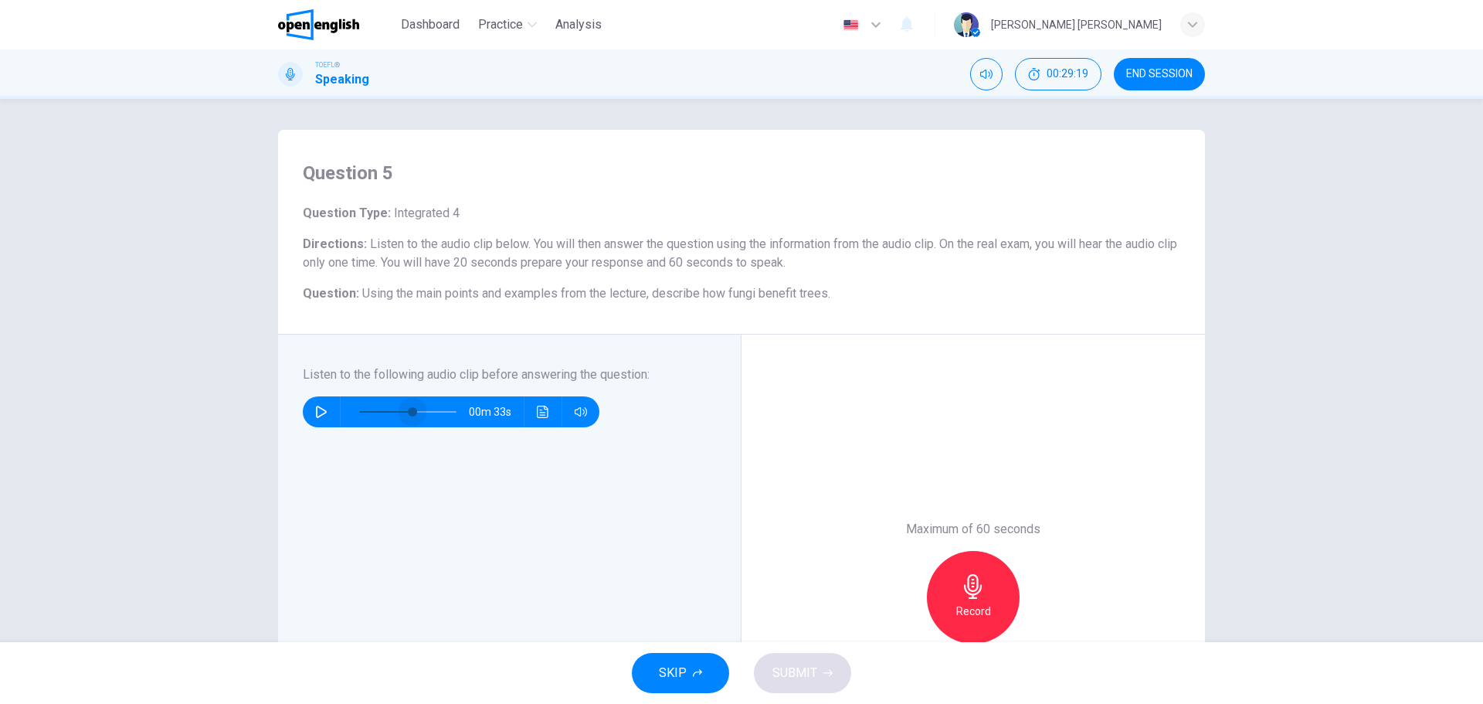
click at [408, 407] on span at bounding box center [412, 411] width 9 height 9
click at [324, 414] on button "button" at bounding box center [321, 411] width 25 height 31
click at [321, 419] on button "button" at bounding box center [321, 411] width 25 height 31
click at [323, 420] on button "button" at bounding box center [321, 411] width 25 height 31
click at [317, 415] on icon "button" at bounding box center [321, 412] width 12 height 12
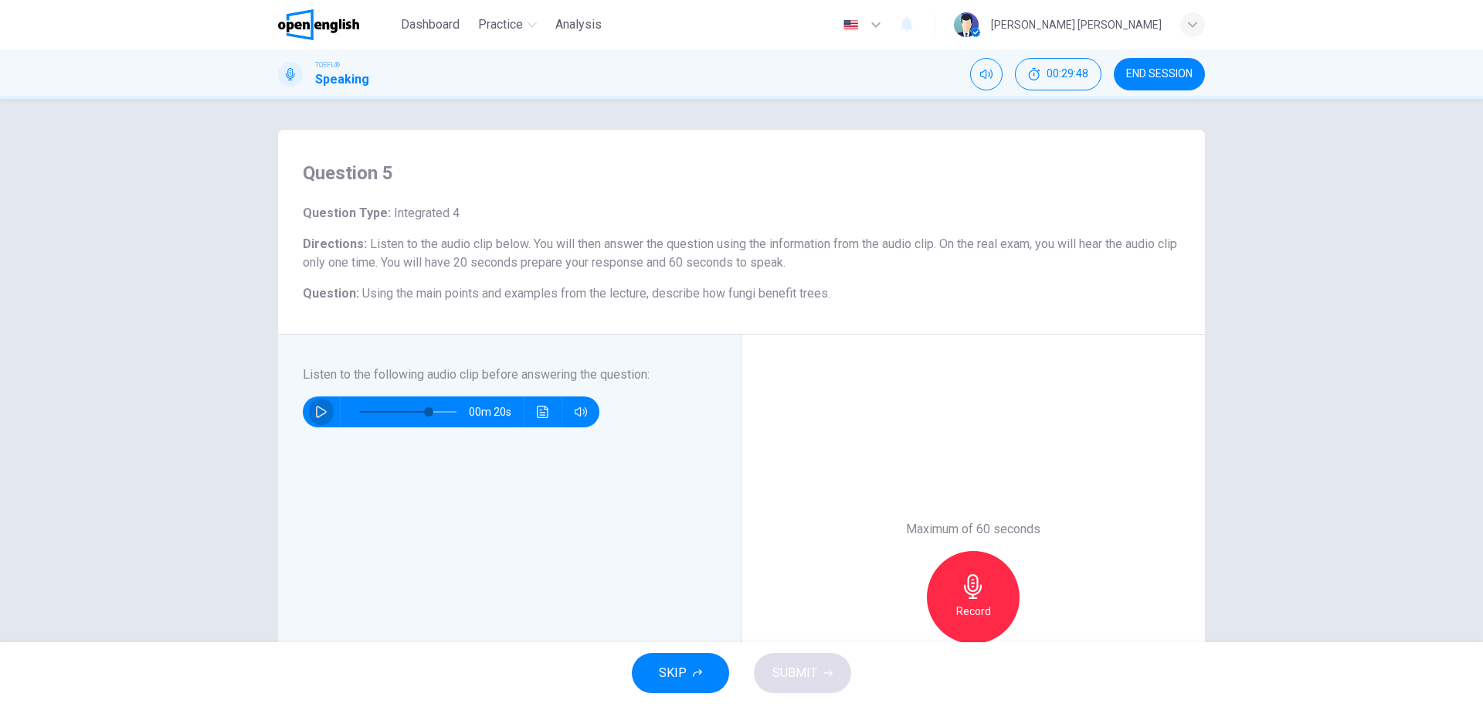
click at [316, 416] on icon "button" at bounding box center [321, 412] width 11 height 12
click at [317, 416] on icon "button" at bounding box center [321, 411] width 8 height 9
click at [423, 410] on span at bounding box center [427, 411] width 9 height 9
click at [323, 409] on icon "button" at bounding box center [321, 412] width 12 height 12
click at [959, 615] on h6 "Record" at bounding box center [973, 611] width 35 height 19
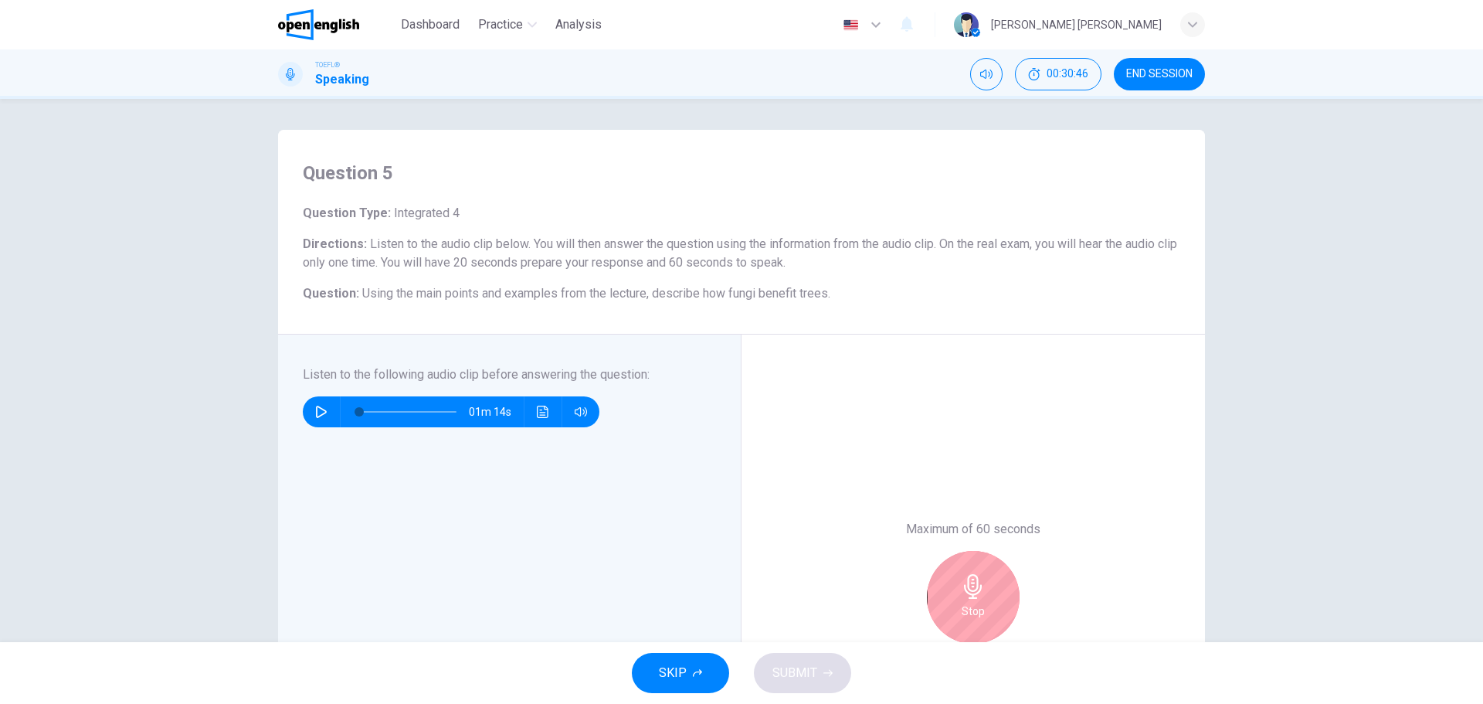
click at [974, 600] on div "Stop" at bounding box center [973, 597] width 93 height 93
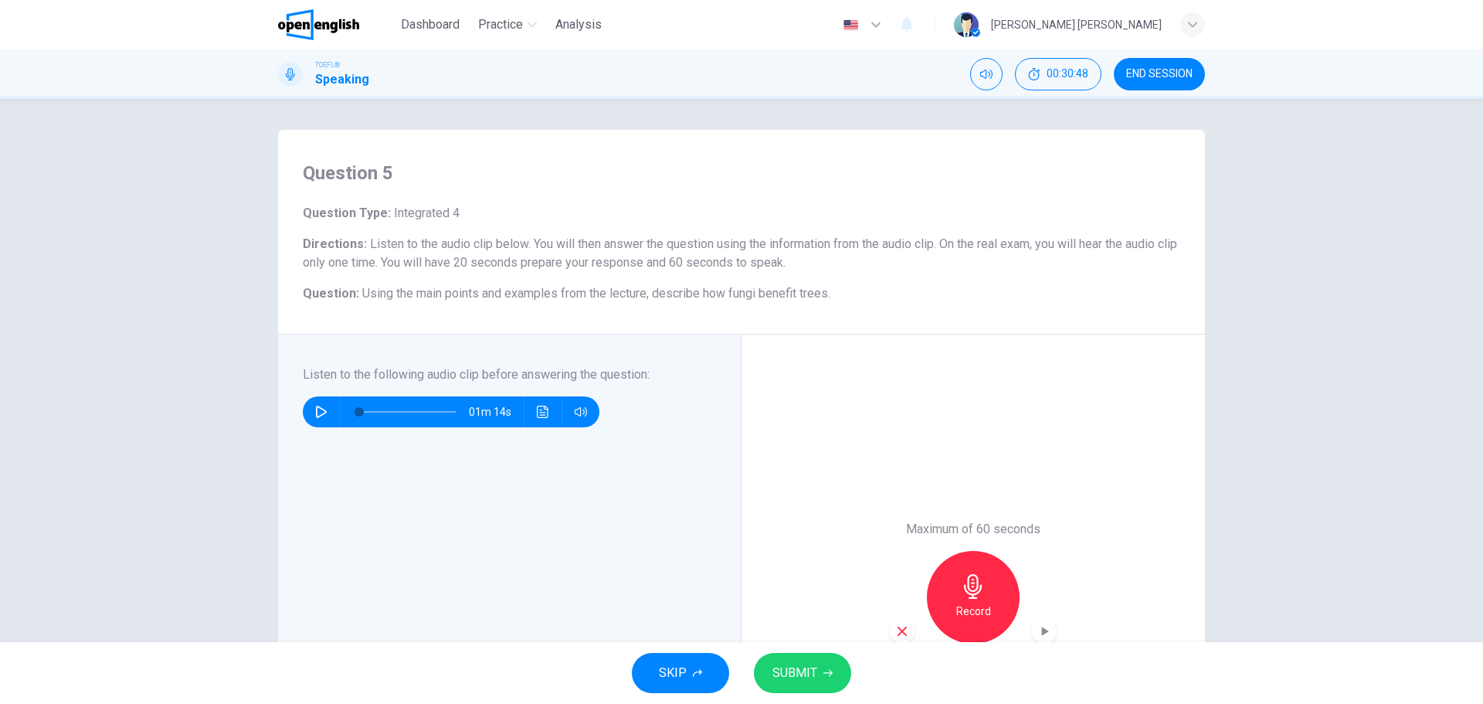
scroll to position [77, 0]
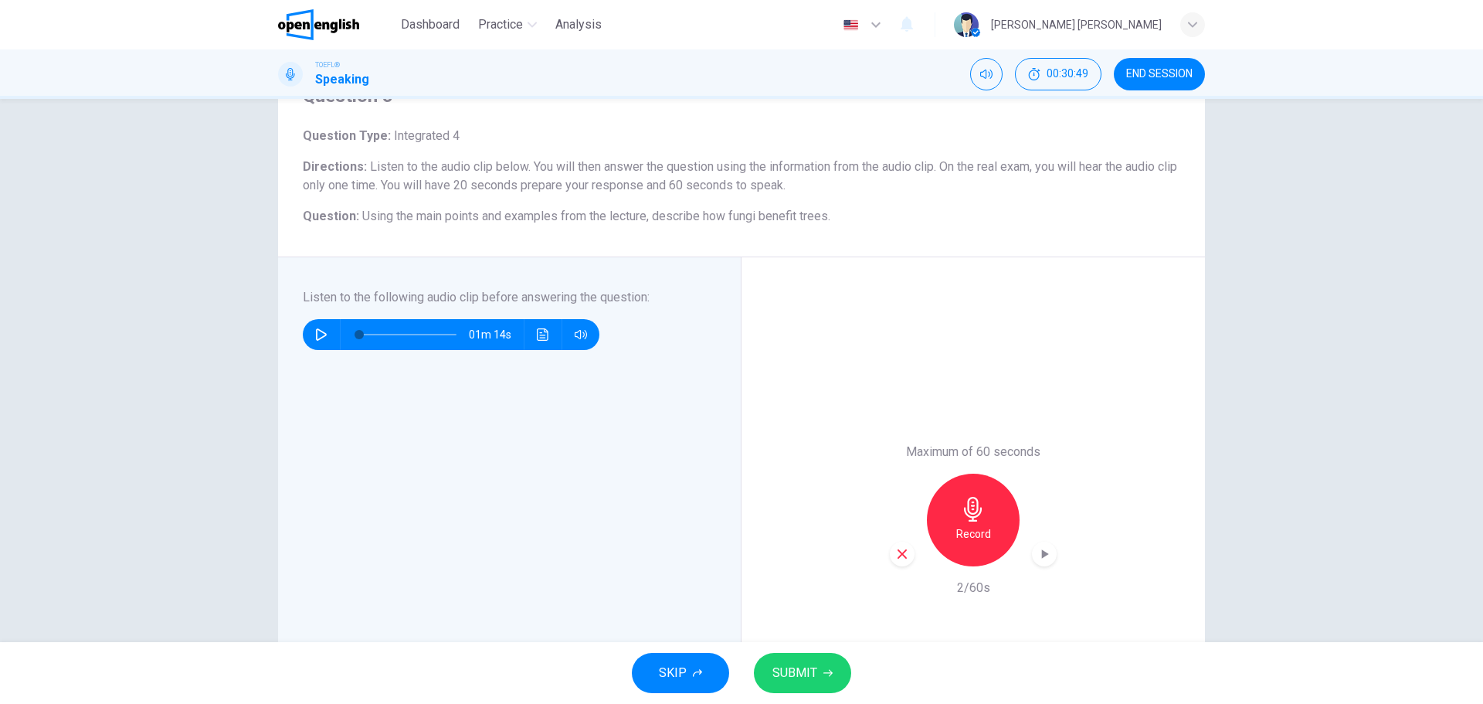
click at [899, 551] on icon "button" at bounding box center [902, 554] width 14 height 14
click at [979, 533] on h6 "Record" at bounding box center [973, 533] width 35 height 19
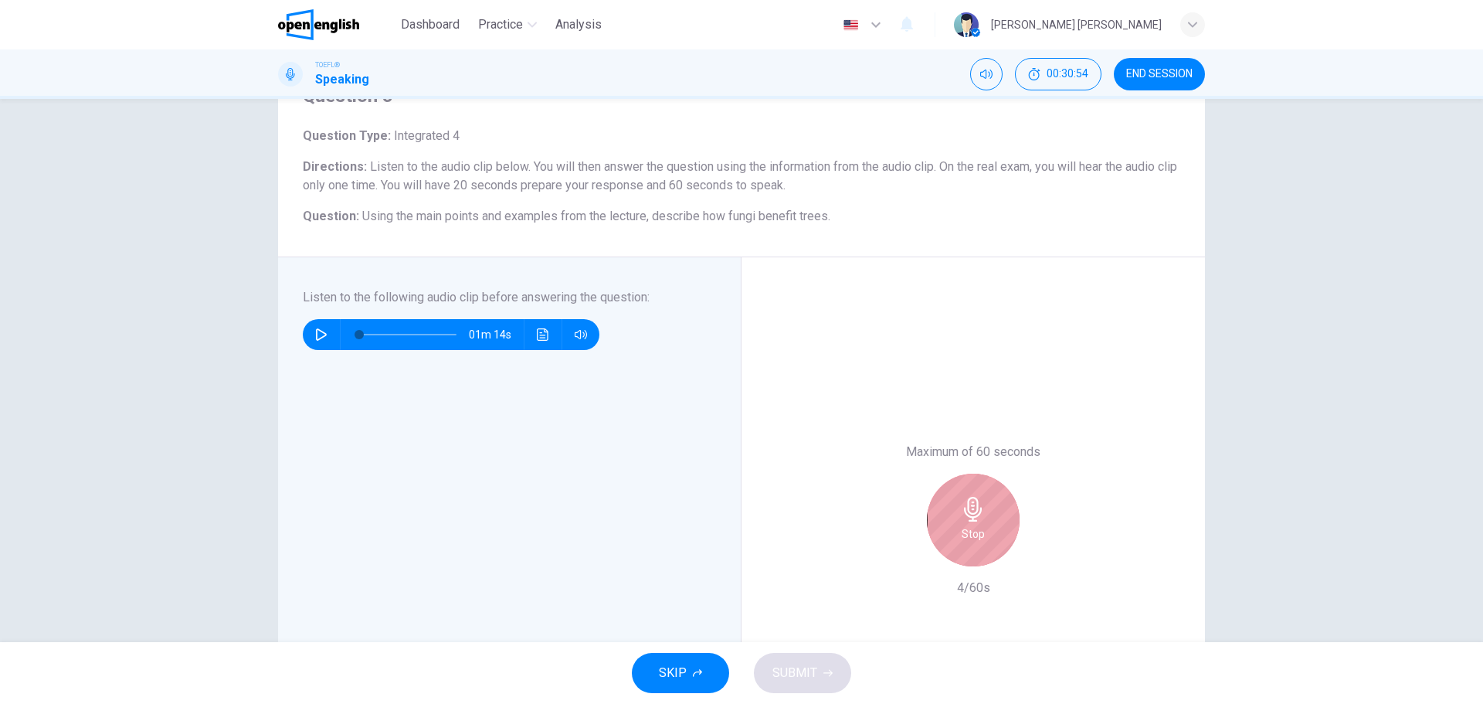
drag, startPoint x: 986, startPoint y: 531, endPoint x: 926, endPoint y: 558, distance: 65.7
click at [986, 531] on div "Stop" at bounding box center [973, 520] width 93 height 93
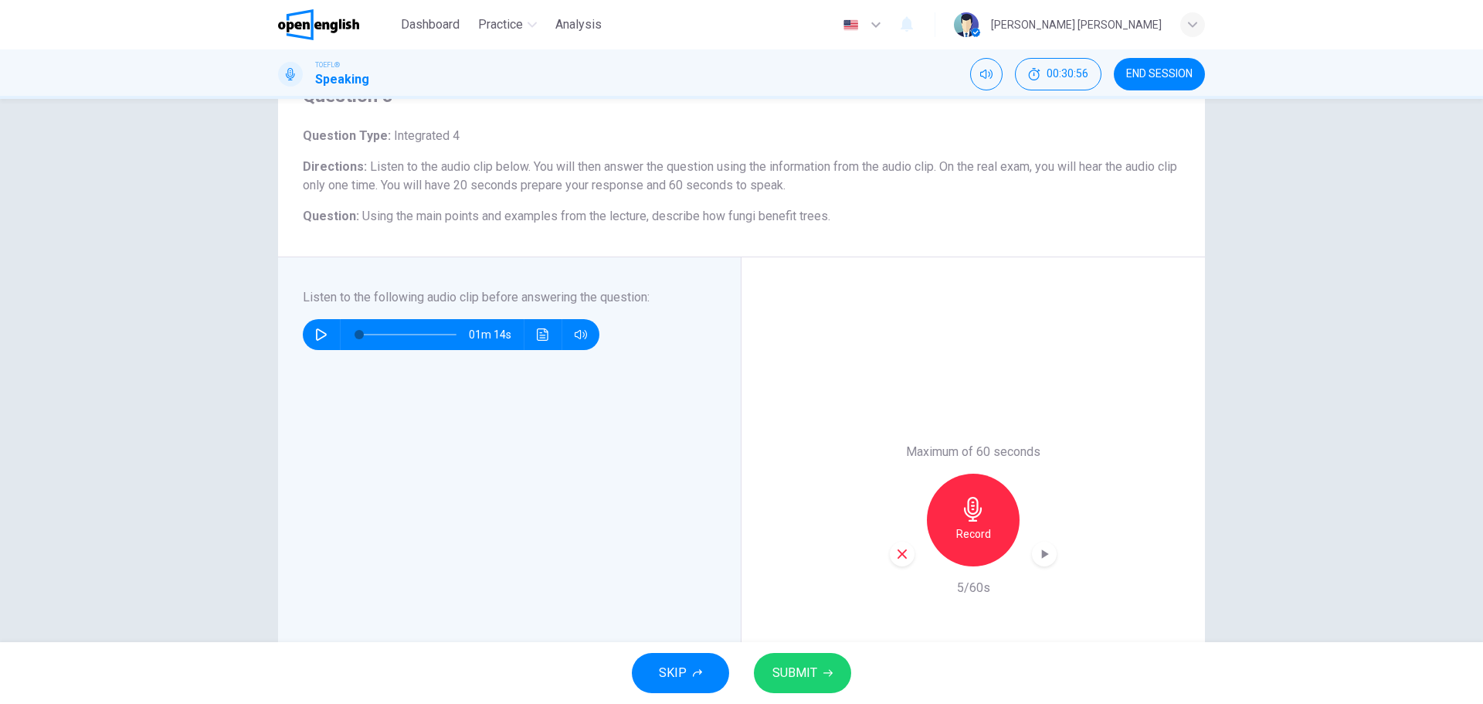
click at [901, 555] on icon "button" at bounding box center [902, 553] width 9 height 9
click at [959, 531] on h6 "Record" at bounding box center [973, 533] width 35 height 19
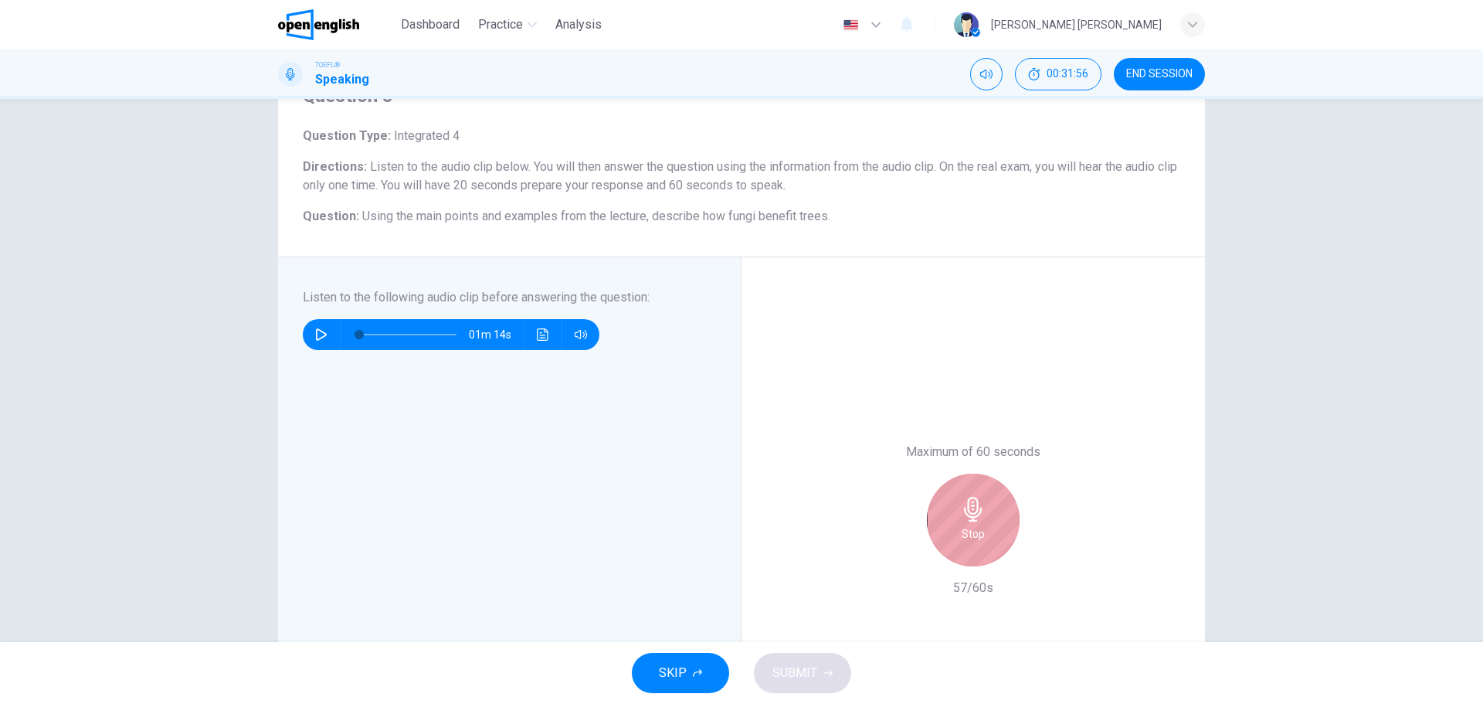
click at [972, 528] on h6 "Stop" at bounding box center [973, 533] width 23 height 19
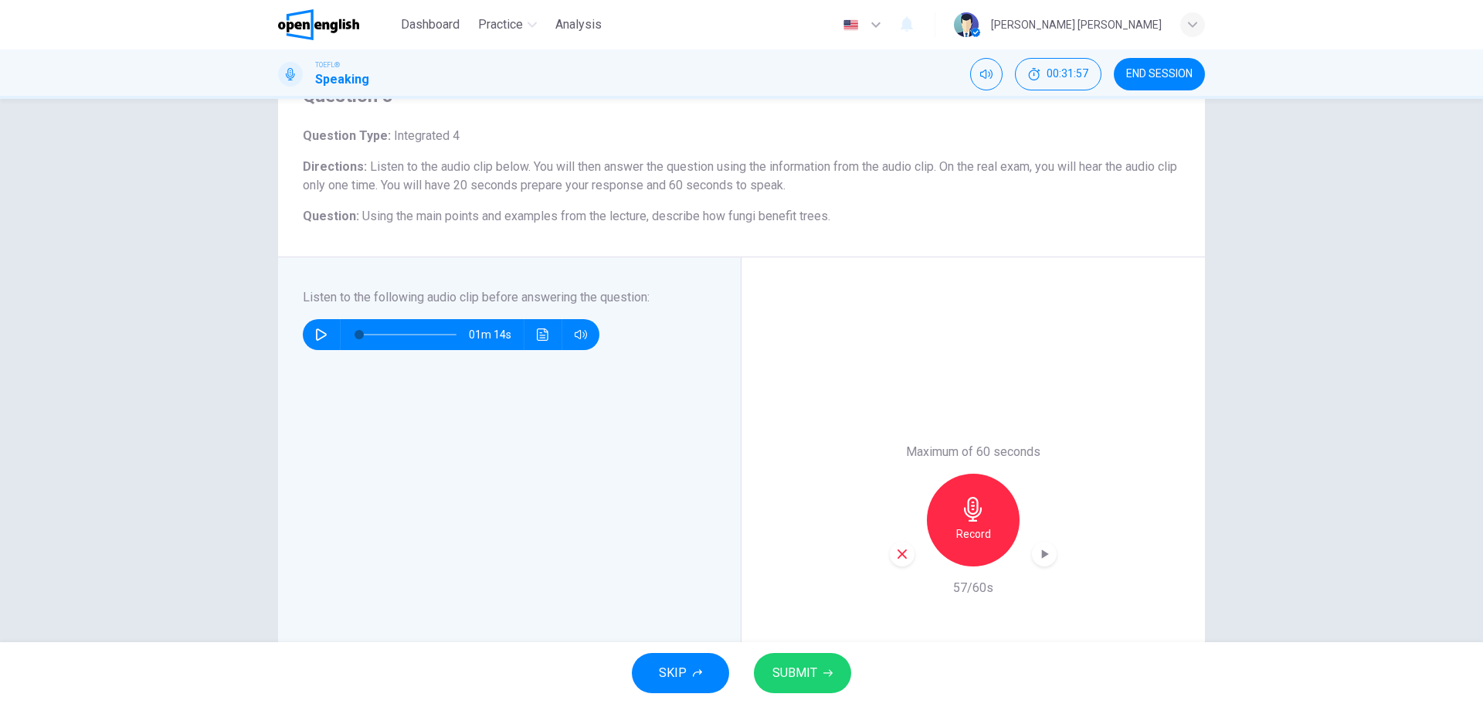
click at [808, 664] on span "SUBMIT" at bounding box center [794, 673] width 45 height 22
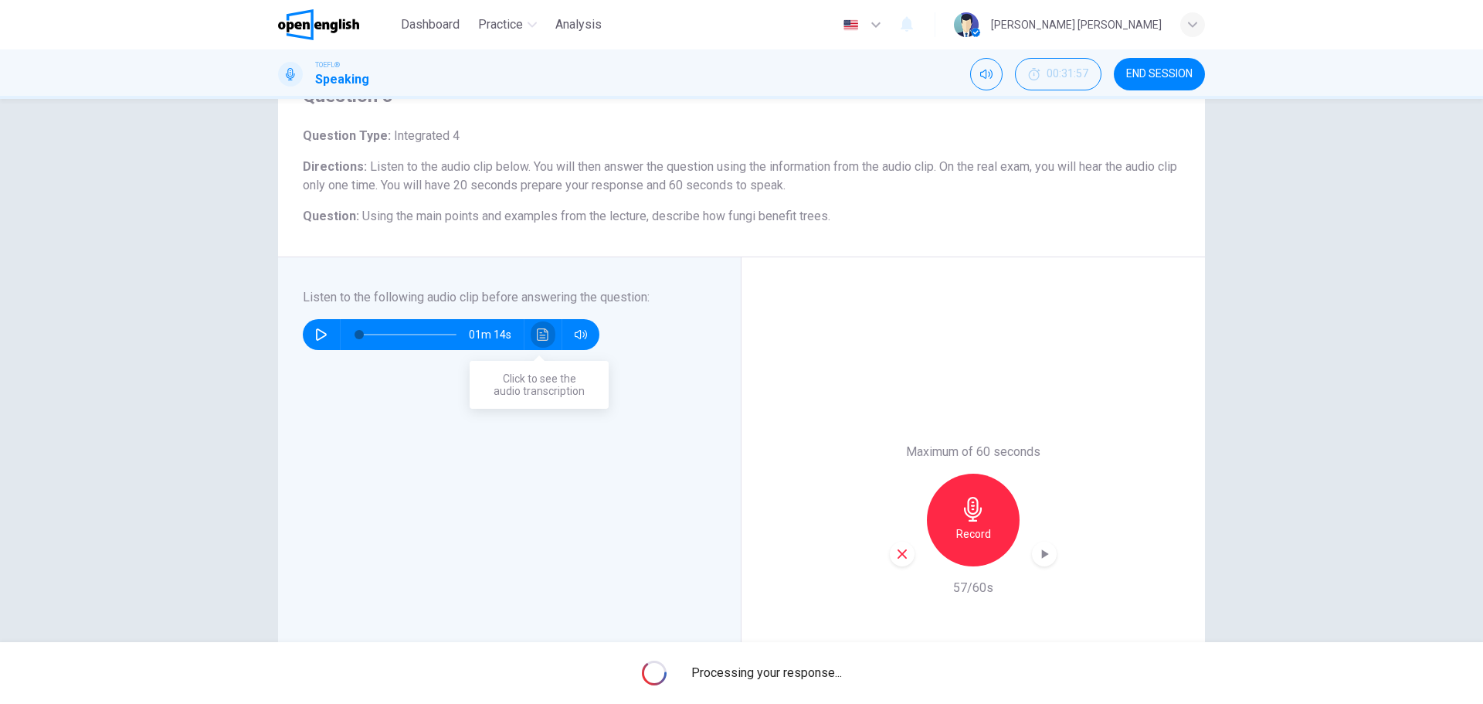
click at [537, 338] on icon "Click to see the audio transcription" at bounding box center [543, 334] width 12 height 12
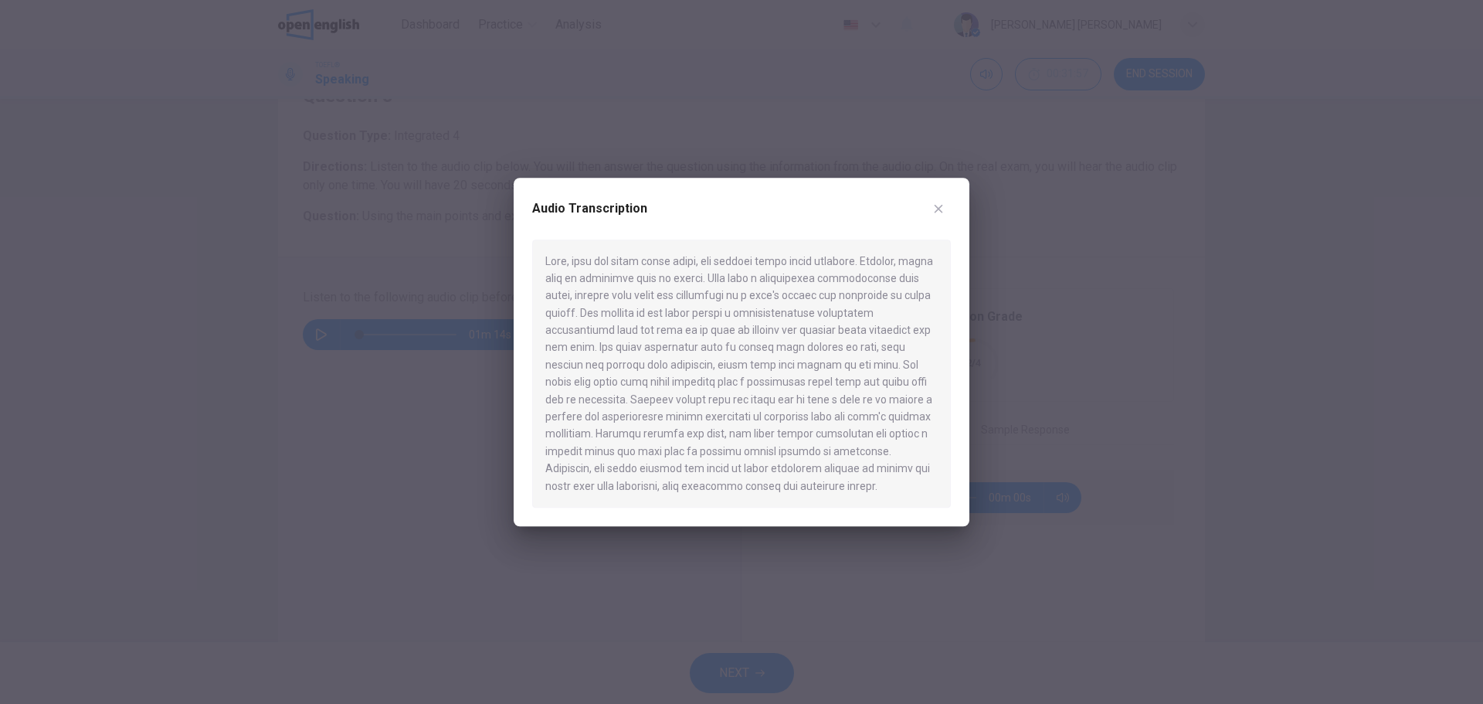
click at [924, 209] on div "Audio Transcription" at bounding box center [741, 217] width 419 height 43
drag, startPoint x: 934, startPoint y: 208, endPoint x: 908, endPoint y: 205, distance: 25.6
click at [920, 202] on div "Audio Transcription" at bounding box center [741, 217] width 419 height 43
click at [934, 202] on icon "button" at bounding box center [938, 208] width 12 height 12
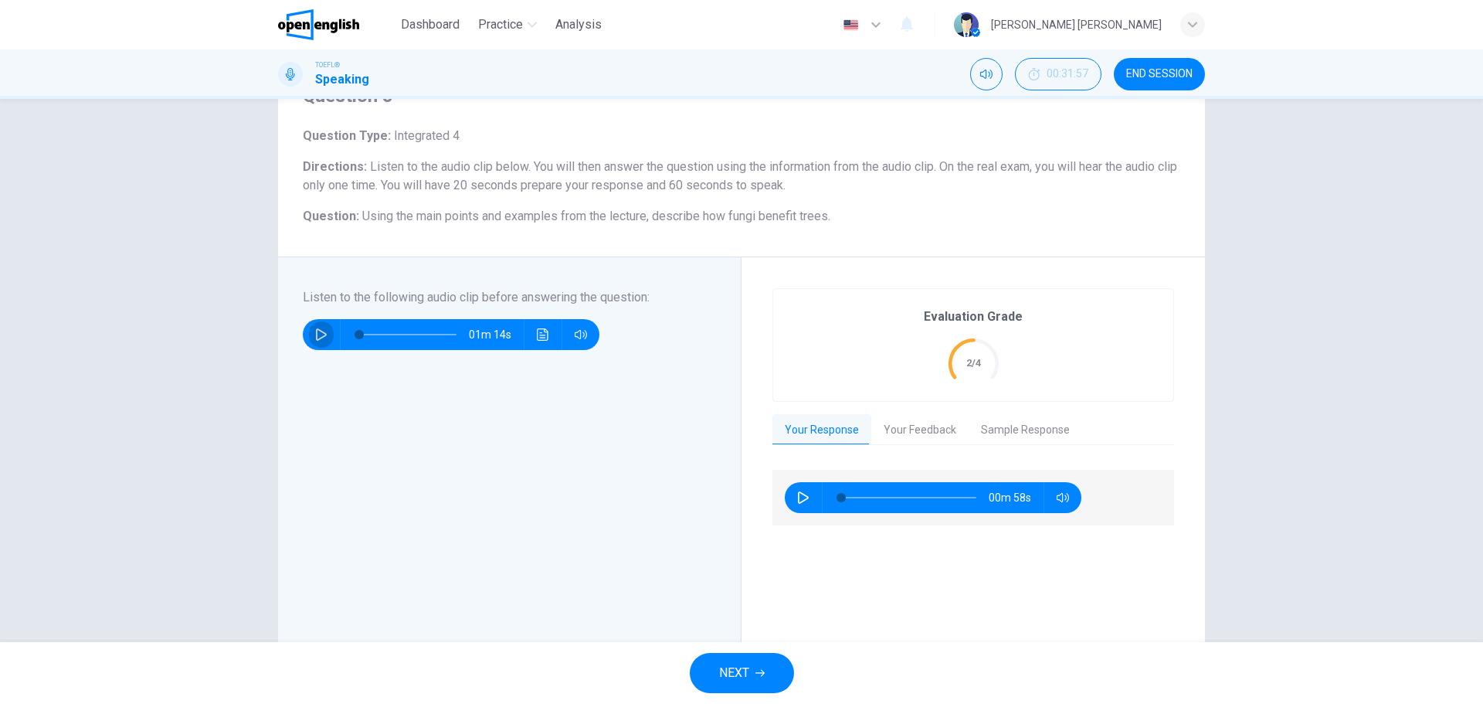
click at [317, 336] on icon "button" at bounding box center [321, 334] width 12 height 12
type input "*"
click at [760, 673] on icon "button" at bounding box center [759, 673] width 9 height 7
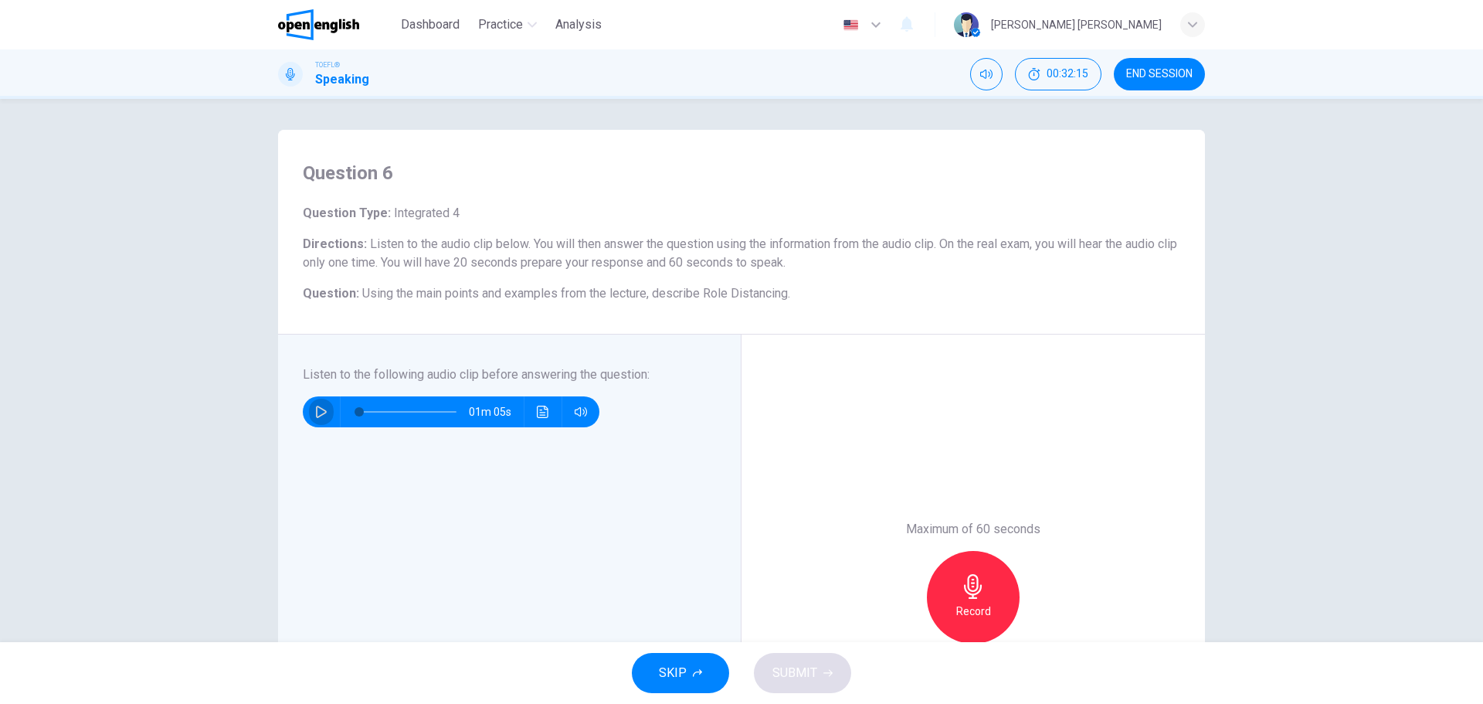
click at [321, 408] on icon "button" at bounding box center [321, 412] width 12 height 12
click at [359, 405] on span at bounding box center [407, 412] width 97 height 22
click at [359, 408] on span at bounding box center [407, 412] width 97 height 22
click at [322, 412] on icon "button" at bounding box center [321, 412] width 12 height 12
type input "*"
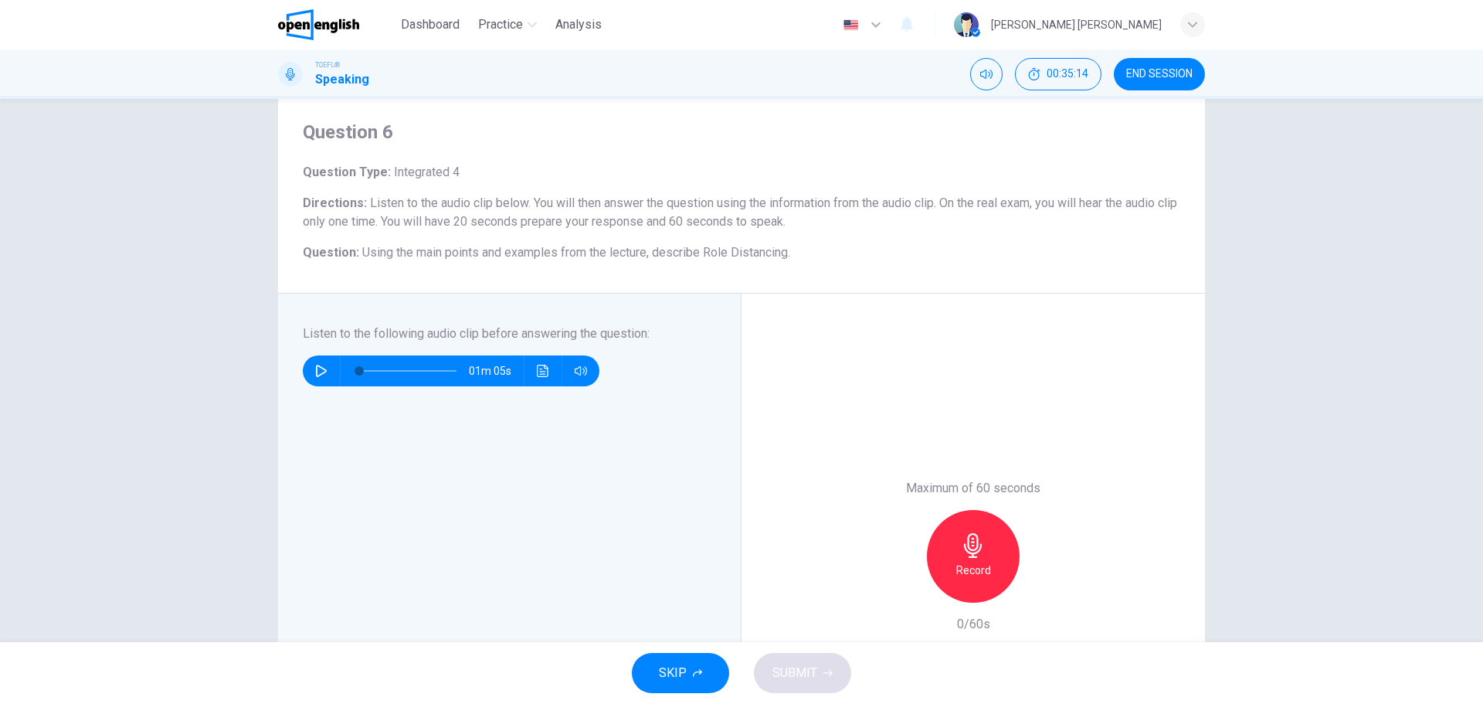
scroll to position [154, 0]
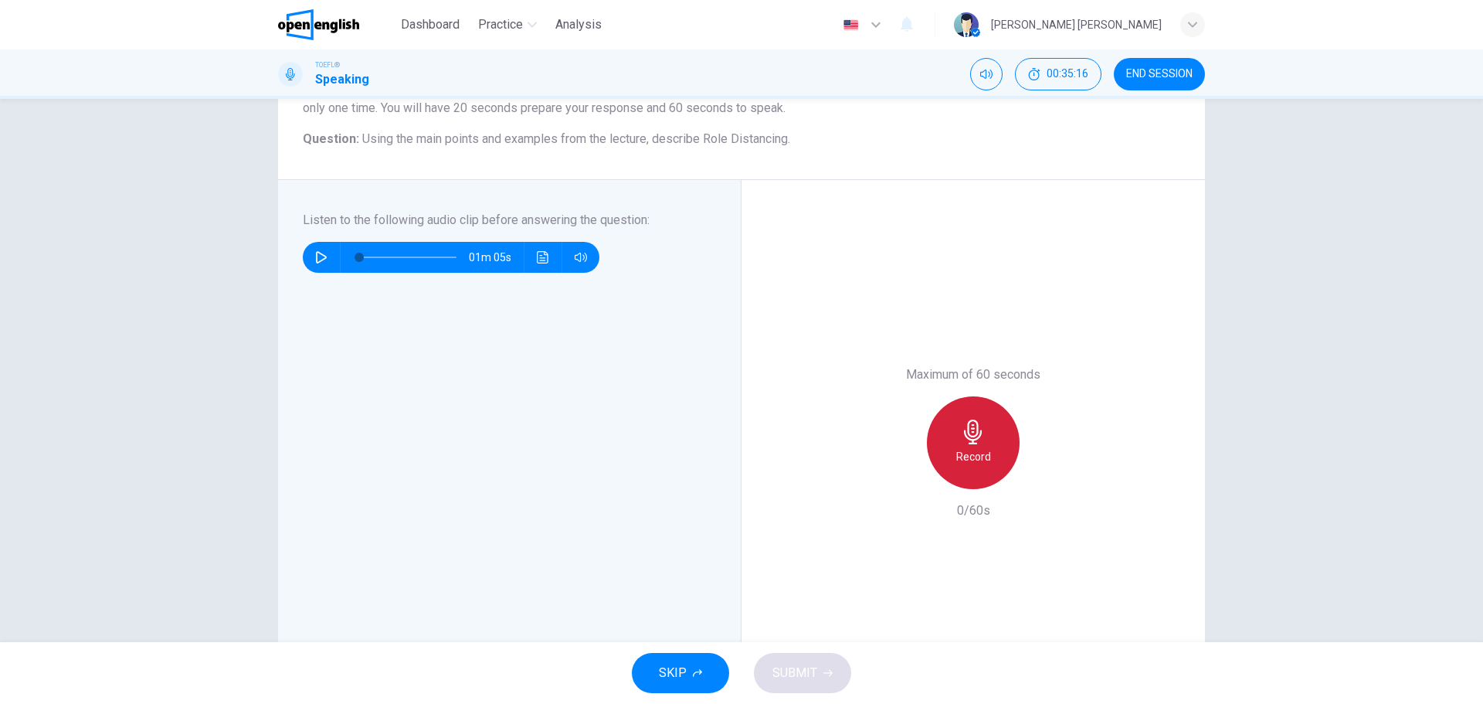
click at [966, 451] on h6 "Record" at bounding box center [973, 456] width 35 height 19
click at [956, 458] on div "Stop" at bounding box center [973, 442] width 93 height 93
click at [813, 667] on span "SUBMIT" at bounding box center [794, 673] width 45 height 22
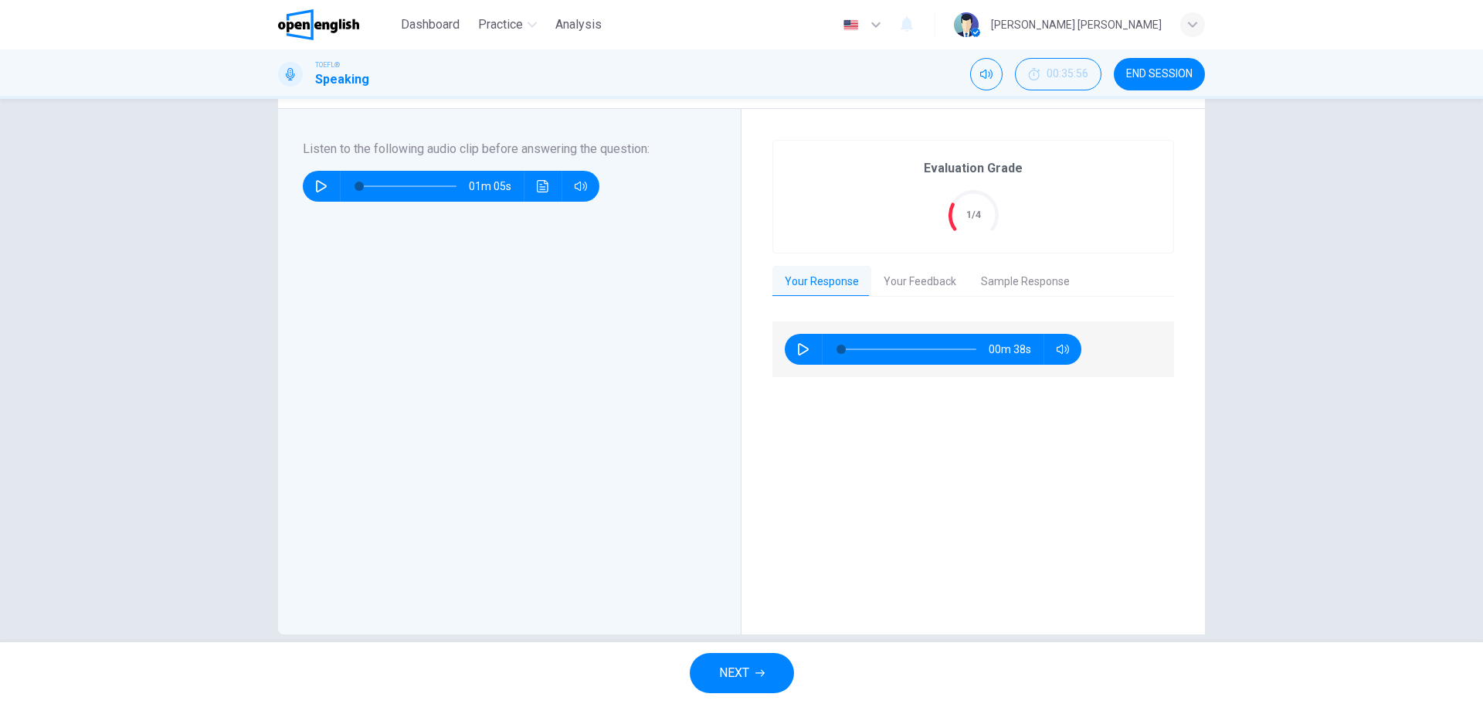
scroll to position [249, 0]
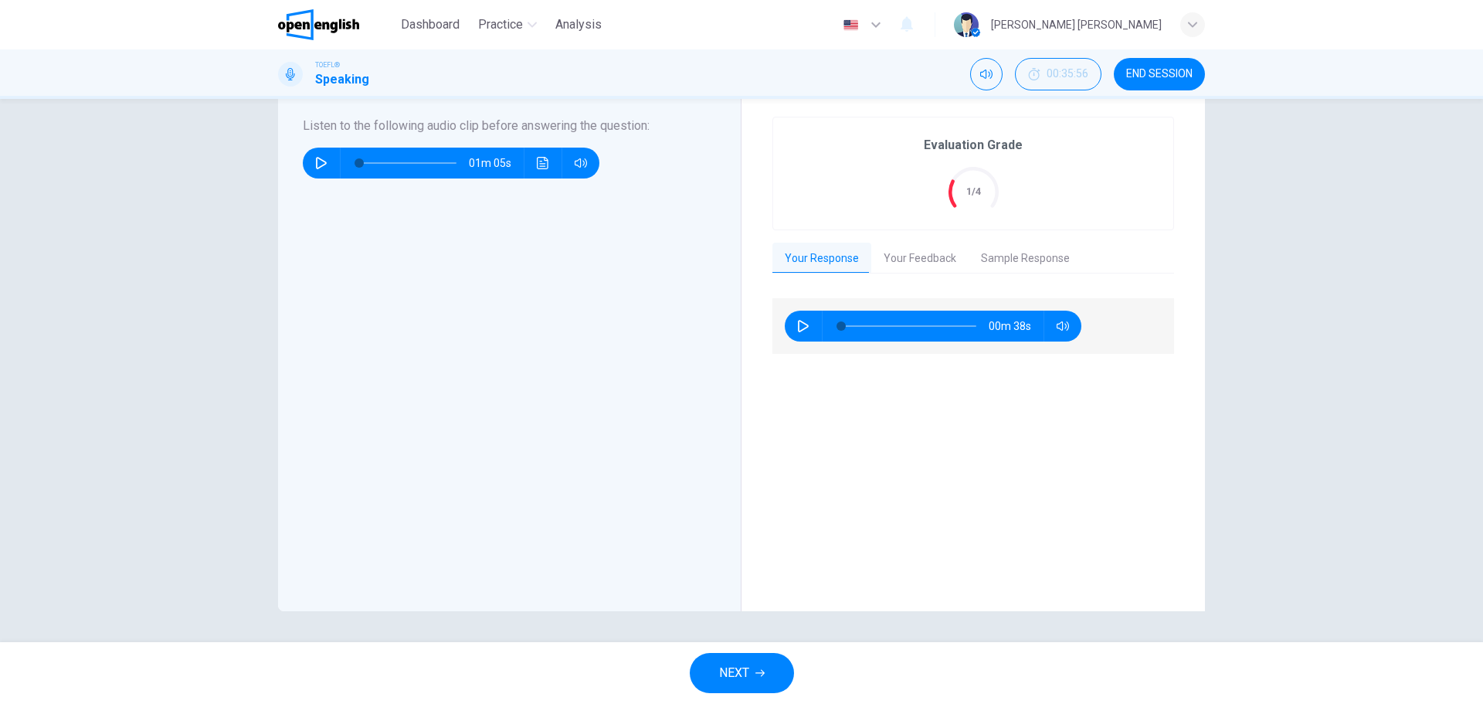
click at [1170, 63] on button "END SESSION" at bounding box center [1159, 74] width 91 height 32
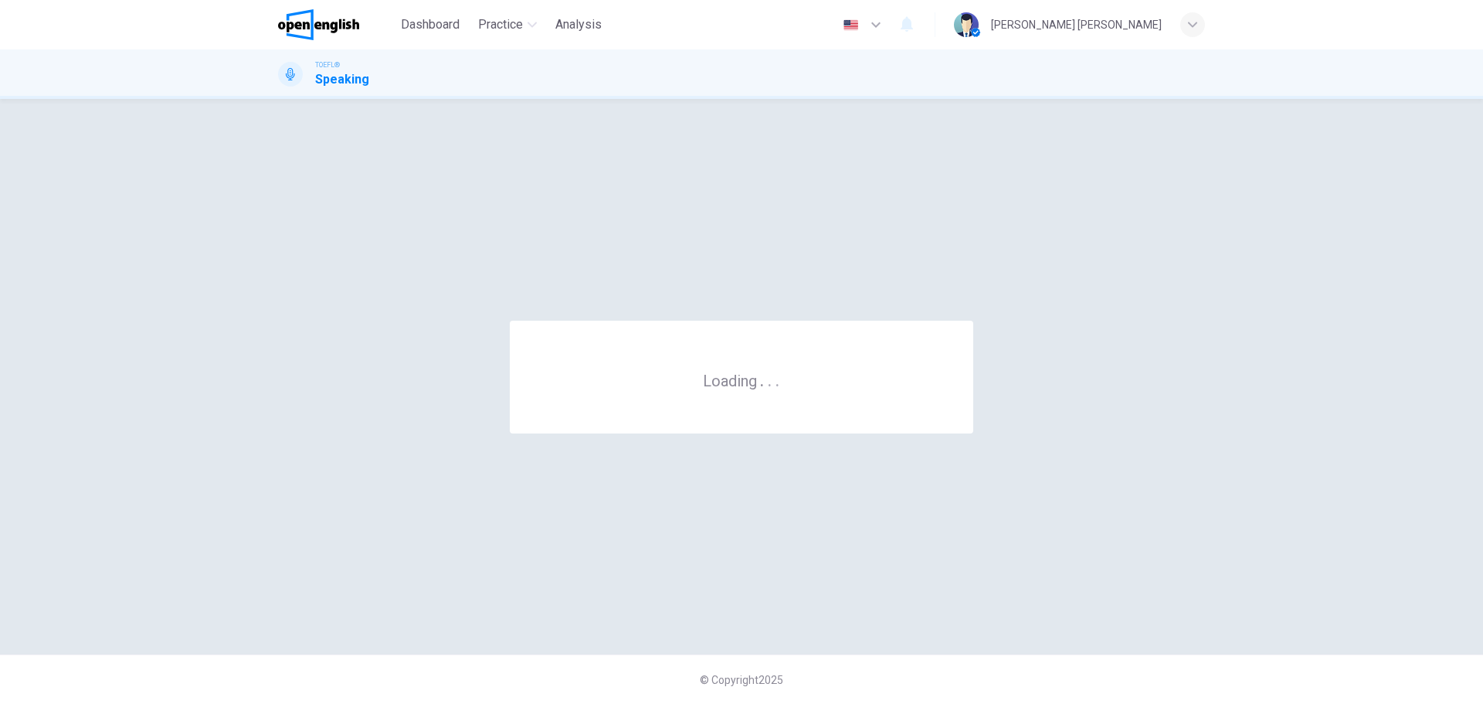
scroll to position [0, 0]
